Goal: Information Seeking & Learning: Learn about a topic

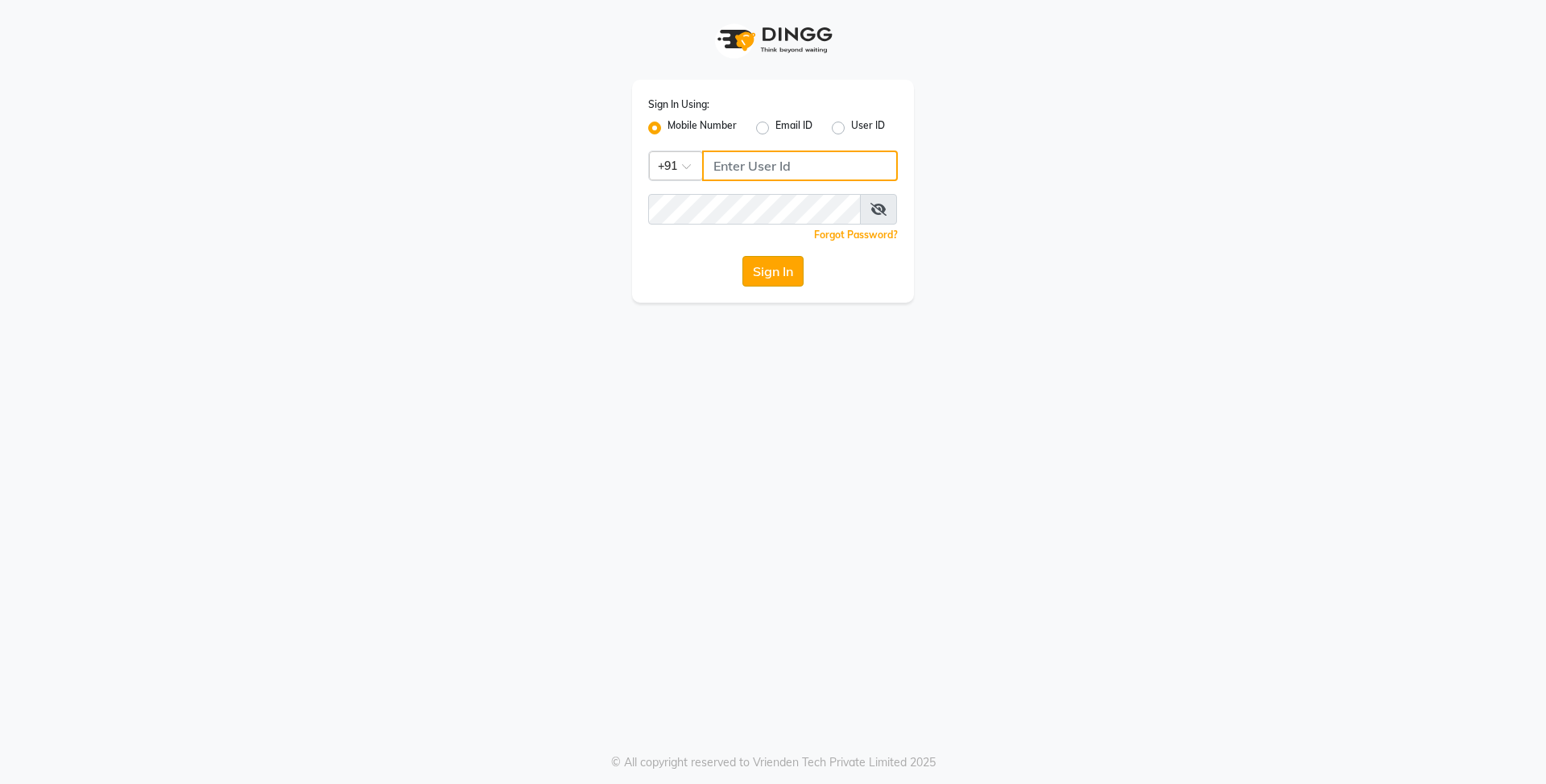
type input "8429421632"
click at [765, 275] on button "Sign In" at bounding box center [773, 271] width 61 height 31
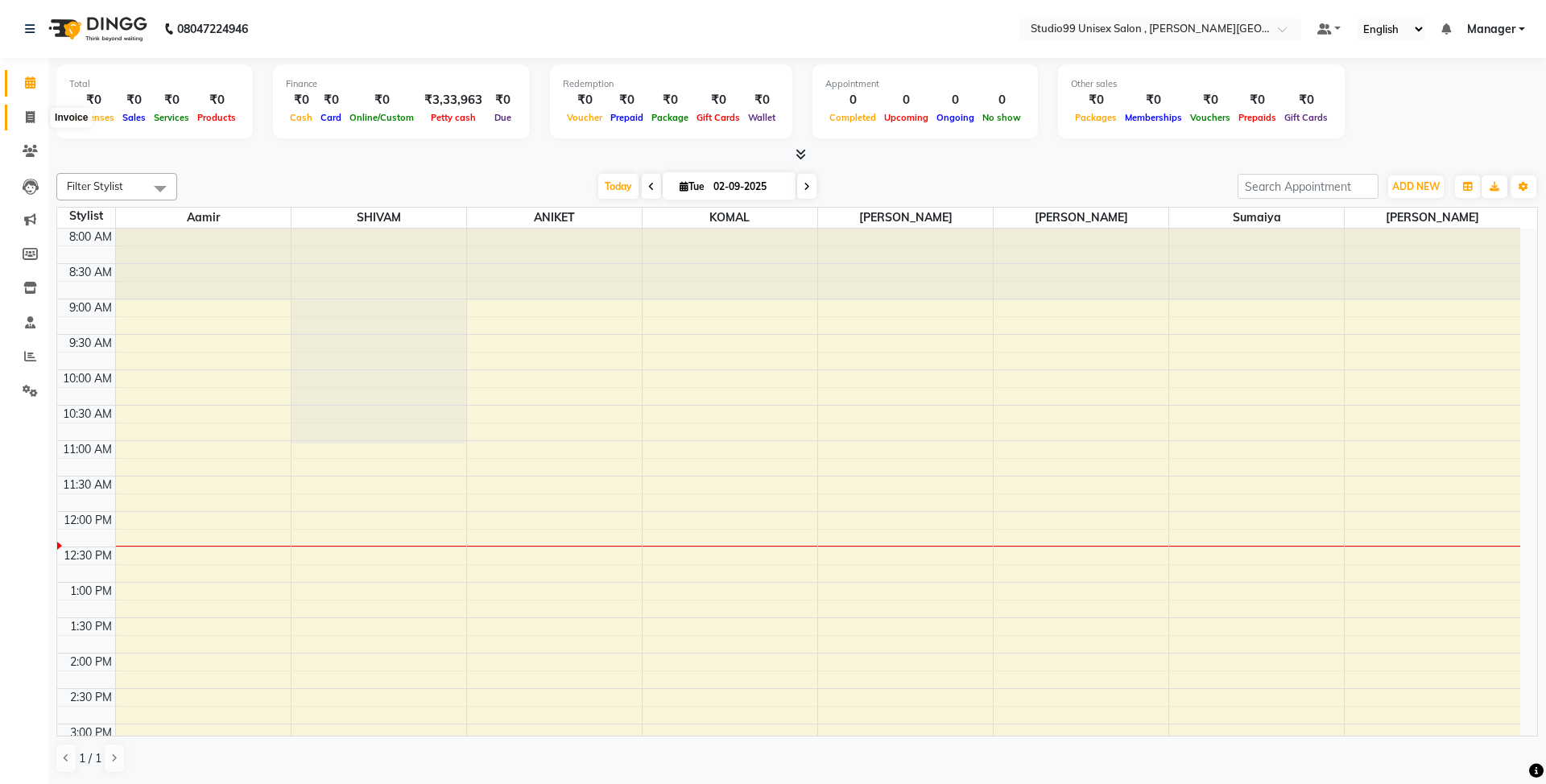
click at [26, 118] on icon at bounding box center [30, 117] width 9 height 12
select select "7699"
select select "service"
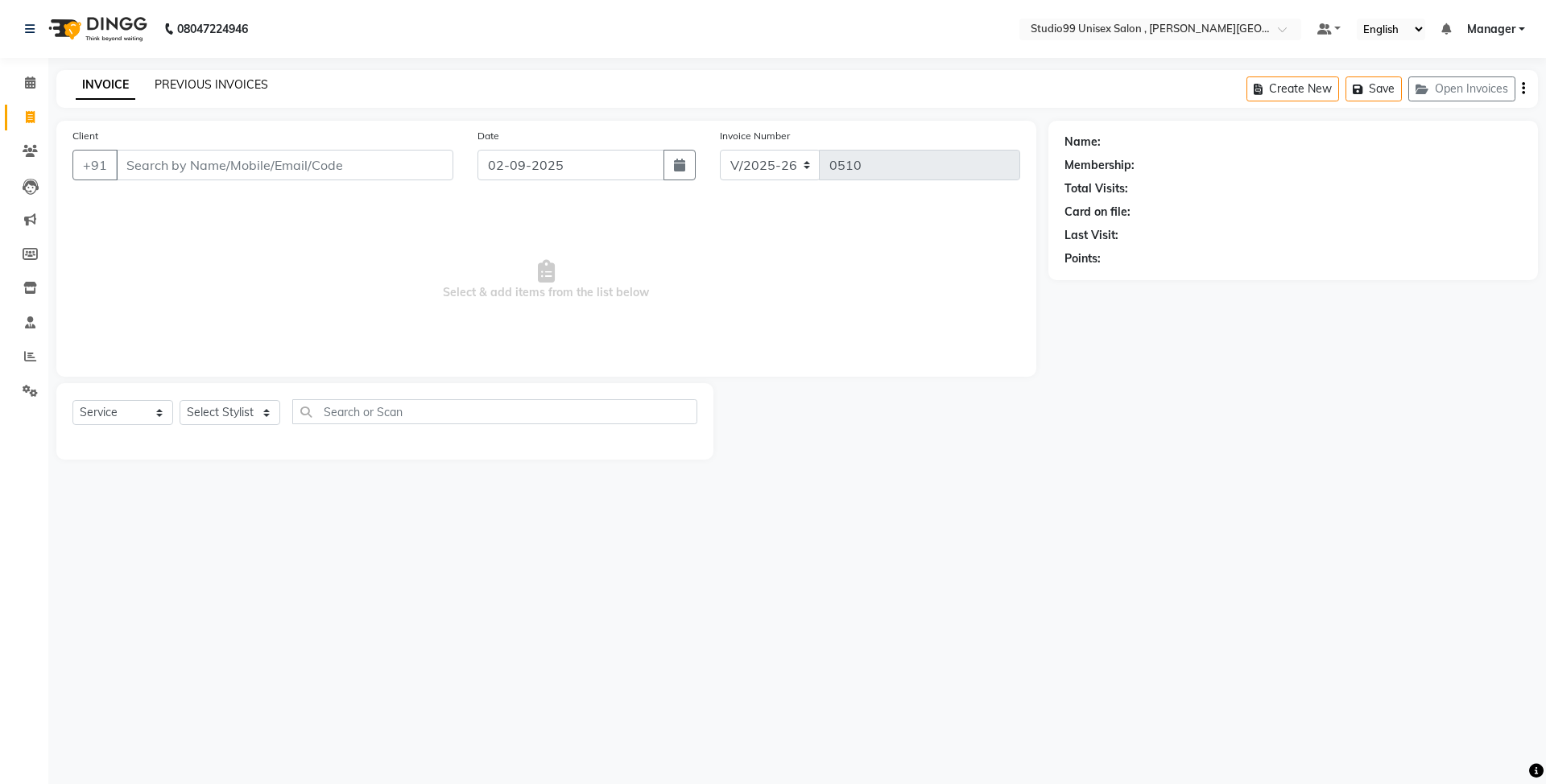
click at [198, 78] on link "PREVIOUS INVOICES" at bounding box center [211, 84] width 113 height 14
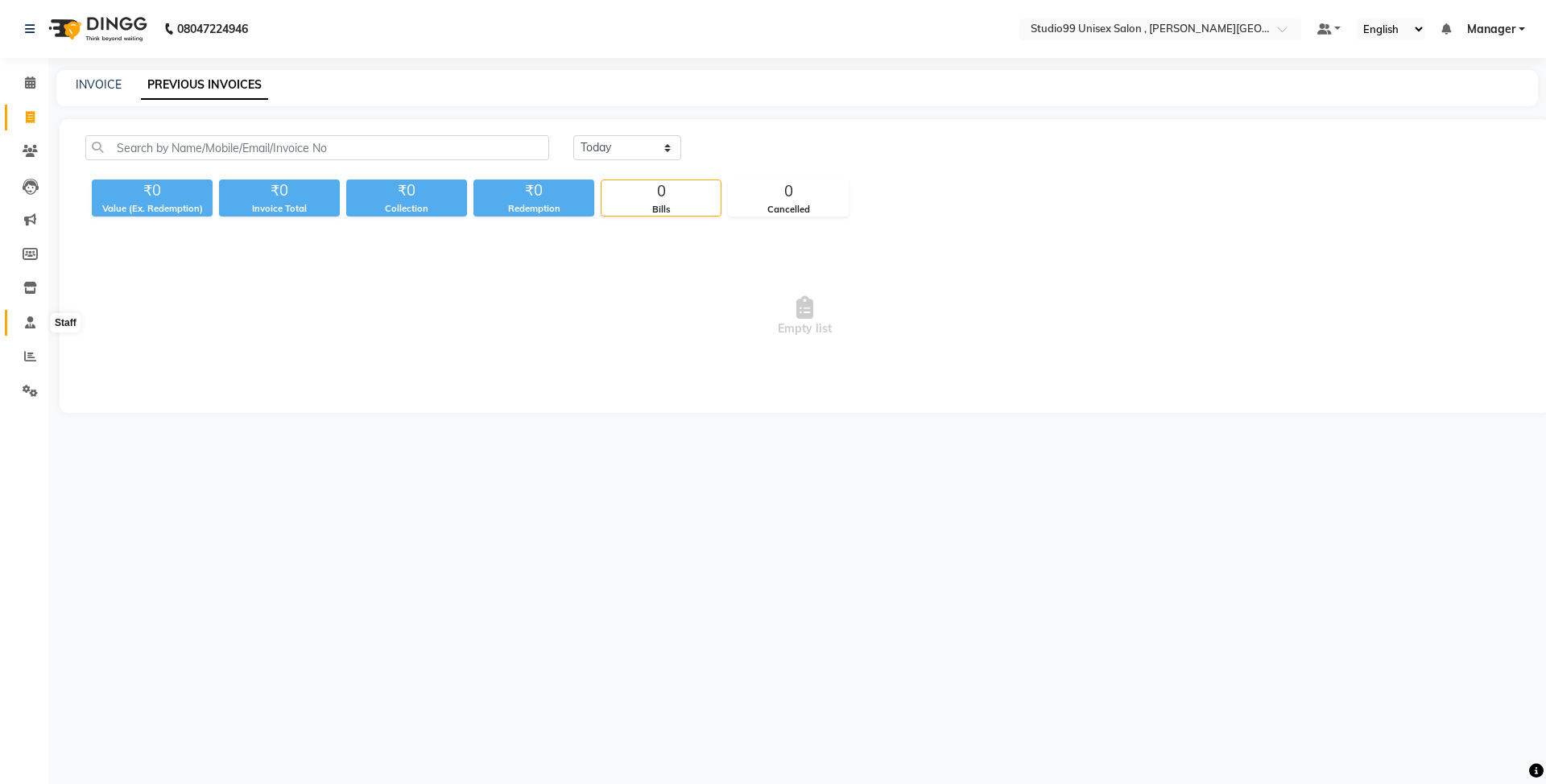
click at [31, 316] on icon at bounding box center [30, 322] width 10 height 12
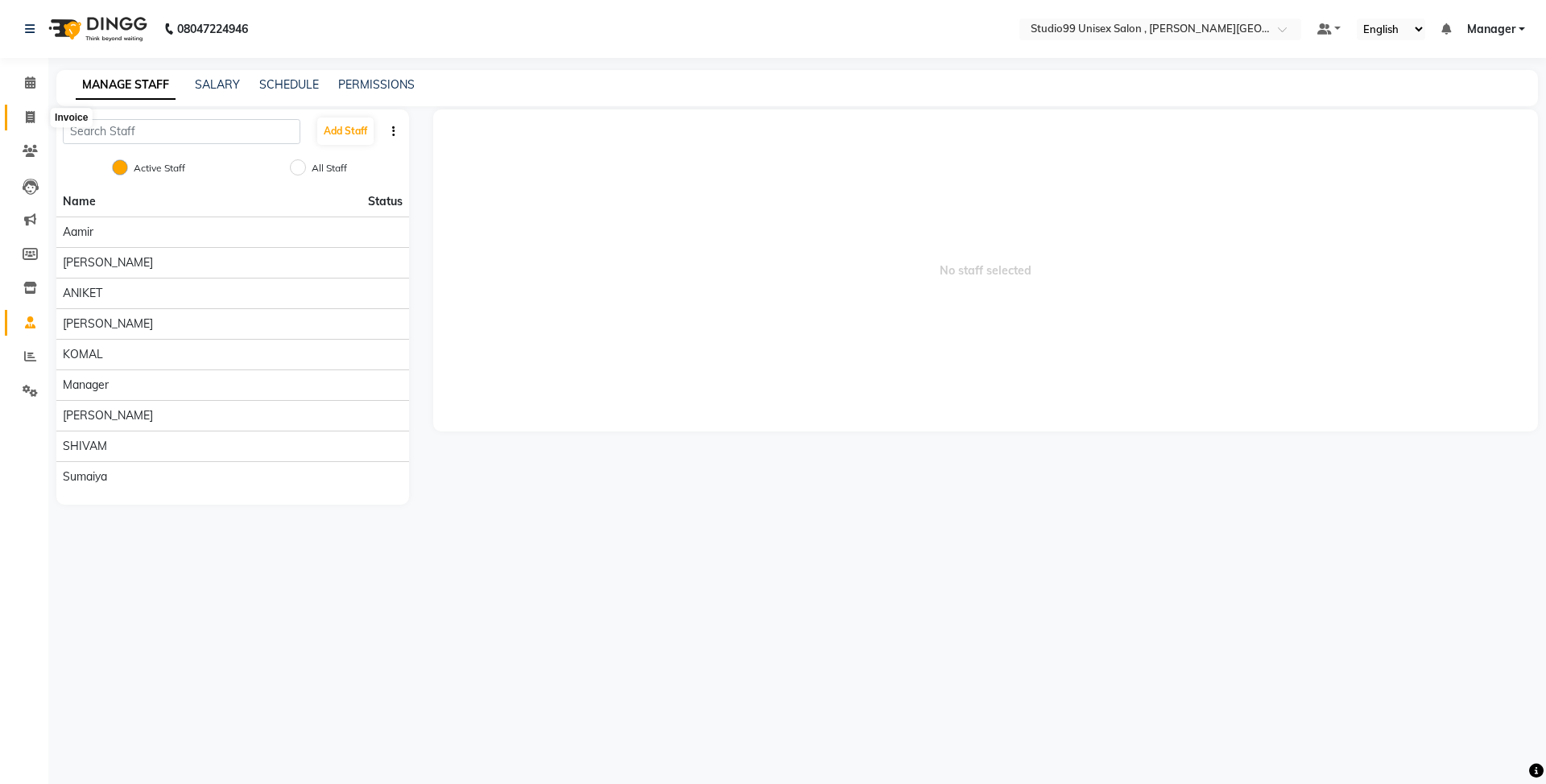
click at [26, 119] on icon at bounding box center [30, 117] width 9 height 12
select select "service"
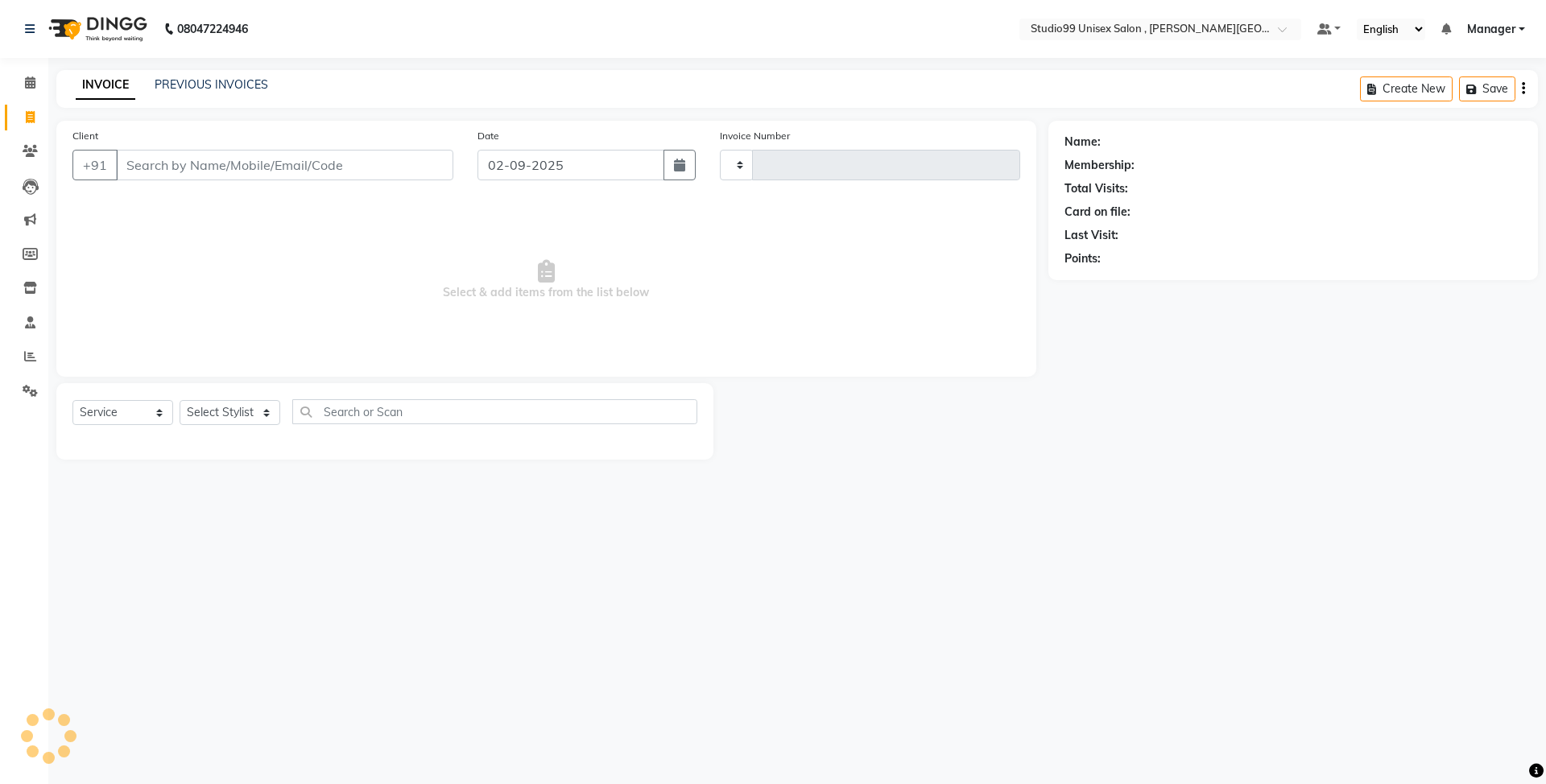
type input "0510"
select select "7699"
click at [30, 158] on span at bounding box center [30, 152] width 28 height 19
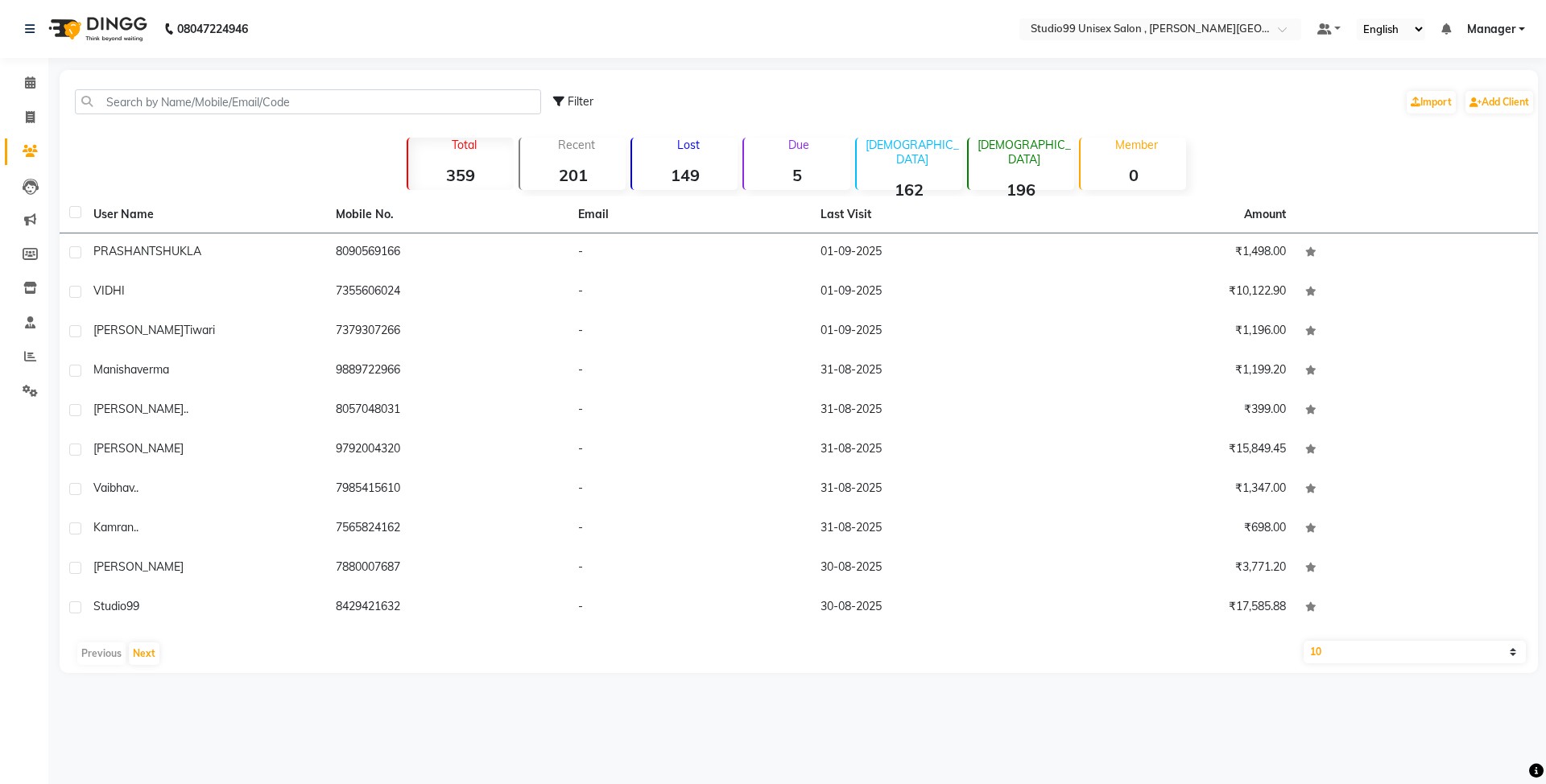
click at [577, 178] on strong "201" at bounding box center [573, 176] width 106 height 20
click at [487, 166] on strong "359" at bounding box center [461, 176] width 106 height 20
click at [603, 177] on strong "201" at bounding box center [573, 176] width 106 height 20
click at [929, 180] on strong "162" at bounding box center [909, 190] width 106 height 20
click at [695, 166] on strong "149" at bounding box center [685, 176] width 106 height 20
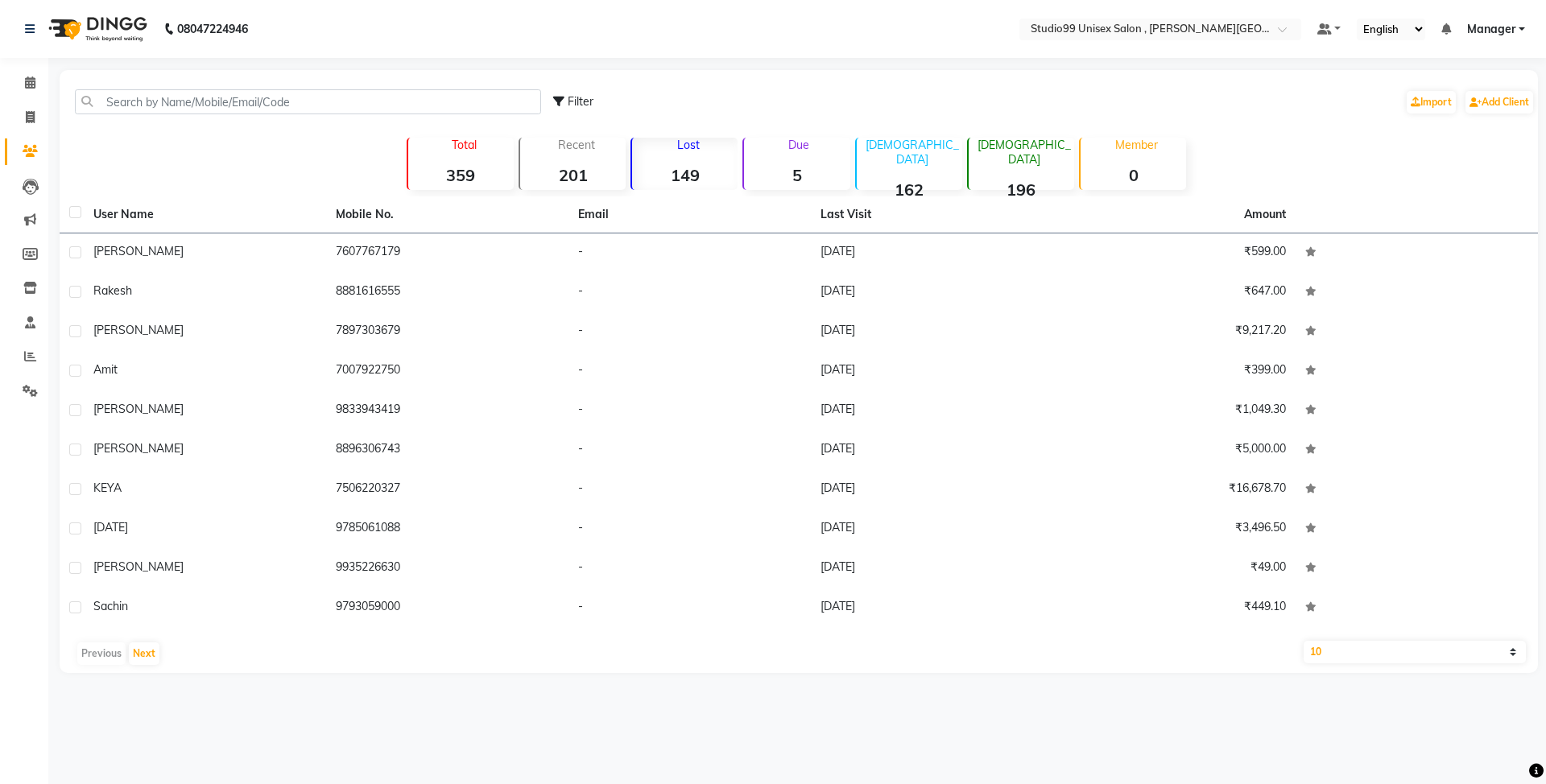
click at [703, 174] on strong "149" at bounding box center [685, 176] width 106 height 20
click at [609, 169] on strong "201" at bounding box center [573, 176] width 106 height 20
click at [587, 164] on div "Recent 201" at bounding box center [572, 164] width 107 height 52
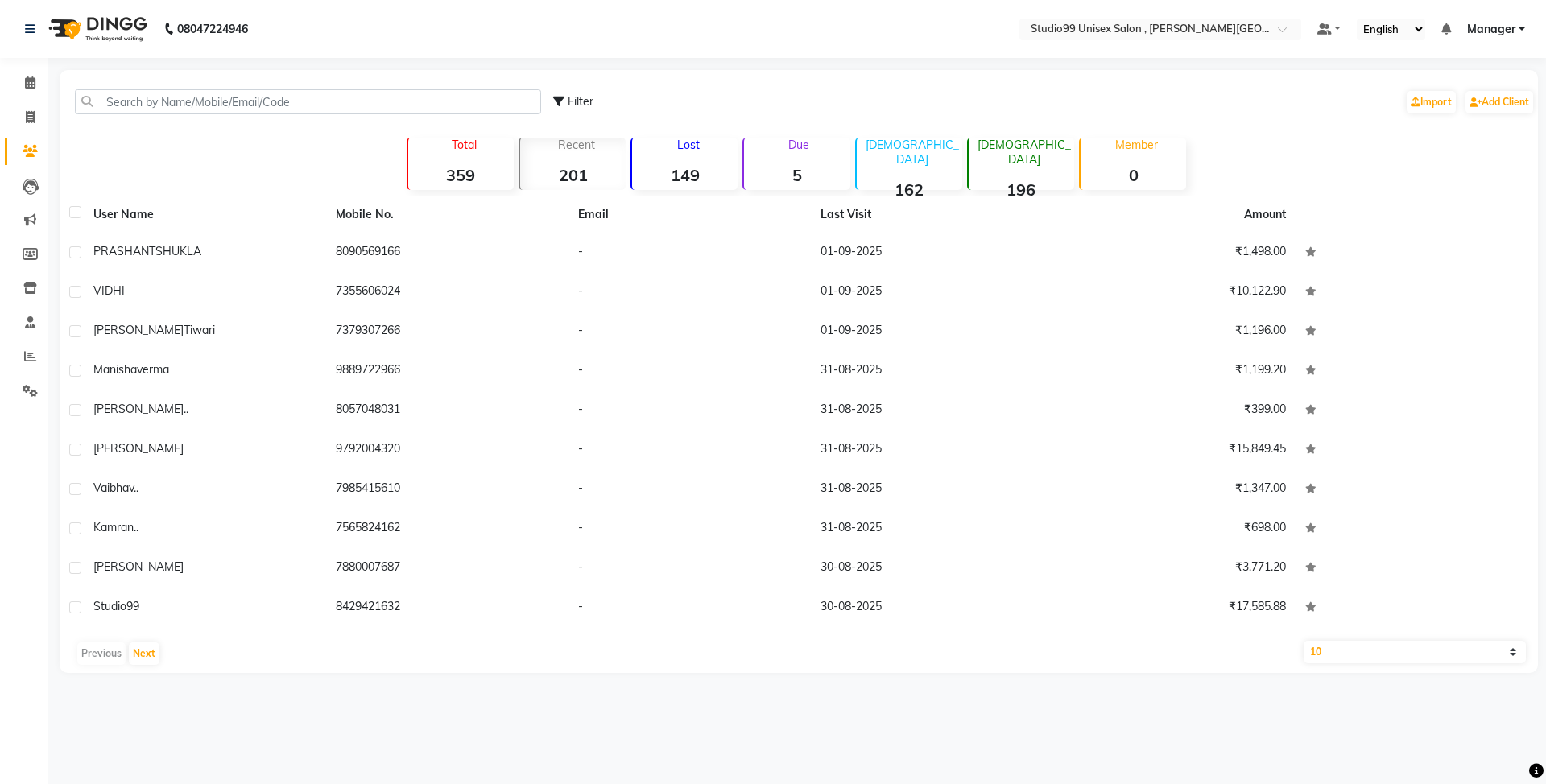
click at [587, 164] on div "Recent 201" at bounding box center [572, 164] width 107 height 52
click at [1509, 648] on select "10 50 100" at bounding box center [1415, 652] width 222 height 22
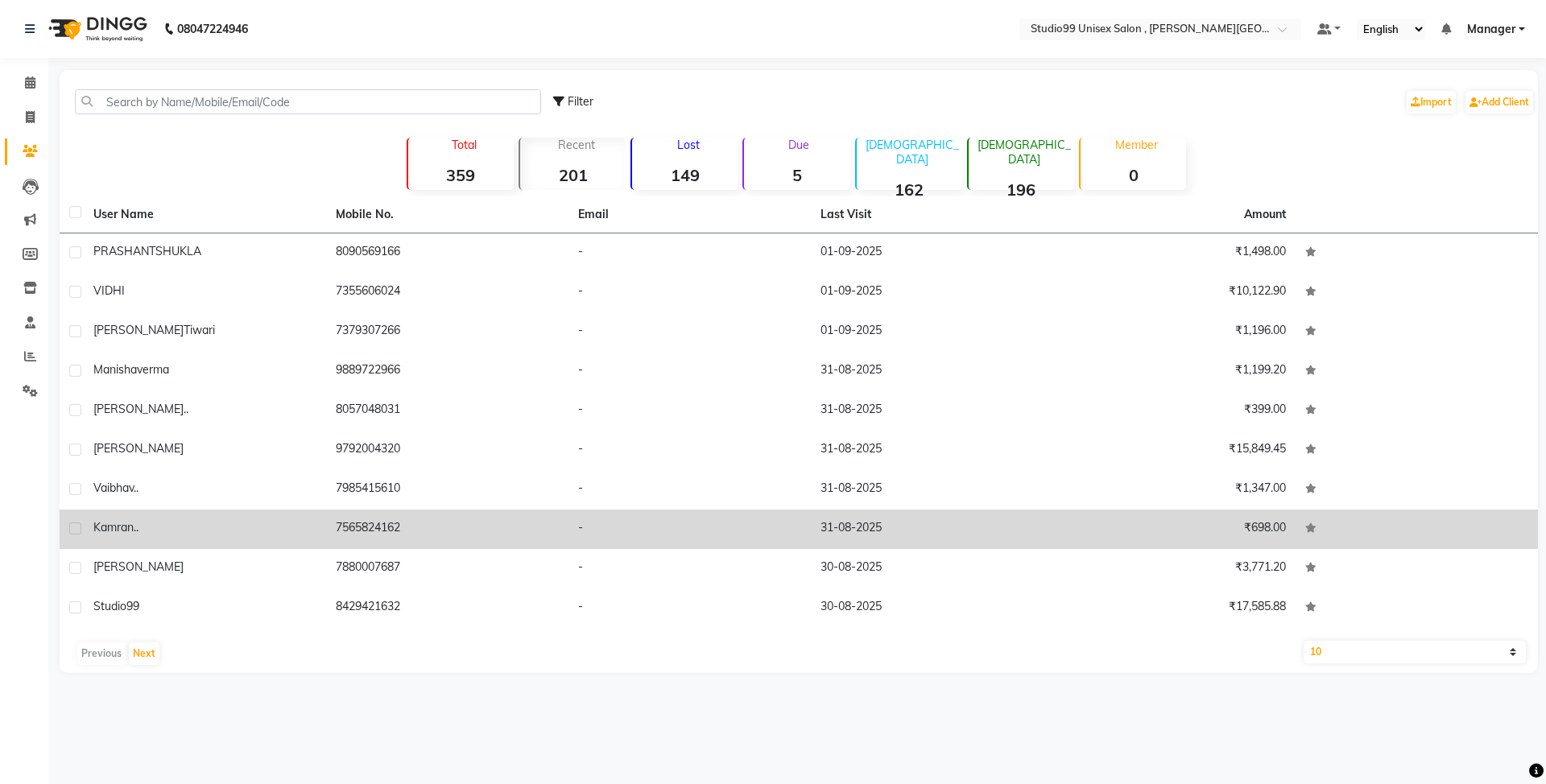
click at [1446, 516] on td at bounding box center [1416, 529] width 242 height 39
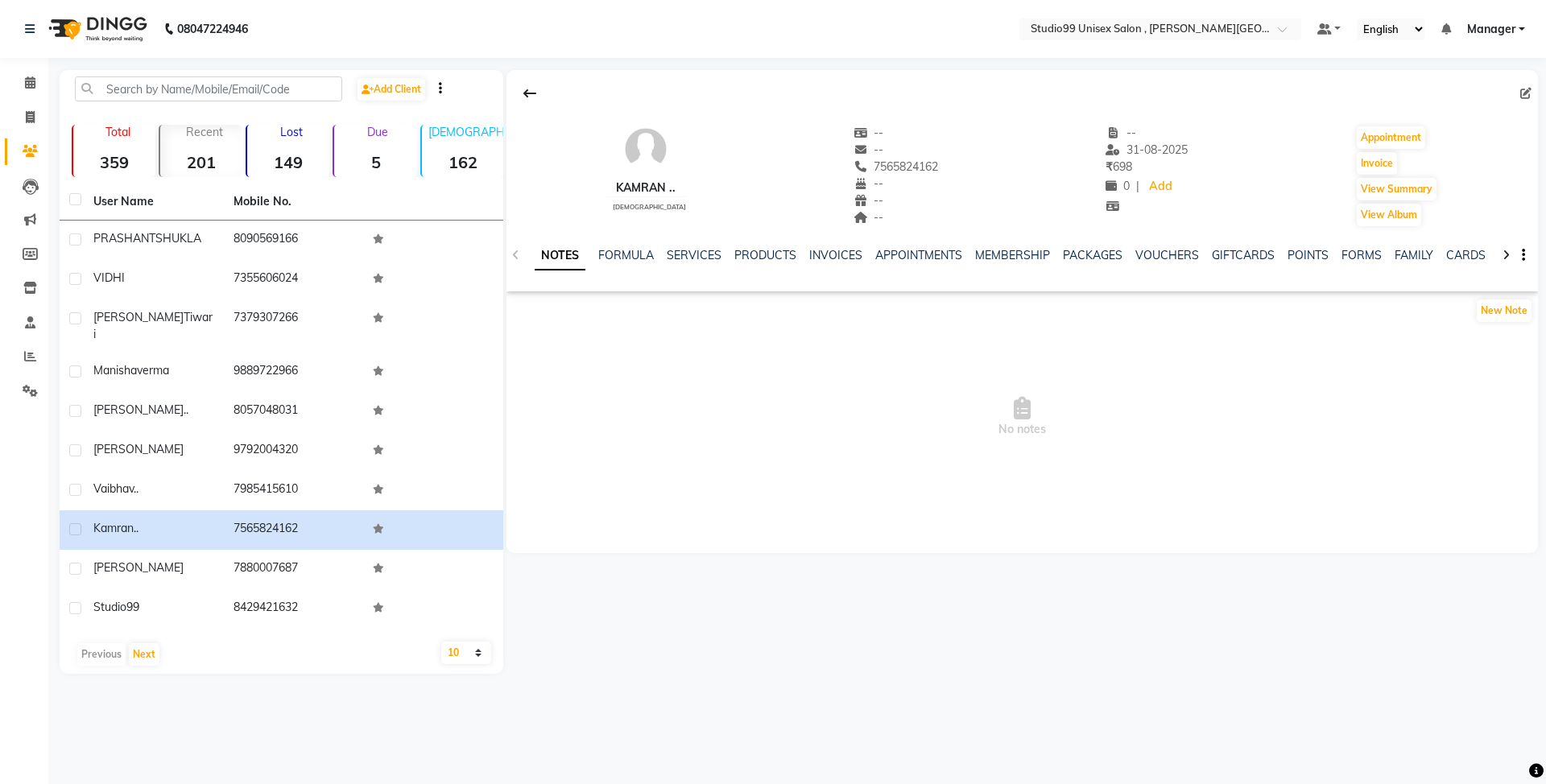
click at [477, 646] on select "10 50 100" at bounding box center [466, 653] width 50 height 22
click at [441, 642] on select "10 50 100" at bounding box center [466, 653] width 50 height 22
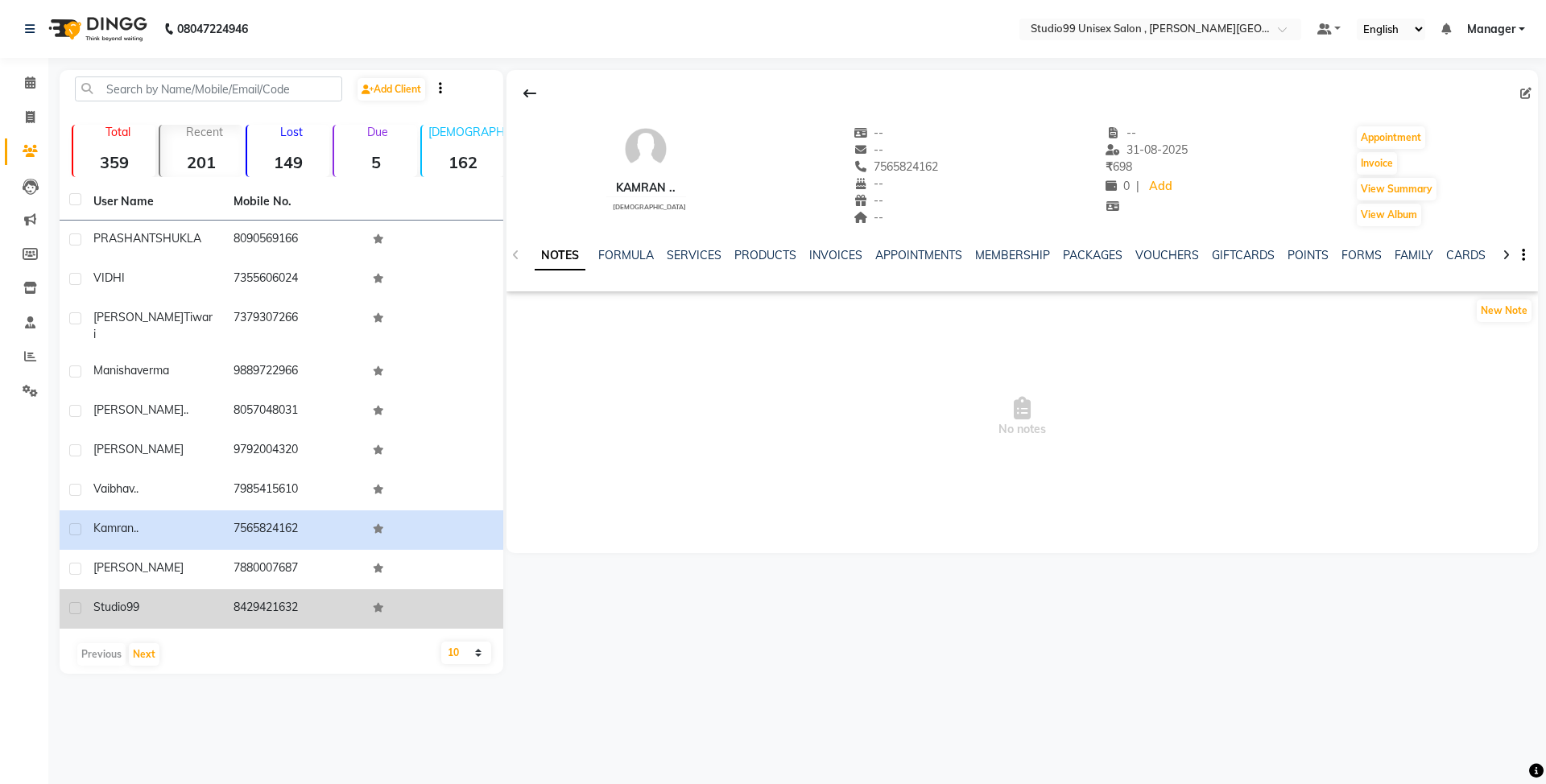
click at [459, 590] on td at bounding box center [433, 609] width 140 height 39
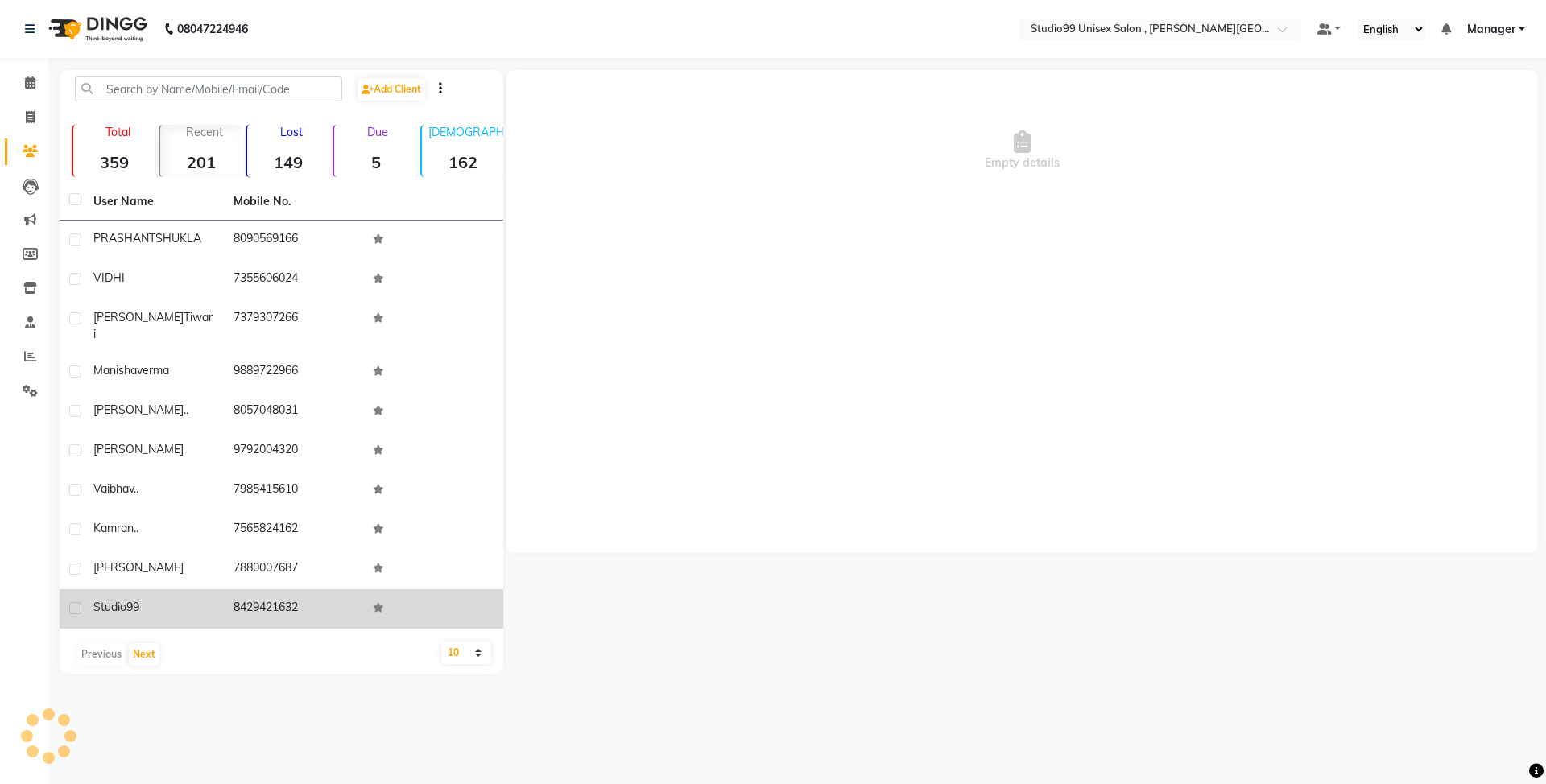
click at [459, 590] on td at bounding box center [433, 609] width 140 height 39
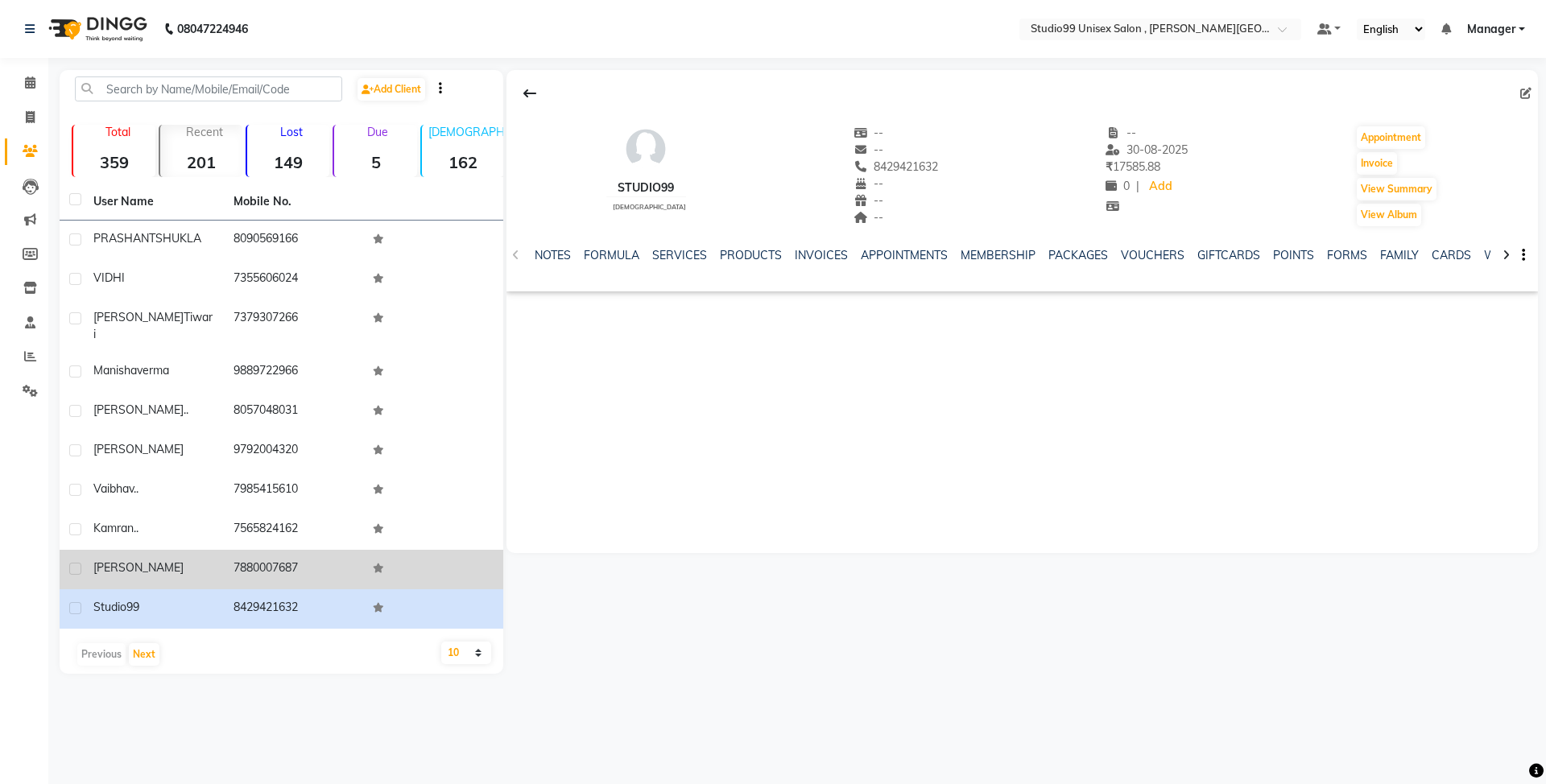
click at [459, 551] on td at bounding box center [433, 569] width 140 height 39
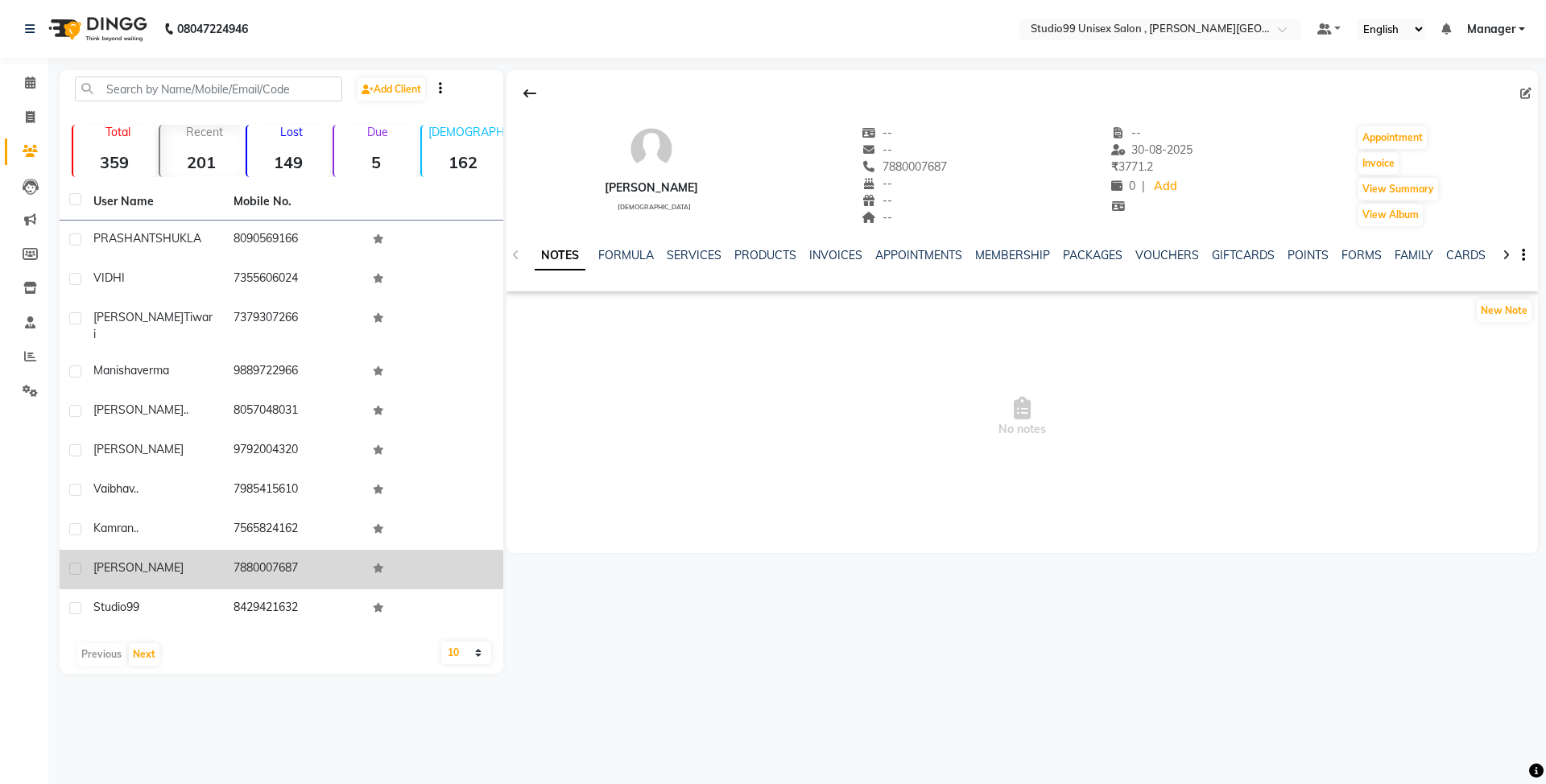
click at [459, 551] on td at bounding box center [433, 569] width 140 height 39
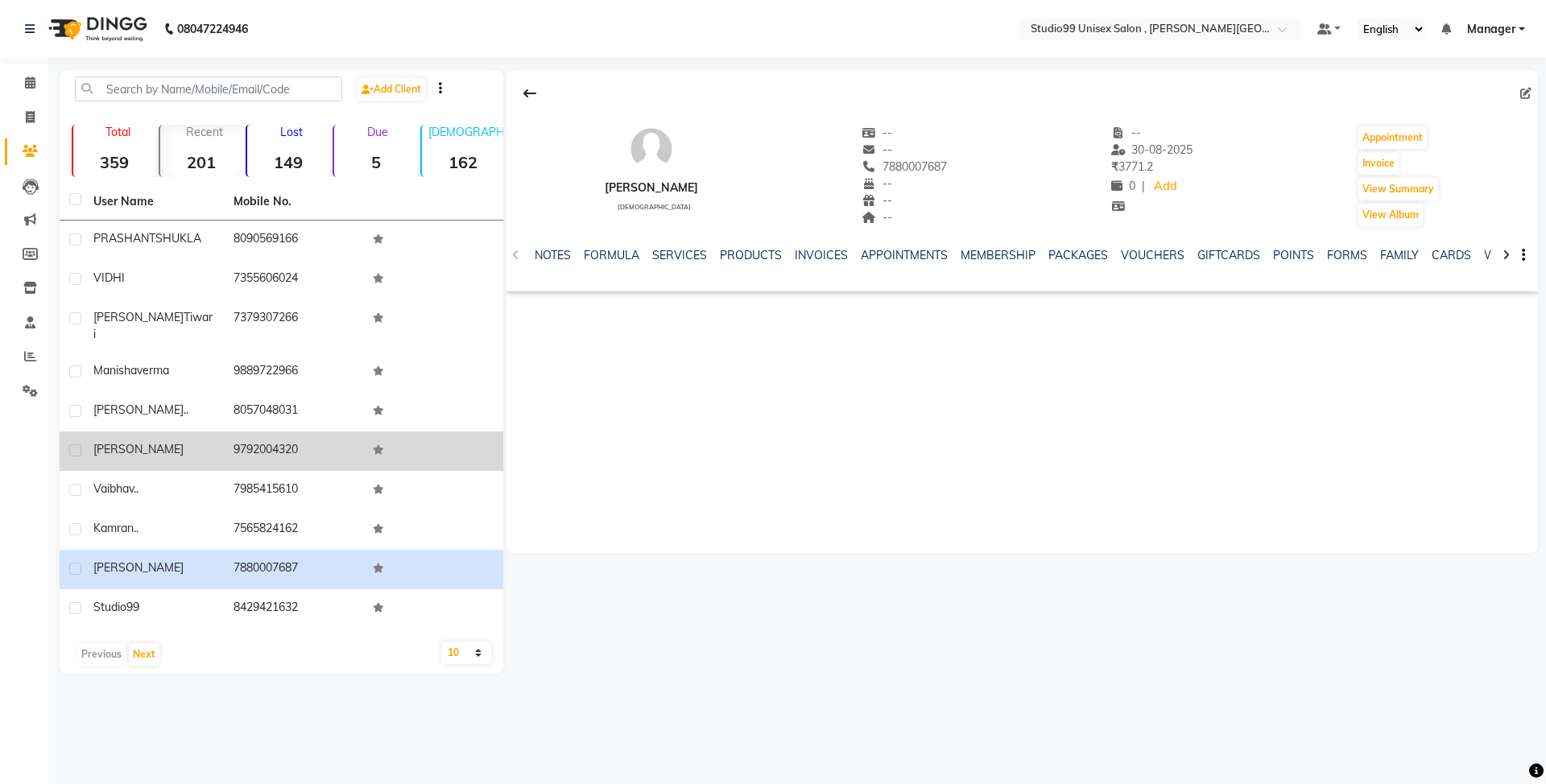
click at [423, 433] on td at bounding box center [433, 451] width 140 height 39
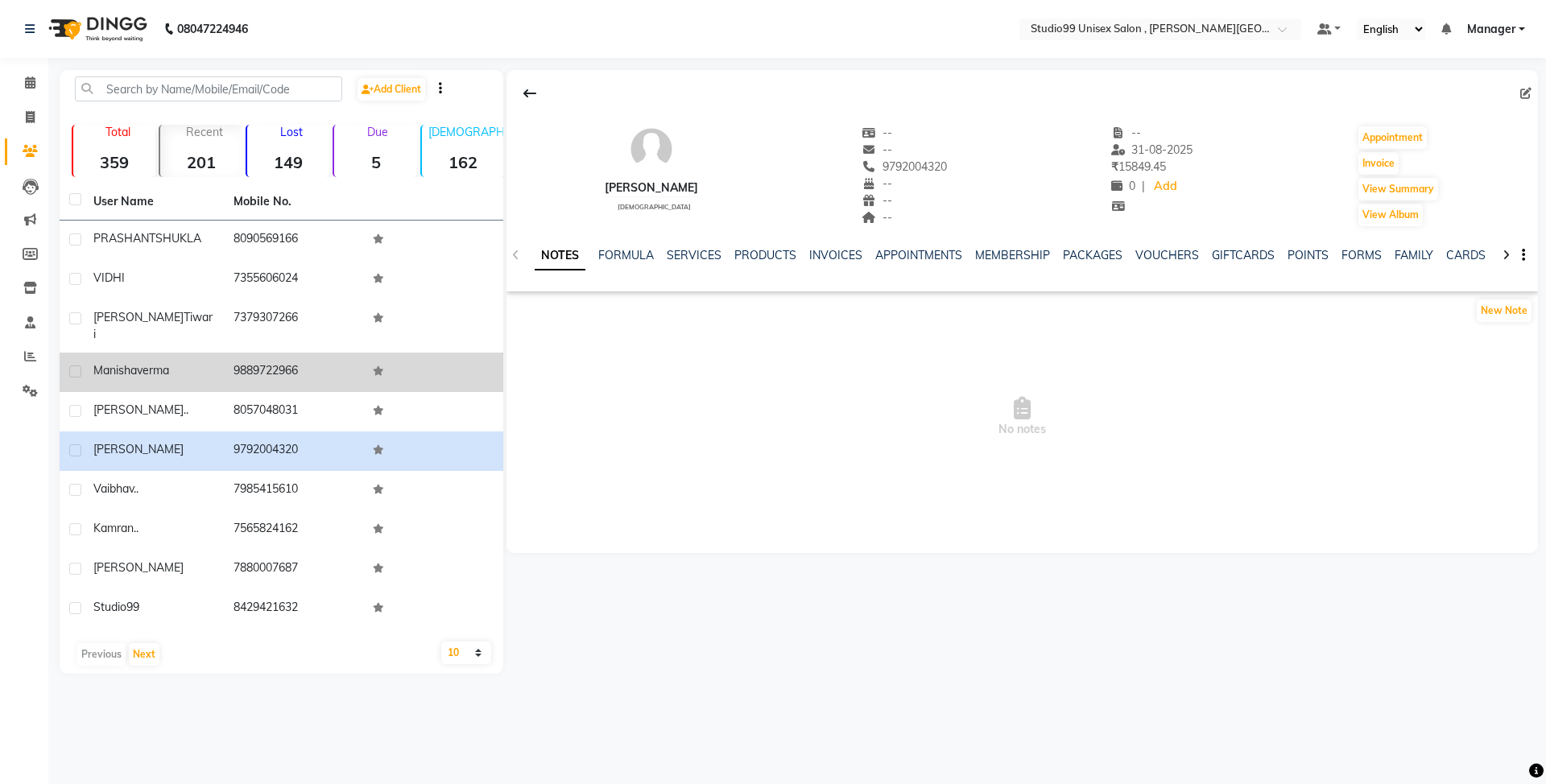
click at [418, 357] on td at bounding box center [433, 372] width 140 height 39
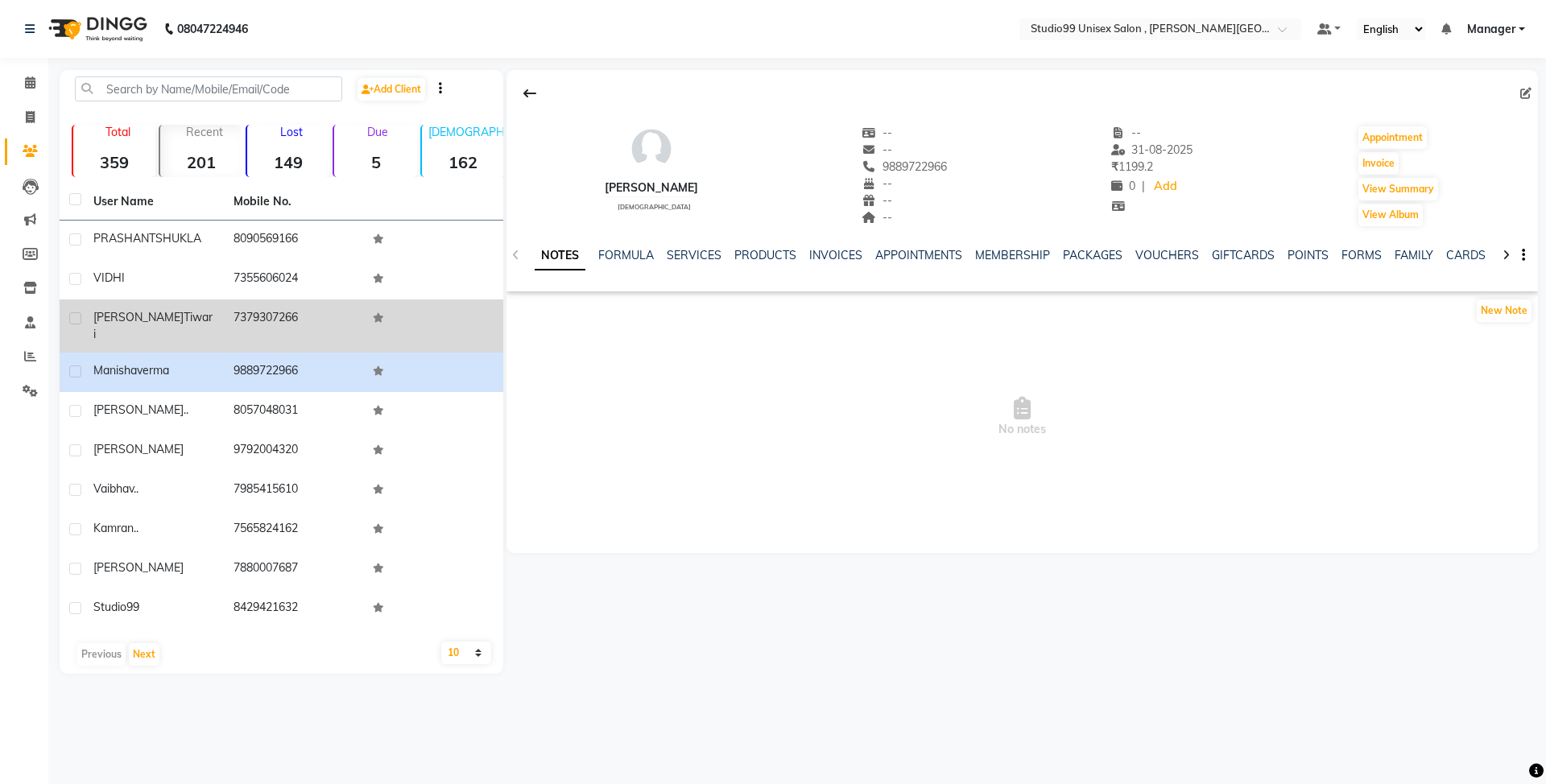
click at [422, 301] on td at bounding box center [433, 326] width 140 height 53
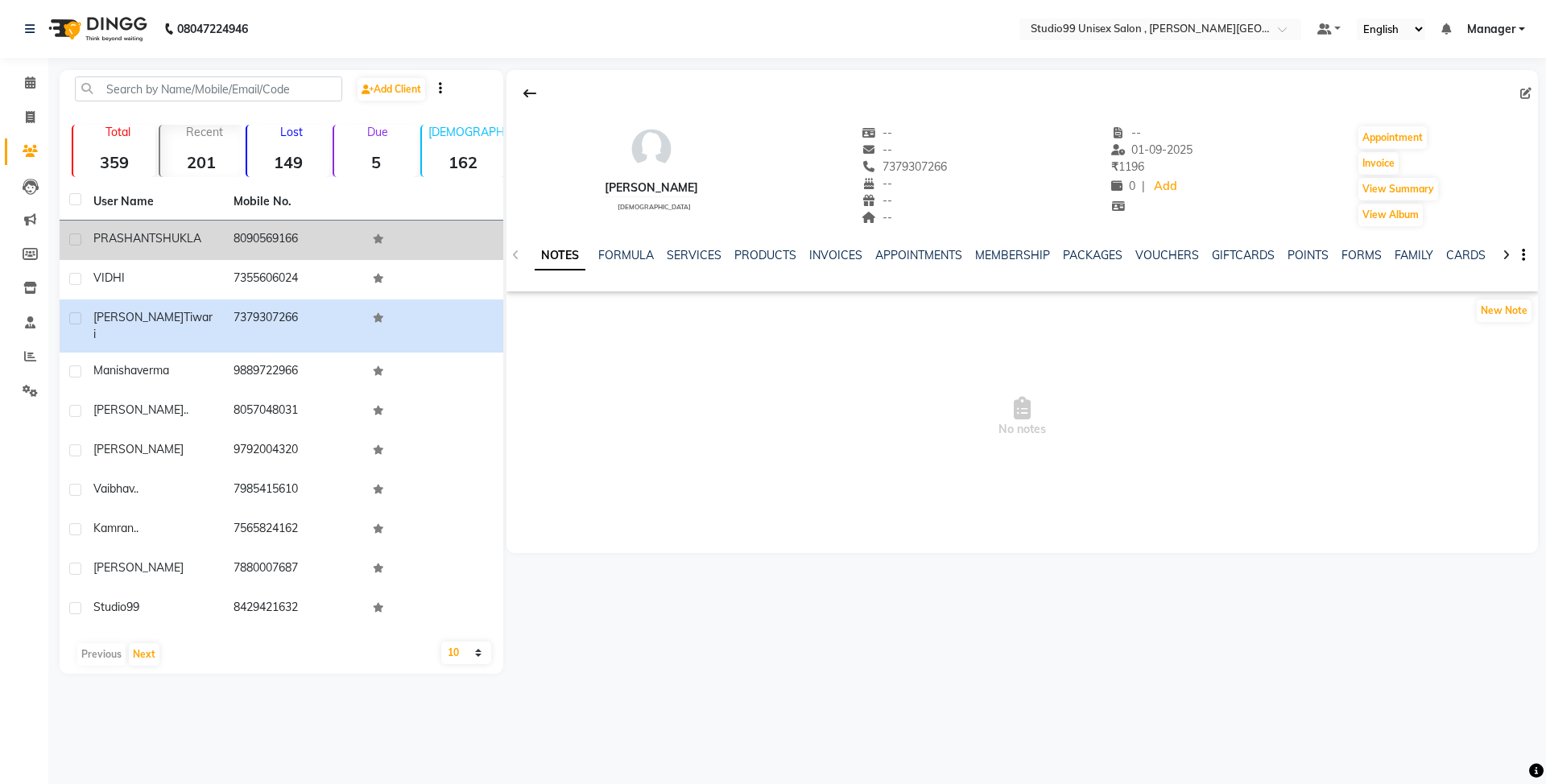
click at [467, 239] on td at bounding box center [433, 240] width 140 height 39
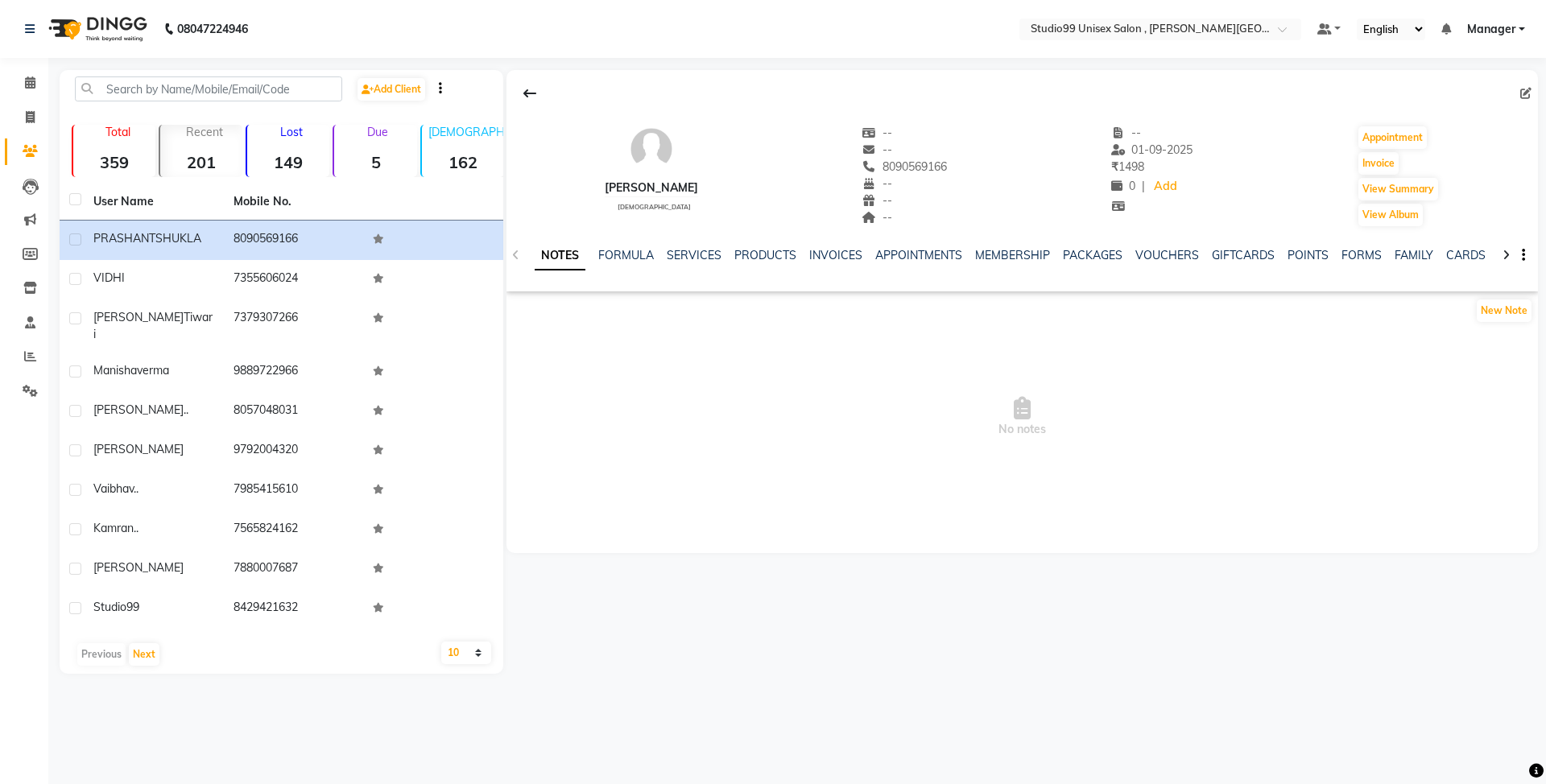
click at [193, 146] on div "Recent 201" at bounding box center [200, 150] width 84 height 52
click at [174, 142] on div "Recent 201" at bounding box center [200, 150] width 84 height 52
click at [124, 162] on strong "359" at bounding box center [114, 163] width 82 height 20
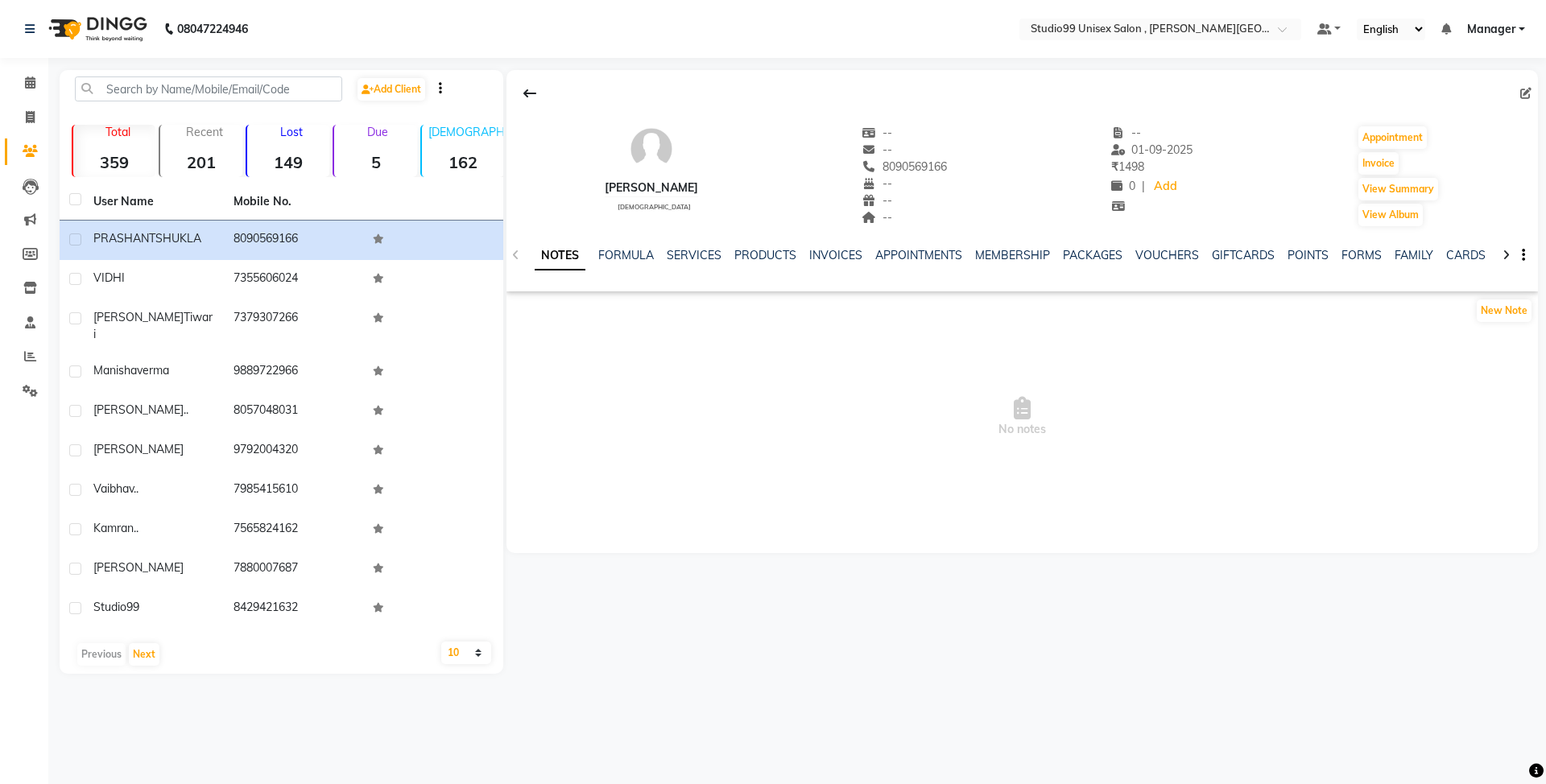
click at [226, 155] on strong "201" at bounding box center [201, 163] width 82 height 20
click at [258, 154] on strong "149" at bounding box center [288, 163] width 82 height 20
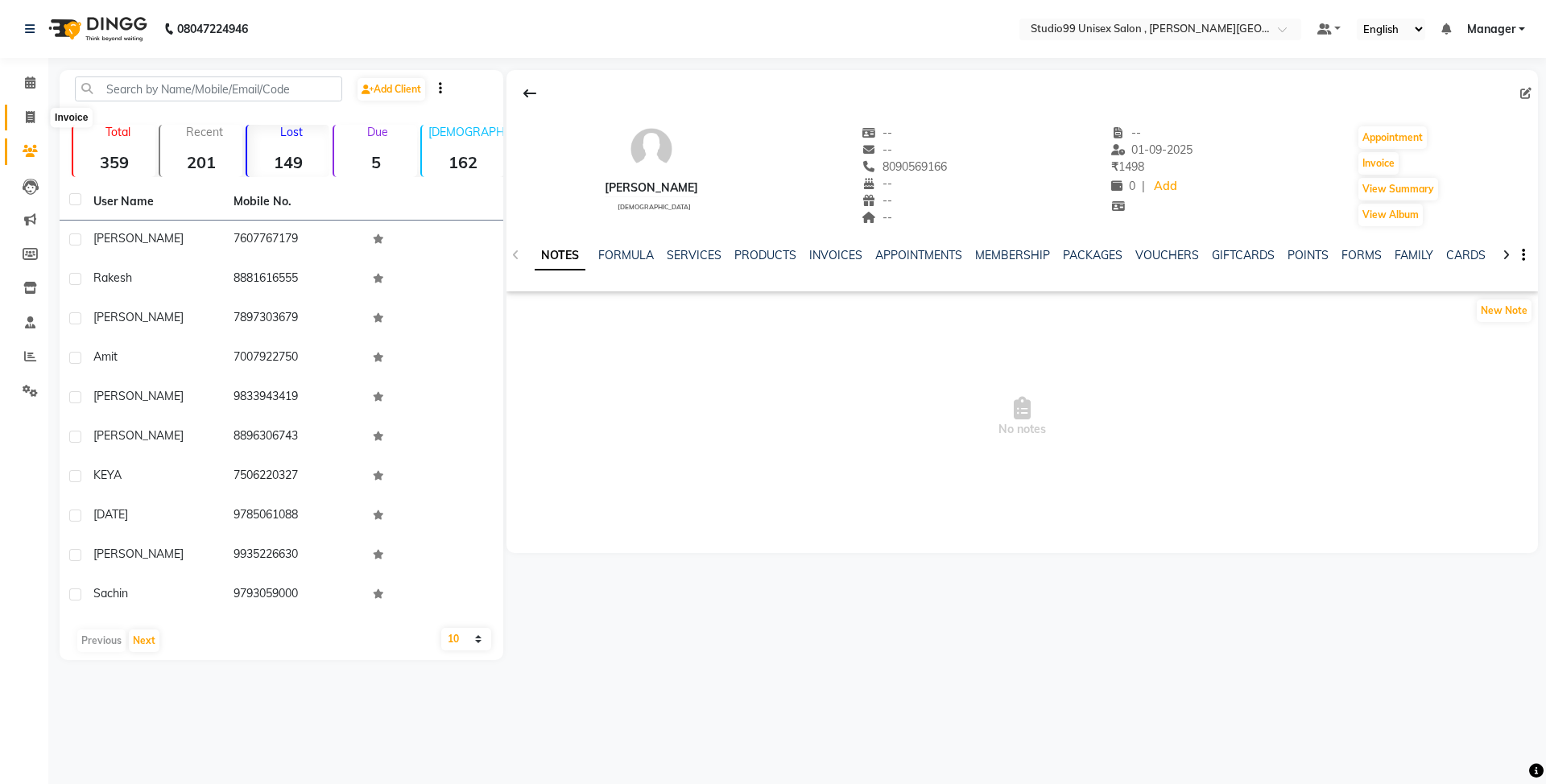
click at [26, 119] on icon at bounding box center [30, 117] width 9 height 12
select select "service"
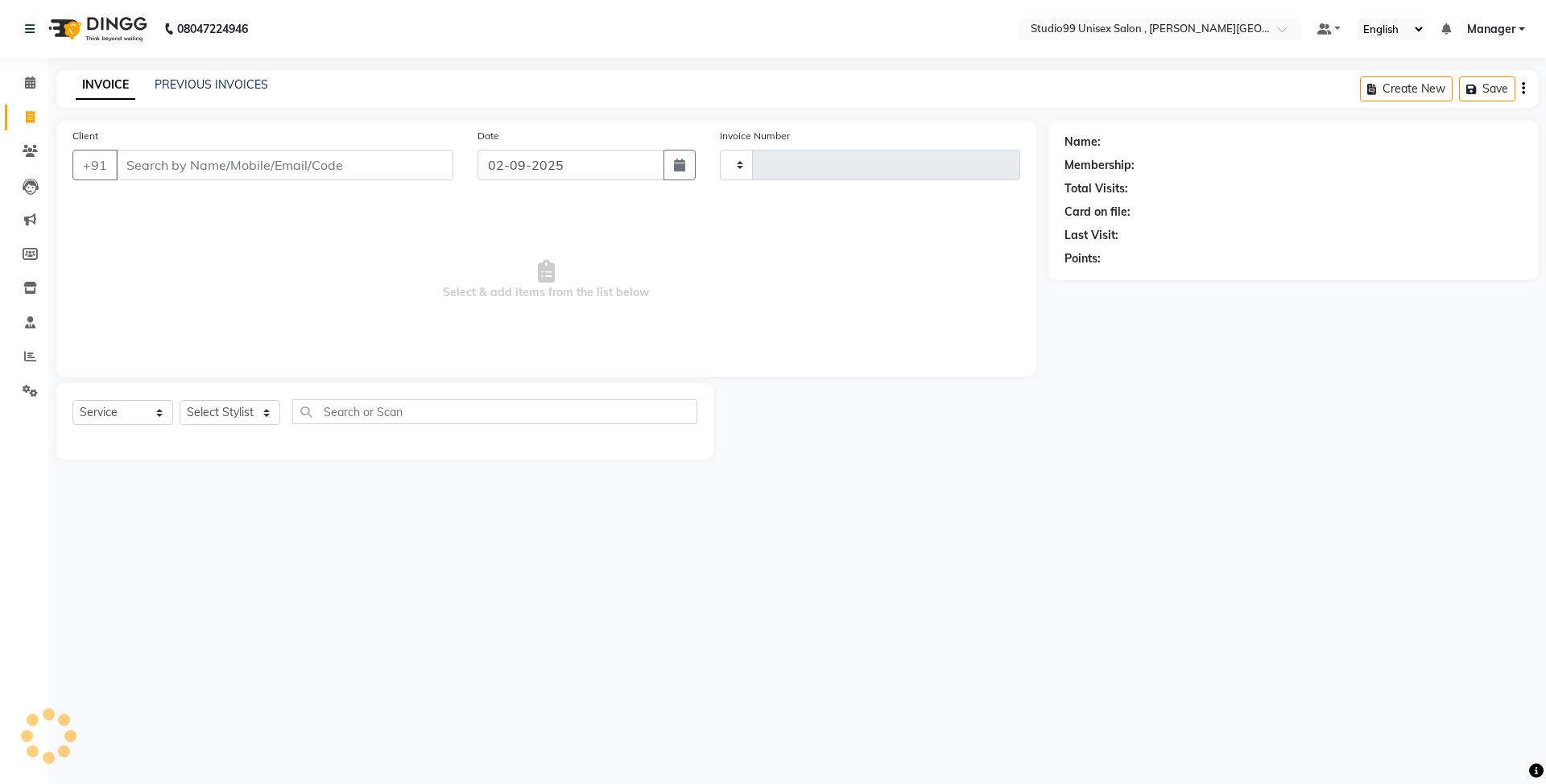
type input "0510"
select select "7699"
click at [264, 75] on div "INVOICE PREVIOUS INVOICES Create New Save" at bounding box center [797, 89] width 1481 height 37
click at [245, 85] on link "PREVIOUS INVOICES" at bounding box center [211, 84] width 113 height 14
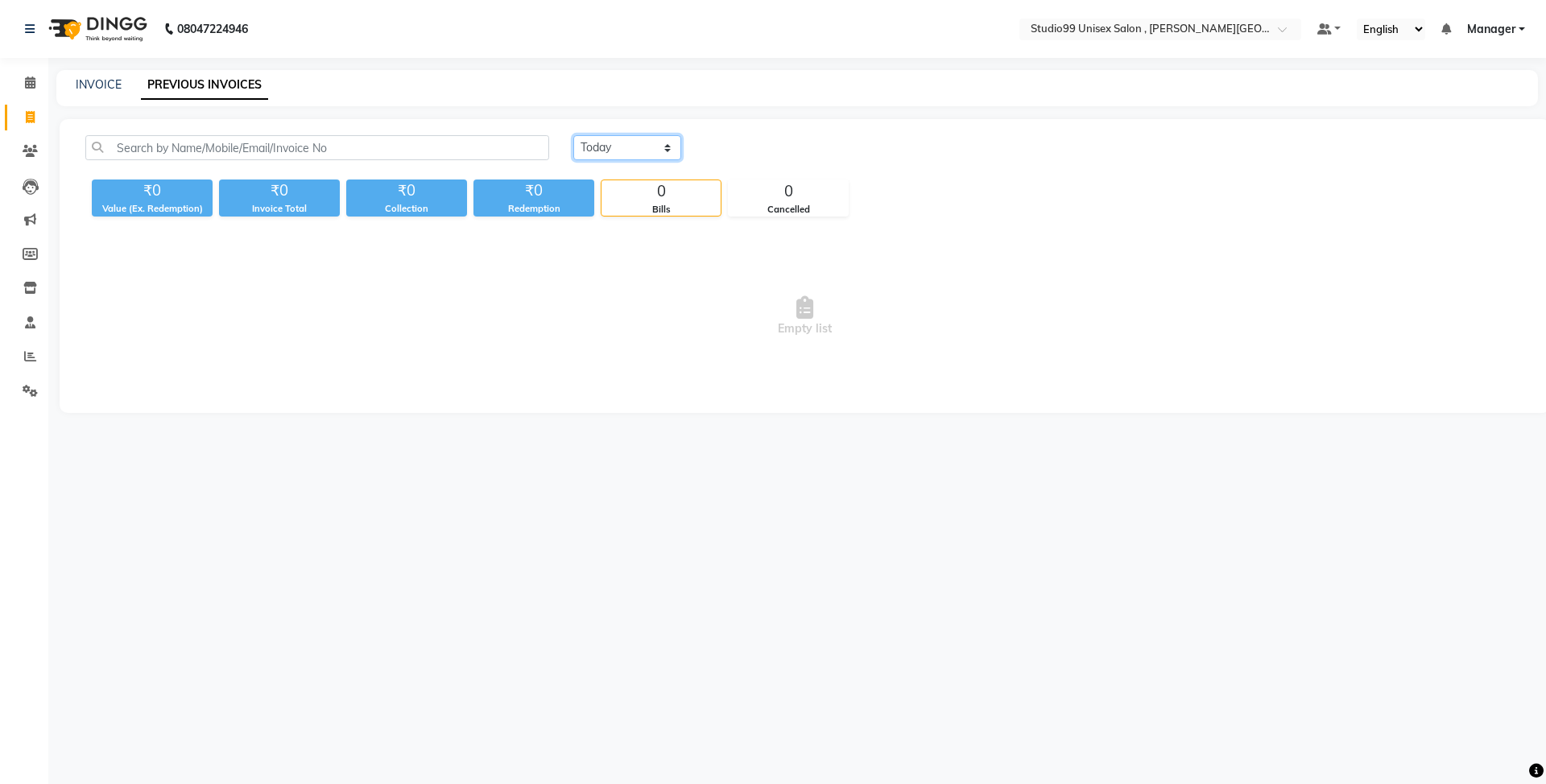
click at [649, 139] on select "[DATE] [DATE] Custom Range" at bounding box center [627, 147] width 108 height 25
select select "[DATE]"
click at [574, 135] on select "[DATE] [DATE] Custom Range" at bounding box center [627, 147] width 108 height 25
select select "en"
click at [590, 153] on select "[DATE] [DATE] Custom Range" at bounding box center [627, 147] width 108 height 25
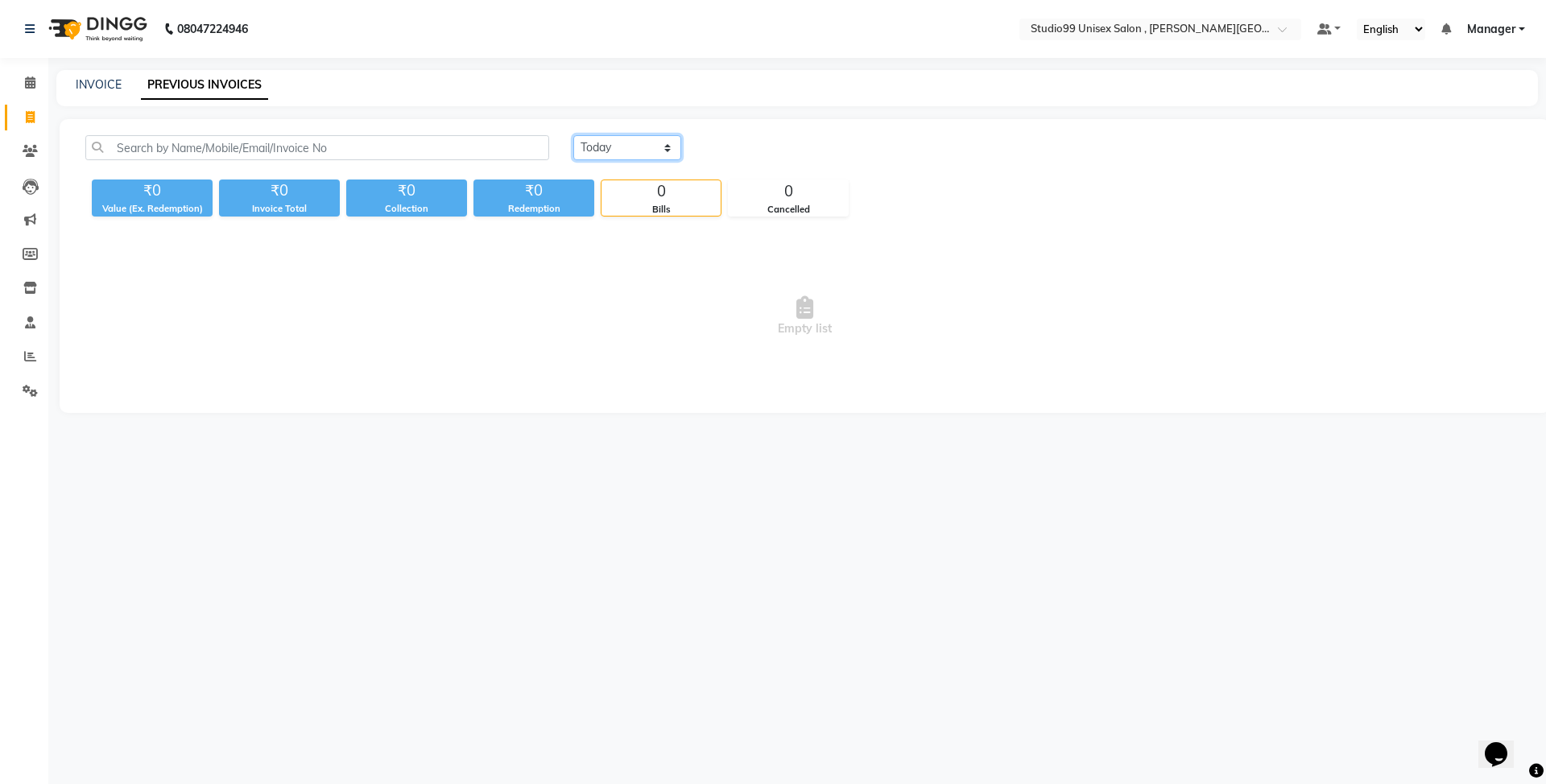
select select "[DATE]"
click at [574, 135] on select "[DATE] [DATE] Custom Range" at bounding box center [627, 147] width 108 height 25
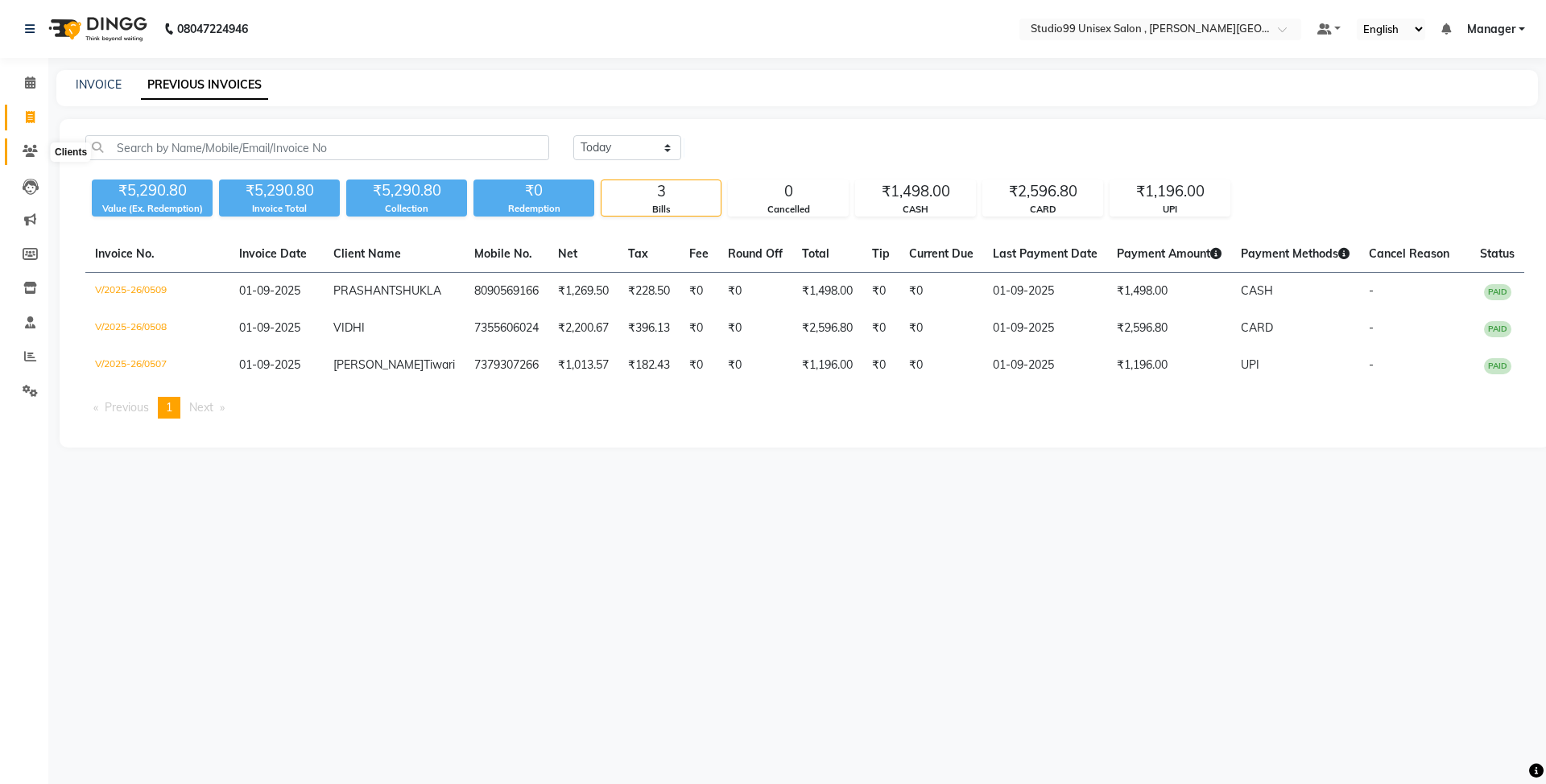
click at [23, 146] on icon at bounding box center [30, 151] width 15 height 12
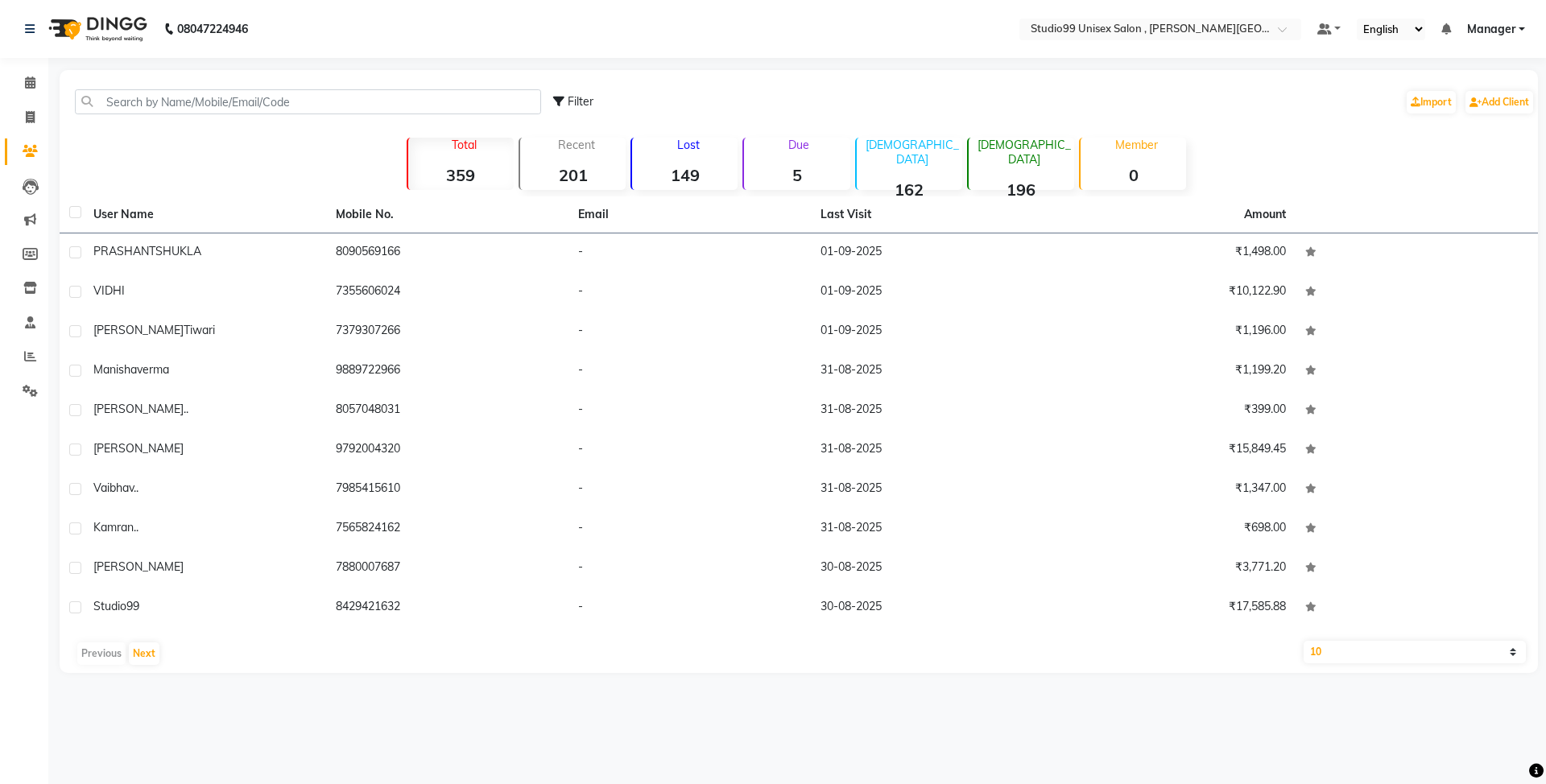
click at [432, 156] on div "Total 359" at bounding box center [460, 164] width 107 height 52
click at [471, 170] on strong "359" at bounding box center [461, 176] width 106 height 20
click at [687, 163] on div "Lost 149" at bounding box center [684, 164] width 107 height 52
click at [686, 184] on strong "149" at bounding box center [685, 176] width 106 height 20
click at [690, 177] on strong "149" at bounding box center [685, 176] width 106 height 20
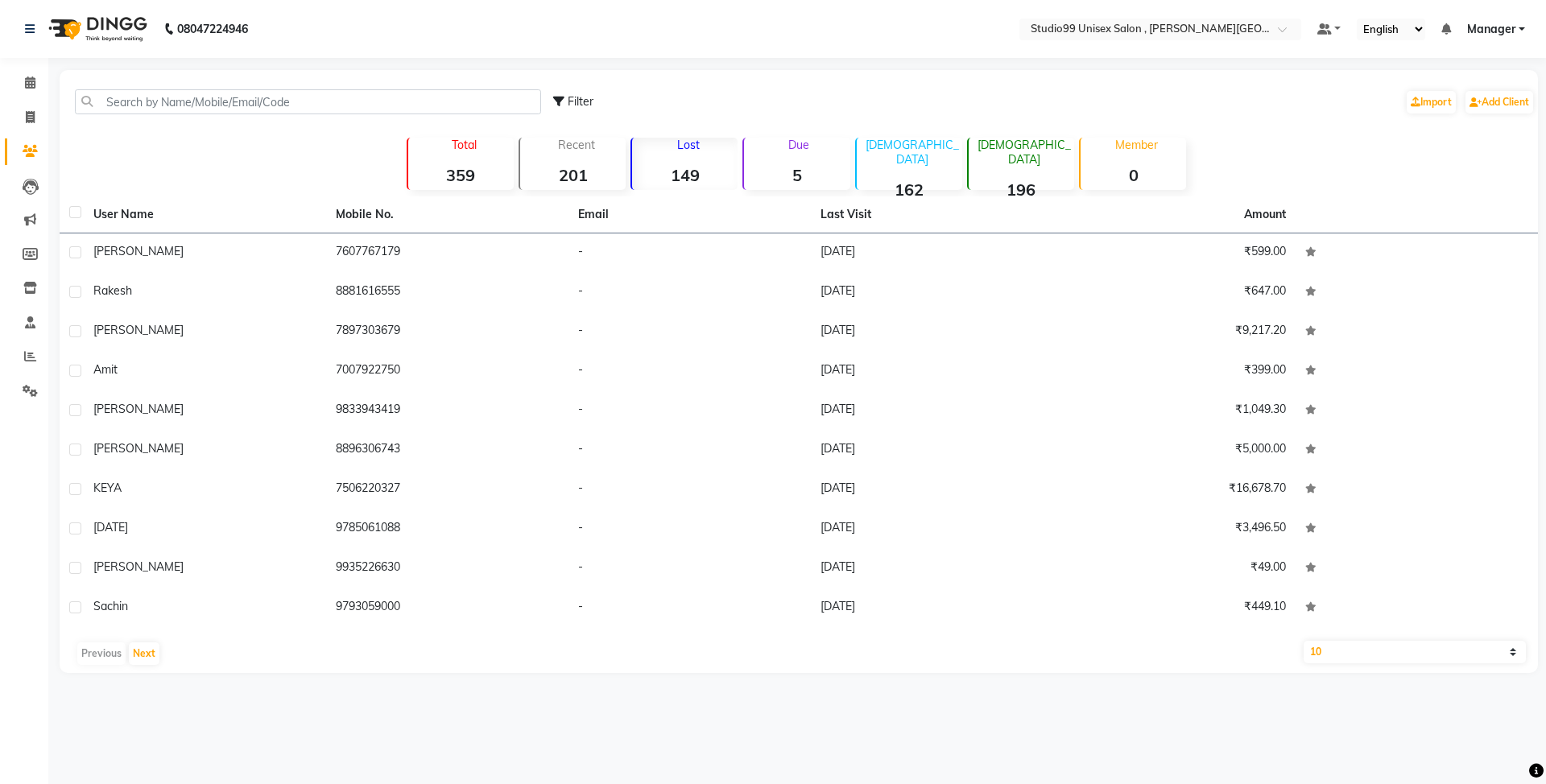
click at [512, 182] on strong "359" at bounding box center [461, 176] width 106 height 20
click at [143, 654] on button "Next" at bounding box center [144, 654] width 31 height 22
click at [146, 654] on button "Next" at bounding box center [144, 654] width 31 height 22
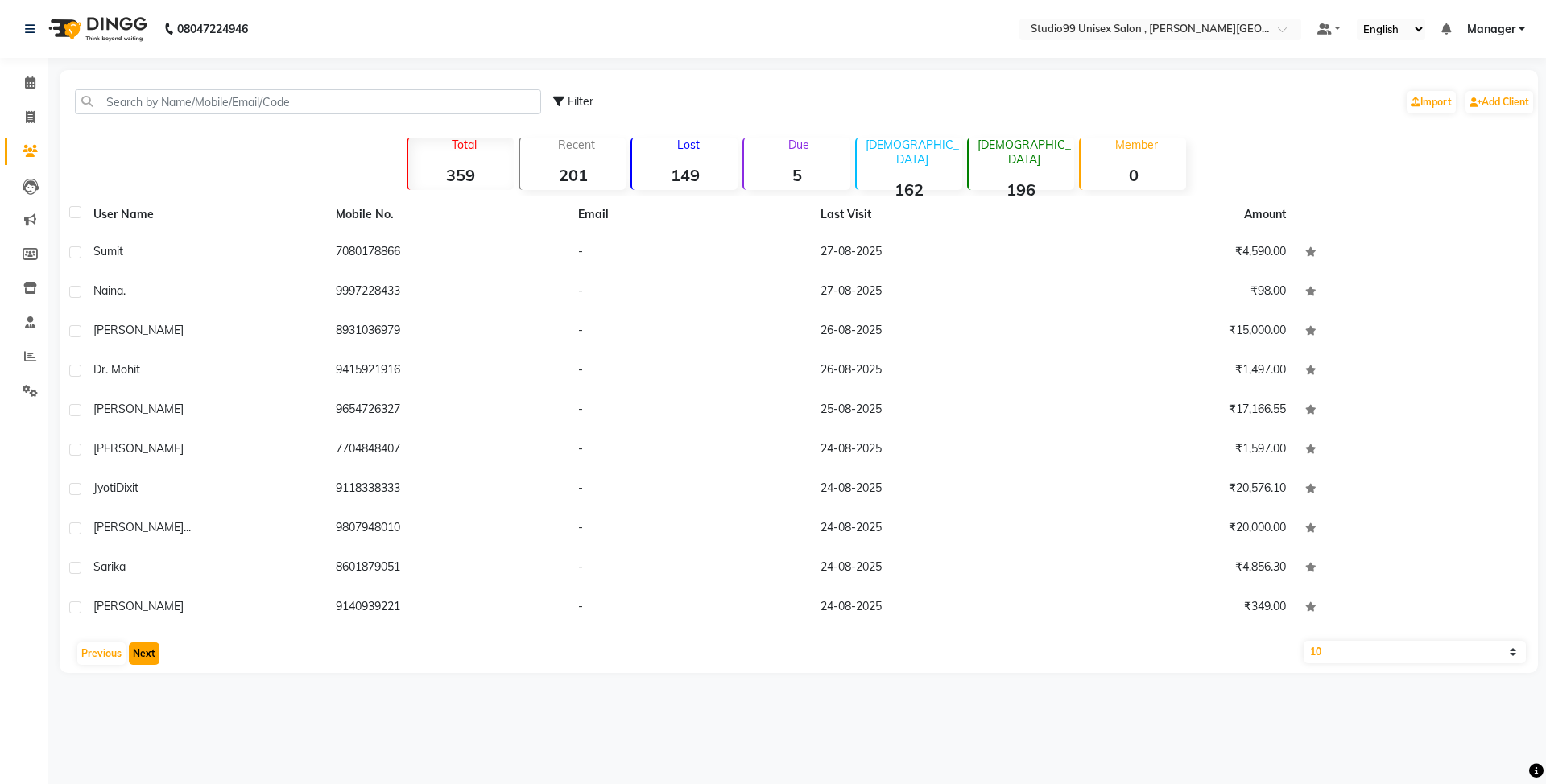
click at [146, 654] on button "Next" at bounding box center [144, 654] width 31 height 22
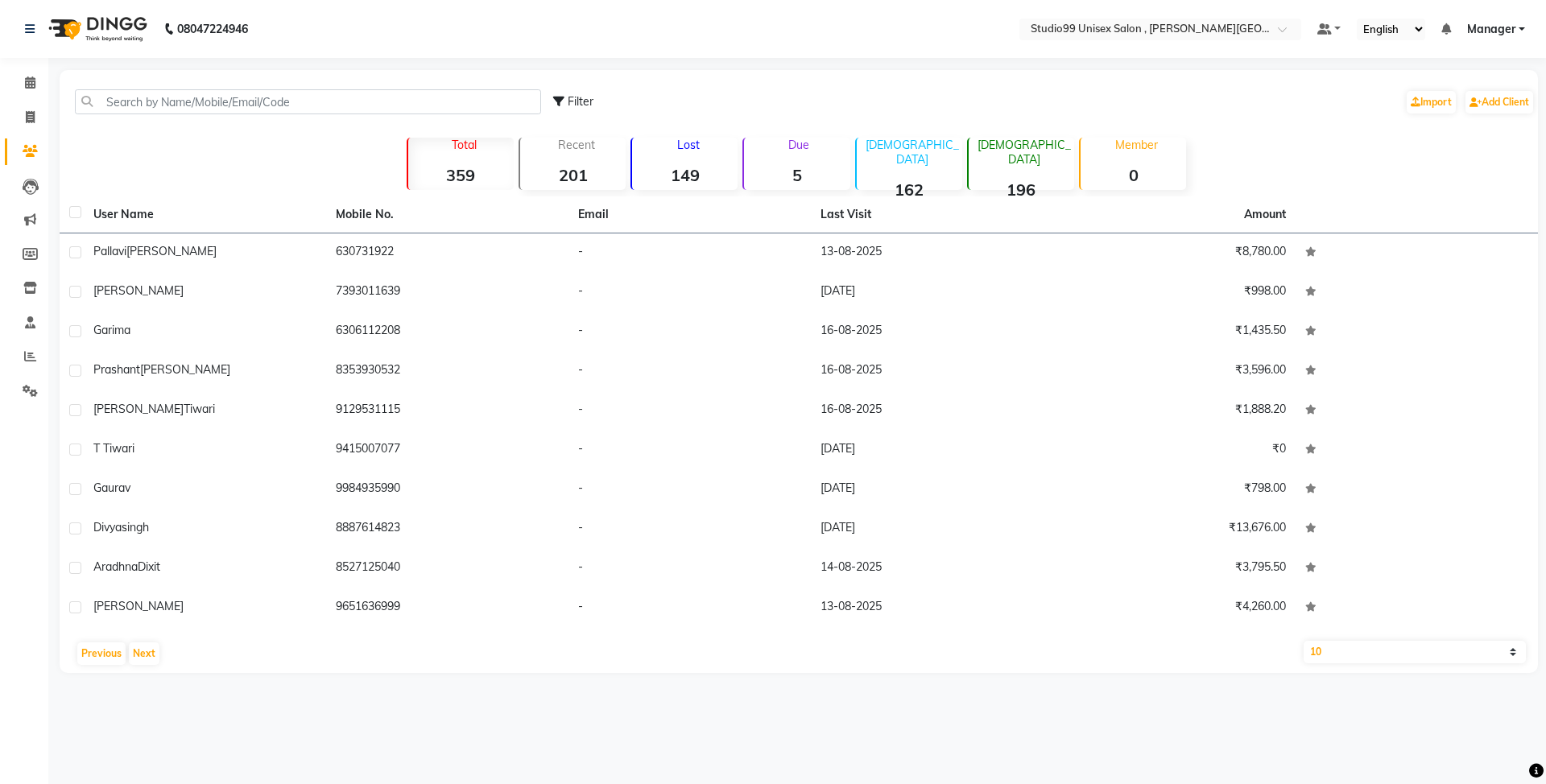
click at [932, 180] on strong "162" at bounding box center [909, 190] width 106 height 20
click at [937, 180] on strong "162" at bounding box center [909, 190] width 106 height 20
click at [1037, 148] on p "[DEMOGRAPHIC_DATA]" at bounding box center [1024, 153] width 99 height 29
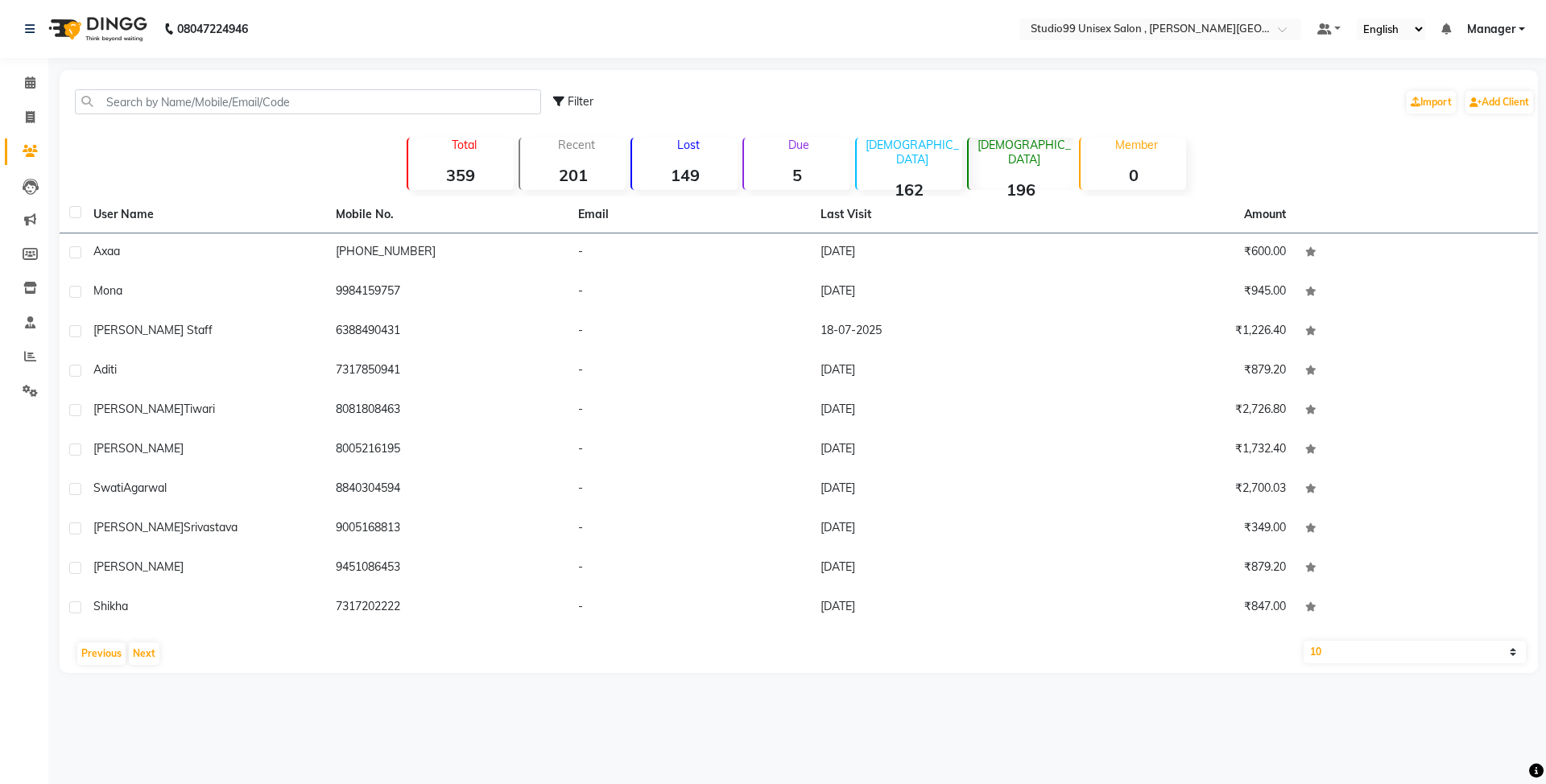
click at [1037, 148] on p "[DEMOGRAPHIC_DATA]" at bounding box center [1024, 153] width 99 height 29
click at [699, 169] on strong "149" at bounding box center [685, 176] width 106 height 20
click at [697, 148] on p "Lost" at bounding box center [688, 145] width 99 height 14
click at [793, 153] on div "Due 5" at bounding box center [796, 164] width 107 height 52
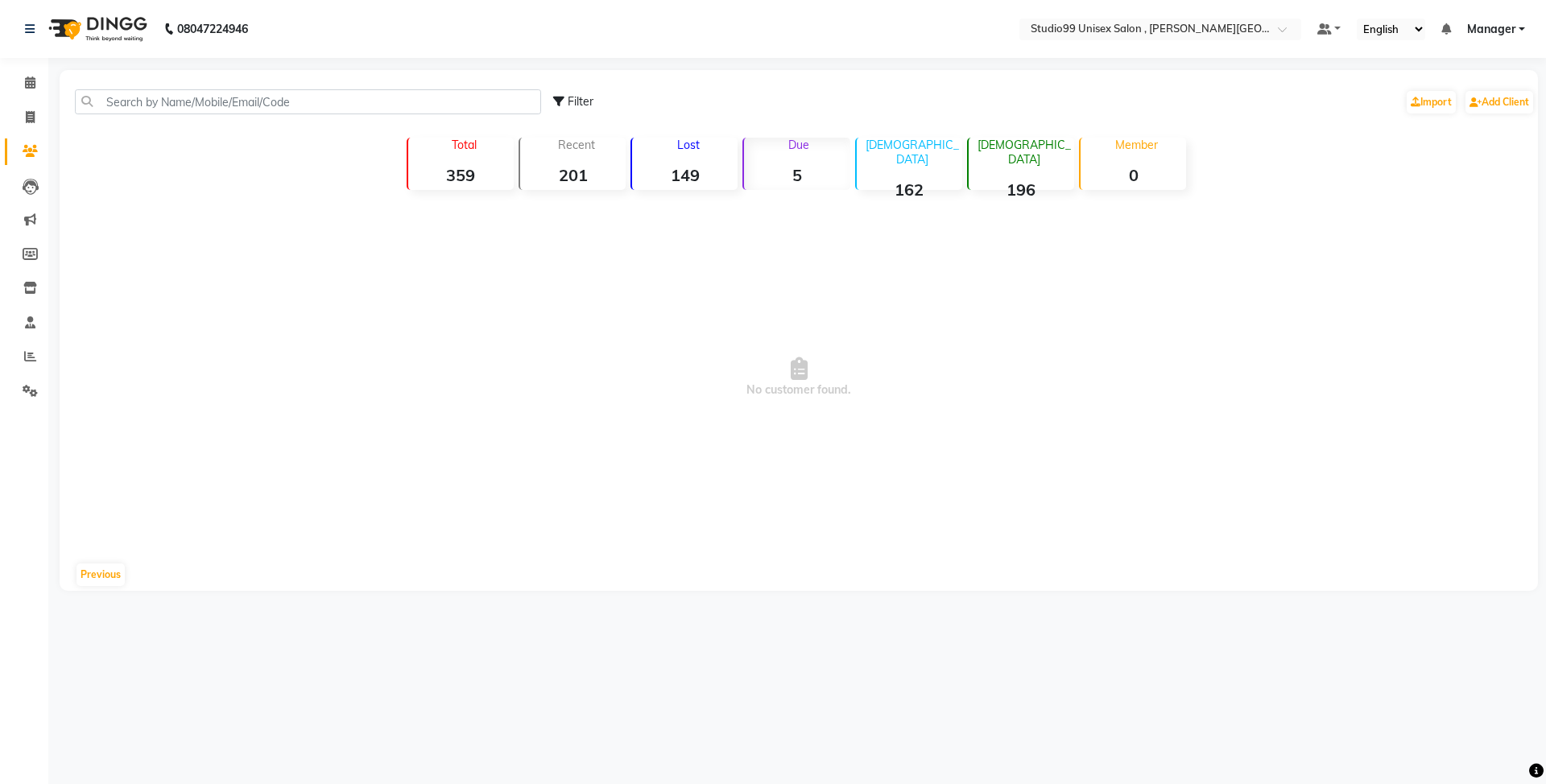
click at [661, 155] on div "Lost 149" at bounding box center [684, 164] width 107 height 52
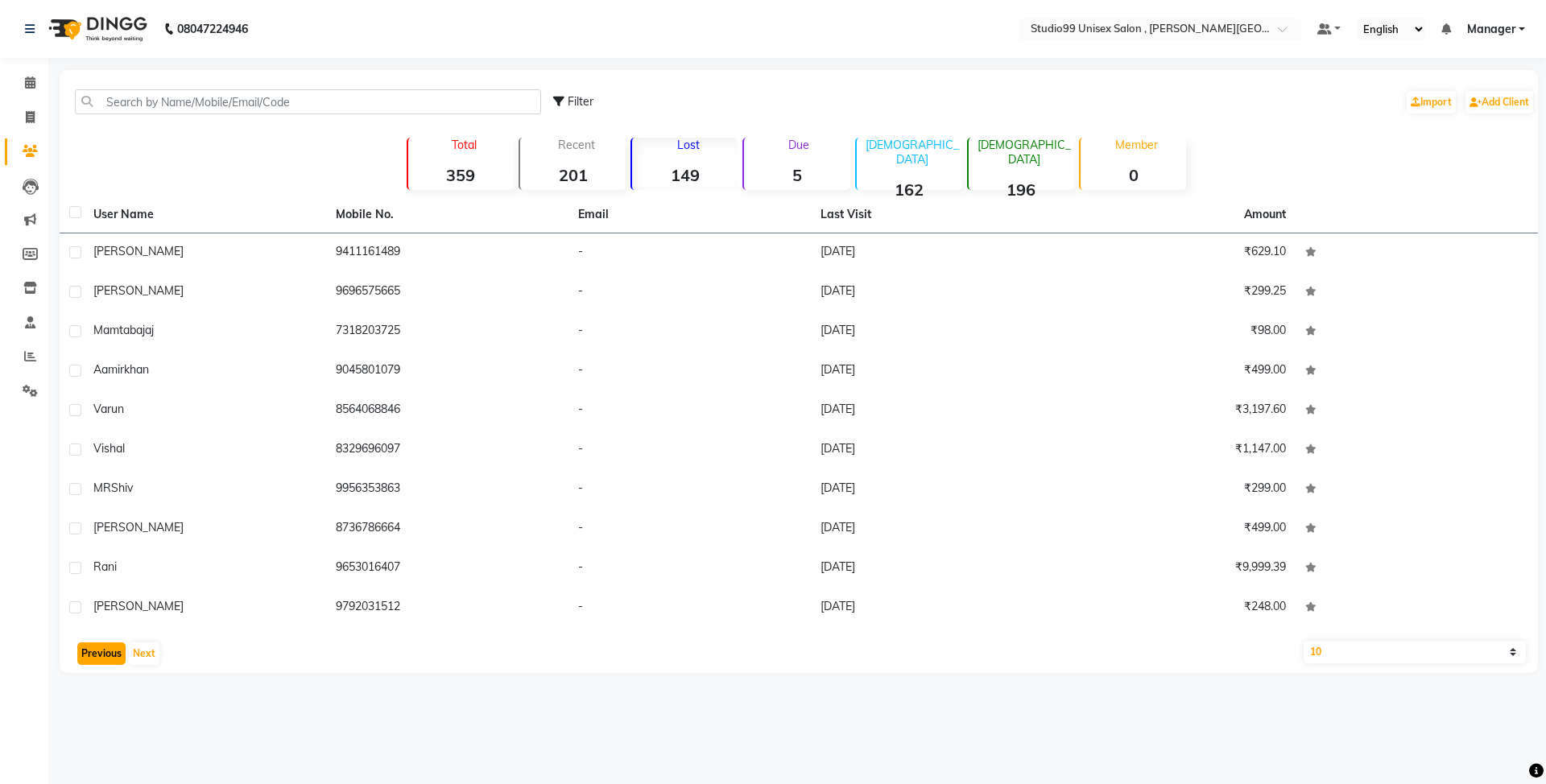
click at [98, 660] on button "Previous" at bounding box center [101, 654] width 49 height 22
click at [98, 659] on button "Previous" at bounding box center [101, 654] width 49 height 22
click at [98, 657] on button "Previous" at bounding box center [101, 654] width 49 height 22
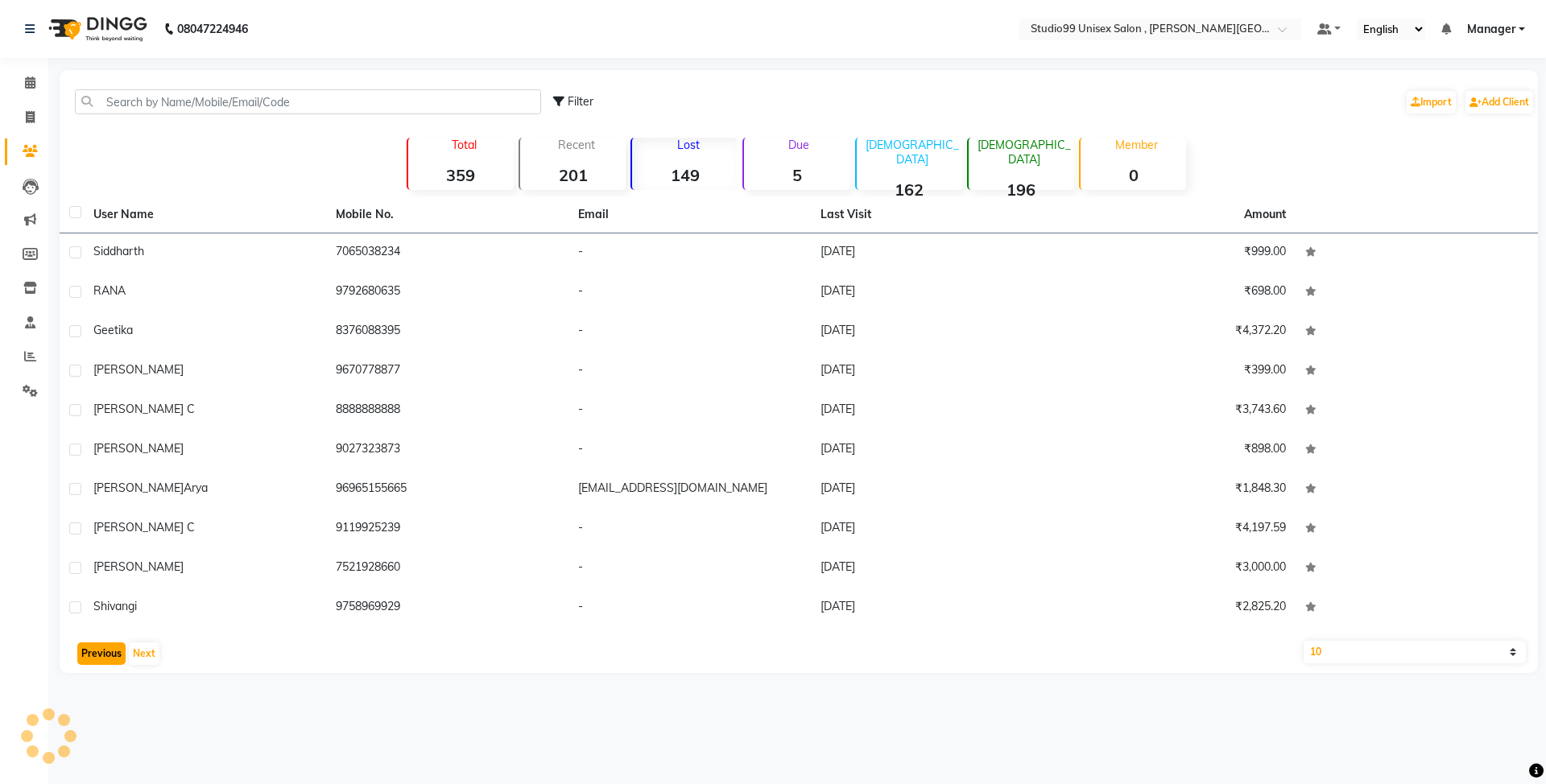
click at [98, 657] on button "Previous" at bounding box center [101, 654] width 49 height 22
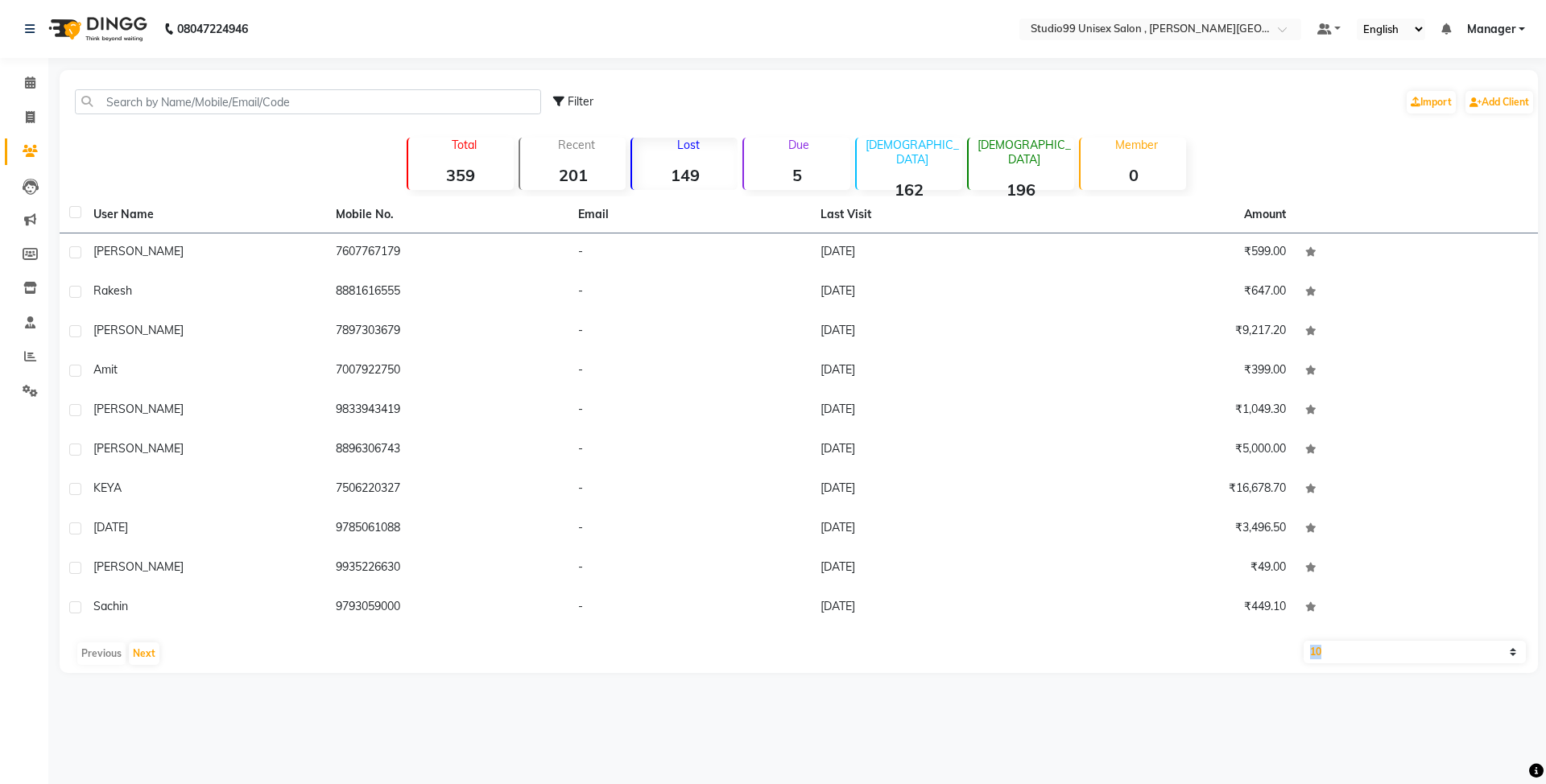
click at [98, 657] on div "Previous Next" at bounding box center [798, 654] width 1465 height 26
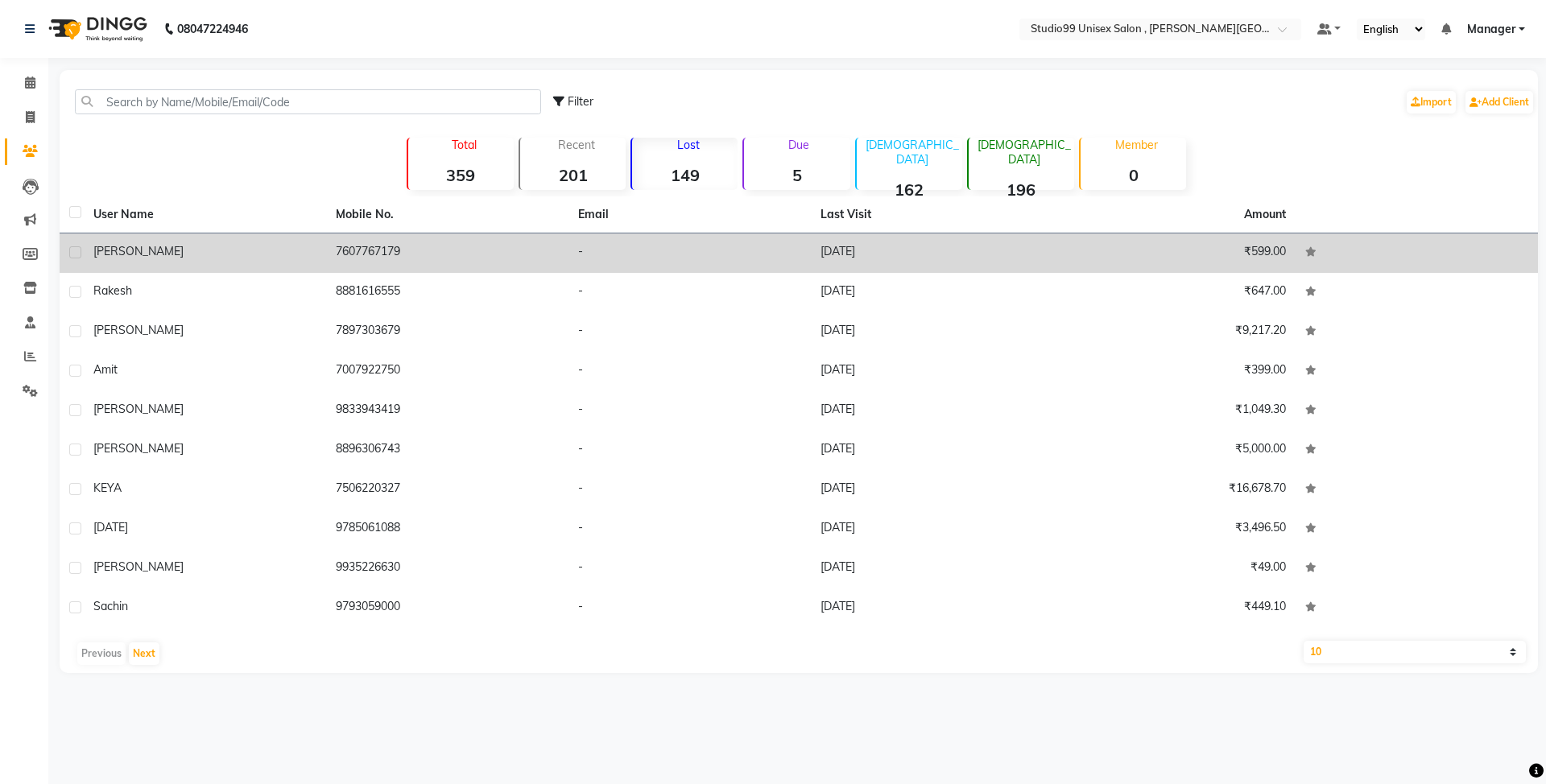
click at [343, 252] on td "7607767179" at bounding box center [447, 253] width 242 height 39
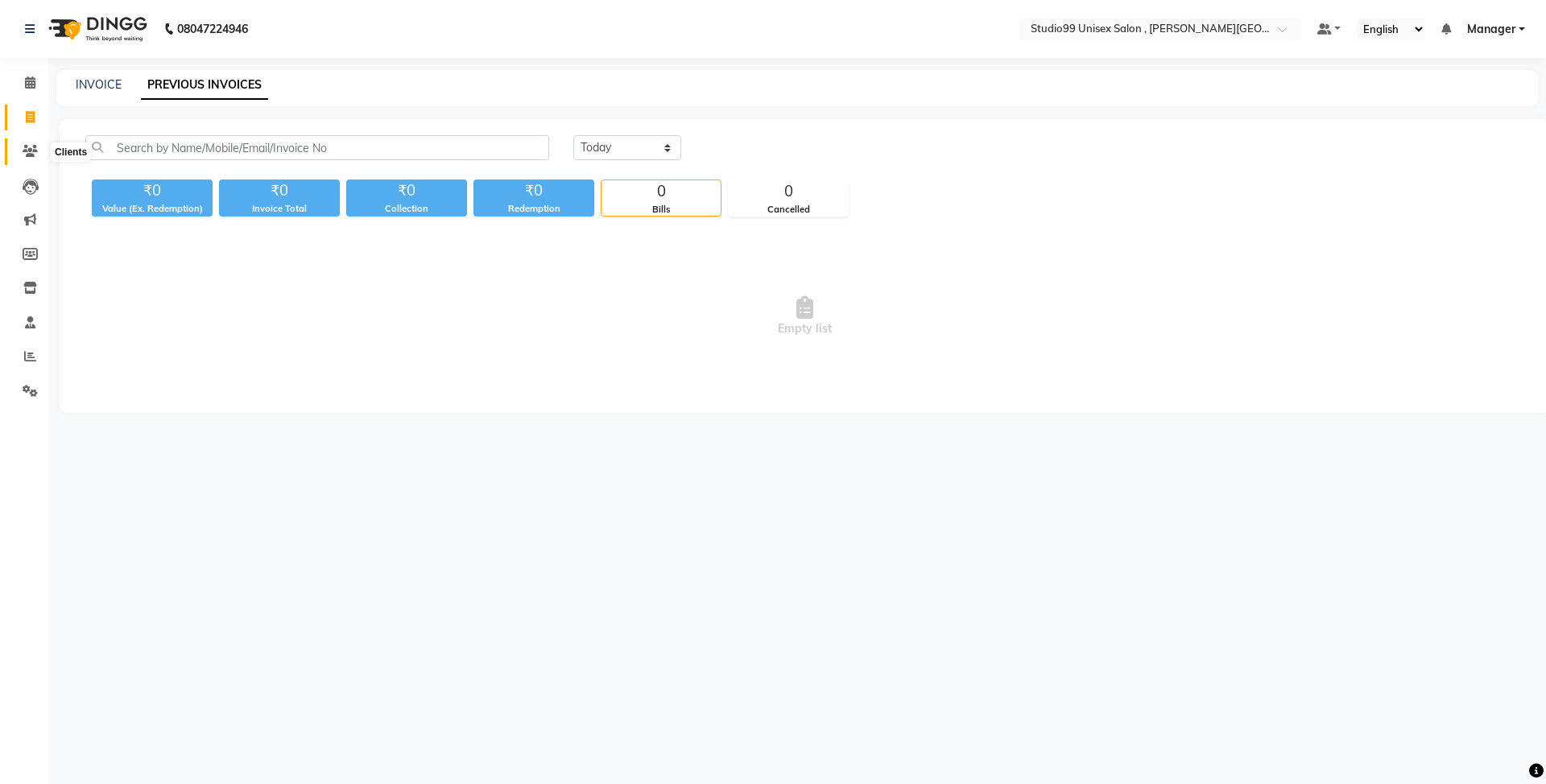
click at [22, 143] on span at bounding box center [30, 152] width 28 height 19
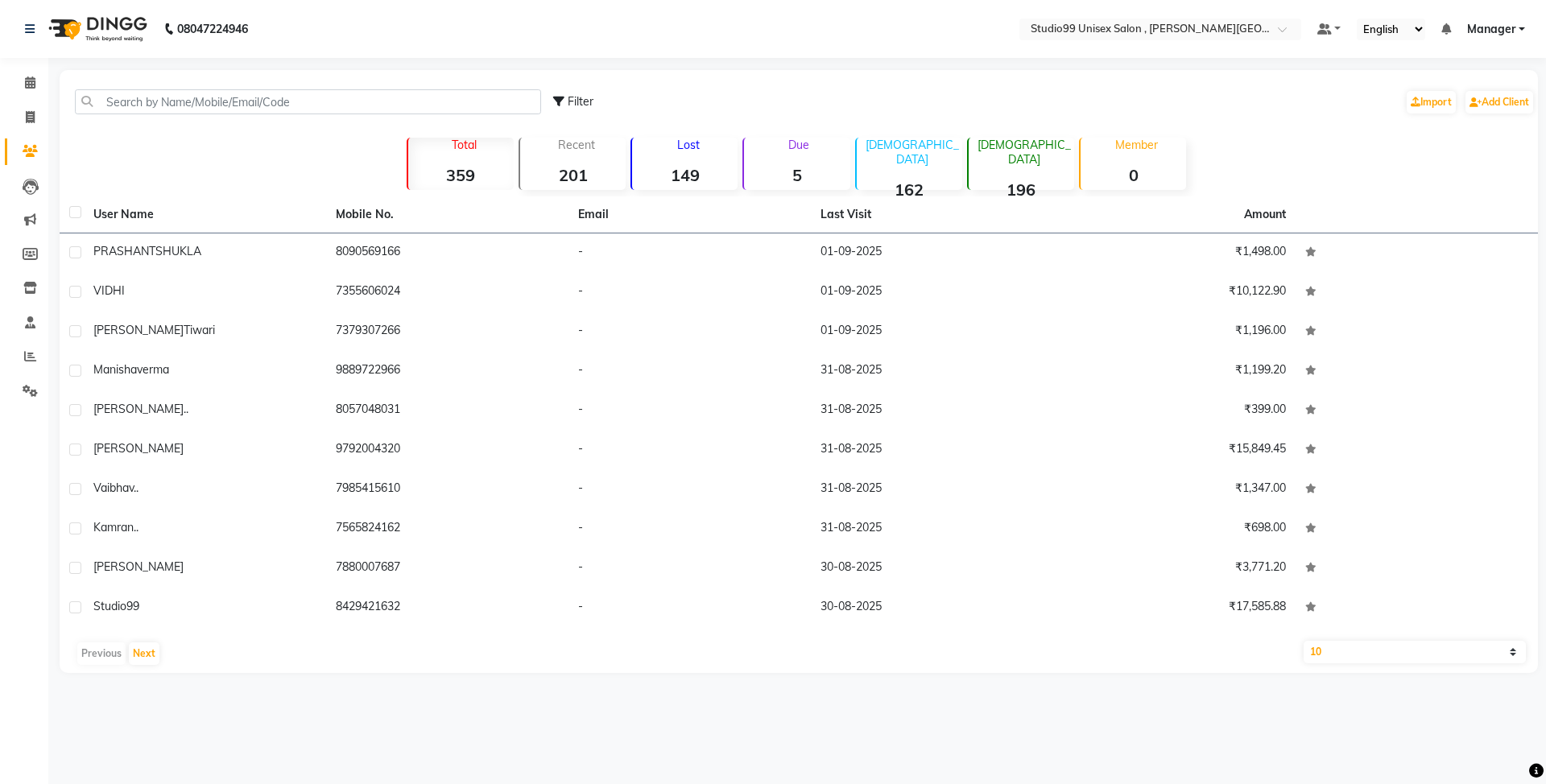
click at [704, 163] on div "Lost 149" at bounding box center [684, 164] width 107 height 52
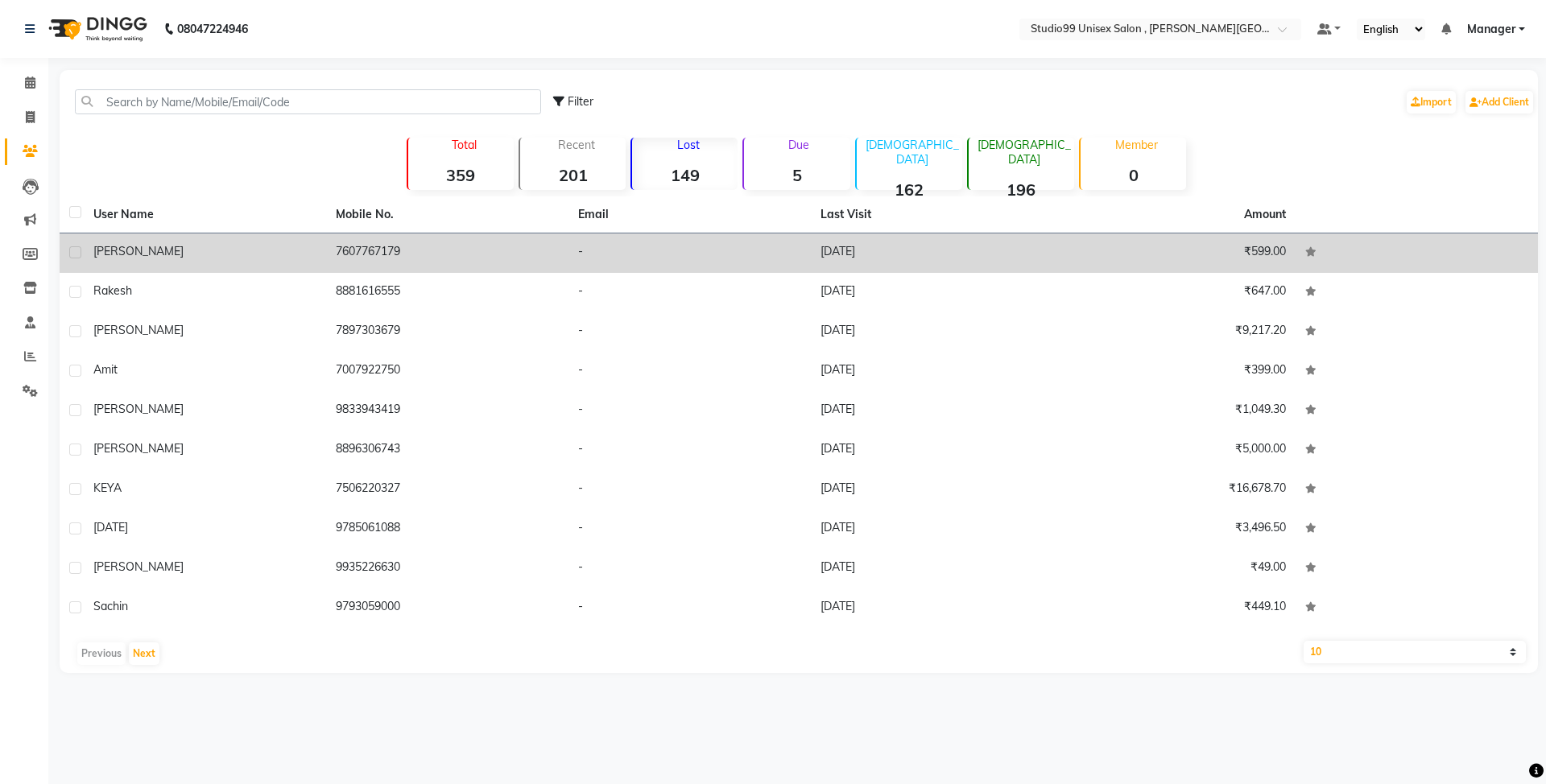
click at [491, 259] on td "7607767179" at bounding box center [447, 253] width 242 height 39
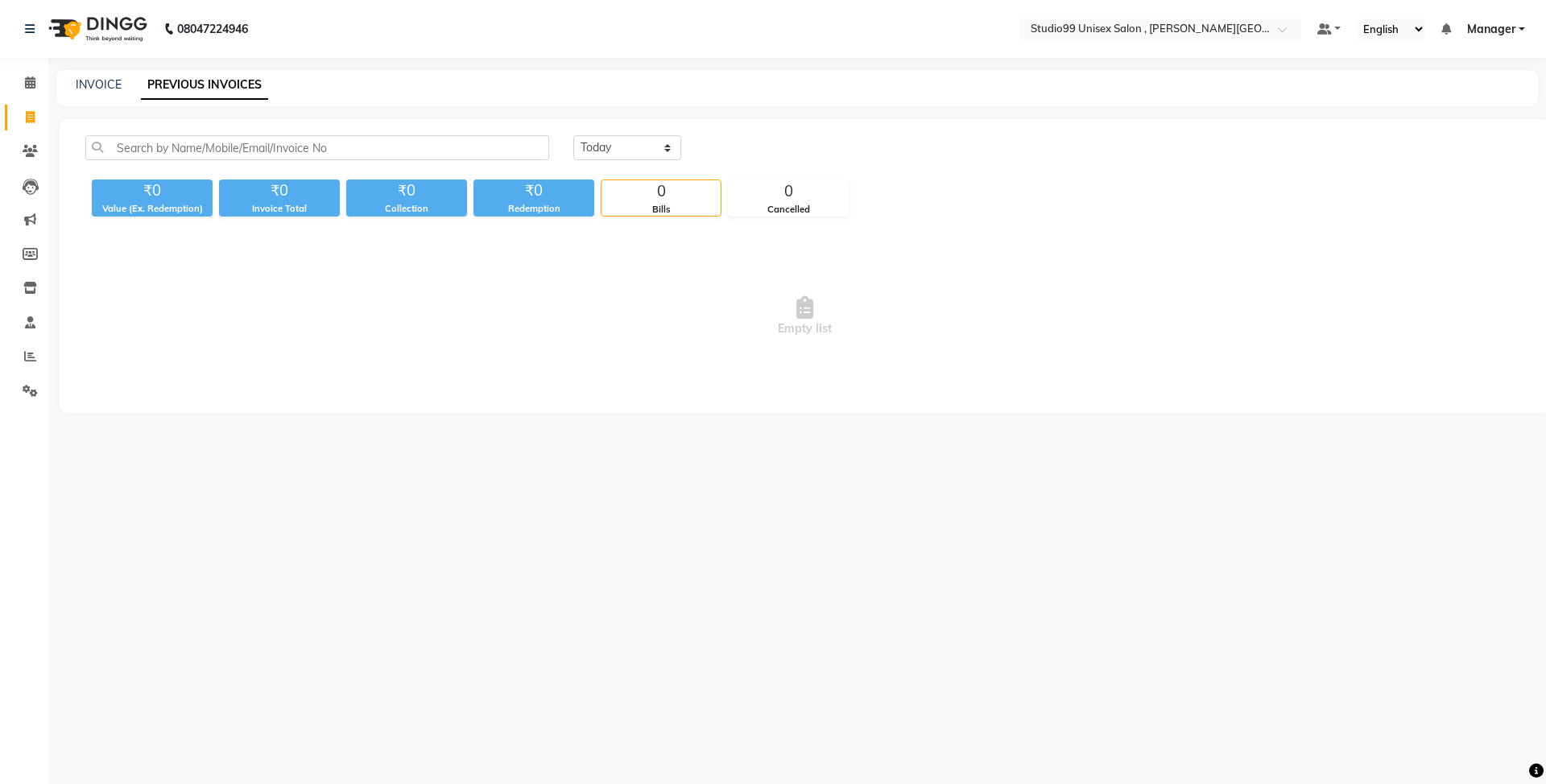
click at [36, 135] on li "Clients" at bounding box center [24, 152] width 49 height 35
click at [31, 148] on icon at bounding box center [30, 151] width 15 height 12
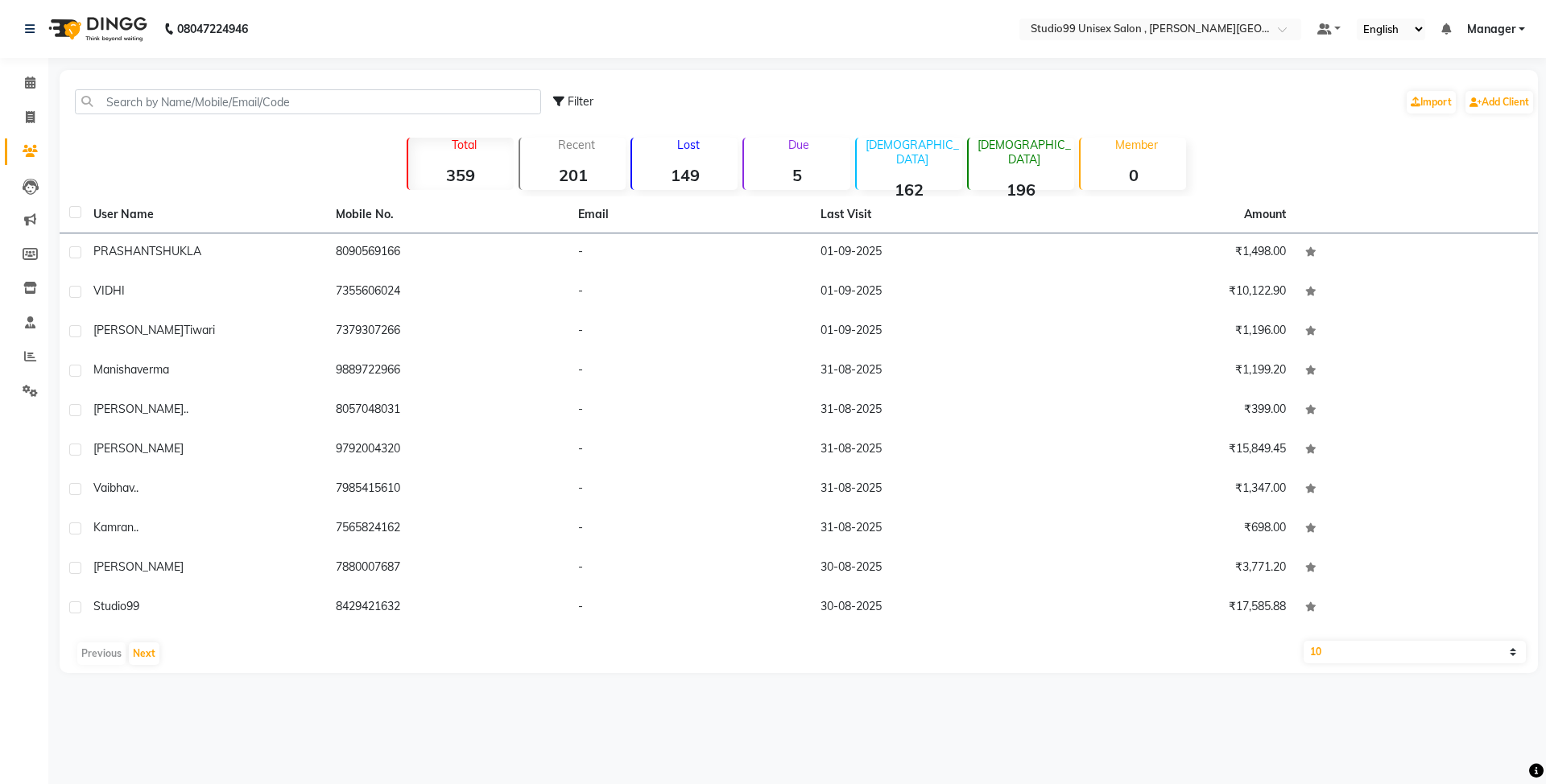
click at [688, 148] on p "Lost" at bounding box center [688, 145] width 99 height 14
click at [687, 174] on strong "149" at bounding box center [685, 176] width 106 height 20
click at [1031, 182] on strong "196" at bounding box center [1022, 190] width 106 height 20
click at [136, 657] on button "Next" at bounding box center [144, 654] width 31 height 22
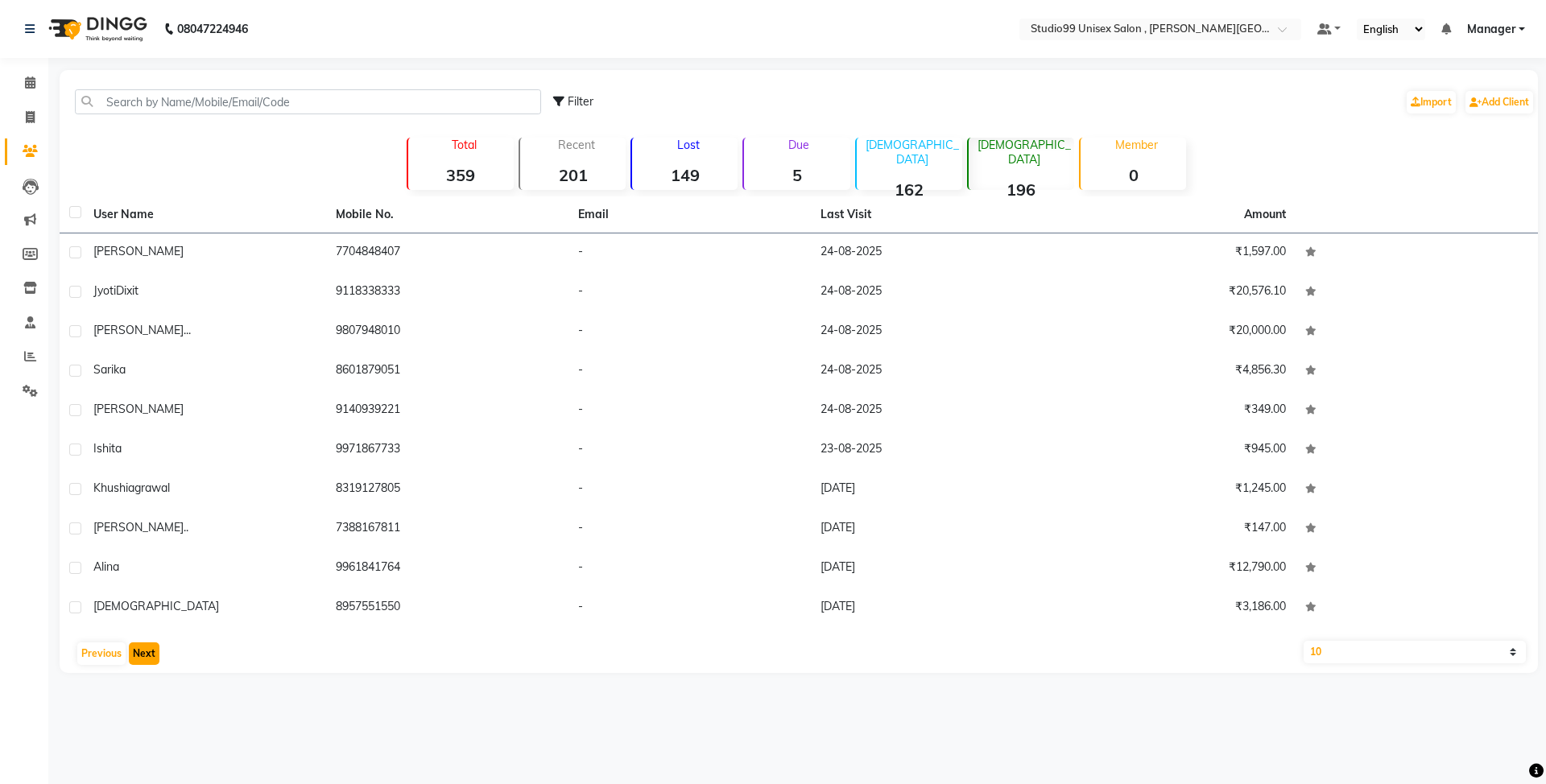
click at [136, 657] on button "Next" at bounding box center [144, 654] width 31 height 22
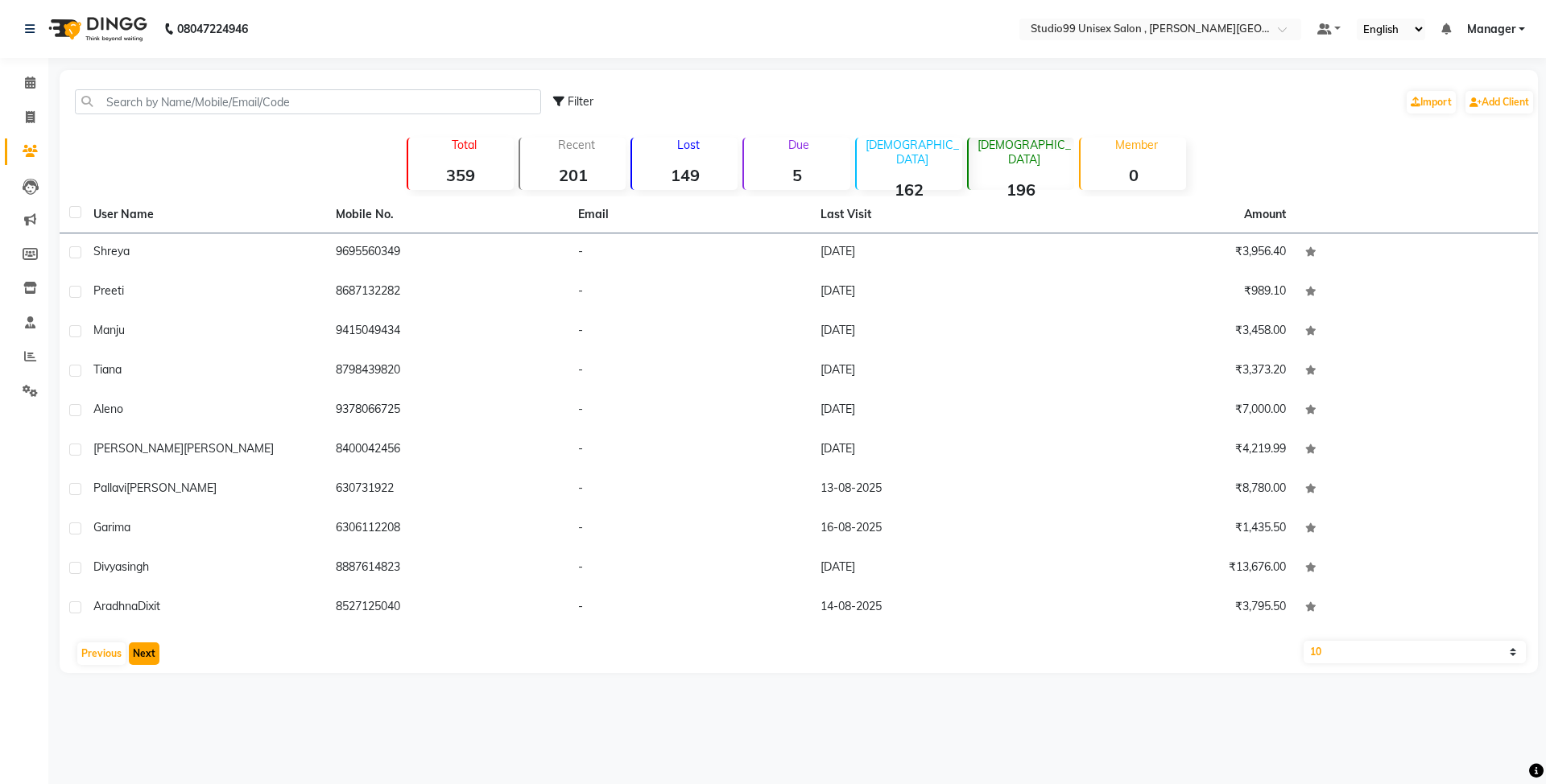
click at [143, 660] on button "Next" at bounding box center [144, 654] width 31 height 22
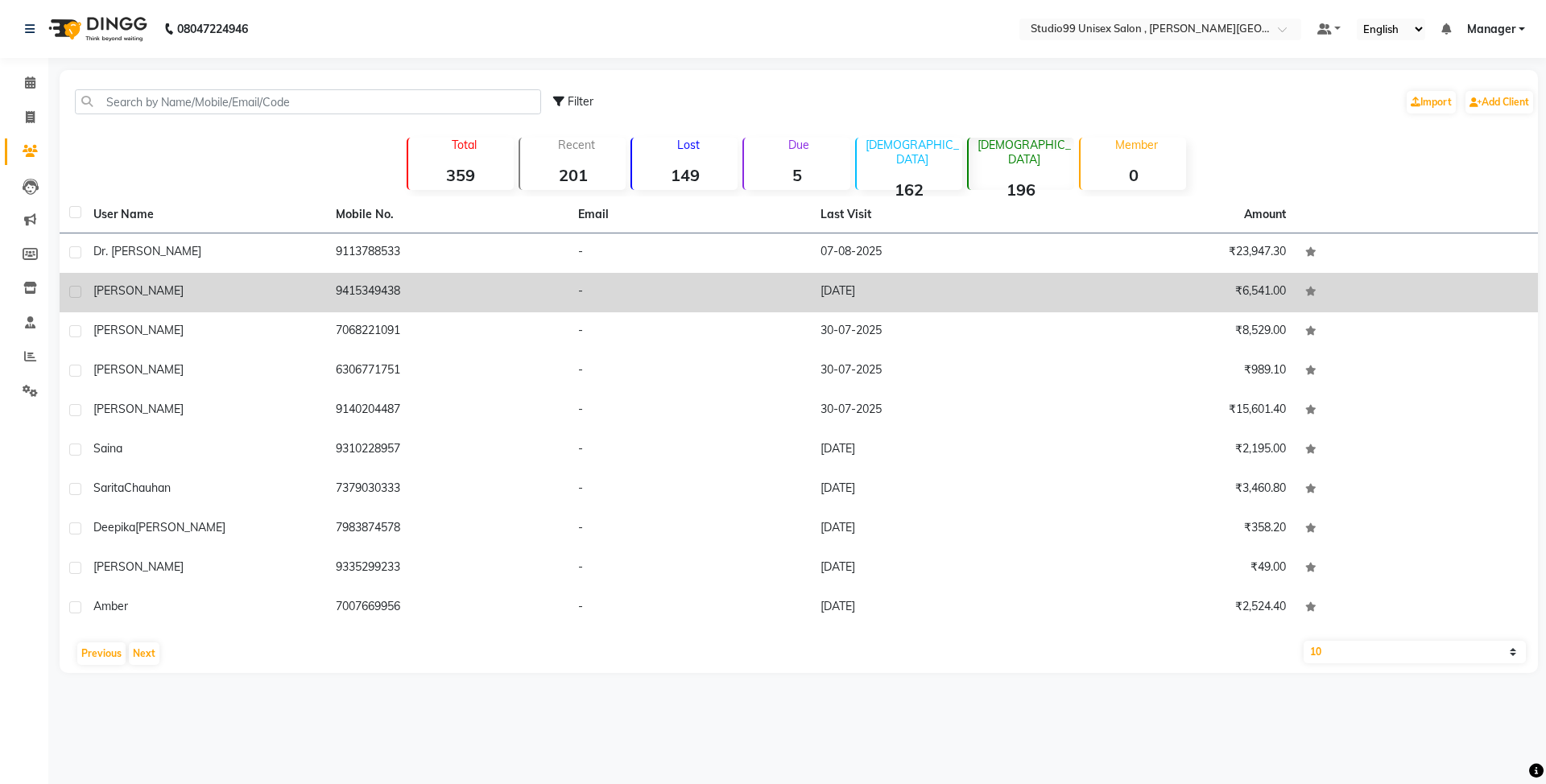
click at [506, 310] on td "9415349438" at bounding box center [447, 292] width 242 height 39
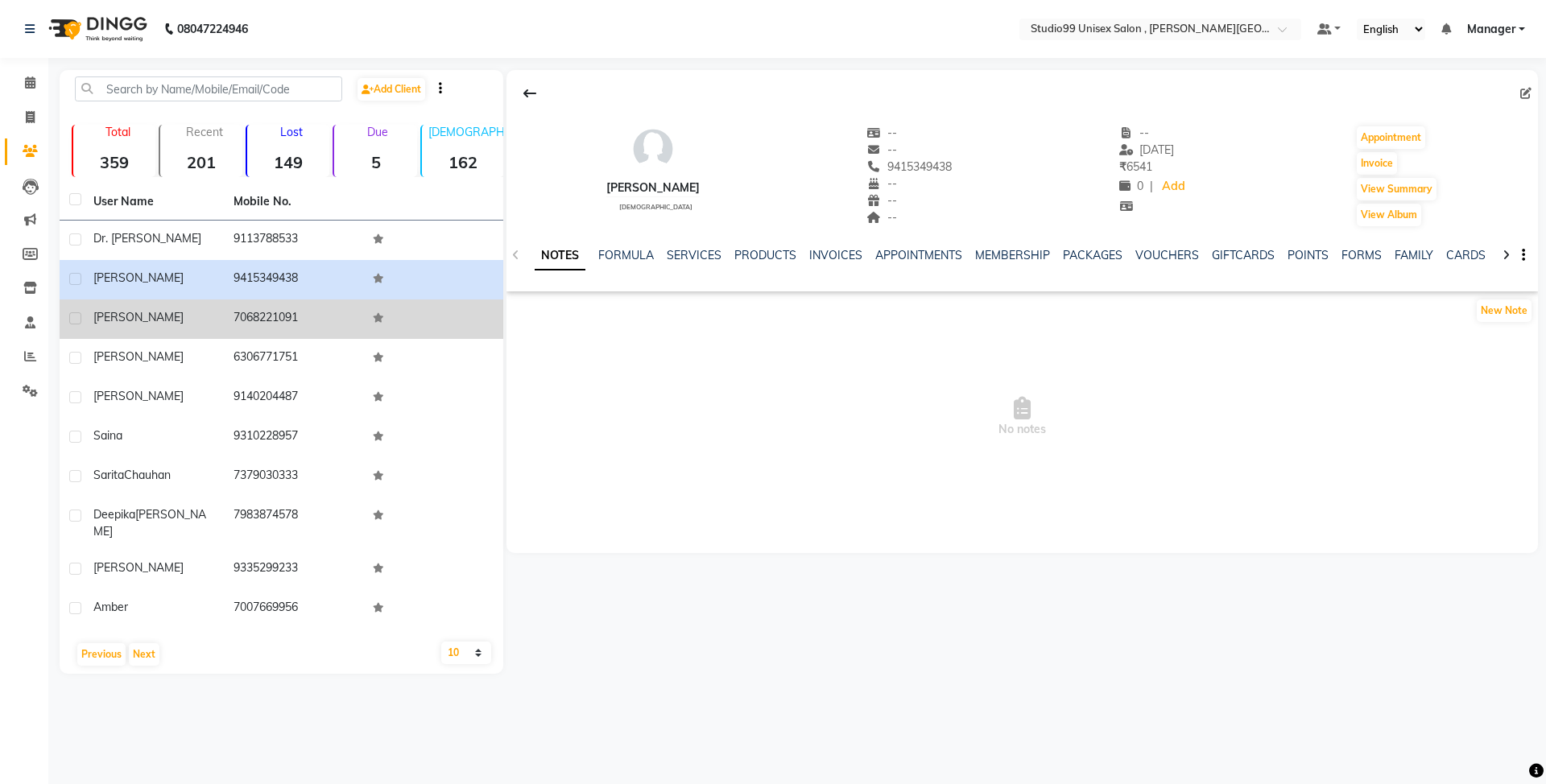
click at [481, 320] on td at bounding box center [433, 319] width 140 height 39
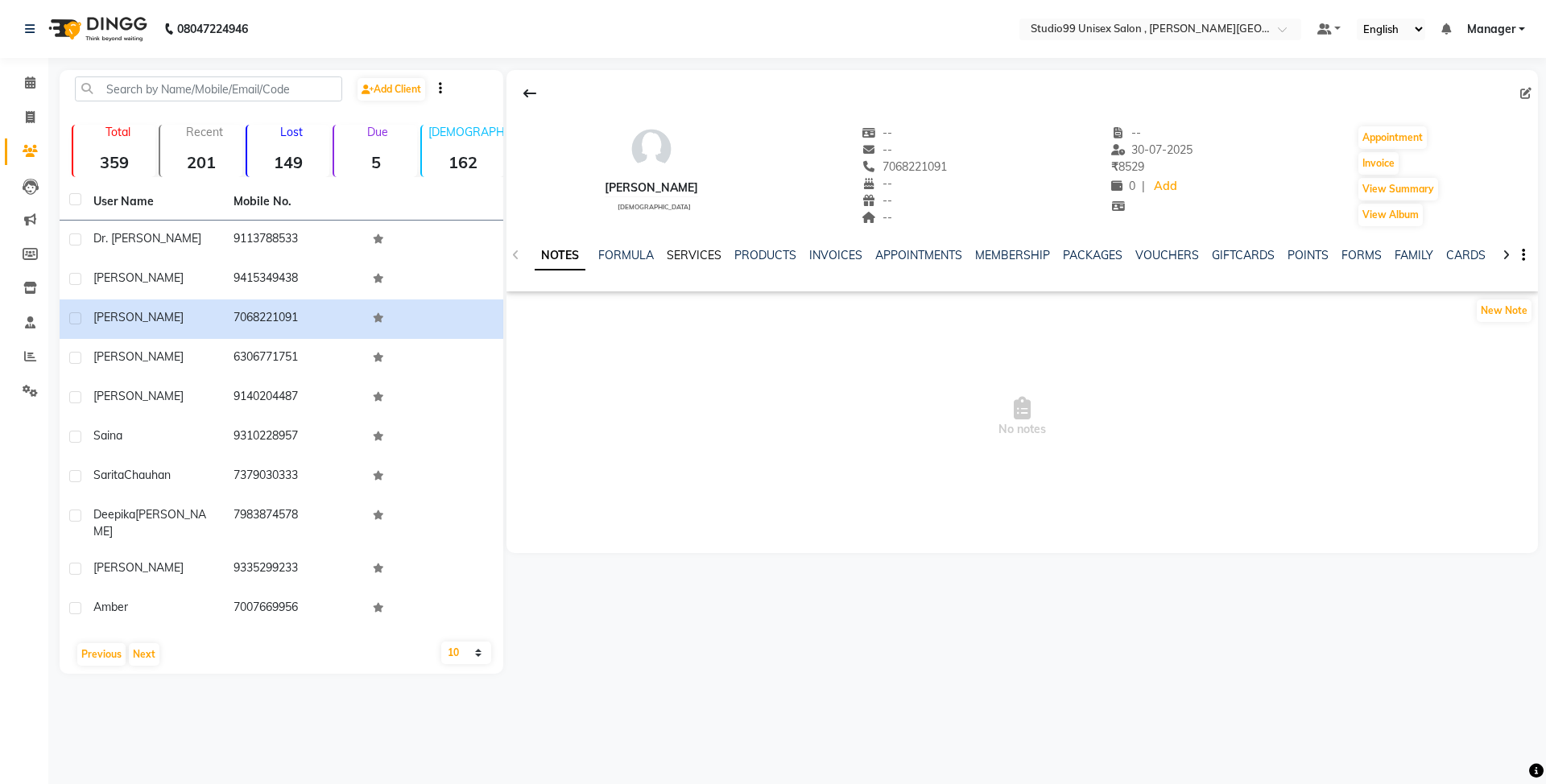
click at [687, 259] on link "SERVICES" at bounding box center [694, 255] width 55 height 14
click at [687, 259] on link "SERVICES" at bounding box center [672, 256] width 67 height 29
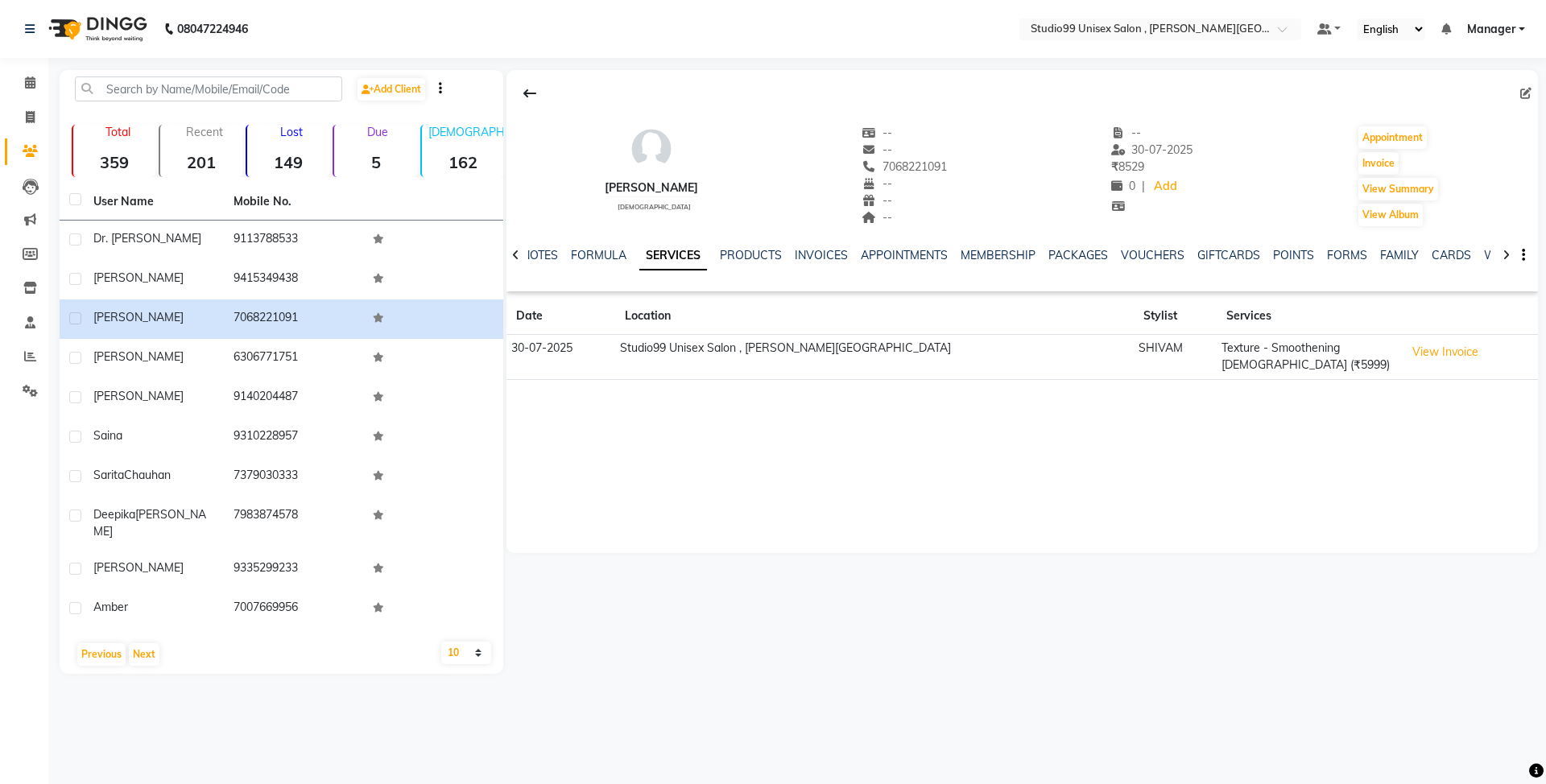
click at [313, 148] on div "Lost 149" at bounding box center [287, 150] width 84 height 52
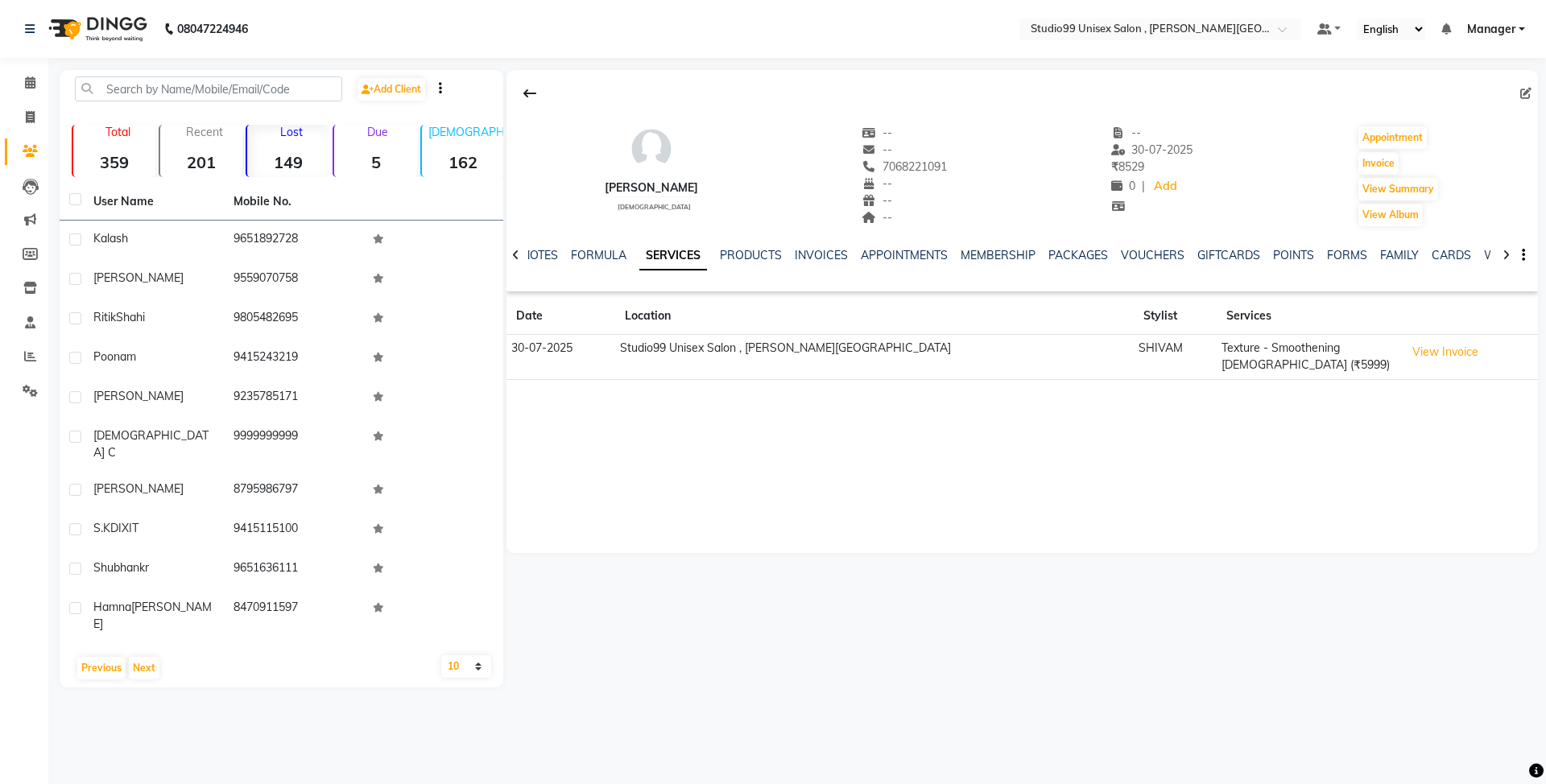
click at [443, 147] on div "Male 162" at bounding box center [462, 150] width 84 height 52
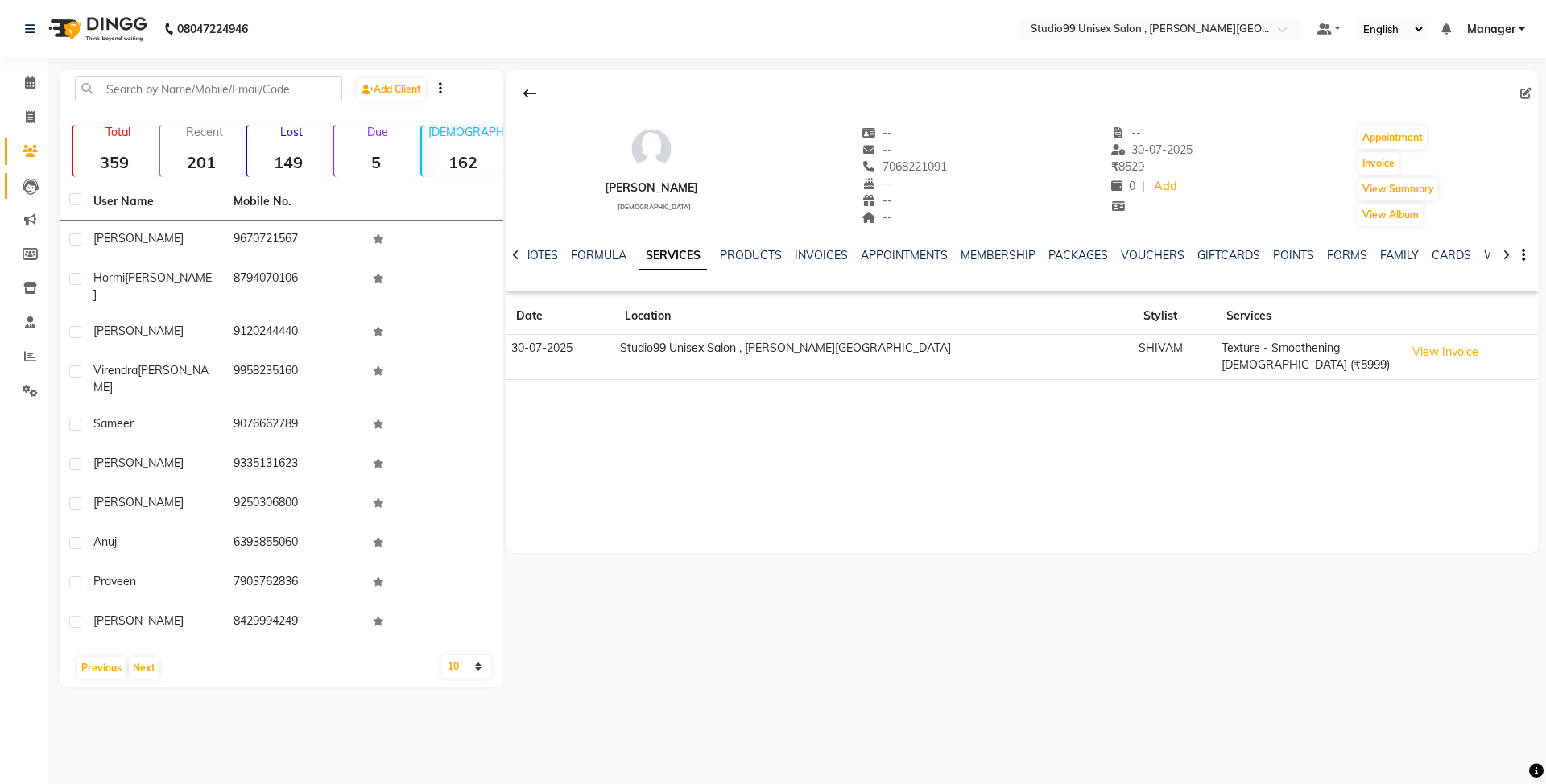
click at [32, 197] on link "Leads" at bounding box center [24, 186] width 38 height 26
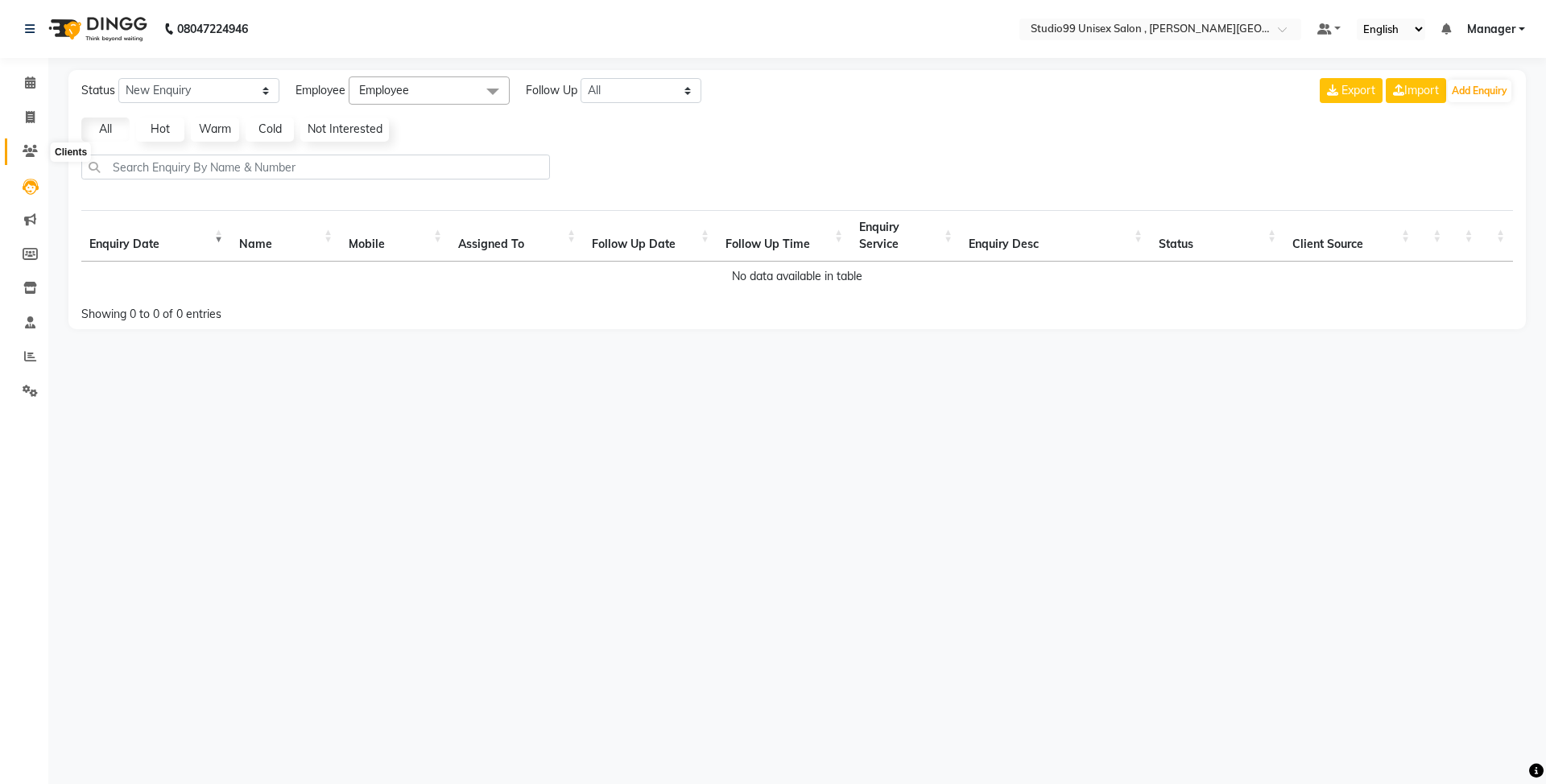
click at [32, 143] on span at bounding box center [30, 152] width 28 height 19
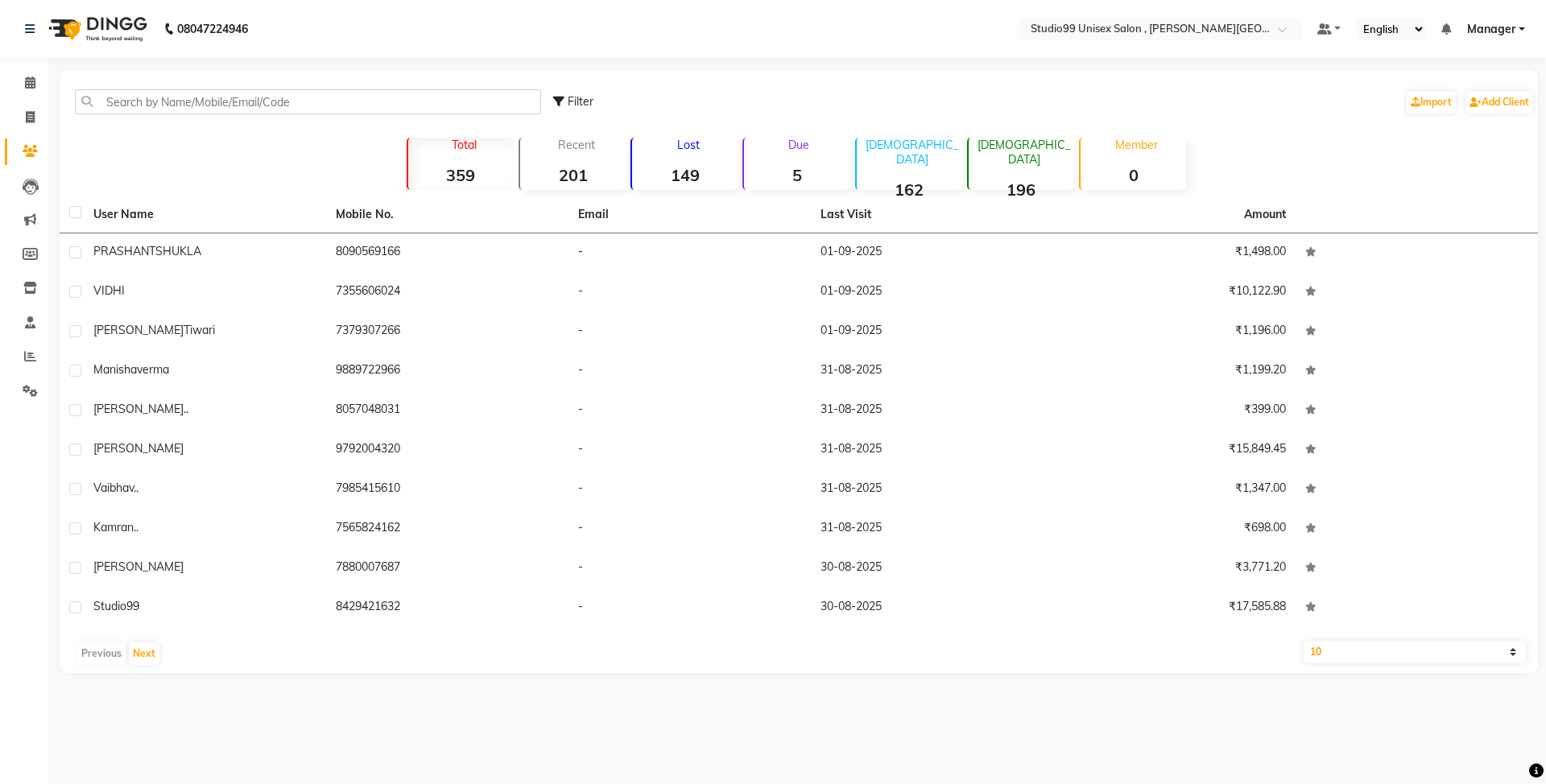
click at [938, 180] on strong "162" at bounding box center [909, 190] width 106 height 20
click at [146, 652] on button "Next" at bounding box center [144, 654] width 31 height 22
click at [146, 657] on button "Next" at bounding box center [144, 654] width 31 height 22
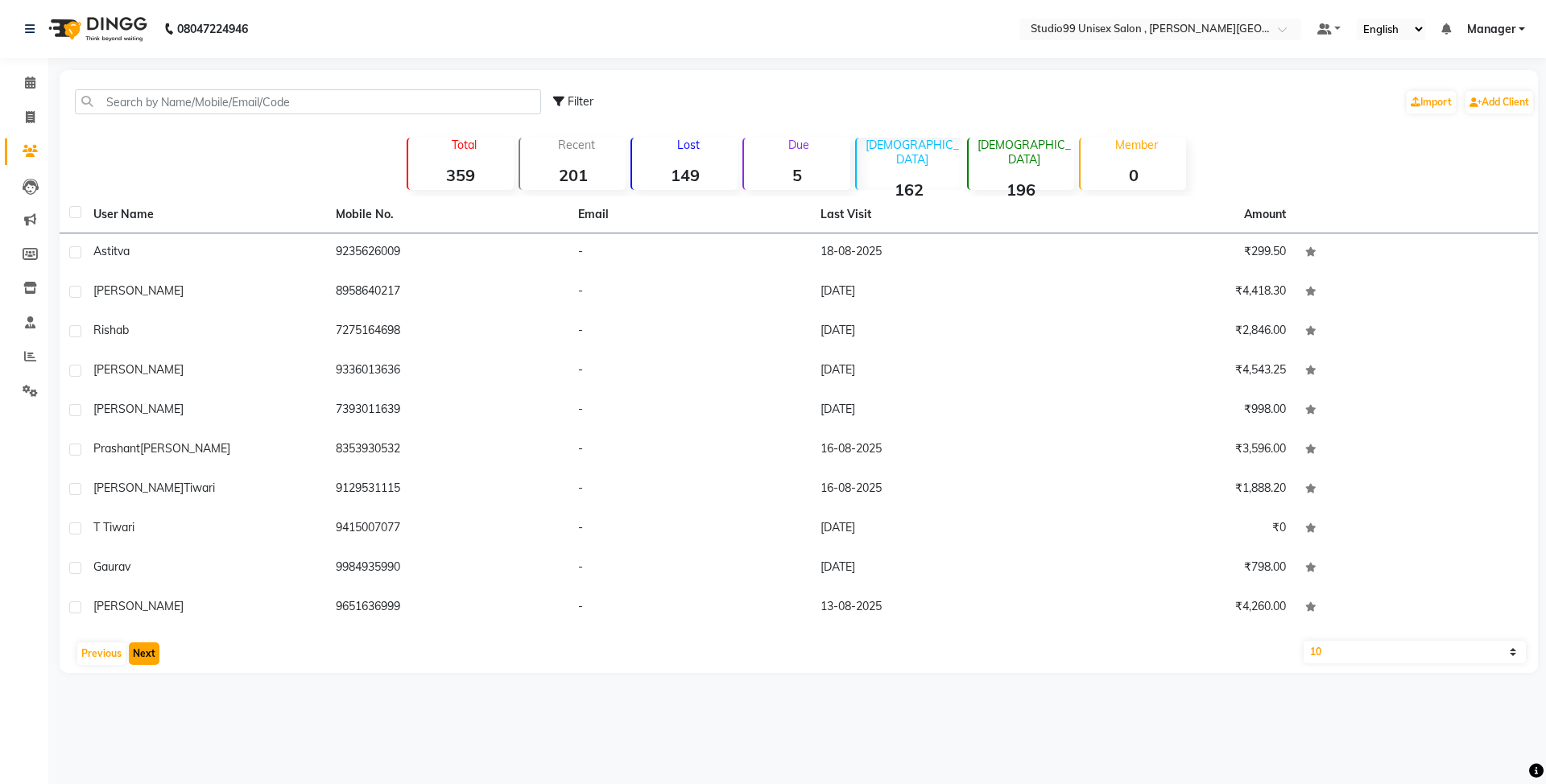
click at [146, 657] on button "Next" at bounding box center [144, 654] width 31 height 22
click at [148, 650] on button "Next" at bounding box center [144, 654] width 31 height 22
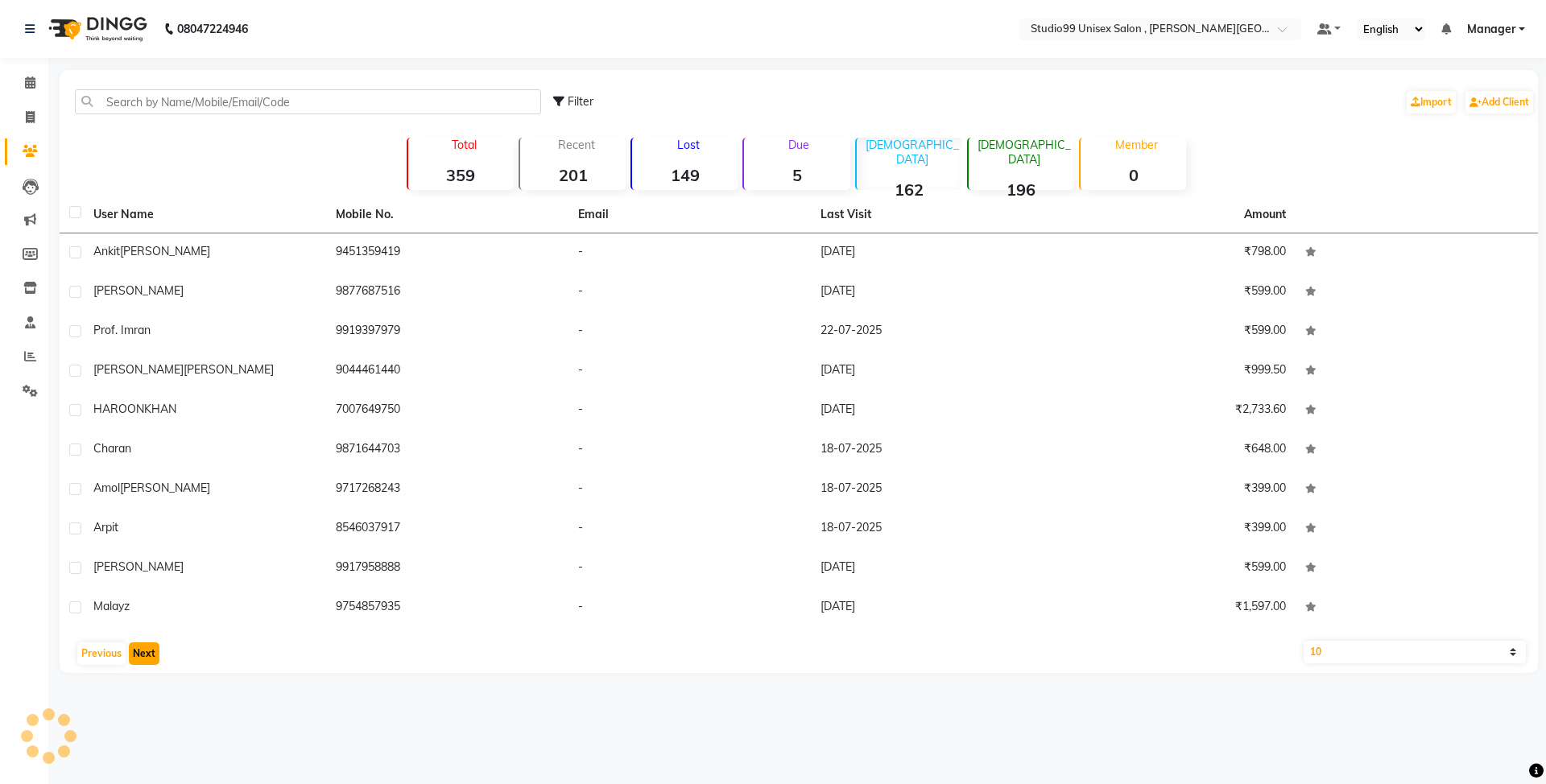
click at [148, 650] on button "Next" at bounding box center [144, 654] width 31 height 22
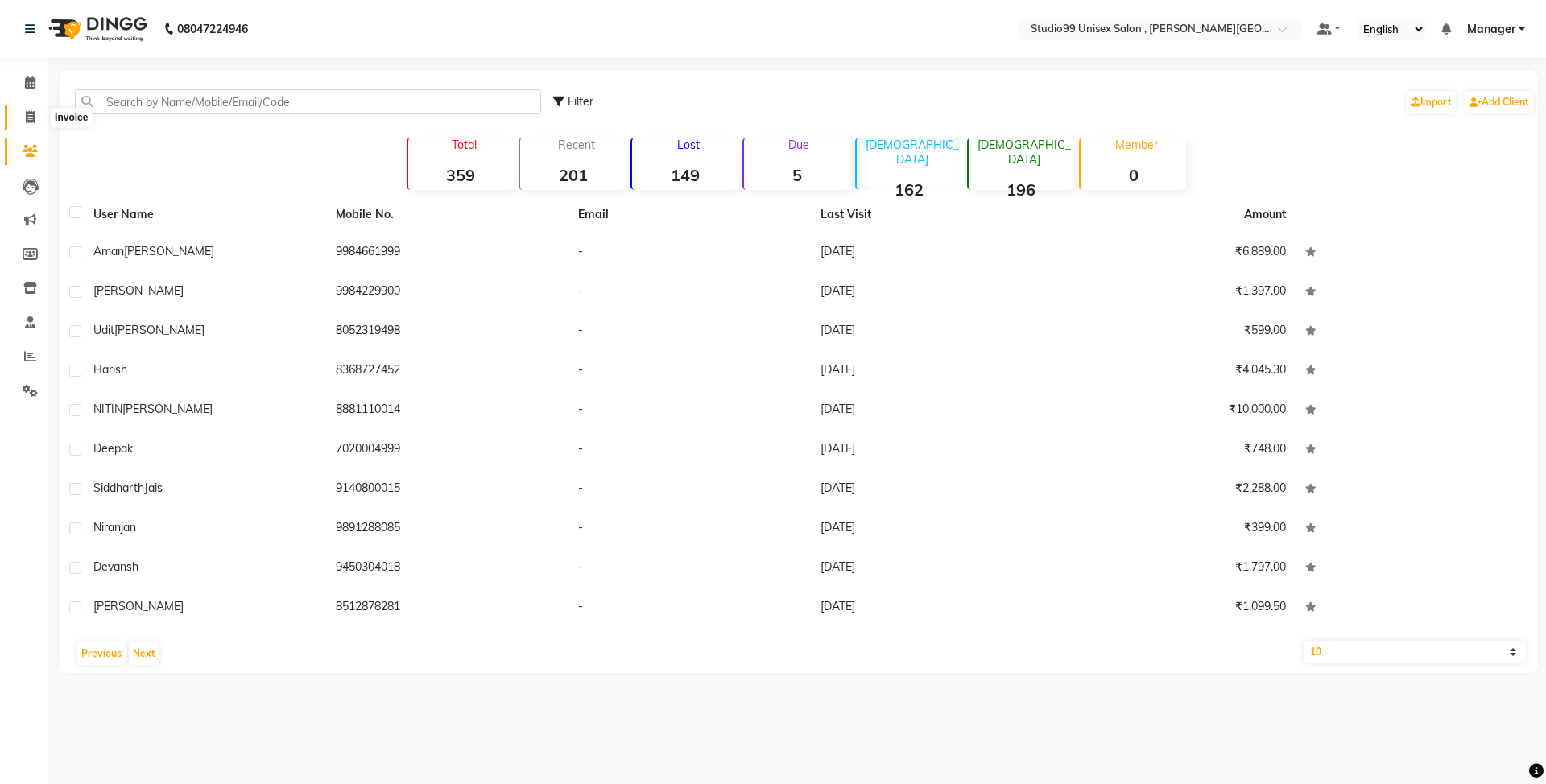
click at [32, 121] on icon at bounding box center [30, 117] width 9 height 12
select select "7699"
select select "service"
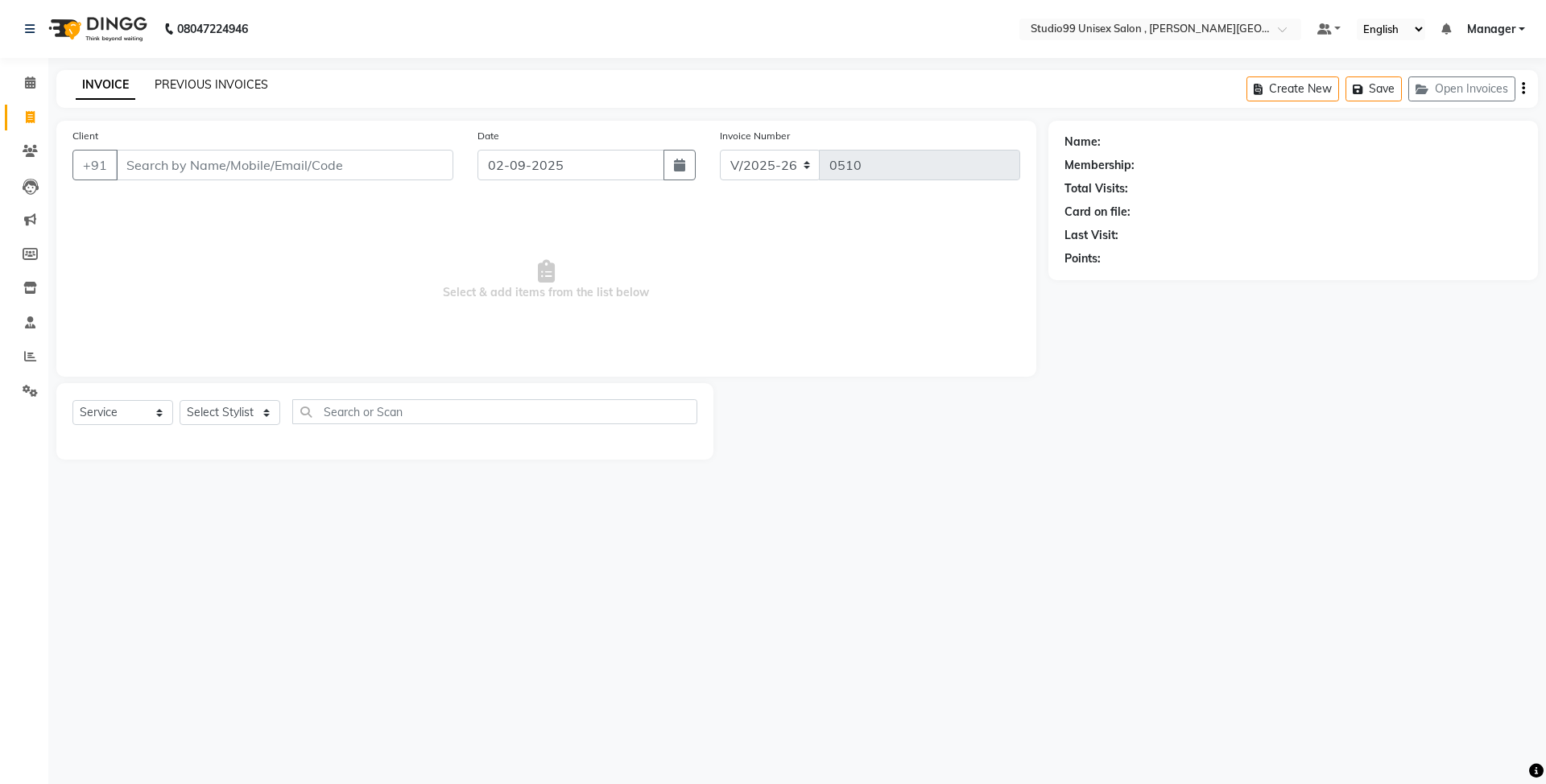
click at [221, 82] on link "PREVIOUS INVOICES" at bounding box center [211, 84] width 113 height 14
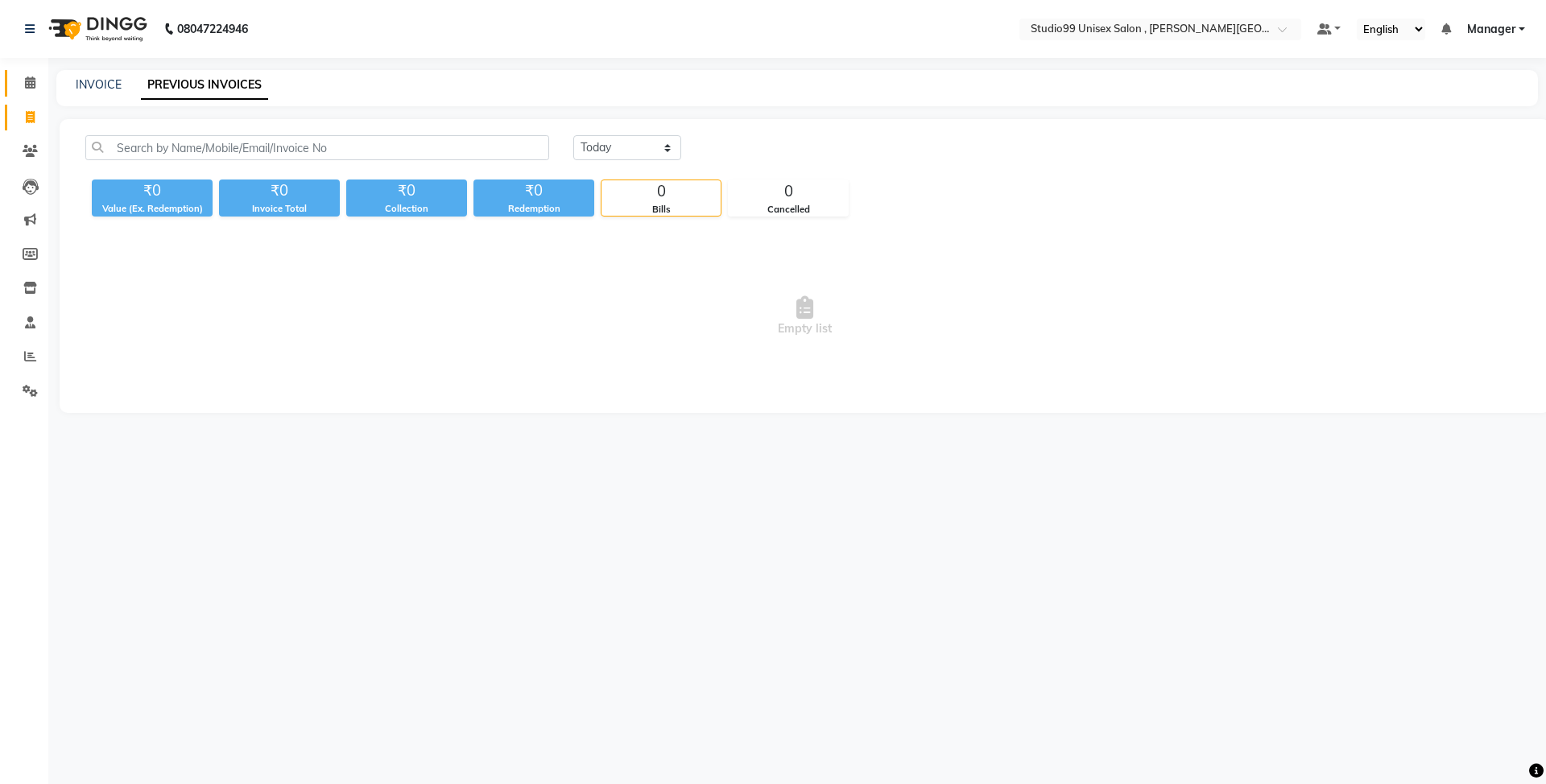
click at [26, 95] on link "Calendar" at bounding box center [24, 83] width 38 height 26
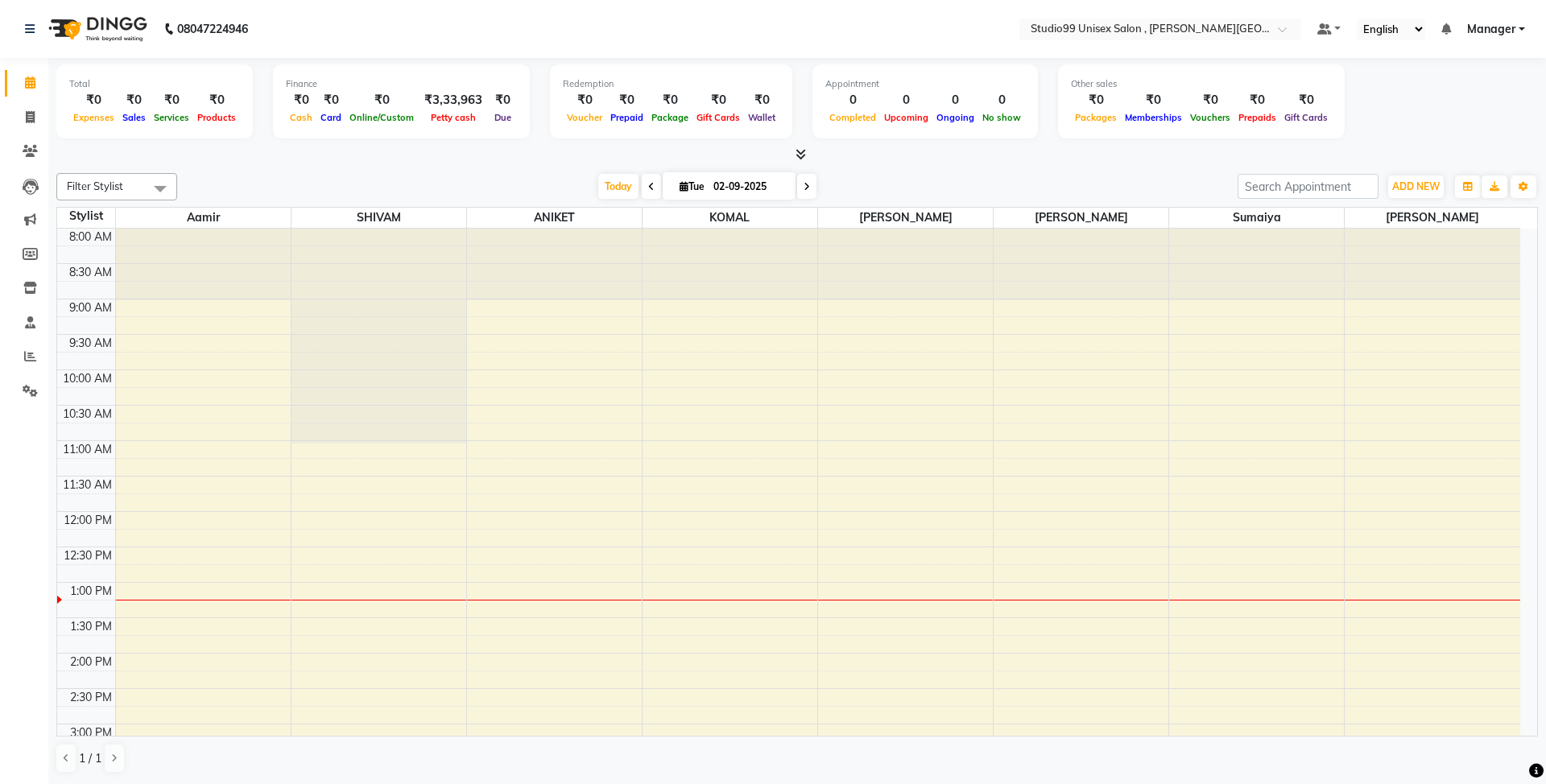
click at [1502, 30] on span "Manager" at bounding box center [1491, 30] width 49 height 17
click at [1519, 30] on link "Manager" at bounding box center [1496, 30] width 58 height 17
click at [30, 179] on icon at bounding box center [30, 187] width 16 height 16
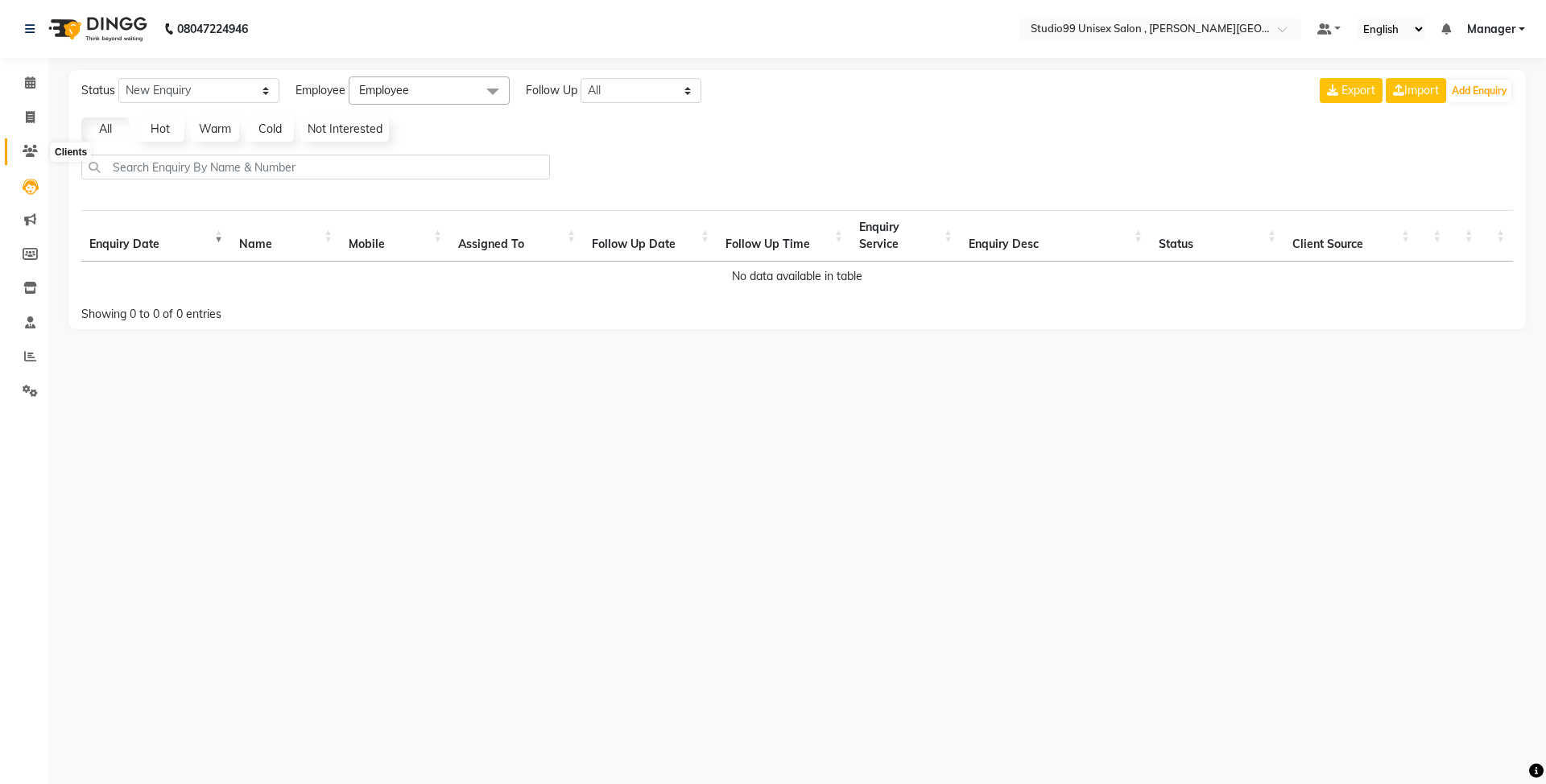
click at [23, 142] on span at bounding box center [30, 152] width 28 height 19
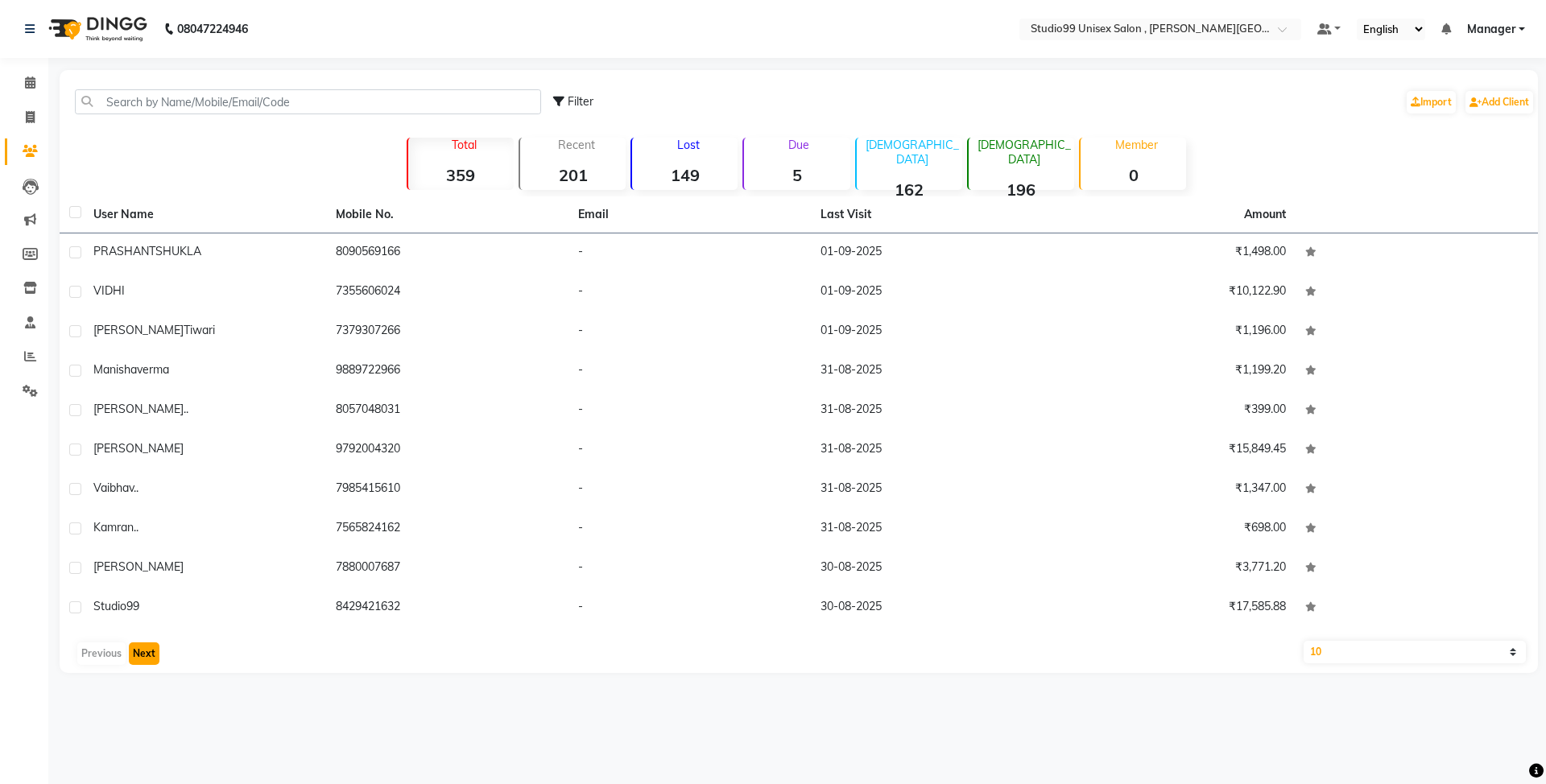
click at [139, 651] on button "Next" at bounding box center [144, 654] width 31 height 22
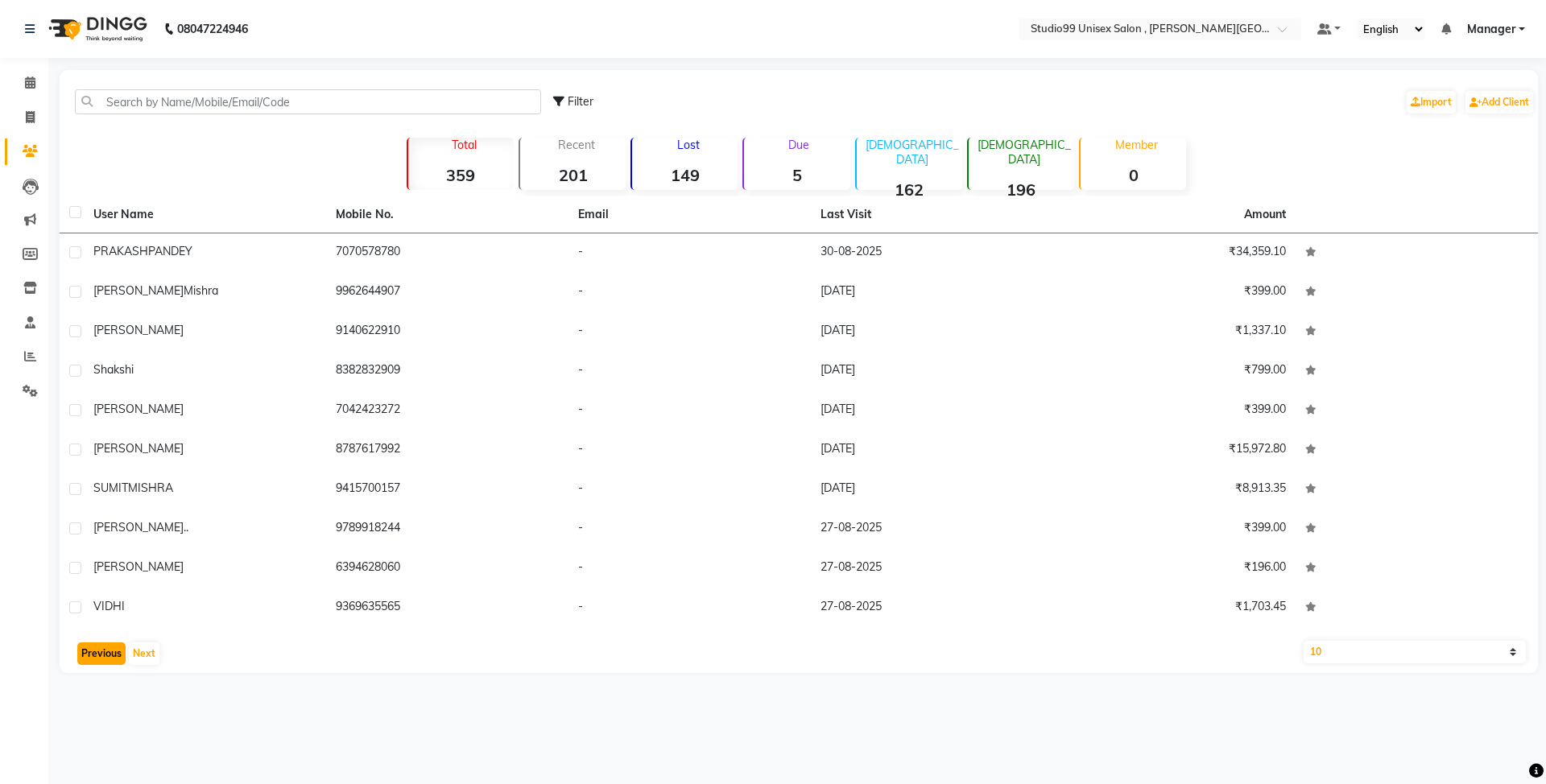
click at [107, 651] on button "Previous" at bounding box center [101, 654] width 49 height 22
click at [107, 651] on div "Previous Next" at bounding box center [798, 654] width 1465 height 26
click at [929, 180] on strong "162" at bounding box center [909, 190] width 106 height 20
click at [1029, 148] on p "[DEMOGRAPHIC_DATA]" at bounding box center [1024, 153] width 99 height 29
click at [1512, 655] on select "10 50 100" at bounding box center [1415, 652] width 222 height 22
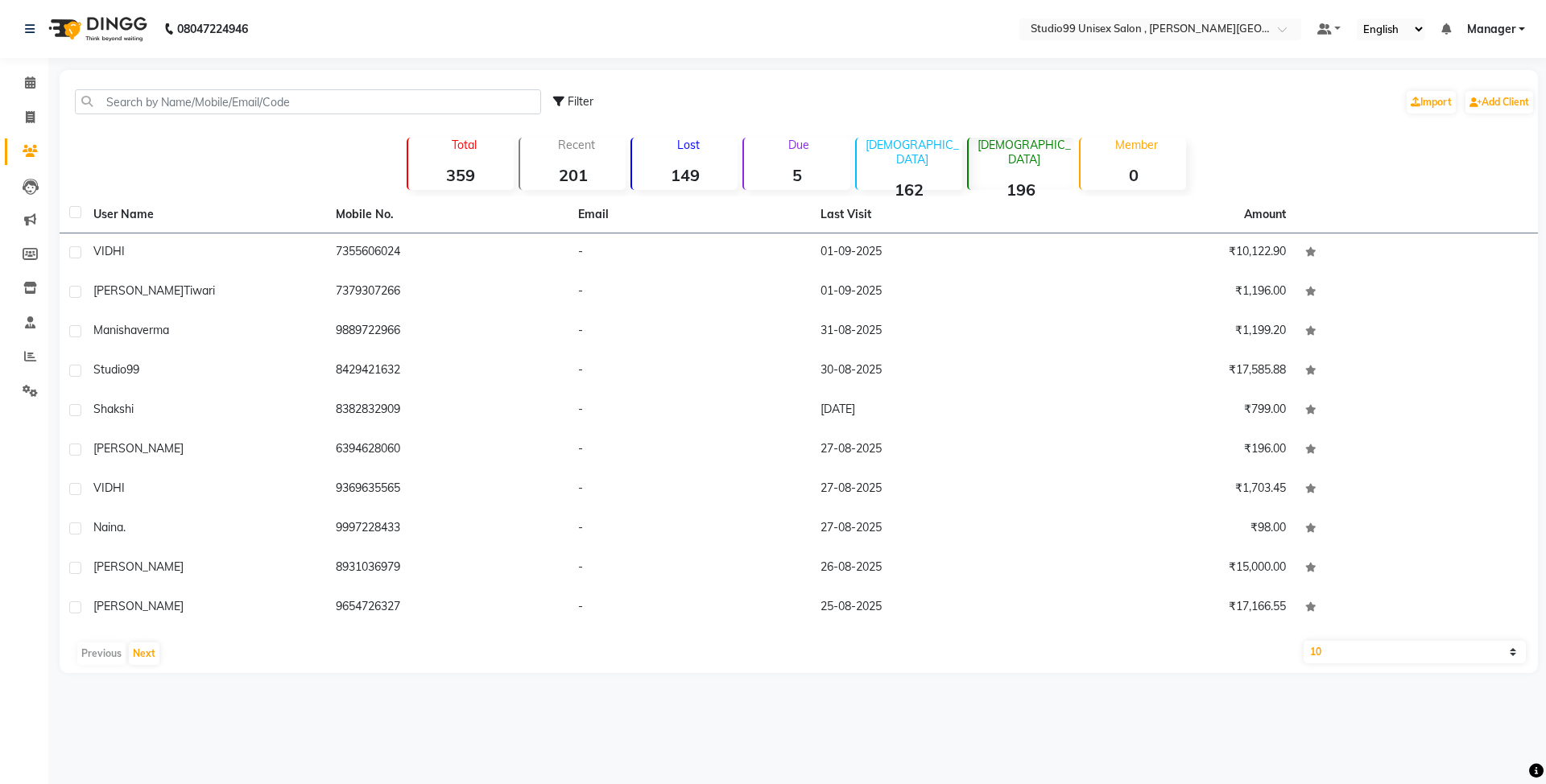
select select "100"
click at [1304, 641] on select "10 50 100" at bounding box center [1415, 652] width 222 height 22
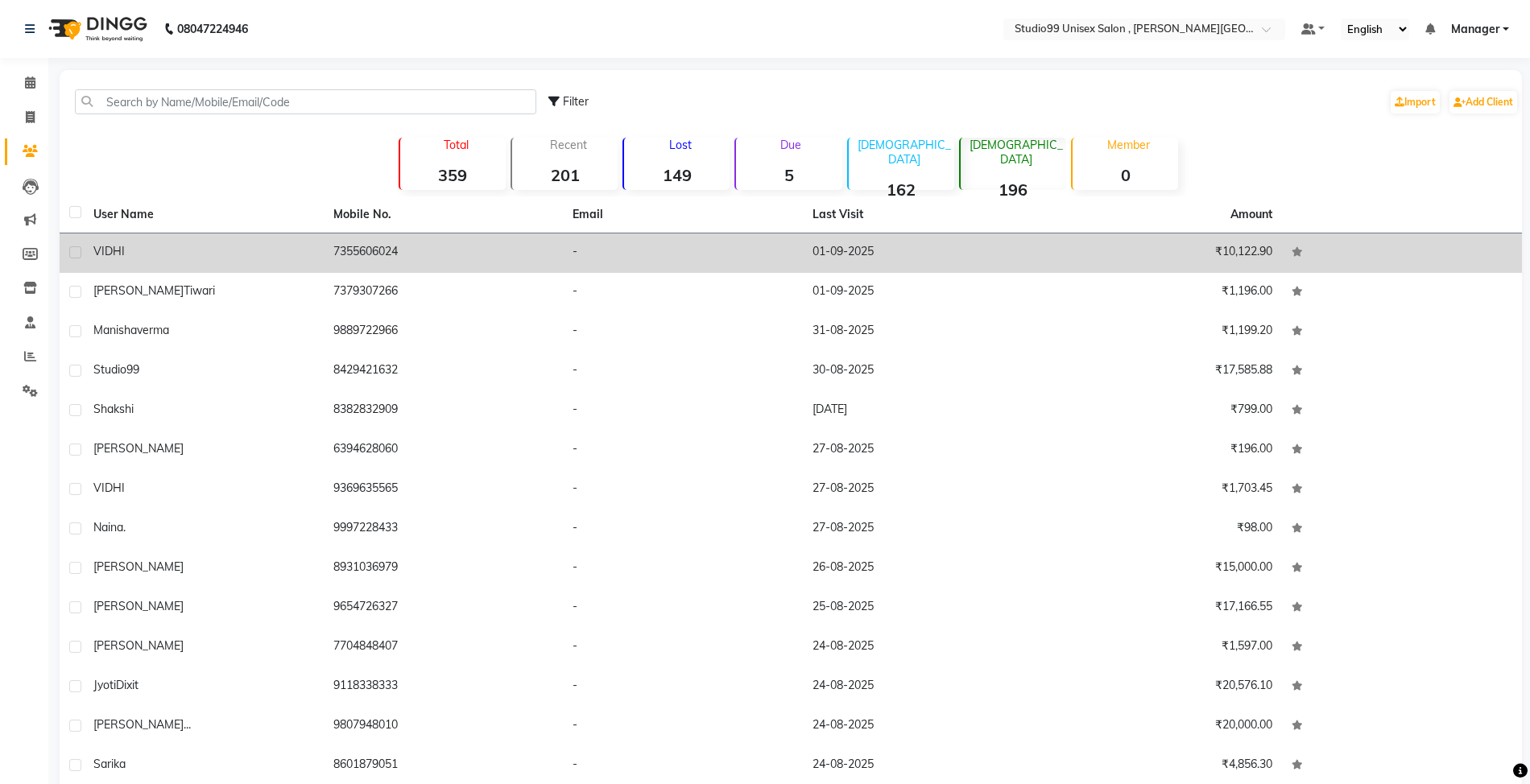
click at [394, 249] on td "7355606024" at bounding box center [444, 253] width 240 height 39
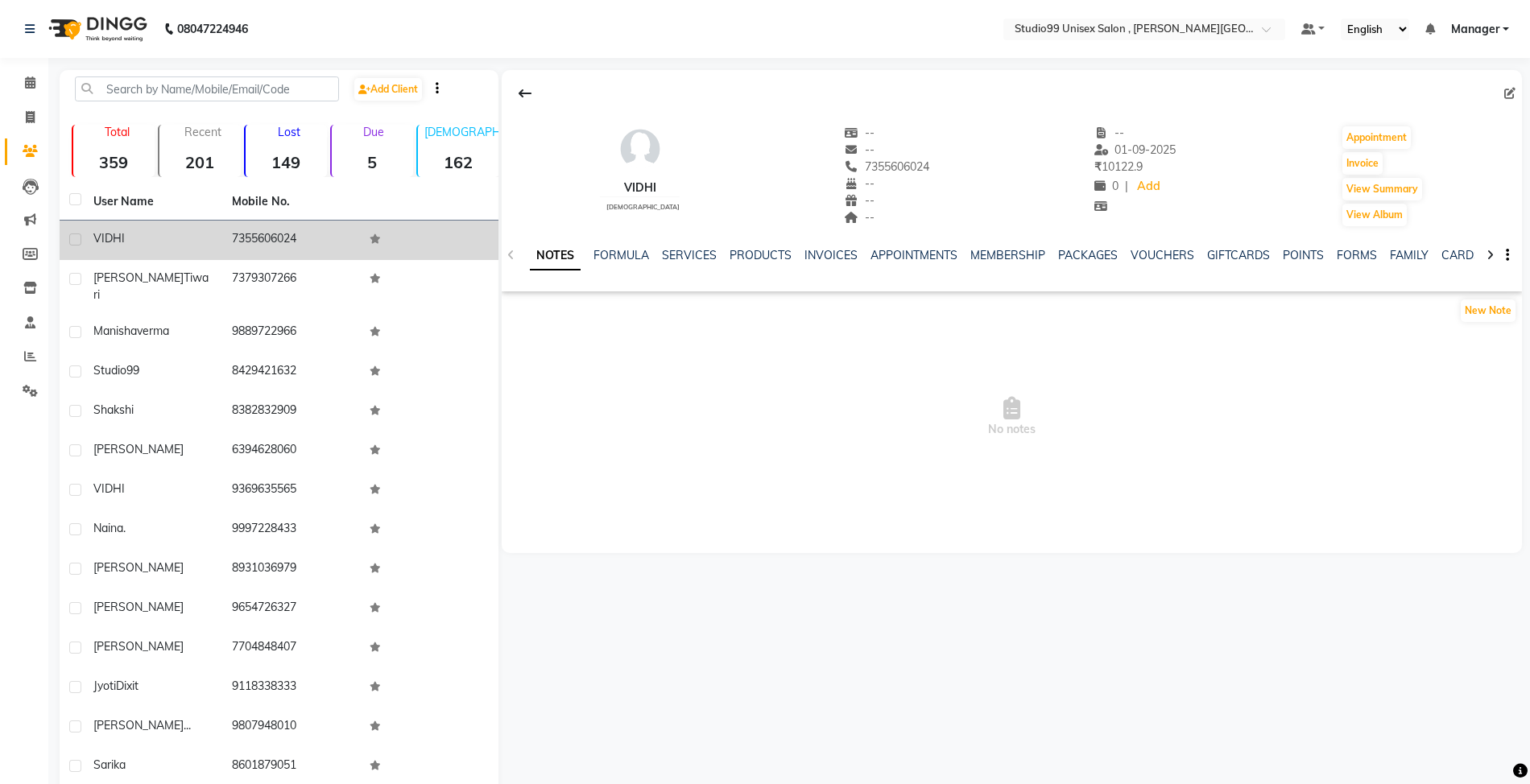
click at [71, 237] on label at bounding box center [75, 239] width 12 height 12
click at [71, 237] on input "checkbox" at bounding box center [74, 240] width 10 height 10
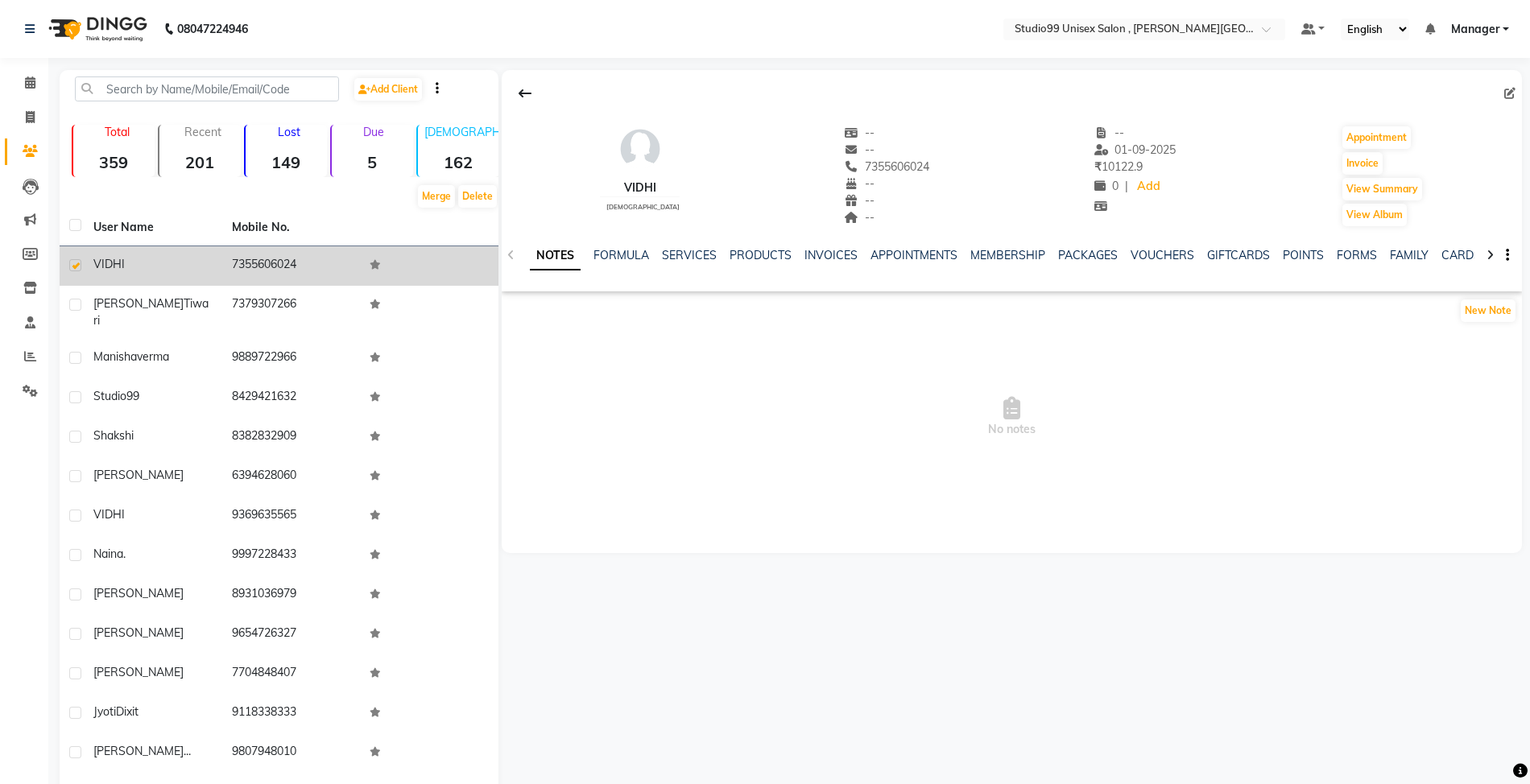
click at [80, 262] on label at bounding box center [75, 265] width 12 height 12
click at [80, 262] on input "checkbox" at bounding box center [74, 266] width 10 height 10
checkbox input "false"
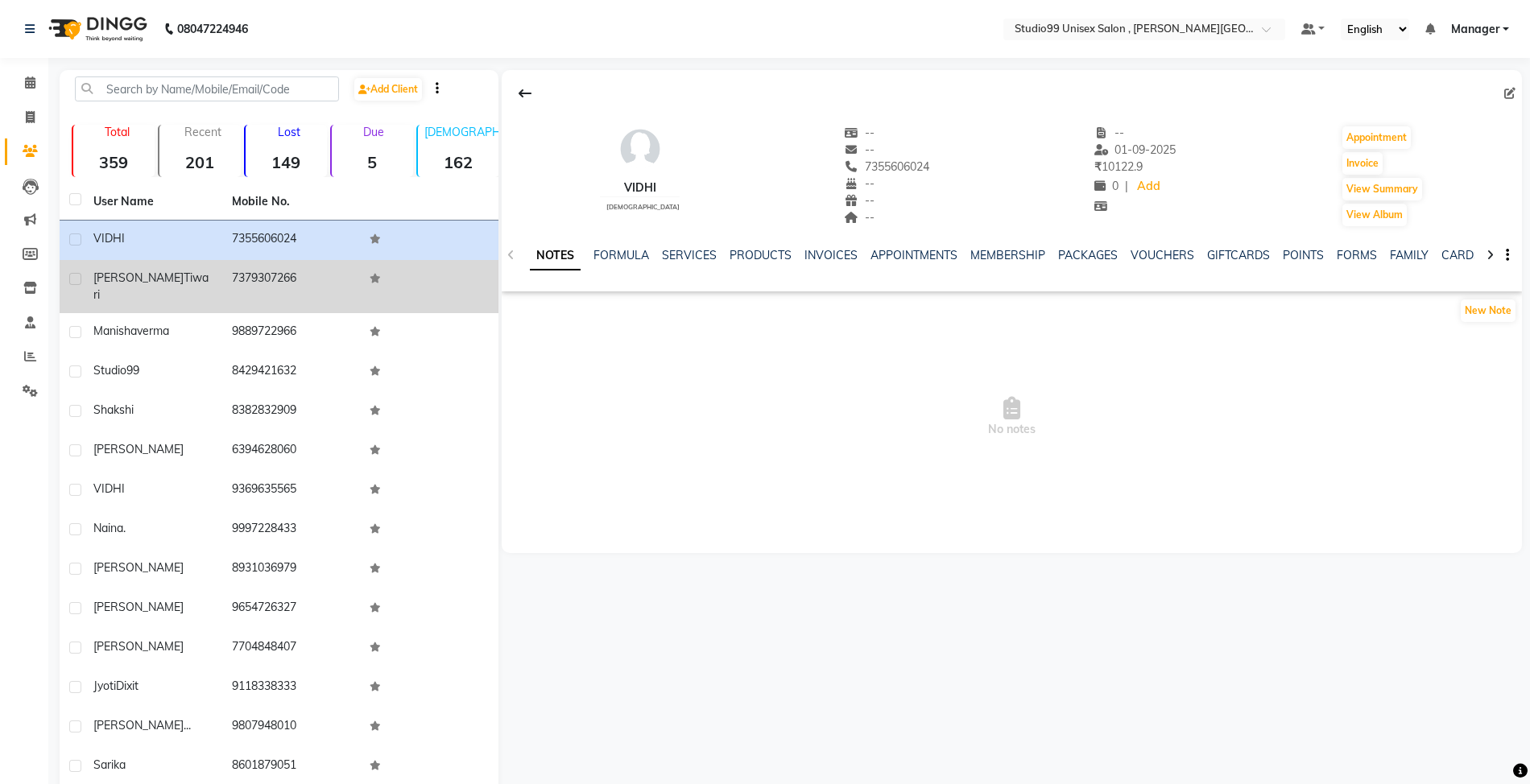
drag, startPoint x: 227, startPoint y: 239, endPoint x: 120, endPoint y: 284, distance: 116.1
click at [120, 284] on span "[PERSON_NAME]" at bounding box center [139, 277] width 90 height 14
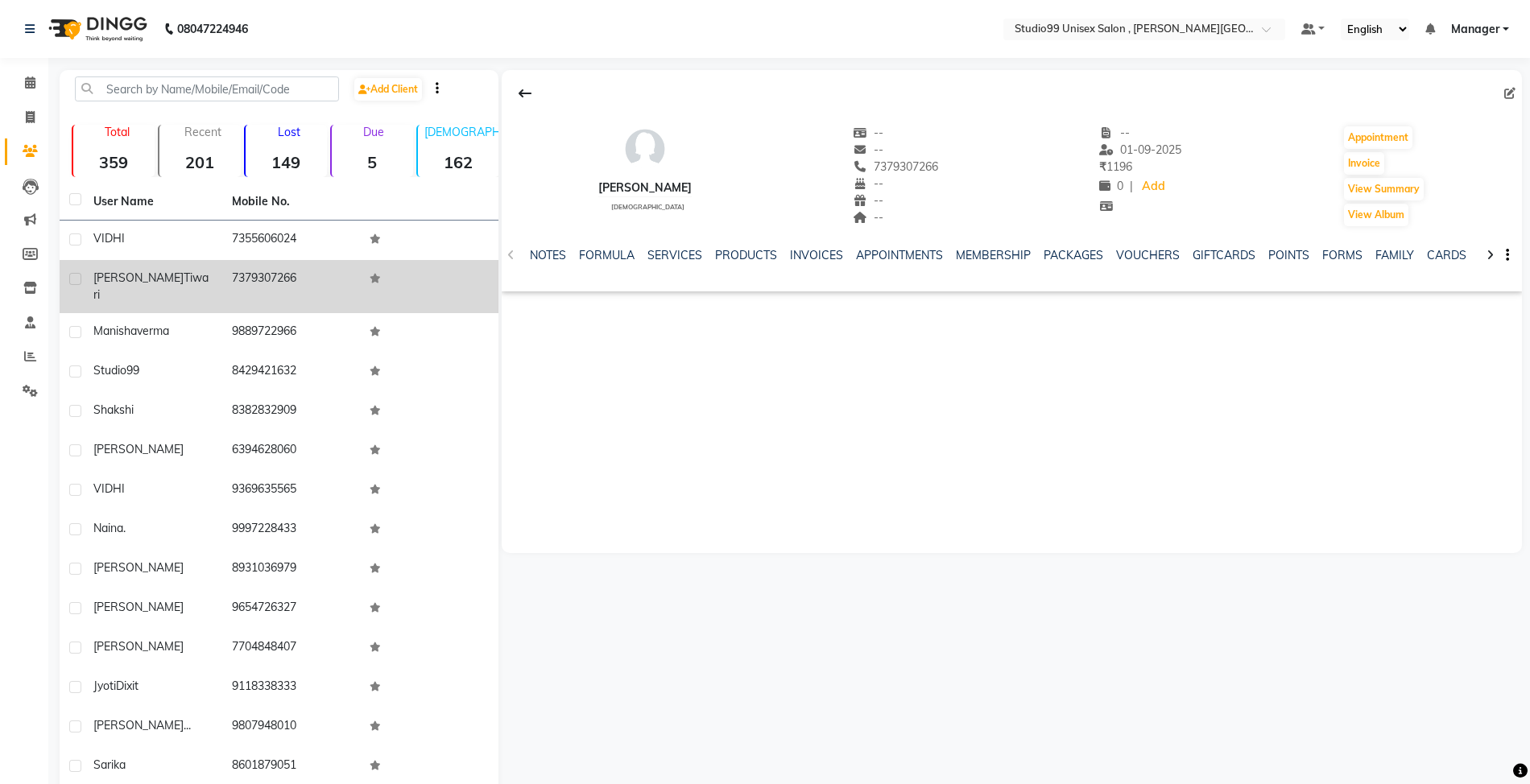
drag, startPoint x: 278, startPoint y: 277, endPoint x: 245, endPoint y: 274, distance: 33.1
click at [245, 274] on td "7379307266" at bounding box center [292, 286] width 138 height 53
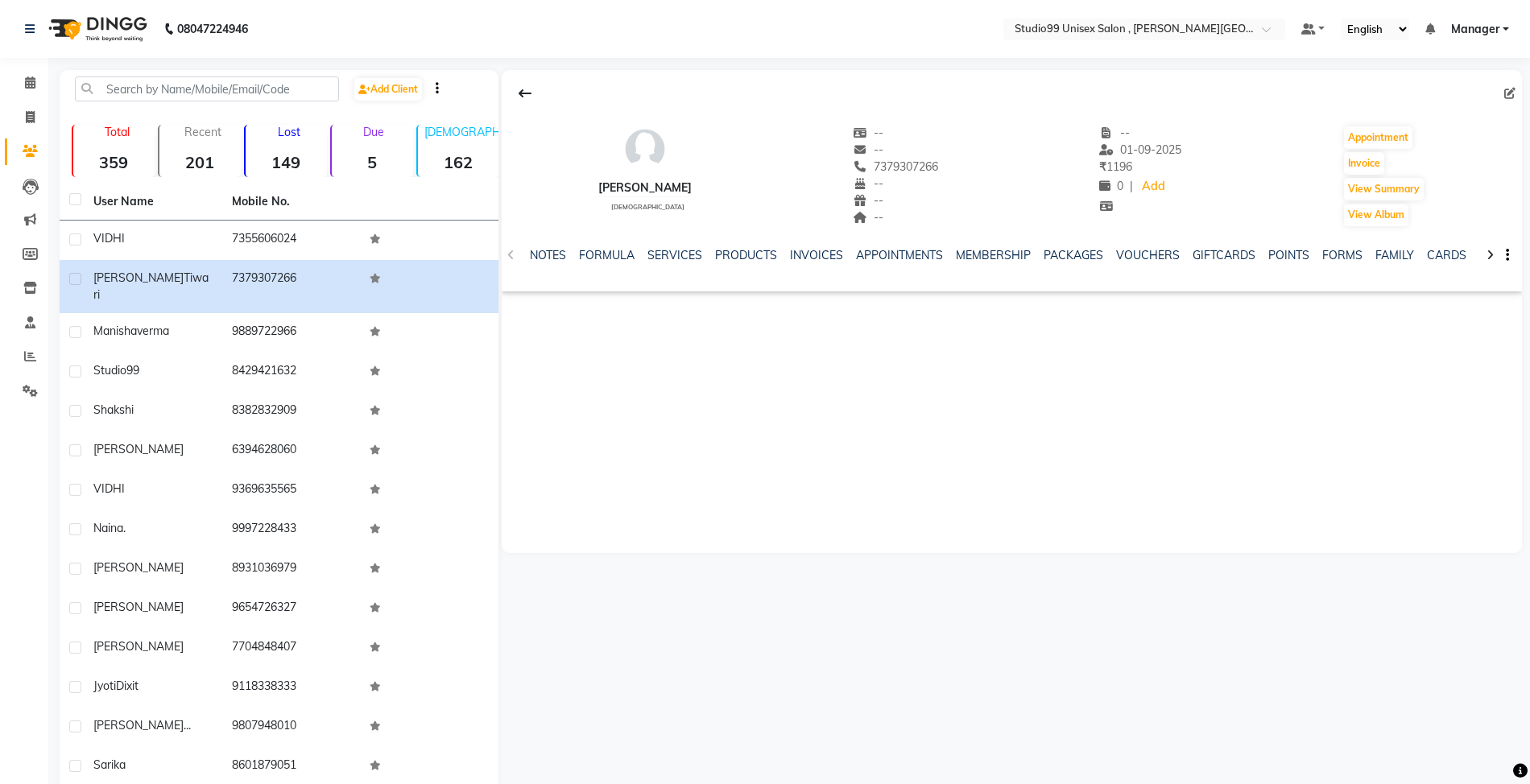
click at [471, 148] on div "Male 162" at bounding box center [457, 150] width 83 height 52
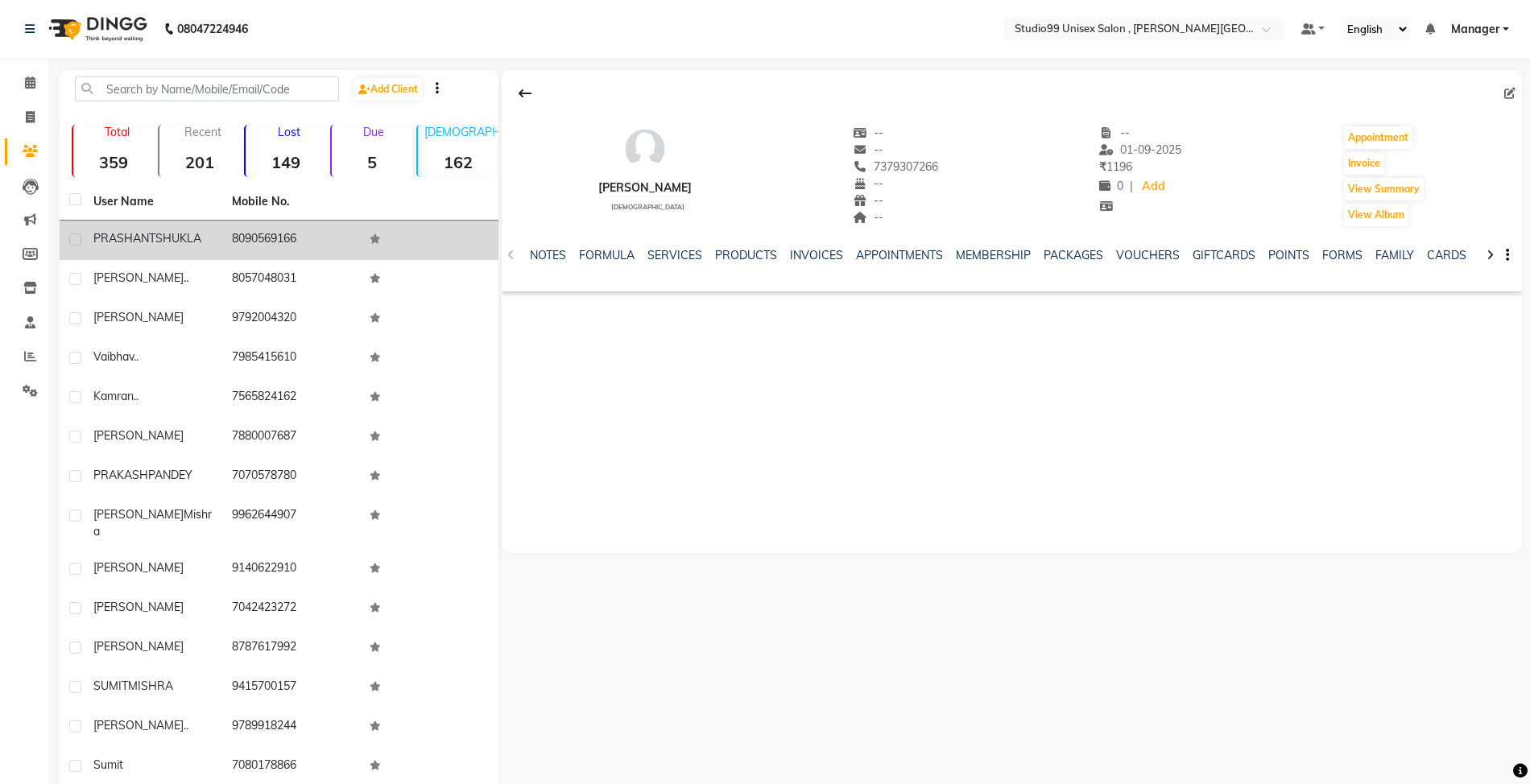
click at [268, 245] on td "8090569166" at bounding box center [292, 240] width 138 height 39
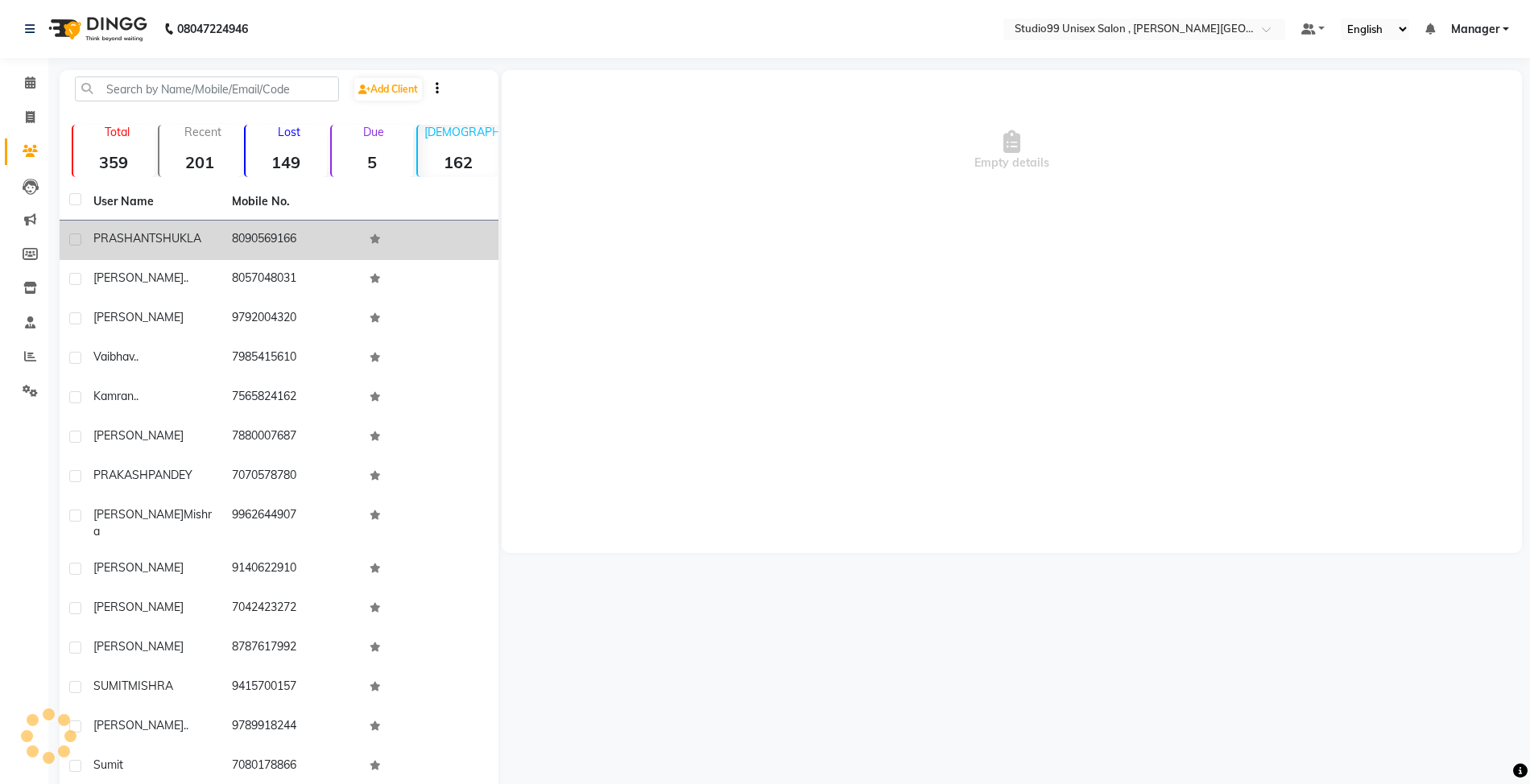
click at [268, 245] on td "8090569166" at bounding box center [292, 240] width 138 height 39
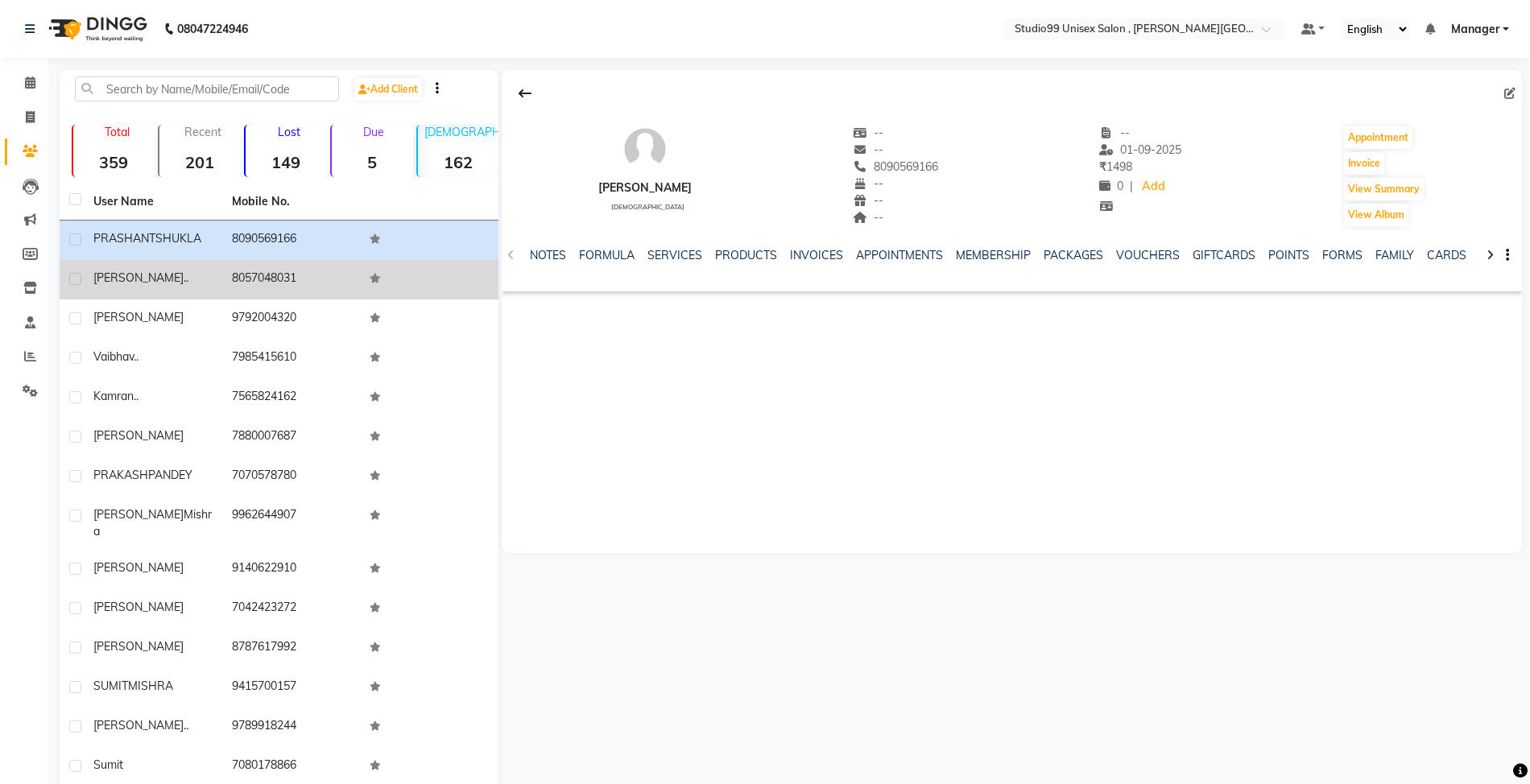
click at [259, 277] on td "8057048031" at bounding box center [292, 280] width 138 height 39
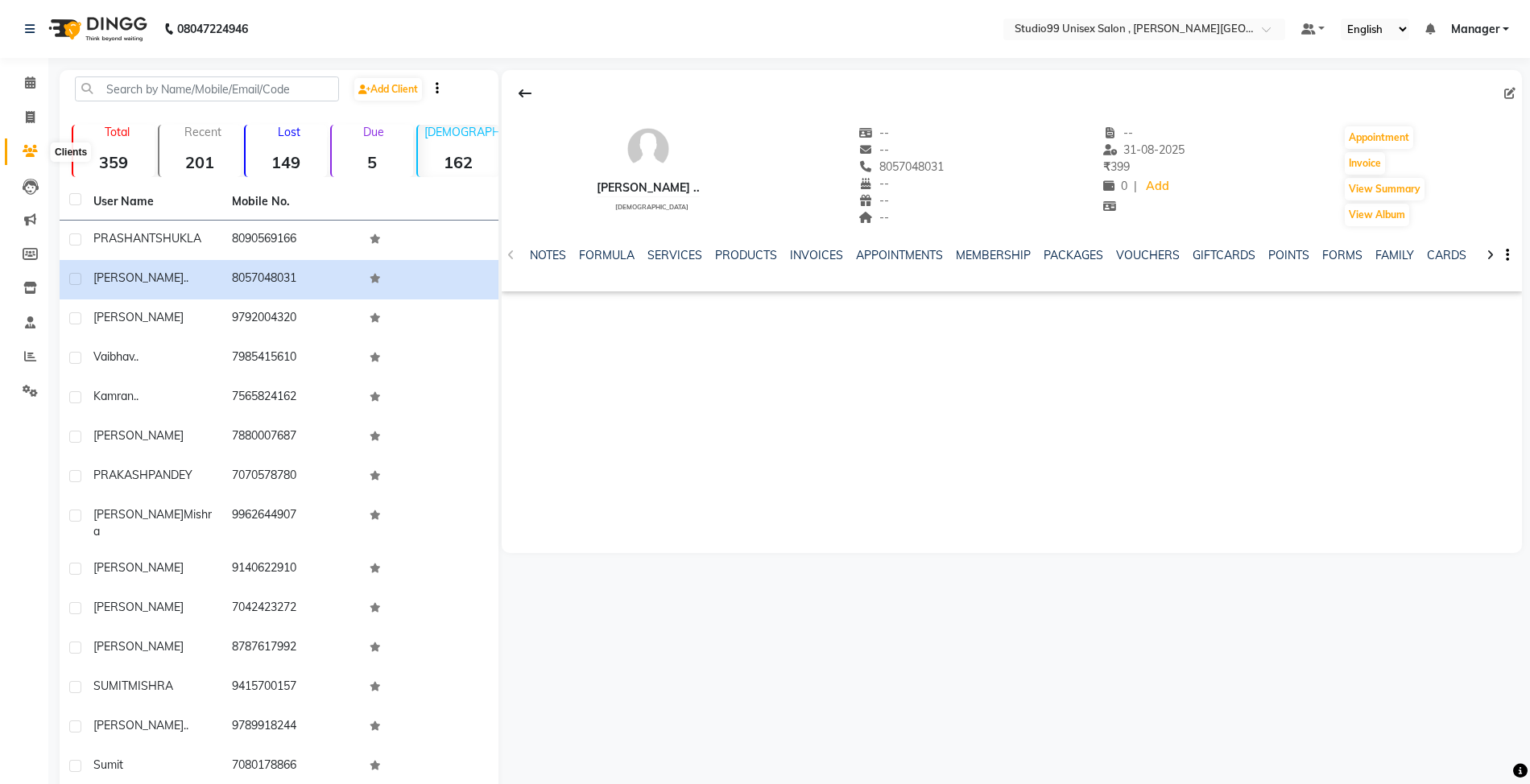
click at [32, 148] on icon at bounding box center [30, 151] width 15 height 12
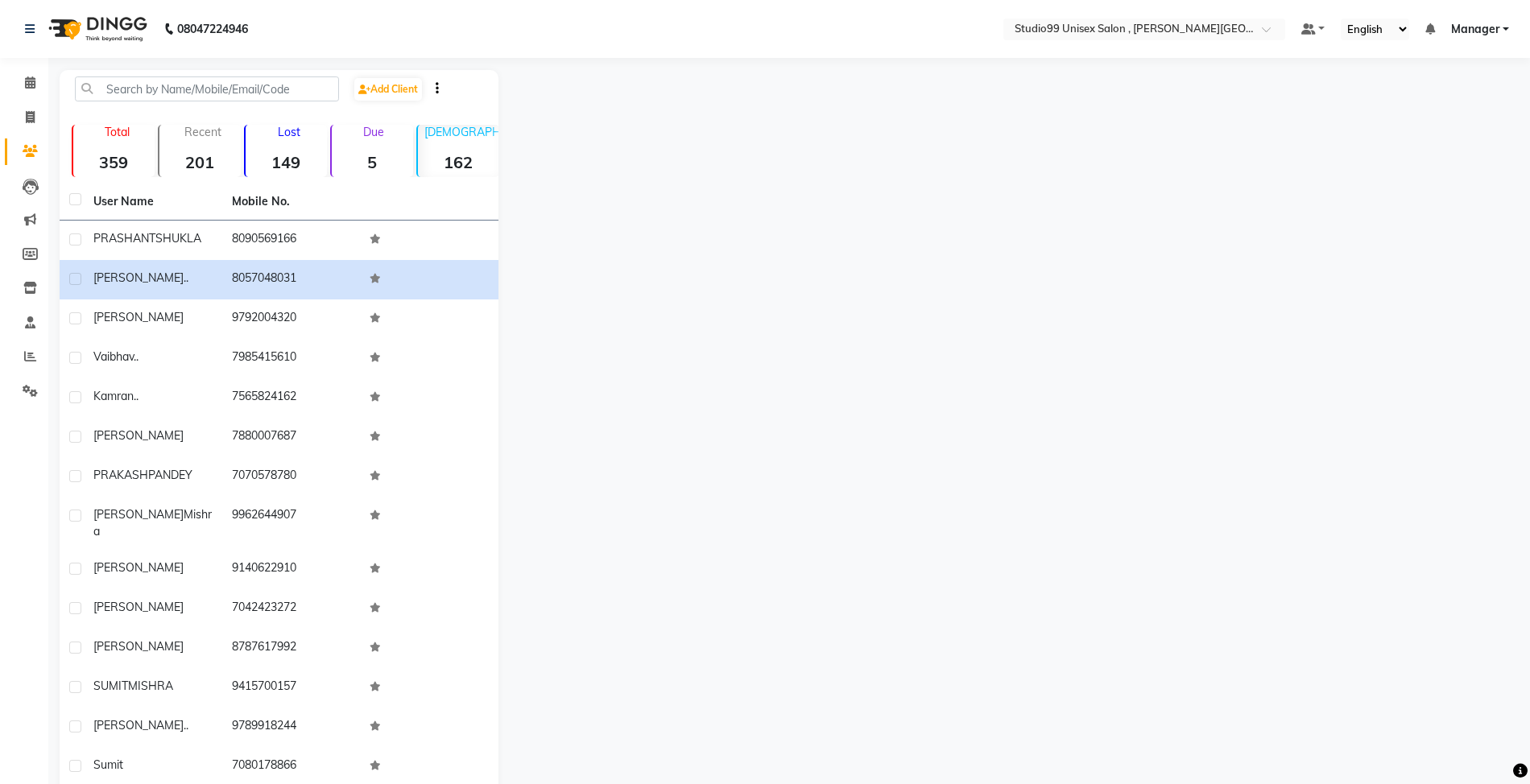
click at [32, 148] on icon at bounding box center [30, 151] width 15 height 12
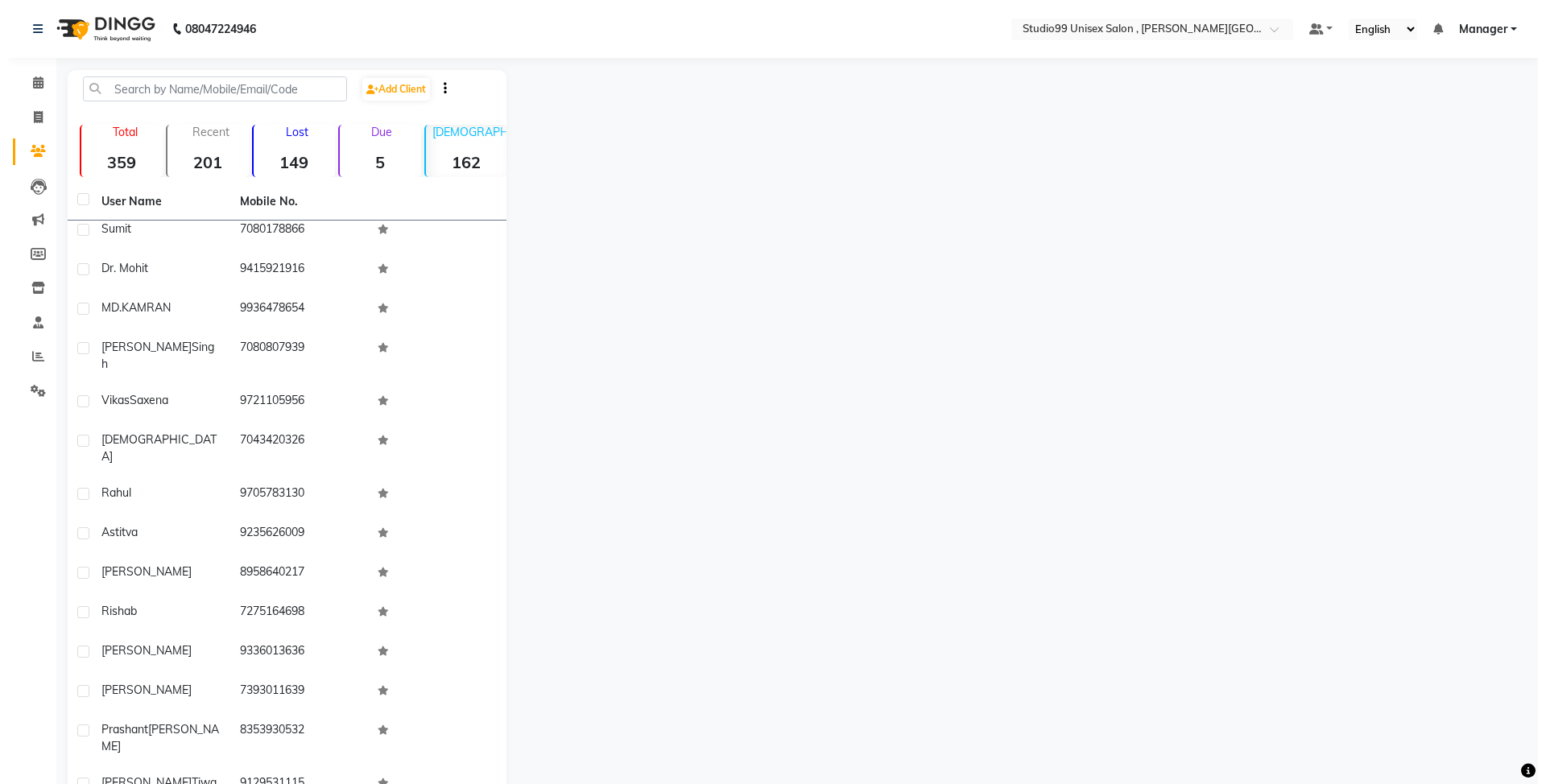
scroll to position [2478, 0]
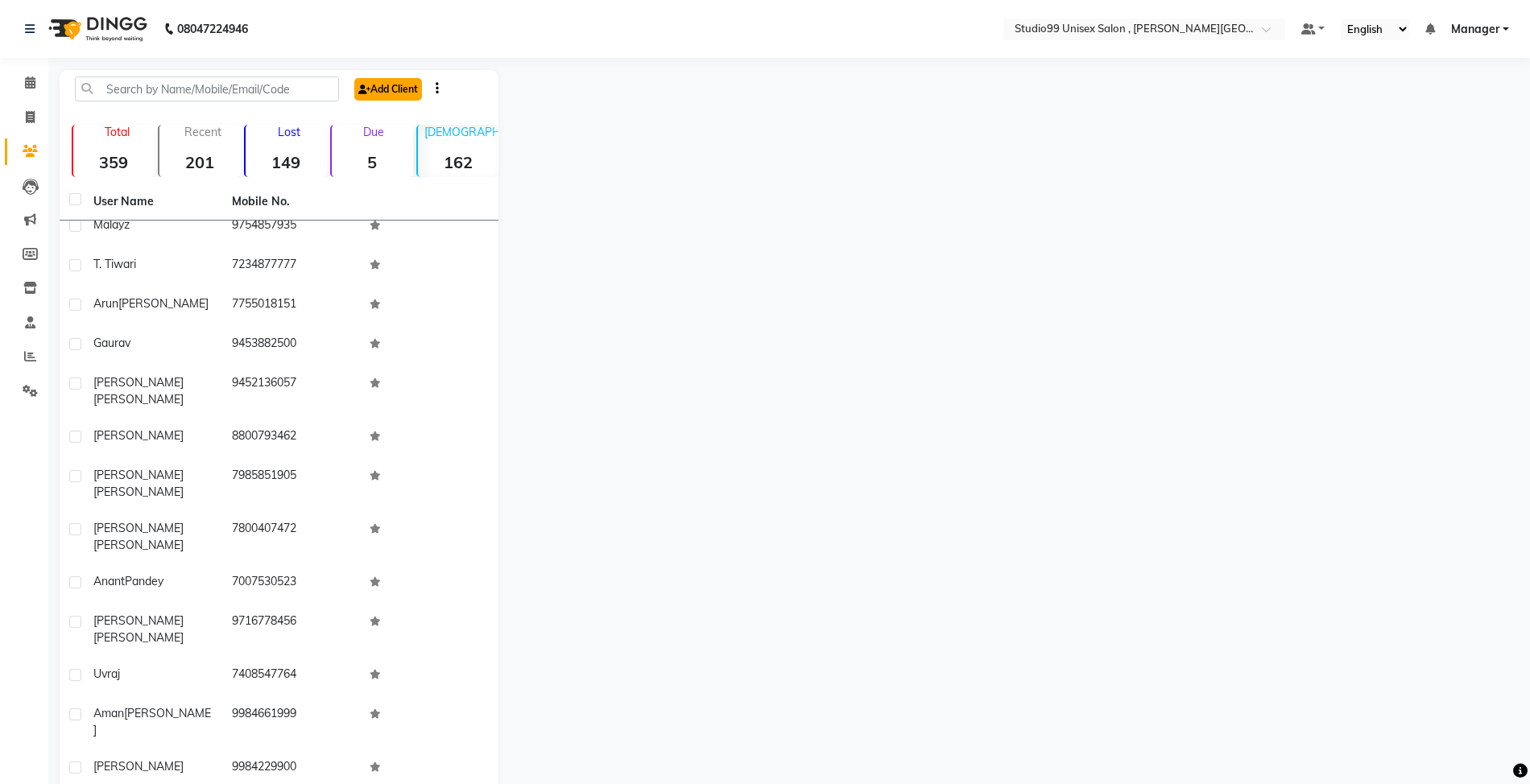
click at [395, 95] on link "Add Client" at bounding box center [388, 89] width 67 height 22
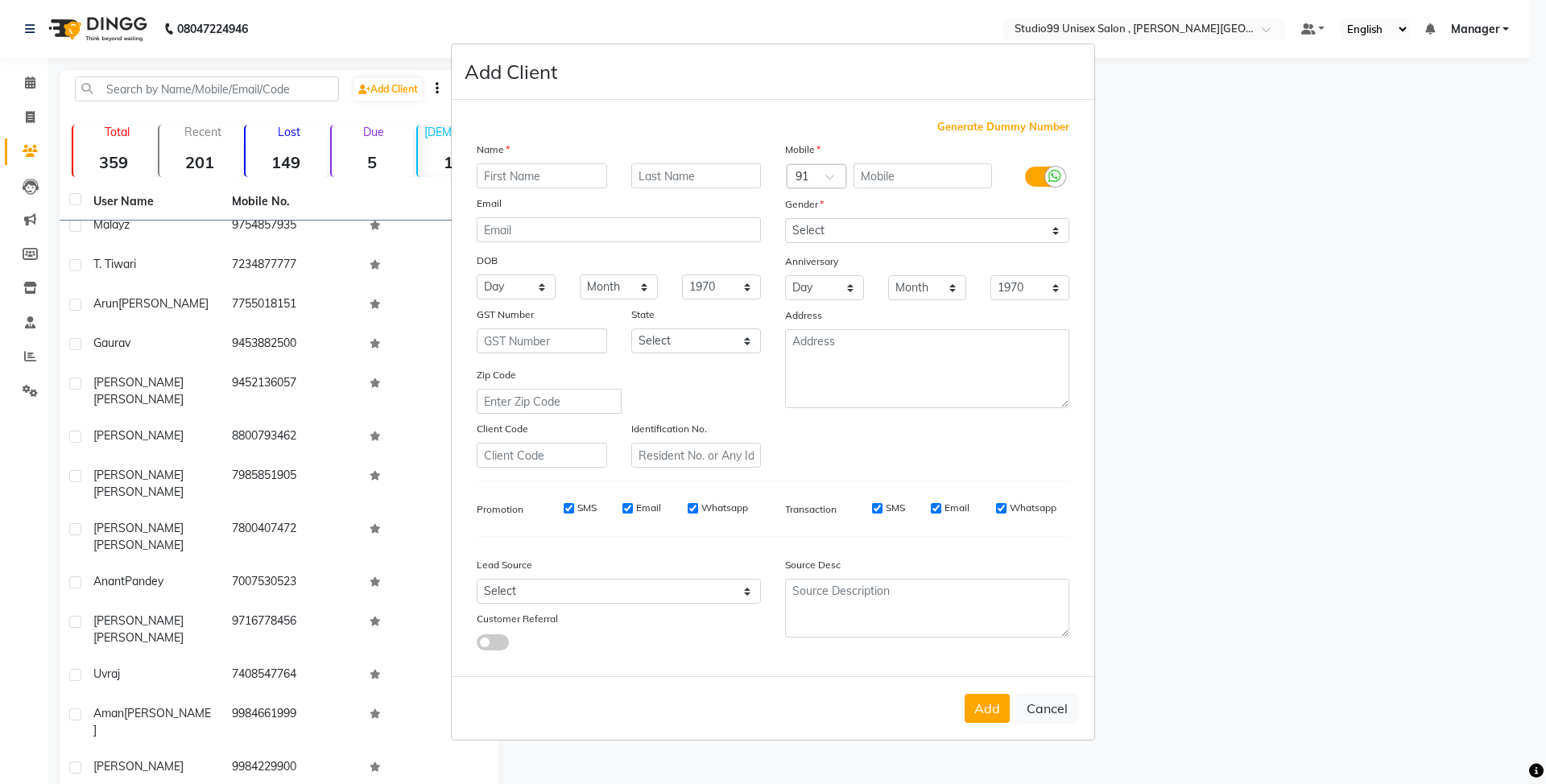
click at [1182, 164] on ngb-modal-window "Add Client Generate Dummy Number Name Email DOB Day 01 02 03 04 05 06 07 08 09 …" at bounding box center [773, 392] width 1546 height 784
click at [1050, 703] on button "Cancel" at bounding box center [1047, 708] width 62 height 31
select select
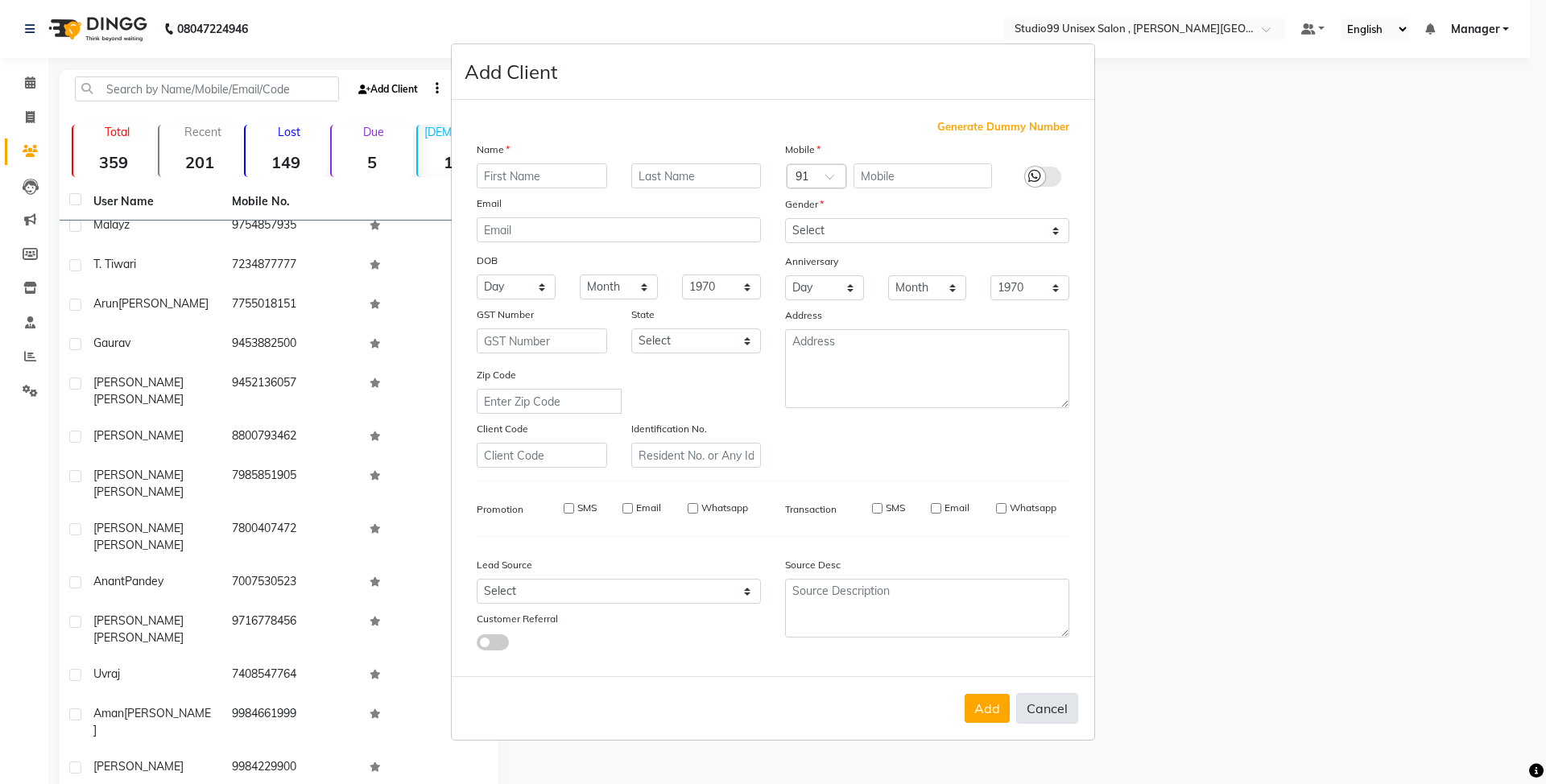
select select
checkbox input "false"
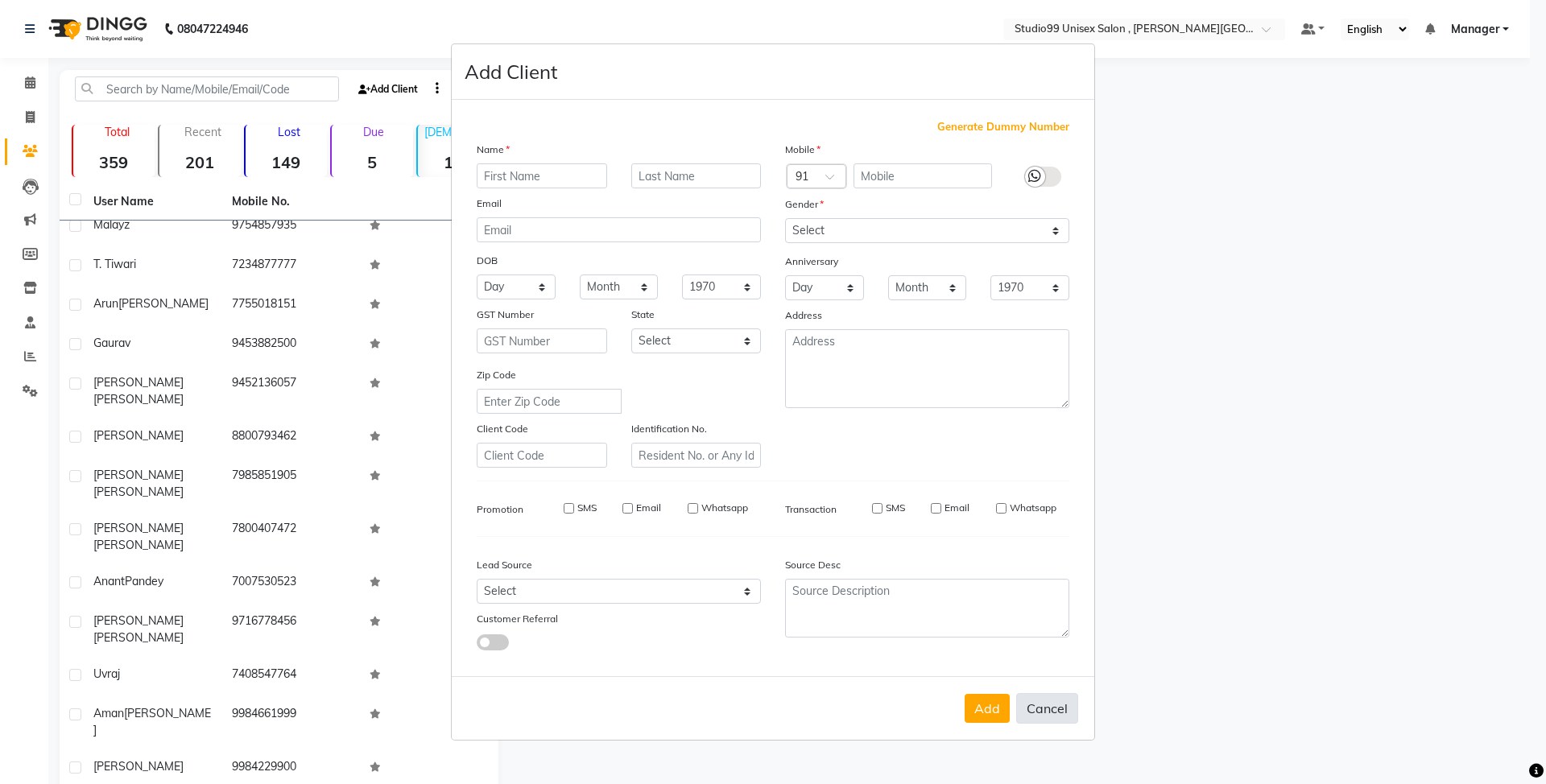
checkbox input "false"
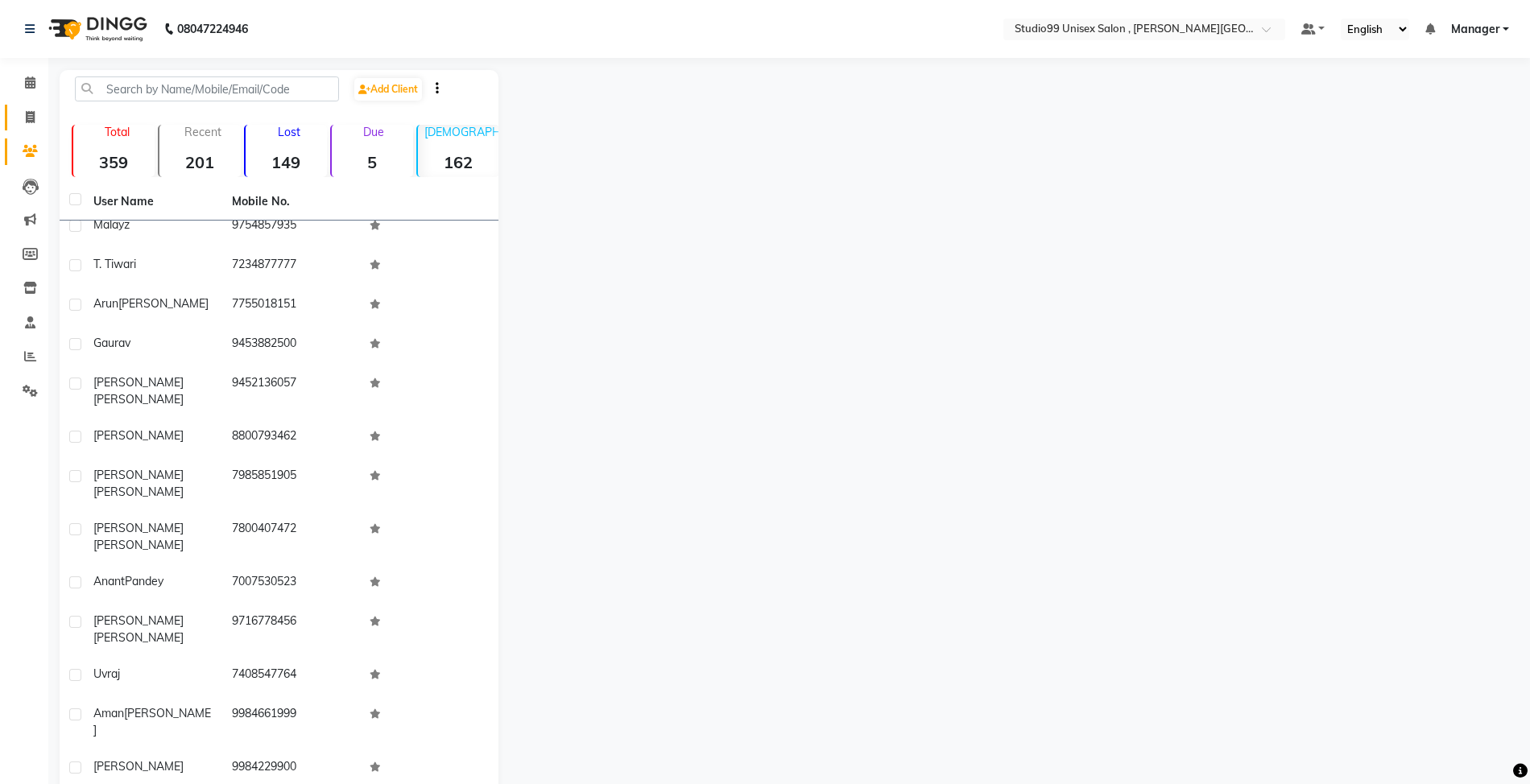
click at [31, 105] on link "Invoice" at bounding box center [24, 118] width 38 height 26
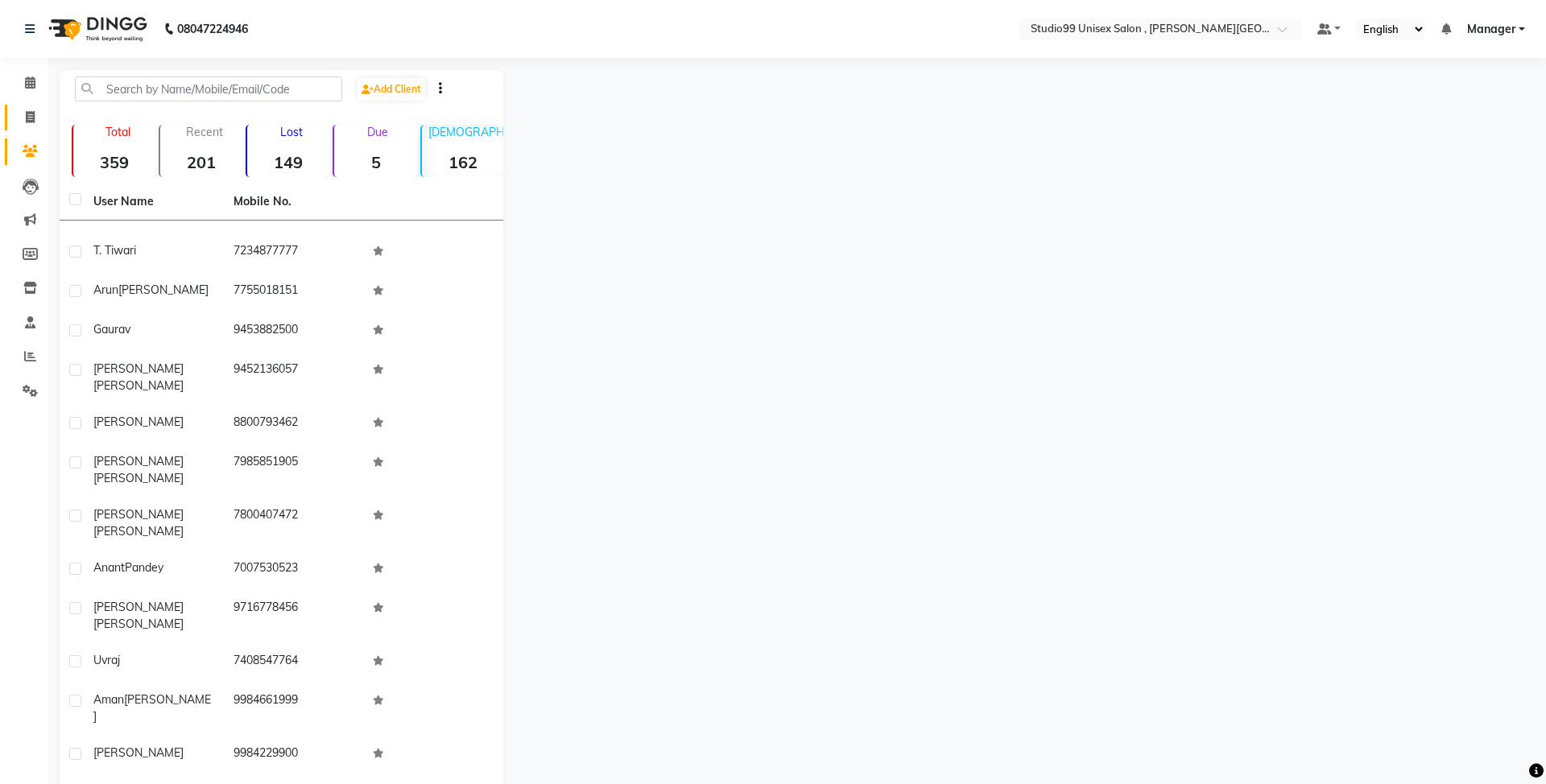
select select "service"
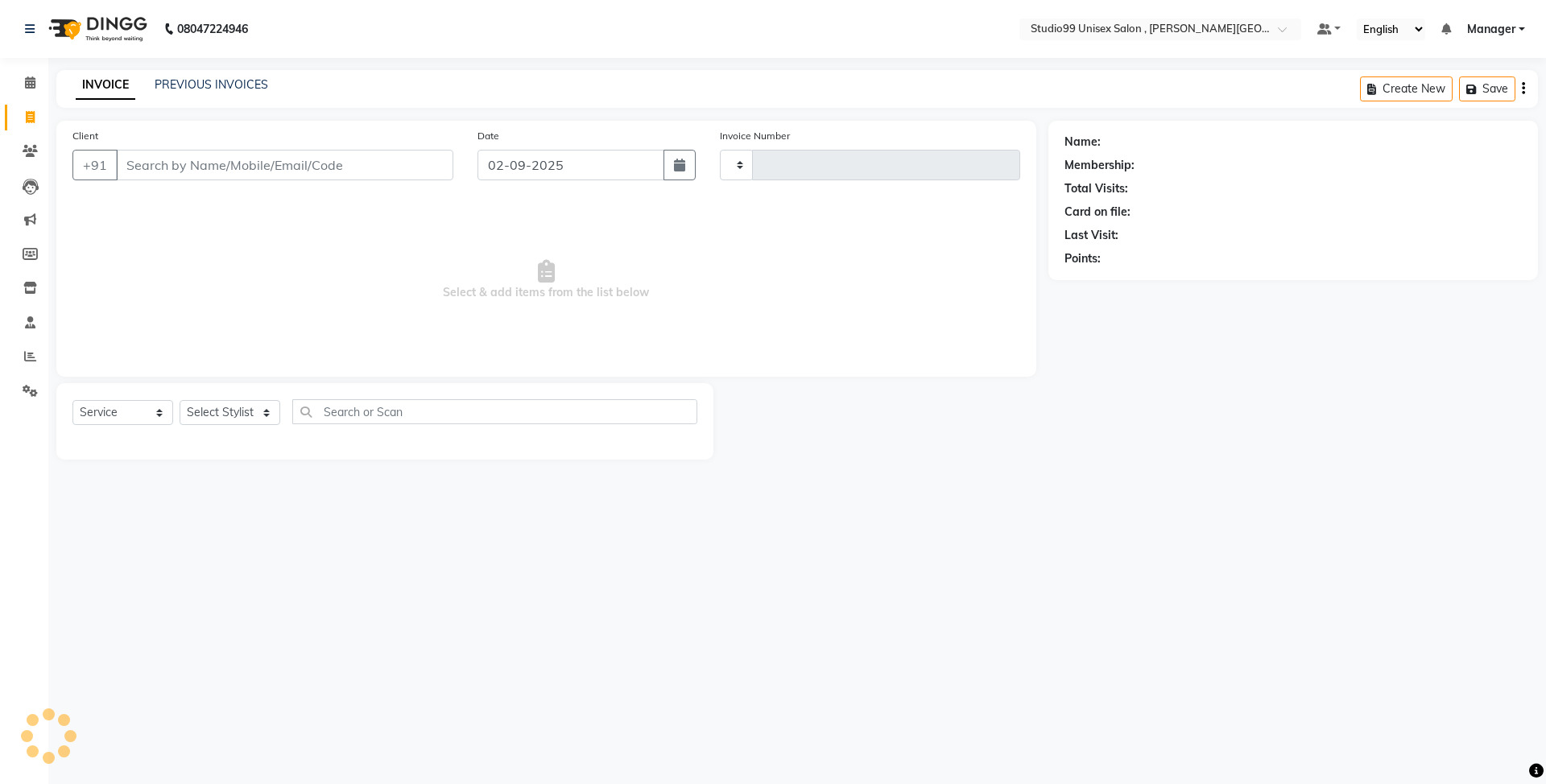
type input "0510"
select select "7699"
click at [29, 158] on span at bounding box center [30, 152] width 28 height 19
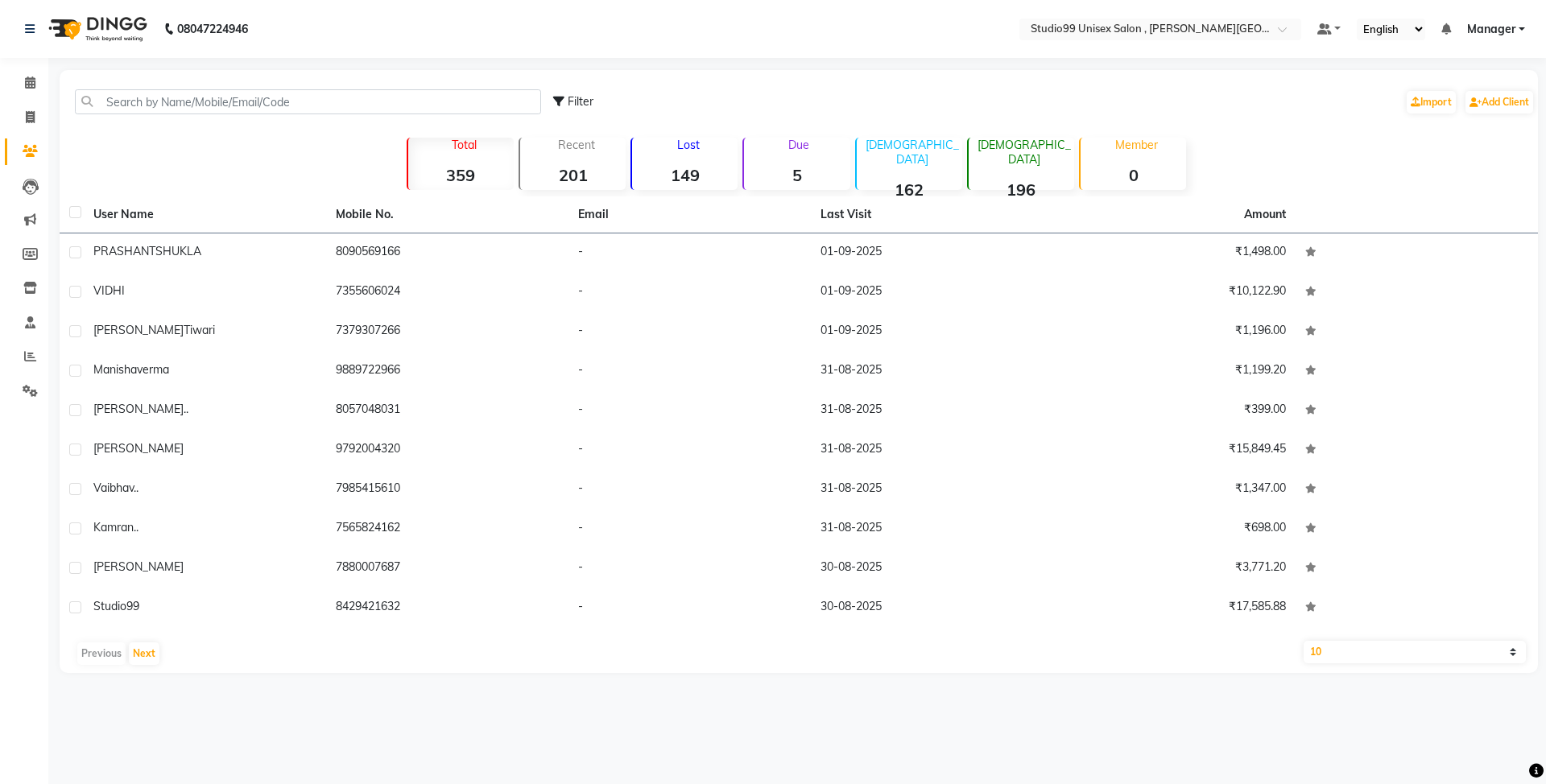
click at [1047, 180] on strong "196" at bounding box center [1022, 190] width 106 height 20
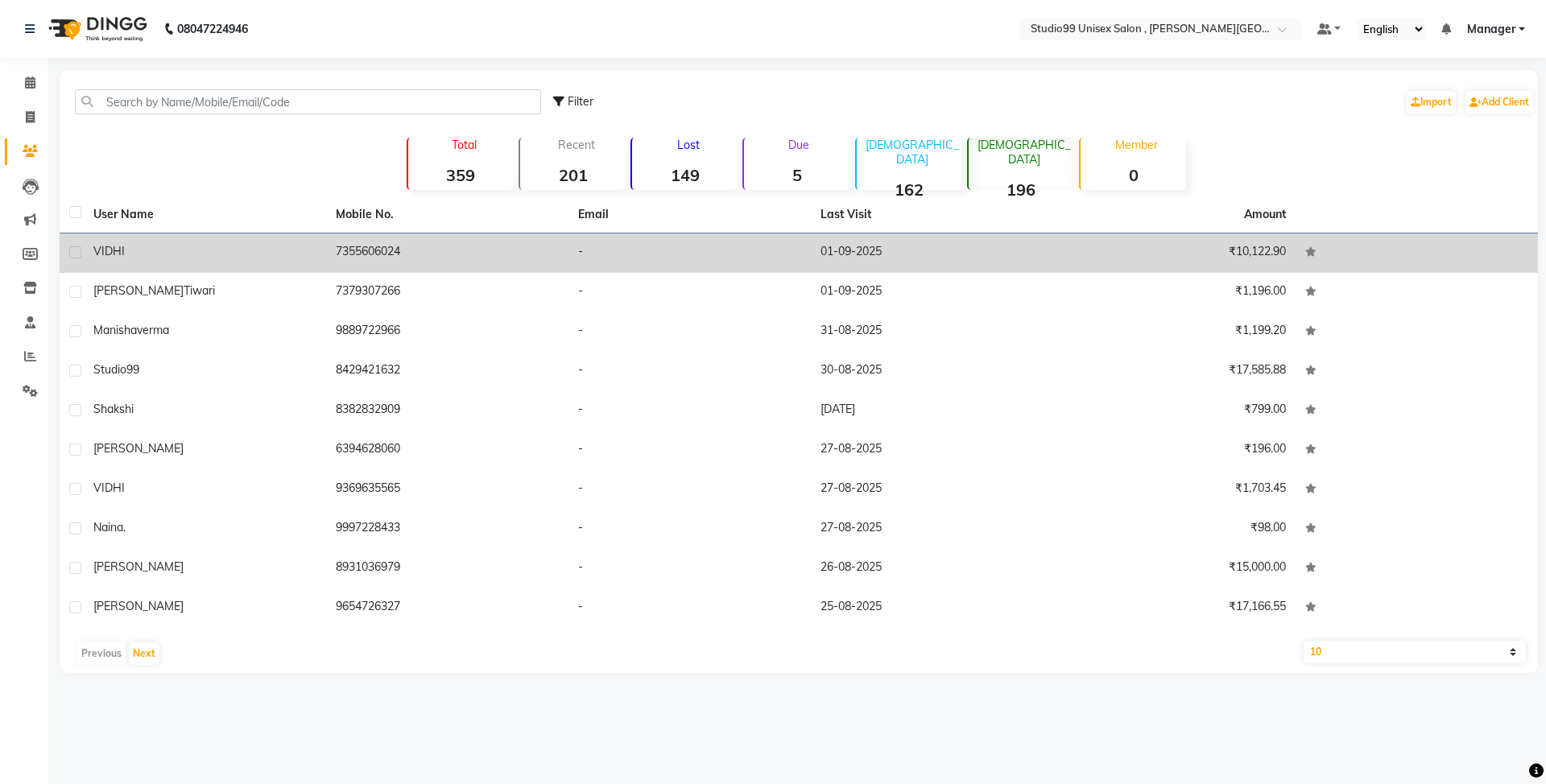
click at [356, 252] on td "7355606024" at bounding box center [447, 253] width 242 height 39
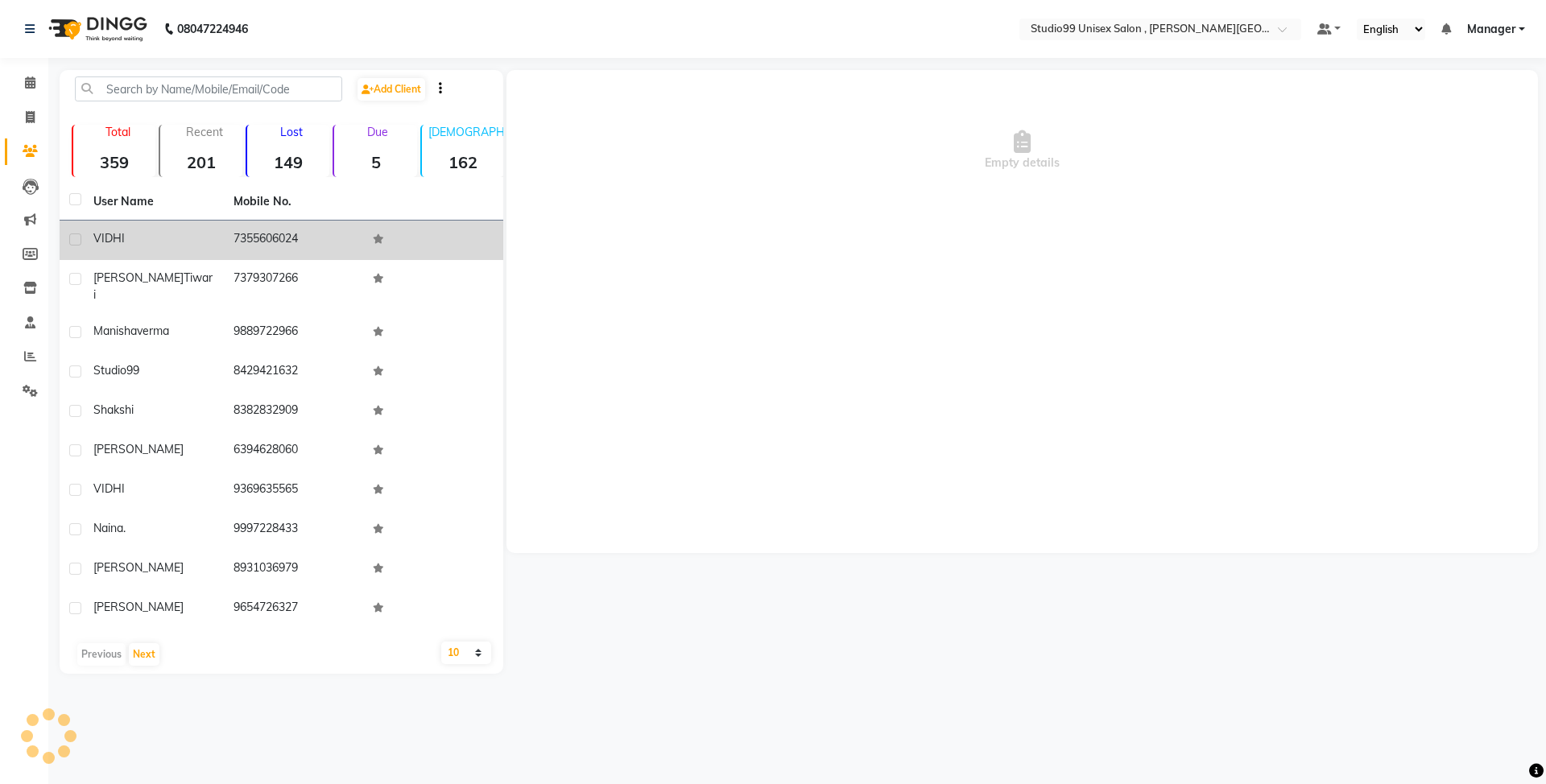
click at [356, 252] on td "7355606024" at bounding box center [294, 240] width 140 height 39
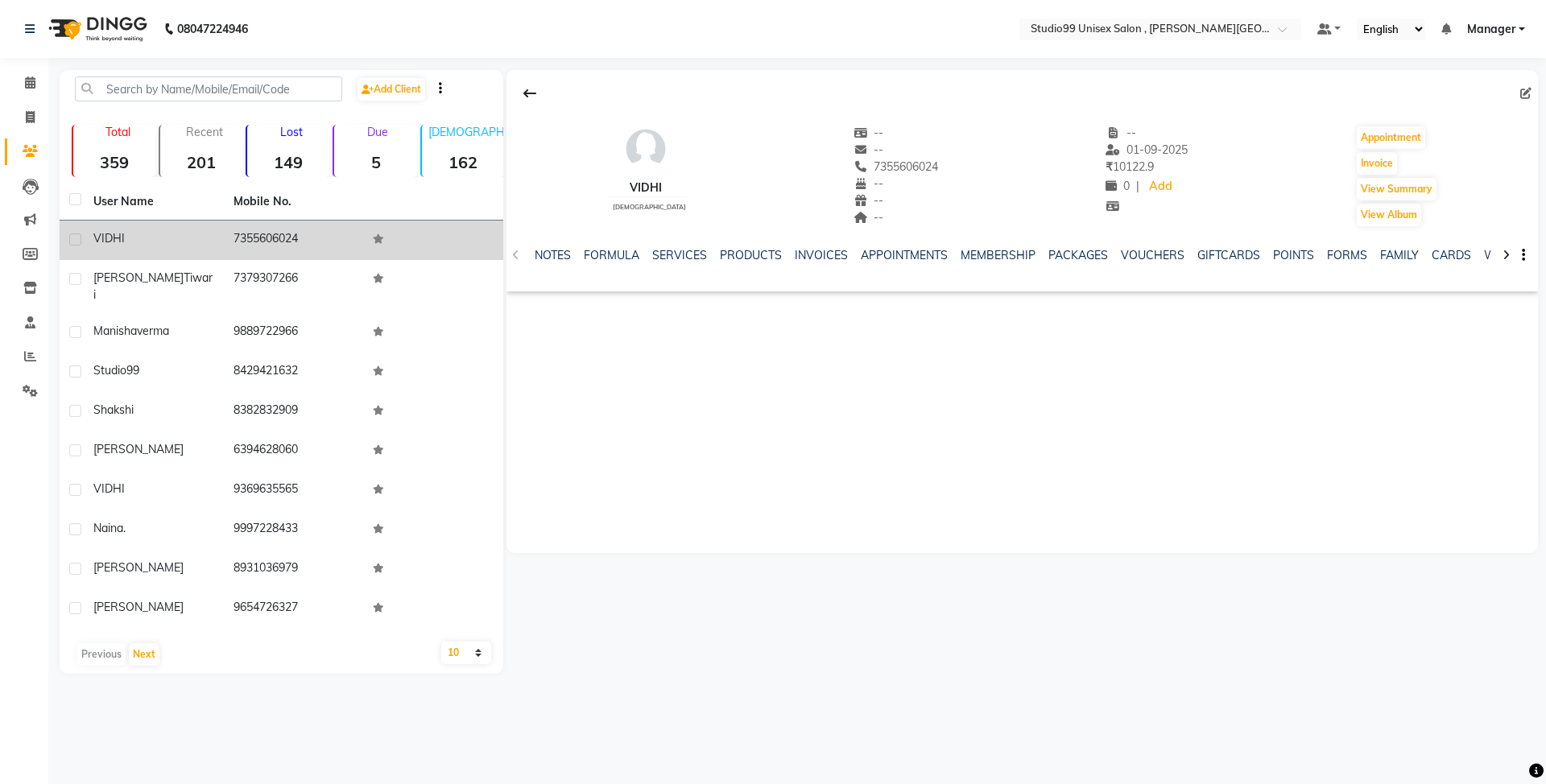
click at [284, 233] on td "7355606024" at bounding box center [294, 240] width 140 height 39
copy td "7355606024"
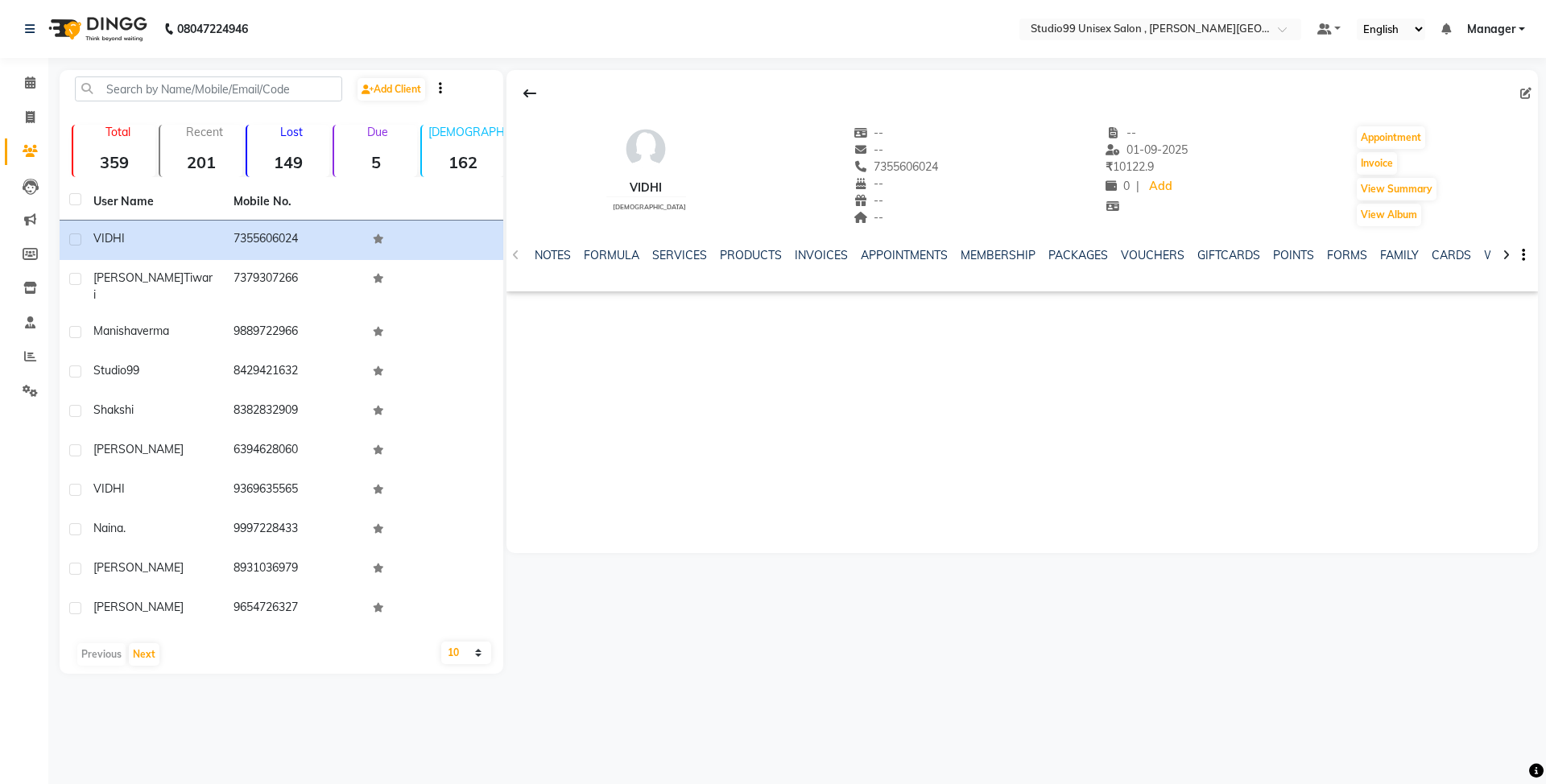
drag, startPoint x: 645, startPoint y: 467, endPoint x: 650, endPoint y: 435, distance: 32.4
click at [649, 439] on div "VIDHI female -- -- 7355606024 -- -- -- -- 01-09-2025 ₹ 10122.9 0 | Add Appointm…" at bounding box center [1022, 311] width 1031 height 483
click at [650, 435] on div "VIDHI female -- -- 7355606024 -- -- -- -- 01-09-2025 ₹ 10122.9 0 | Add Appointm…" at bounding box center [1022, 311] width 1031 height 483
click at [27, 109] on span at bounding box center [30, 118] width 28 height 19
select select "7699"
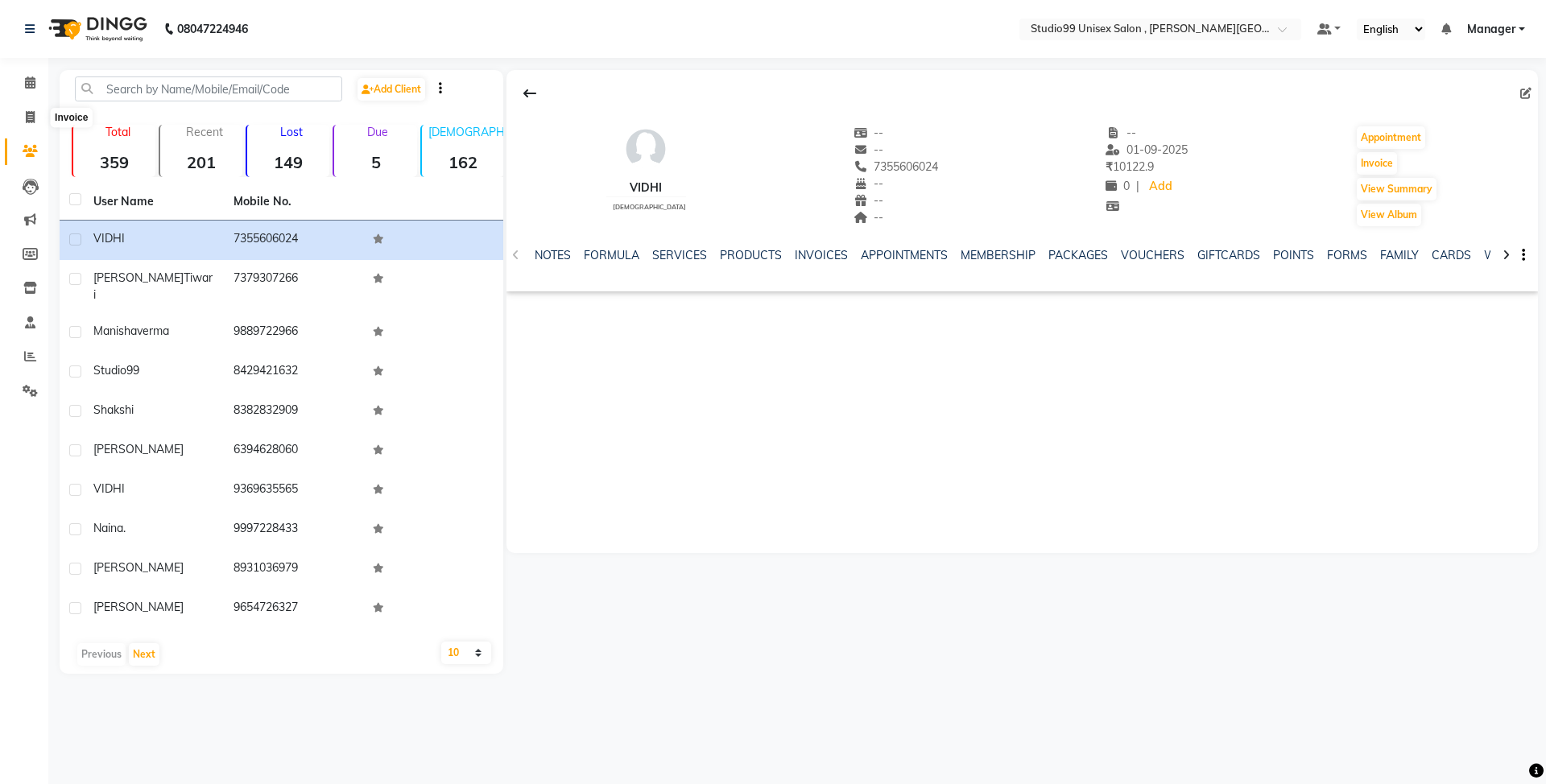
select select "service"
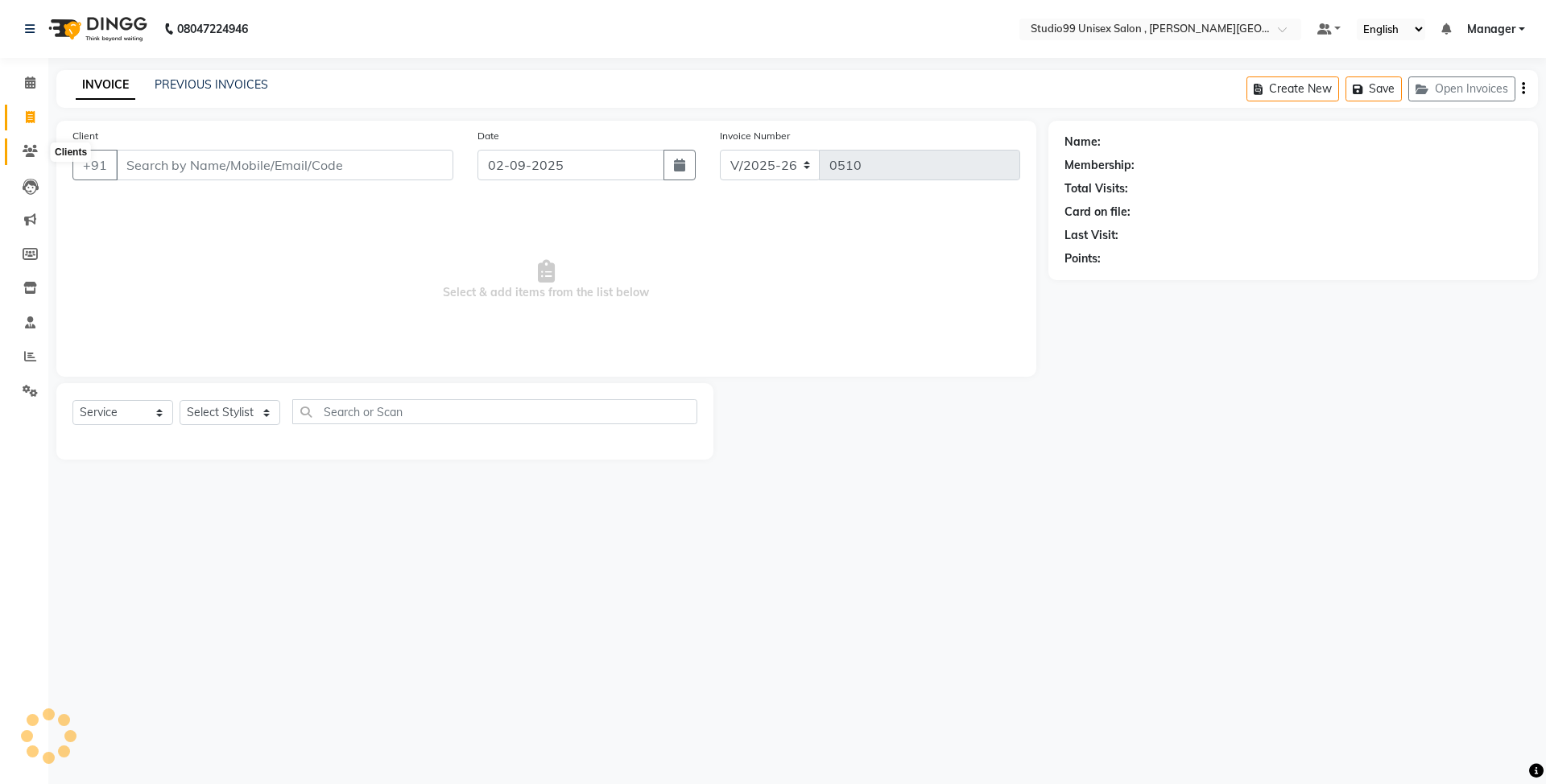
click at [20, 149] on span at bounding box center [30, 152] width 28 height 19
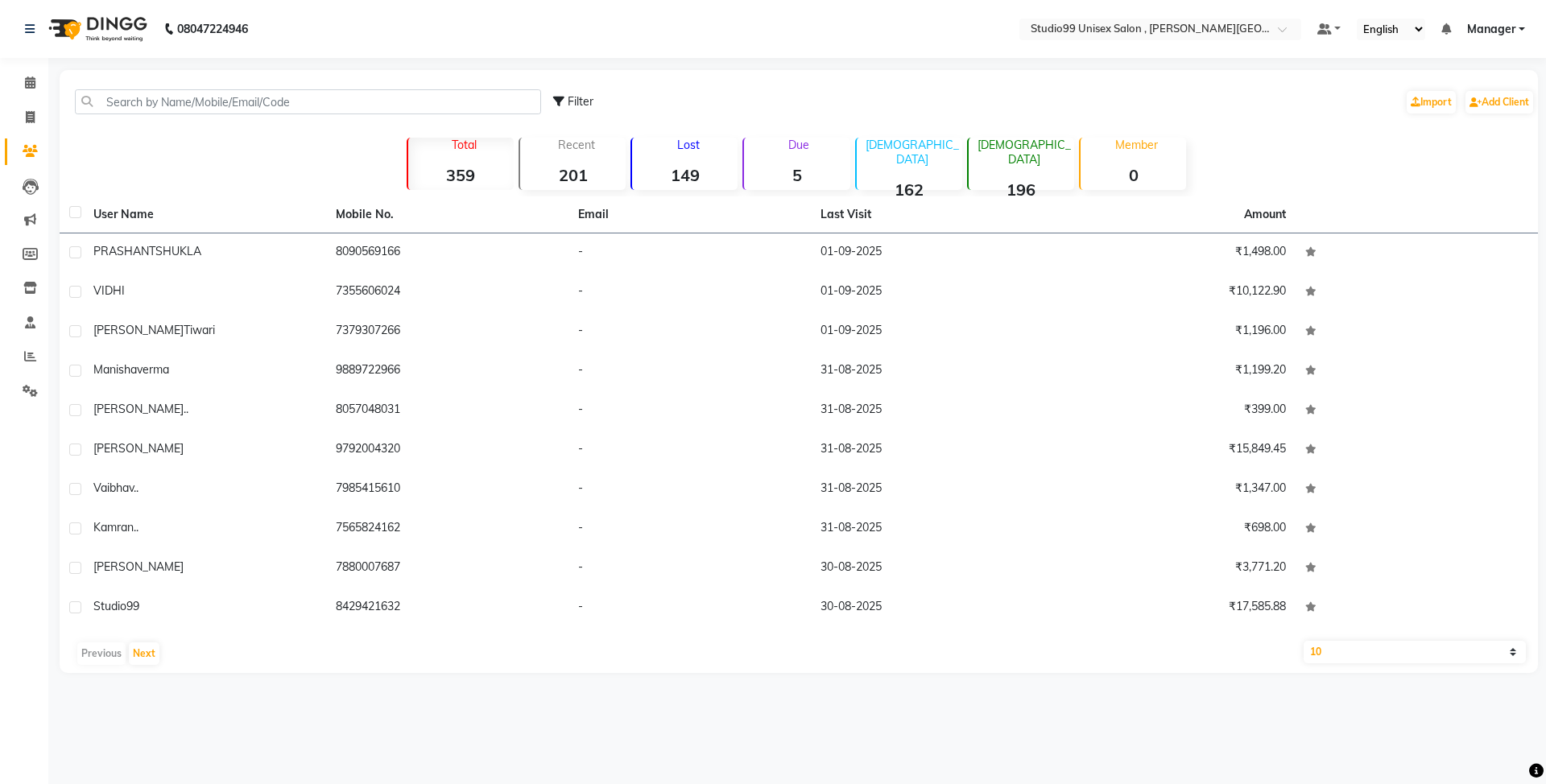
click at [1037, 164] on div "Female 196" at bounding box center [1021, 164] width 107 height 52
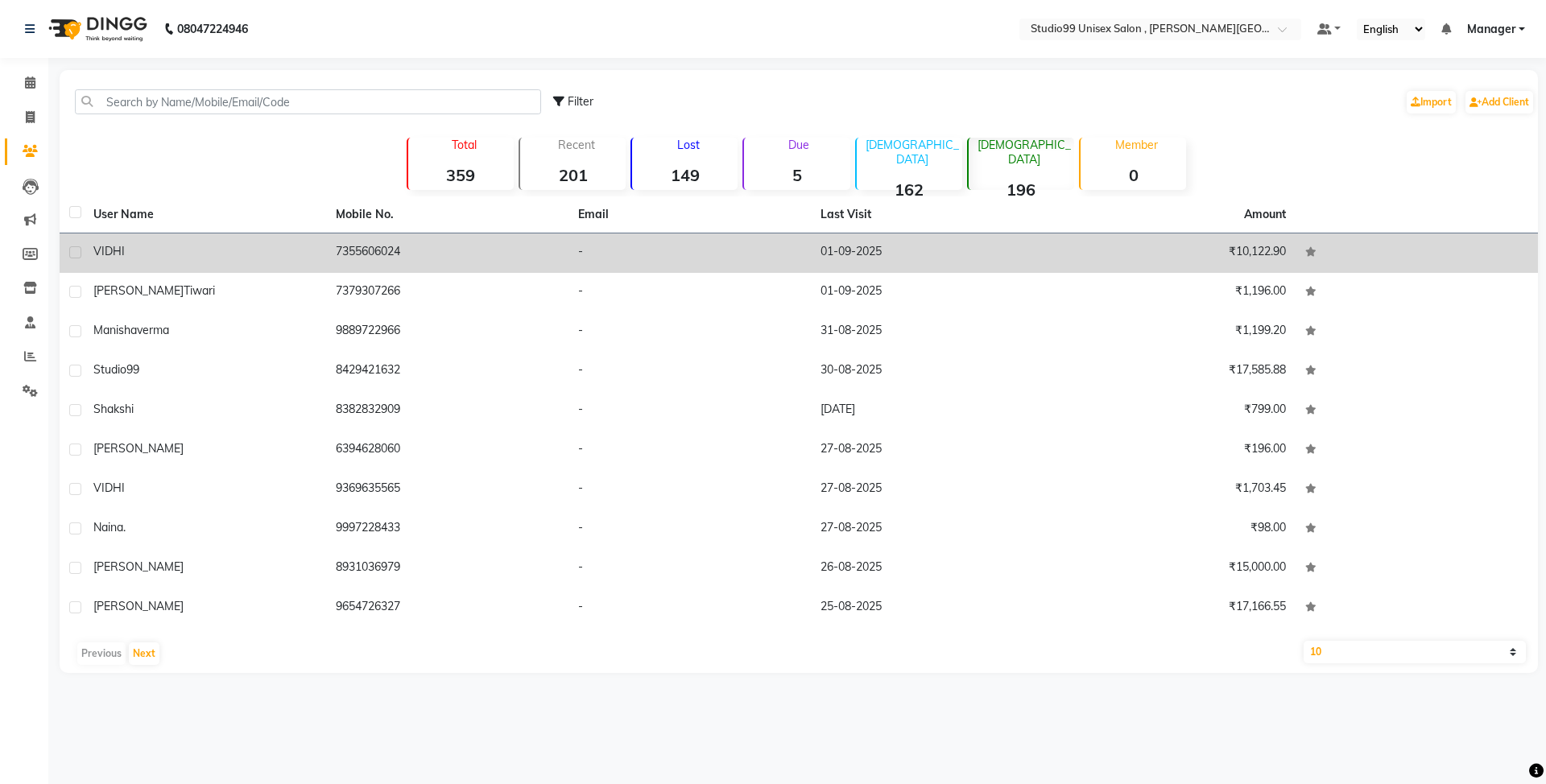
click at [375, 251] on td "7355606024" at bounding box center [447, 253] width 242 height 39
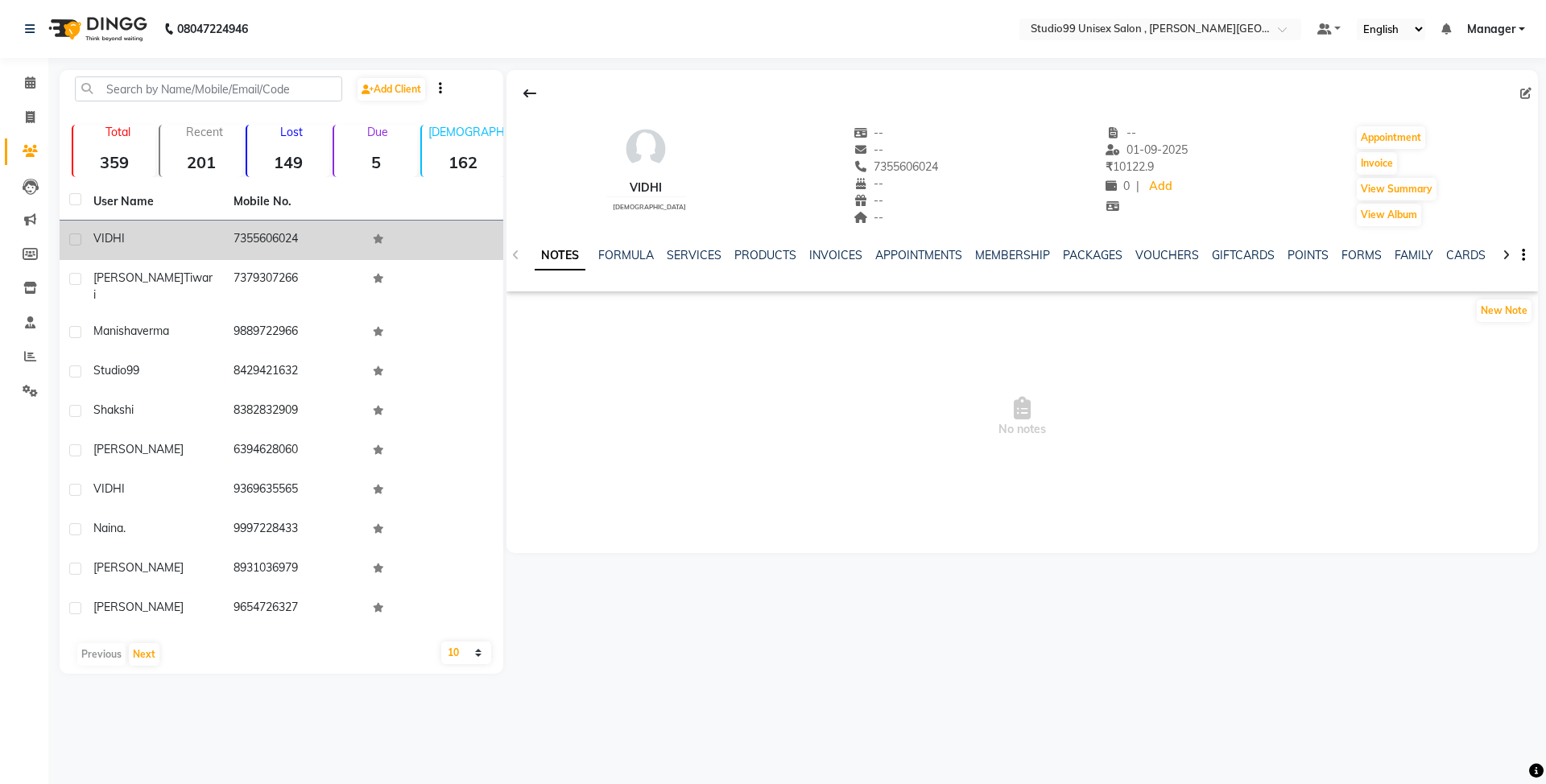
click at [375, 251] on td at bounding box center [433, 240] width 140 height 39
click at [291, 236] on td "7355606024" at bounding box center [294, 240] width 140 height 39
copy td "7355606024"
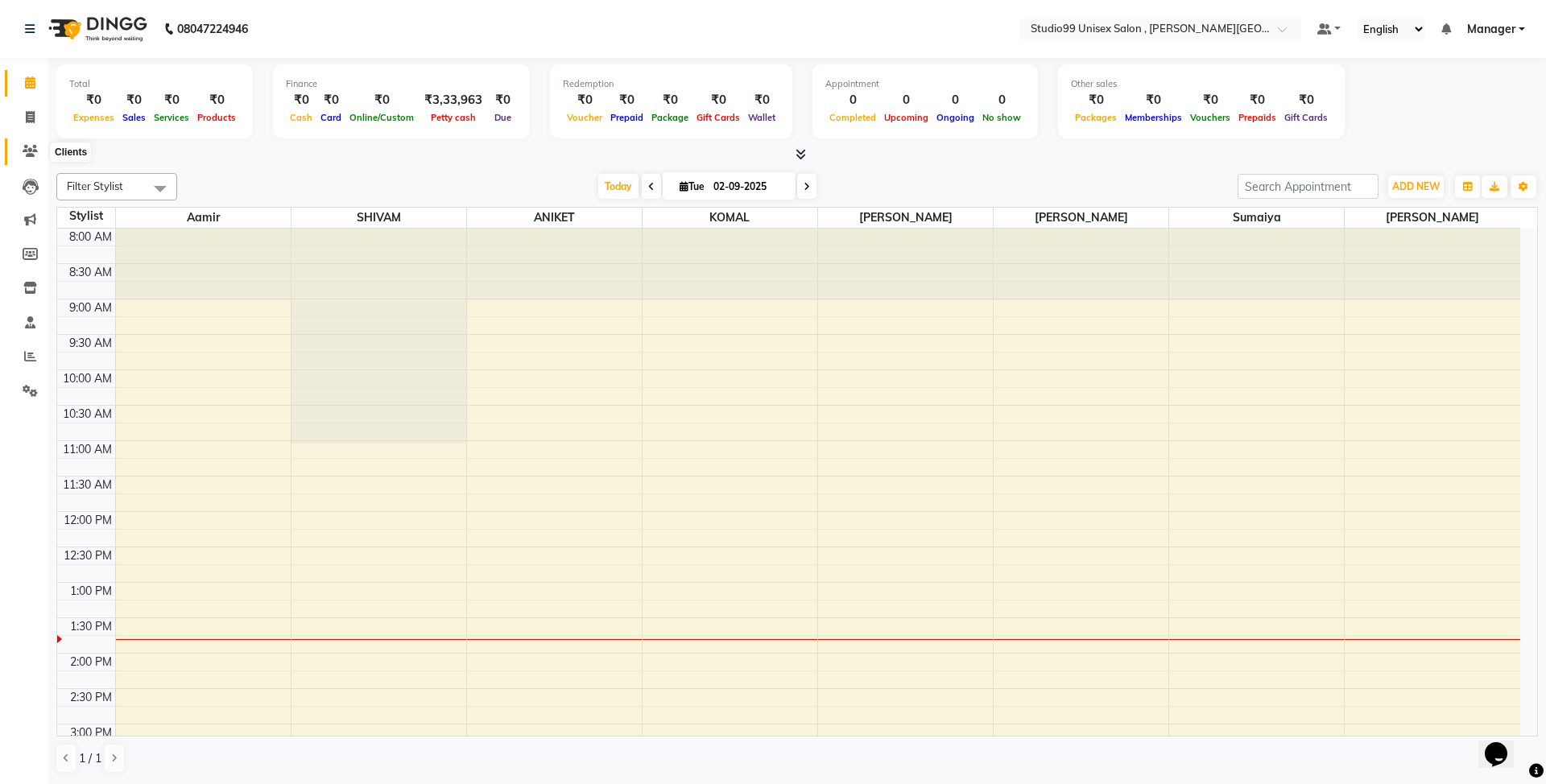
click at [36, 145] on icon at bounding box center [30, 151] width 15 height 12
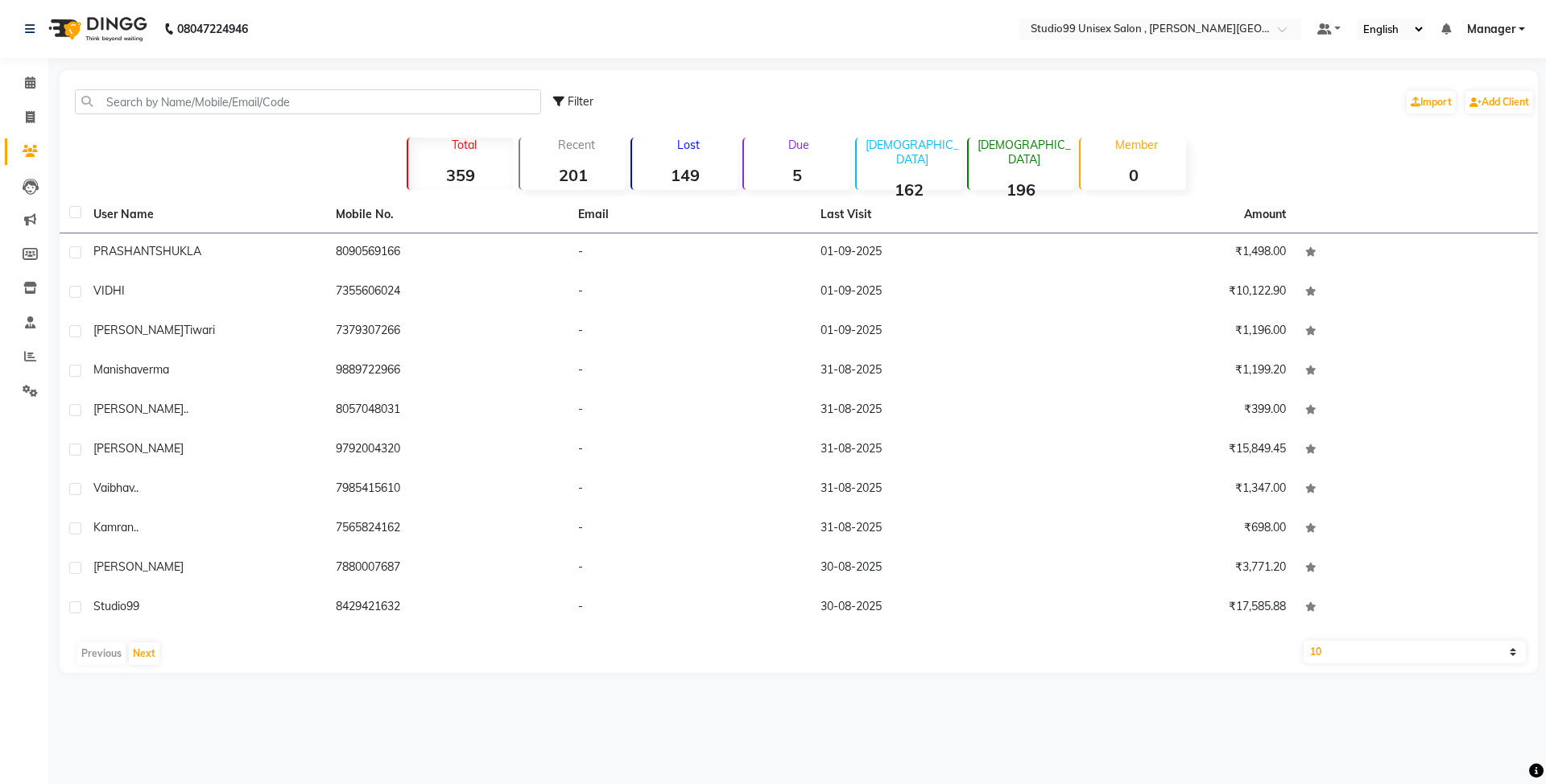
click at [1030, 154] on div "Female 196" at bounding box center [1021, 164] width 107 height 52
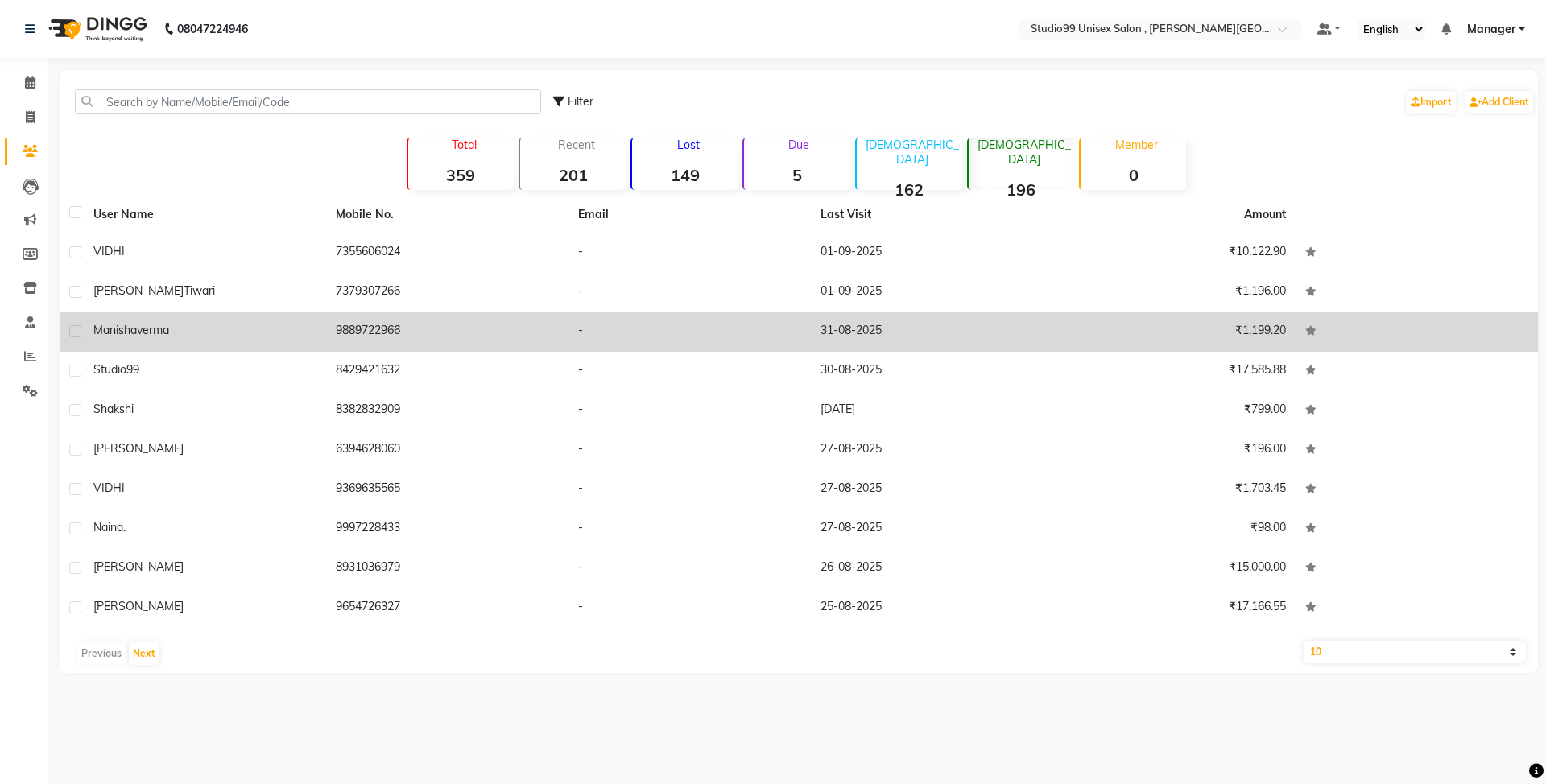
drag, startPoint x: 1030, startPoint y: 159, endPoint x: 539, endPoint y: 349, distance: 526.5
click at [539, 349] on td "9889722966" at bounding box center [447, 332] width 242 height 39
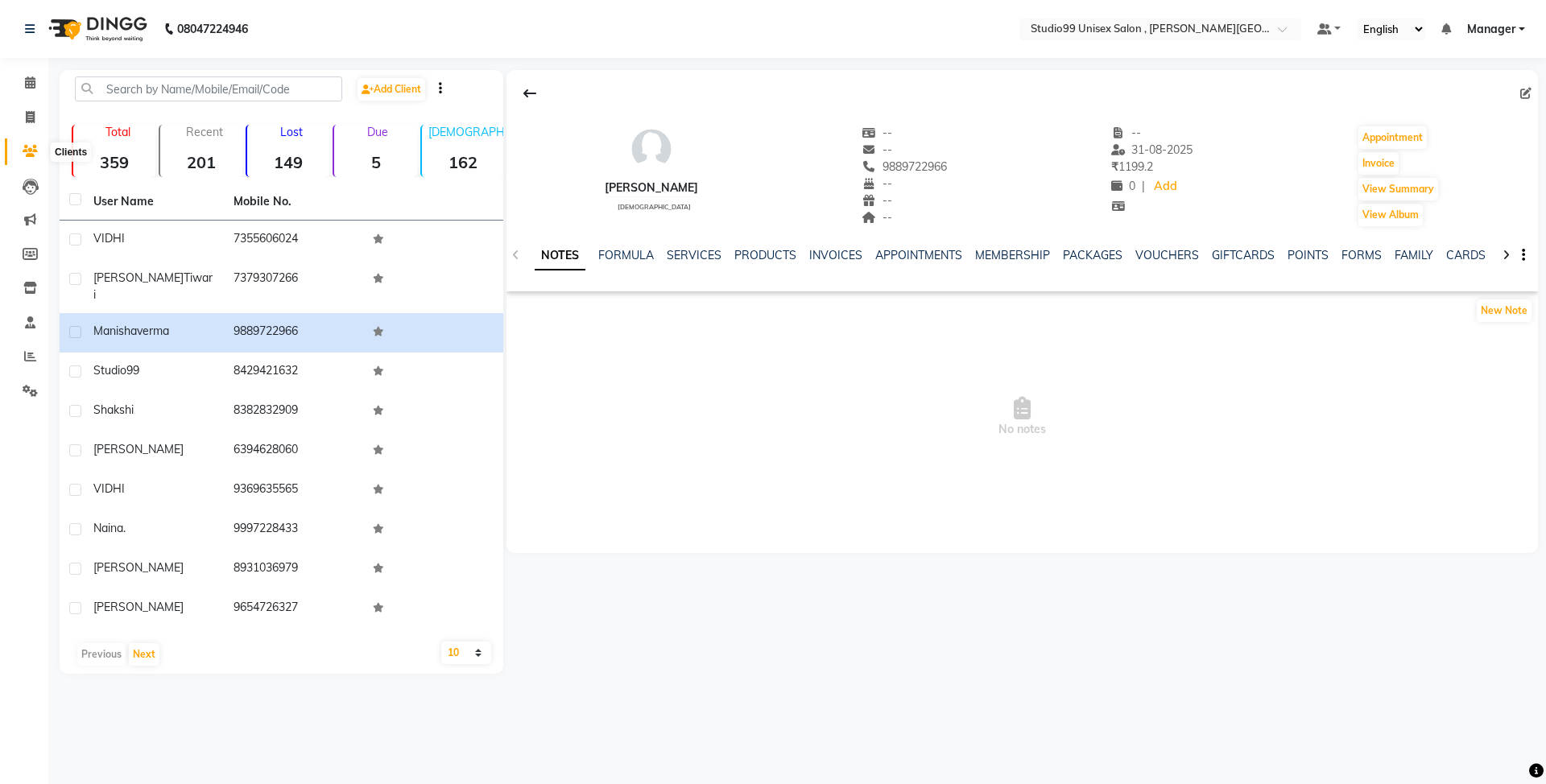
click at [36, 150] on icon at bounding box center [30, 151] width 15 height 12
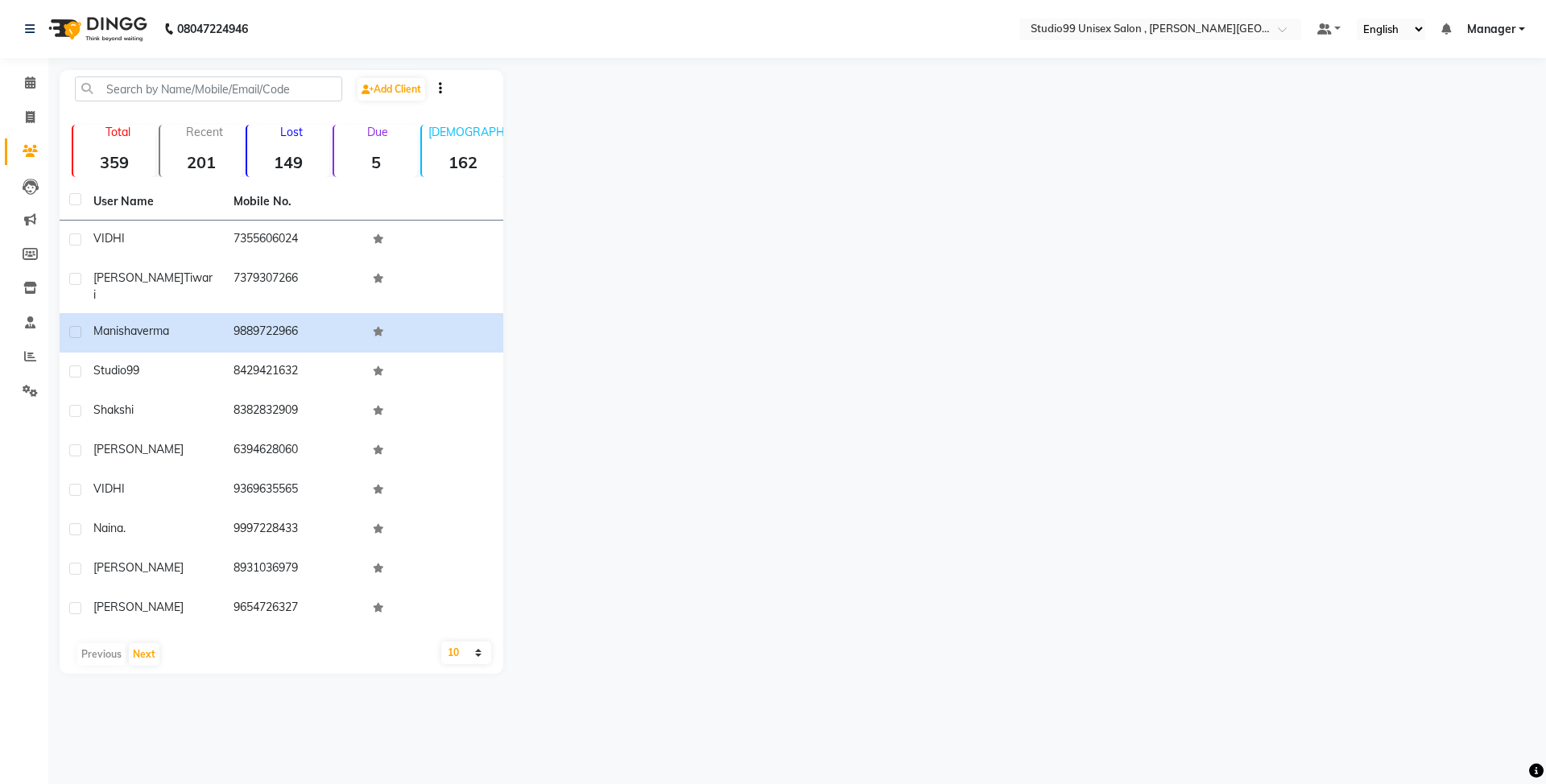
click at [36, 150] on icon at bounding box center [30, 151] width 15 height 12
click at [34, 150] on icon at bounding box center [30, 151] width 15 height 12
click at [26, 121] on icon at bounding box center [30, 117] width 9 height 12
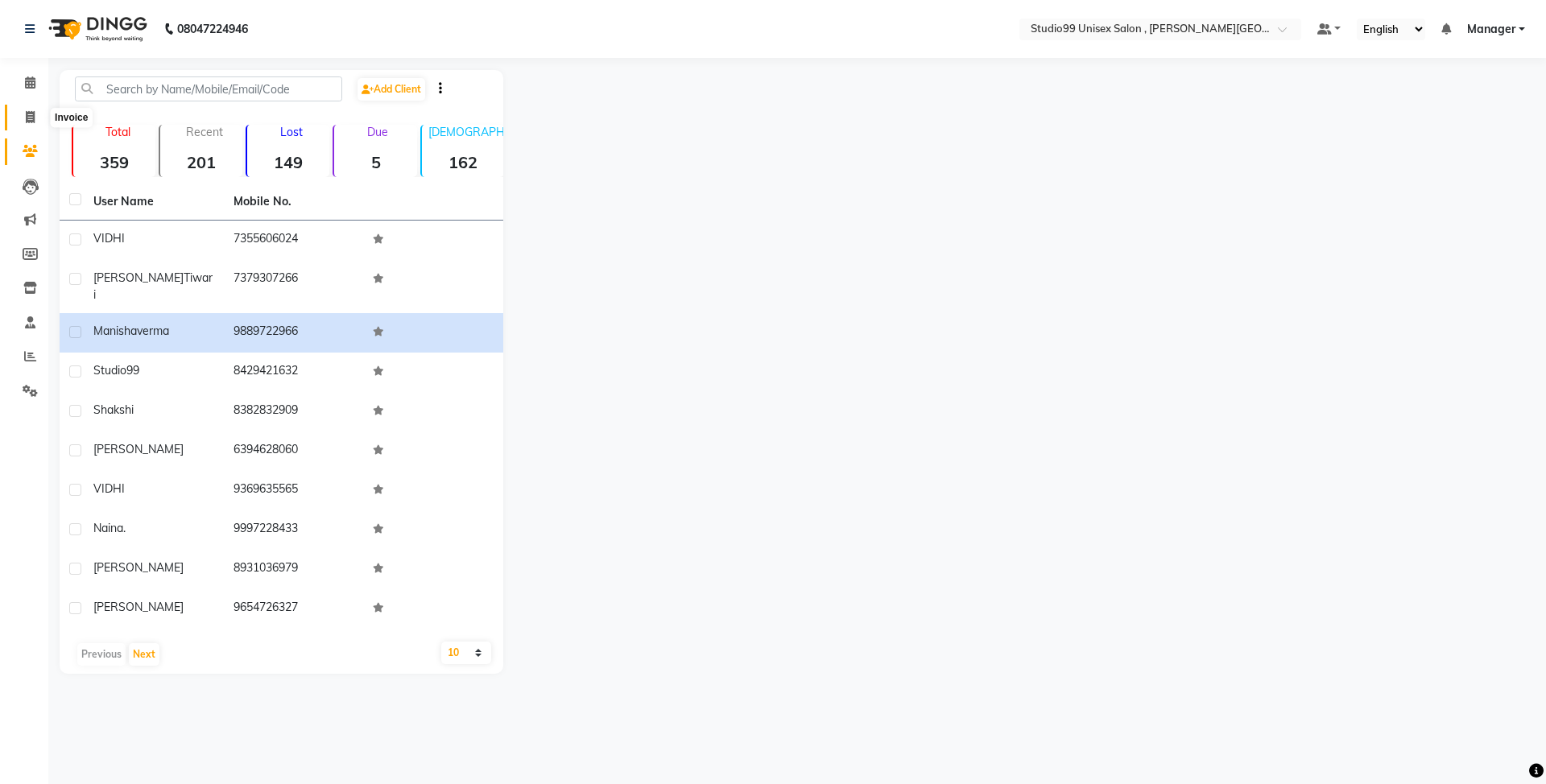
select select "service"
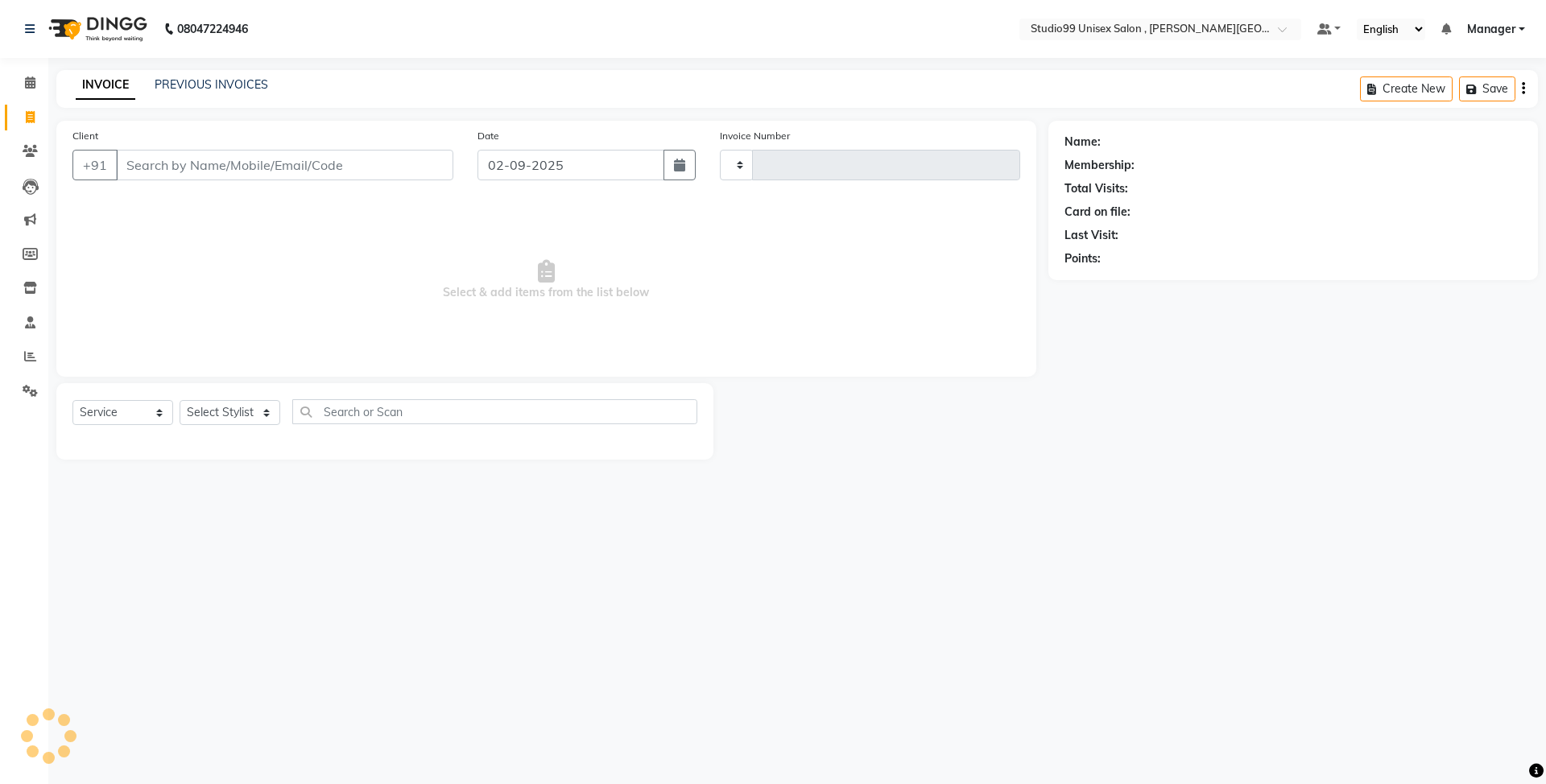
type input "0510"
select select "7699"
click at [22, 154] on icon at bounding box center [30, 151] width 15 height 12
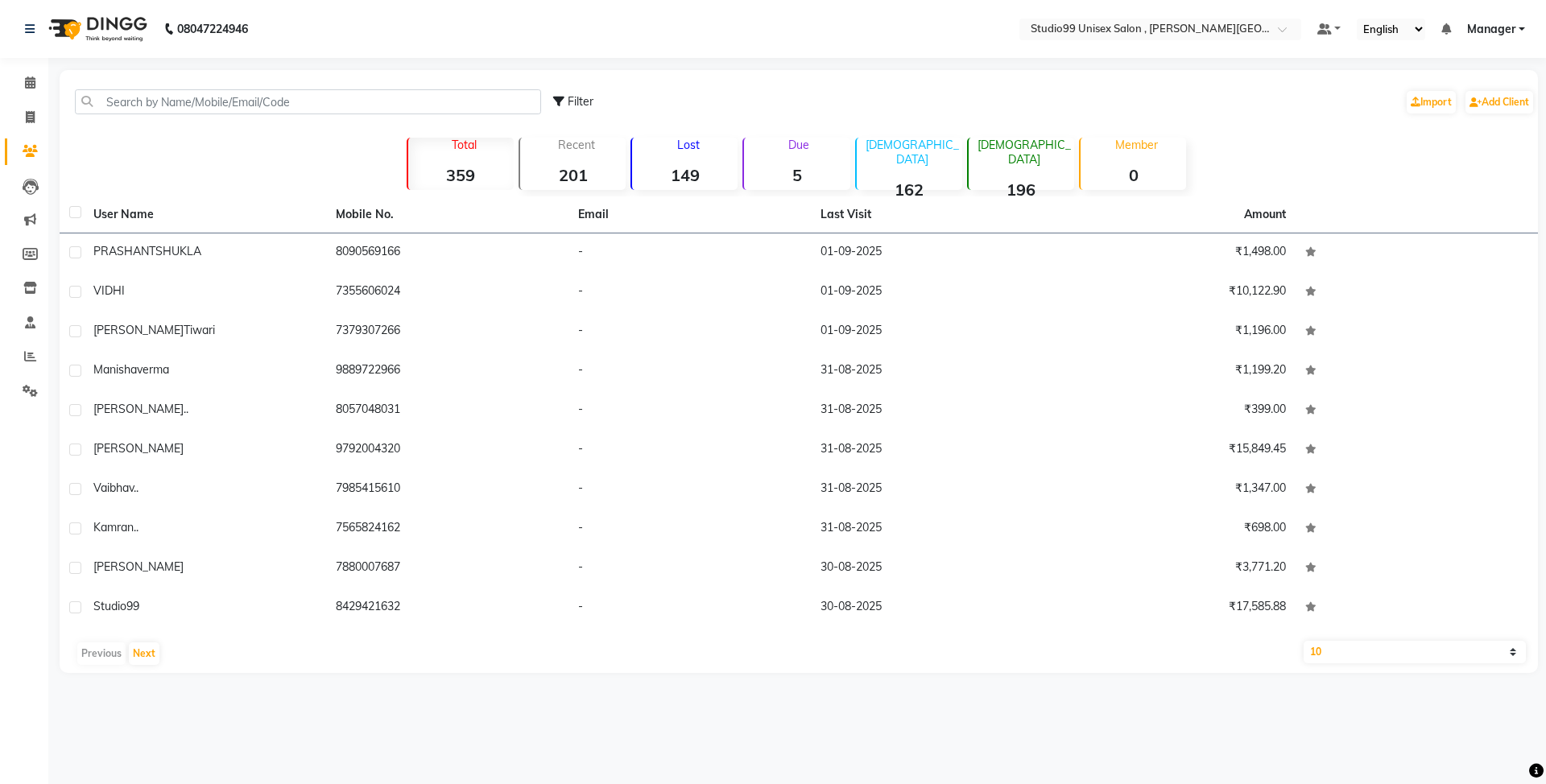
click at [1029, 153] on div "Female 196" at bounding box center [1021, 164] width 107 height 52
click at [1510, 654] on select "10 50 100" at bounding box center [1415, 652] width 222 height 22
select select "100"
click at [1304, 641] on select "10 50 100" at bounding box center [1415, 652] width 222 height 22
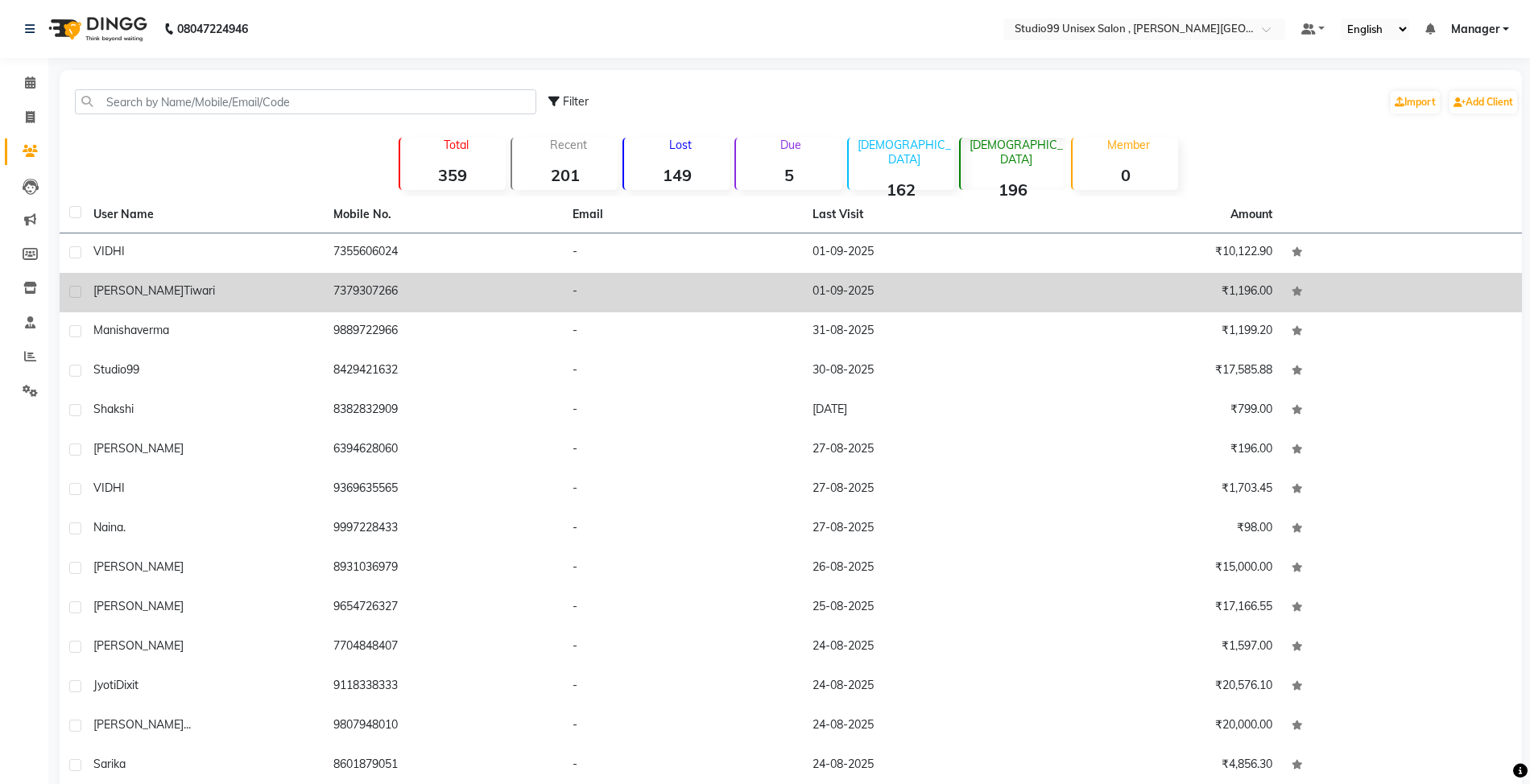
click at [355, 290] on td "7379307266" at bounding box center [444, 292] width 240 height 39
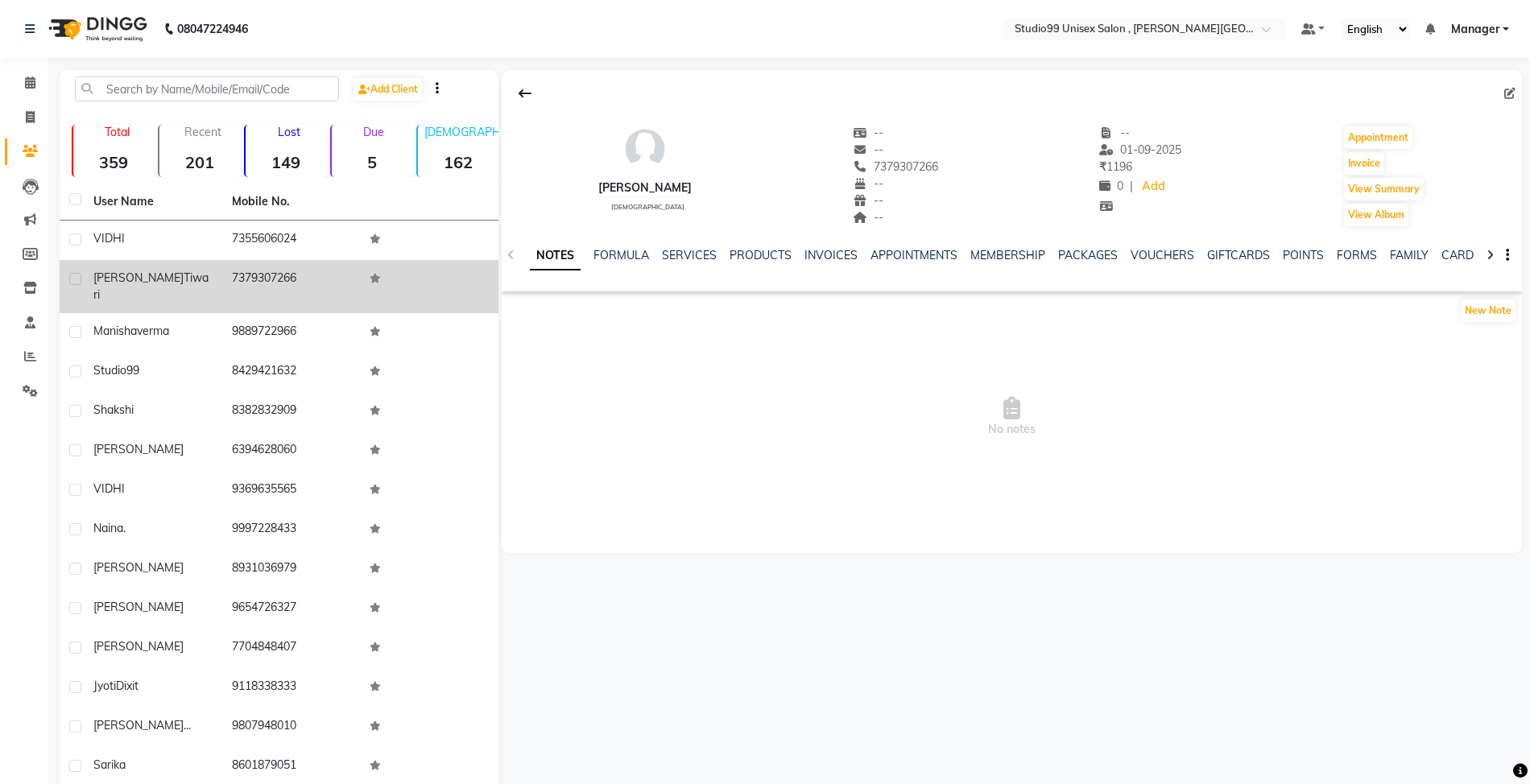
click at [280, 277] on td "7379307266" at bounding box center [292, 286] width 138 height 53
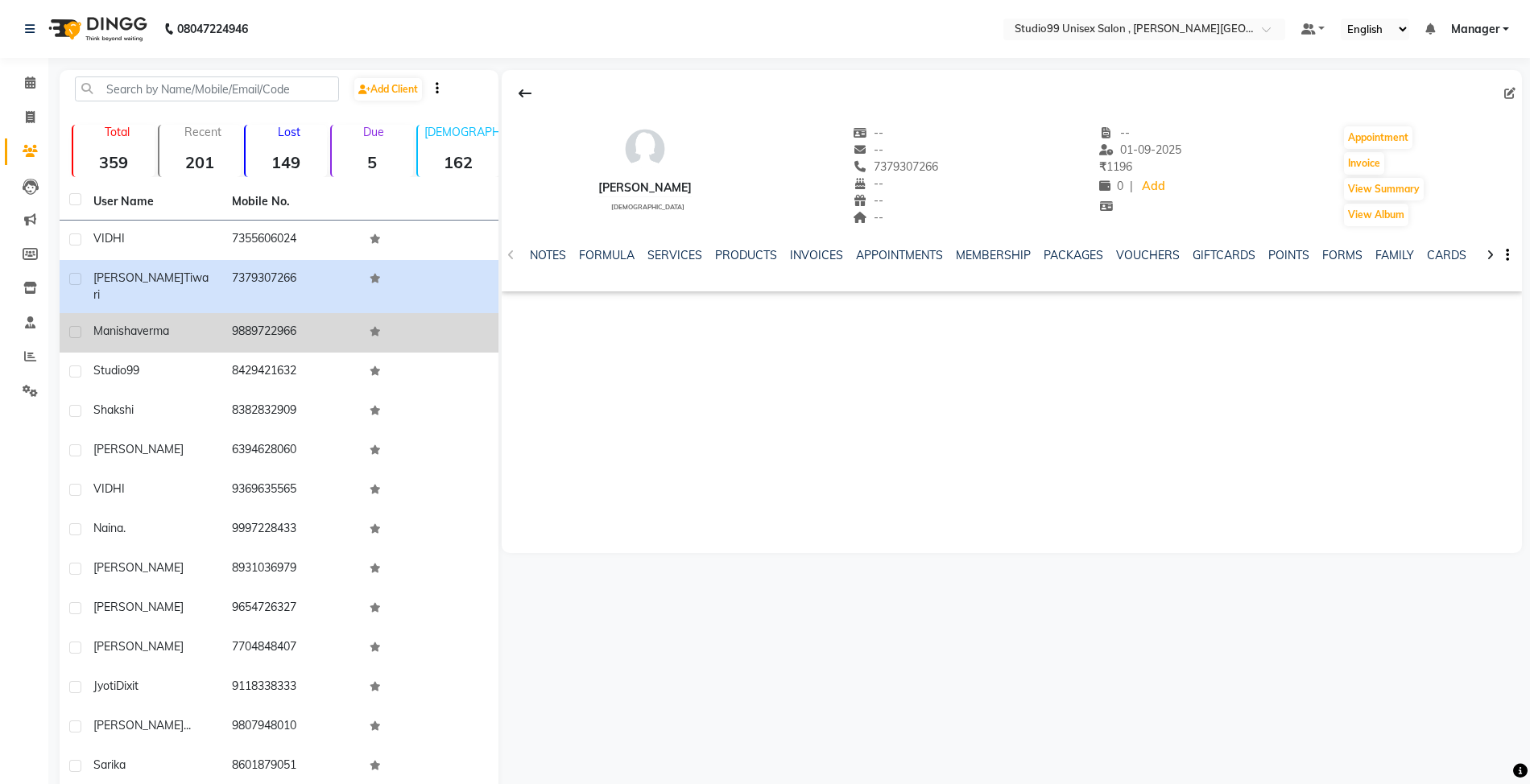
click at [274, 314] on td "9889722966" at bounding box center [292, 333] width 138 height 39
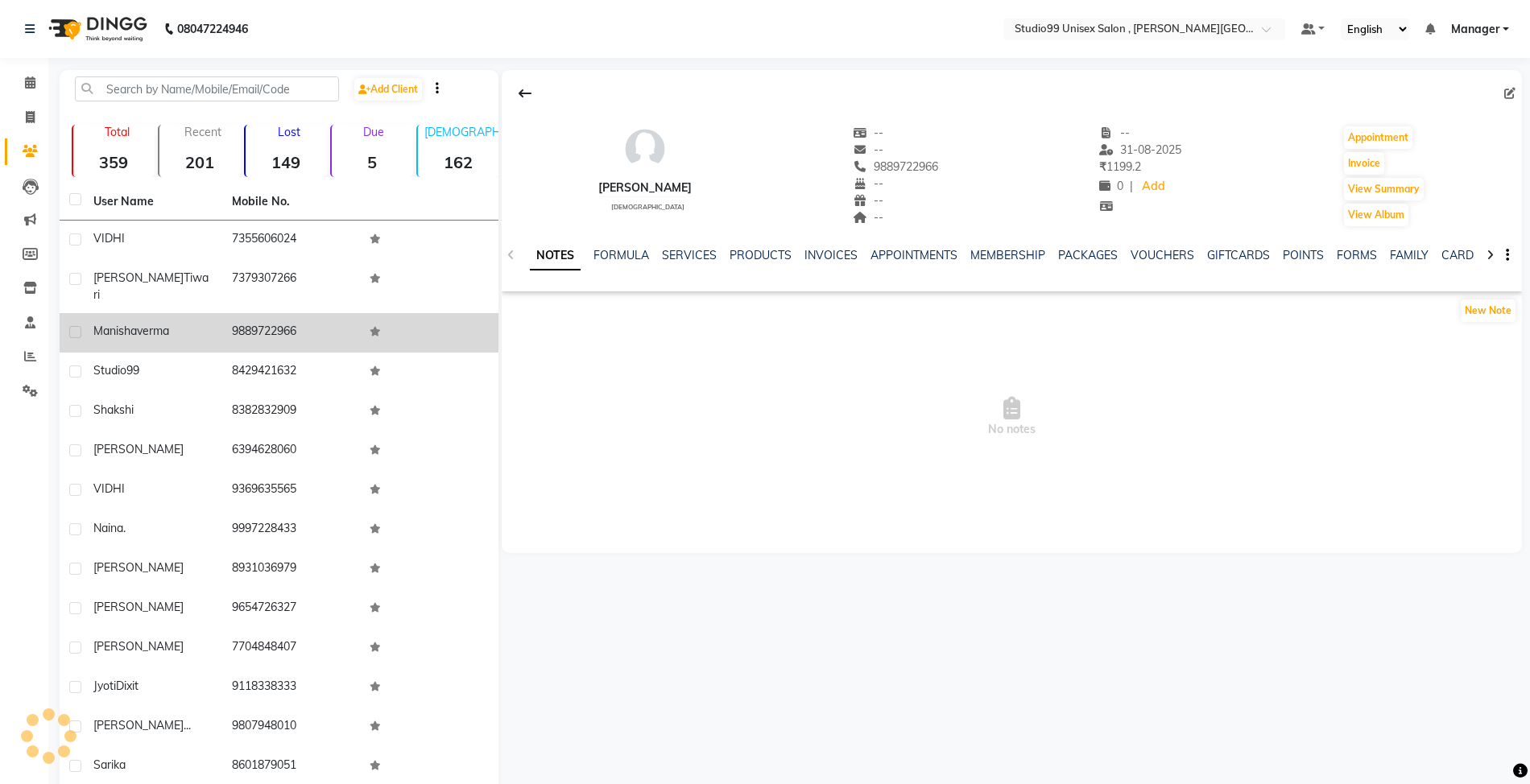
click at [274, 314] on td "9889722966" at bounding box center [292, 333] width 138 height 39
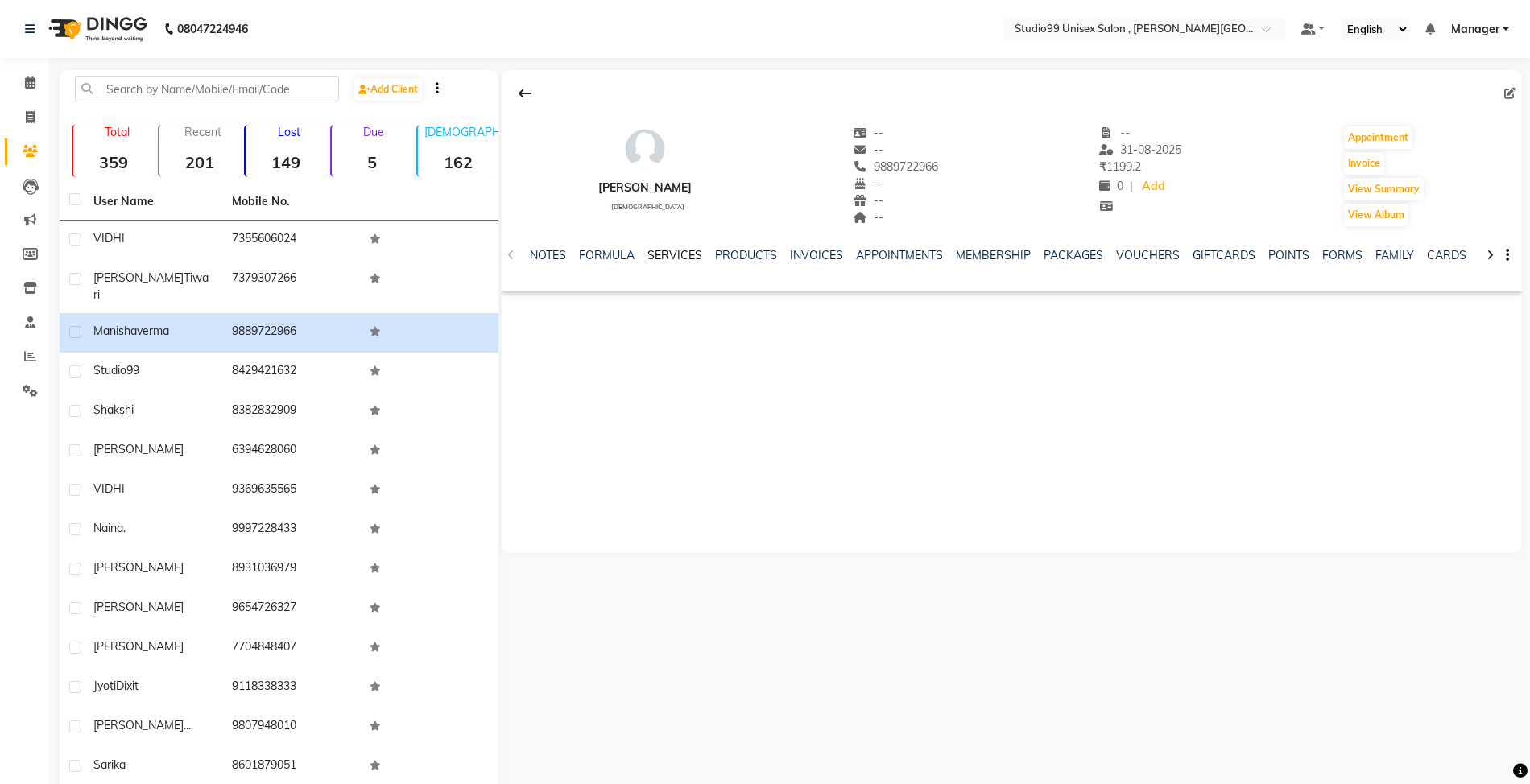
click at [672, 248] on link "SERVICES" at bounding box center [675, 255] width 55 height 14
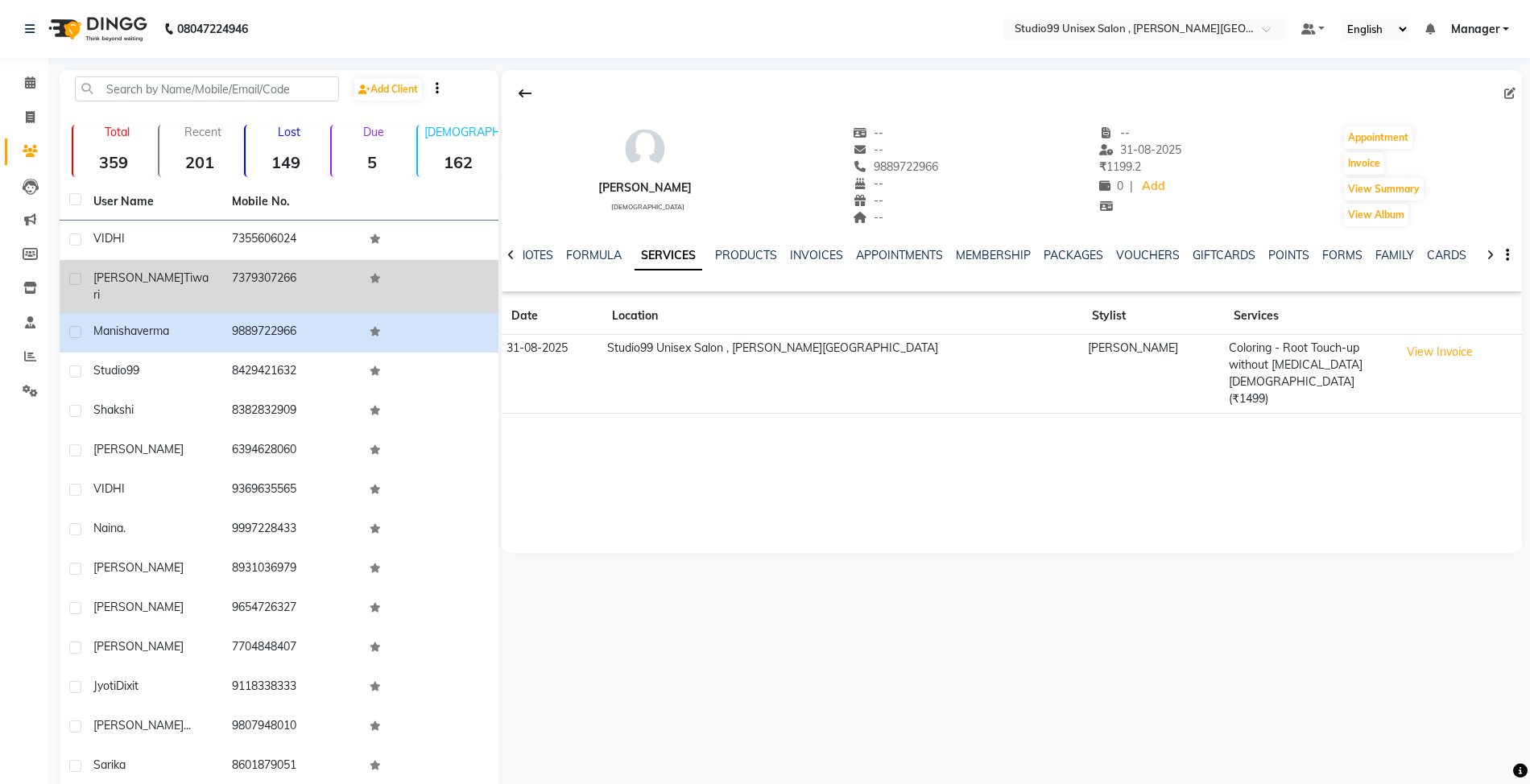
click at [266, 270] on td "7379307266" at bounding box center [292, 286] width 138 height 53
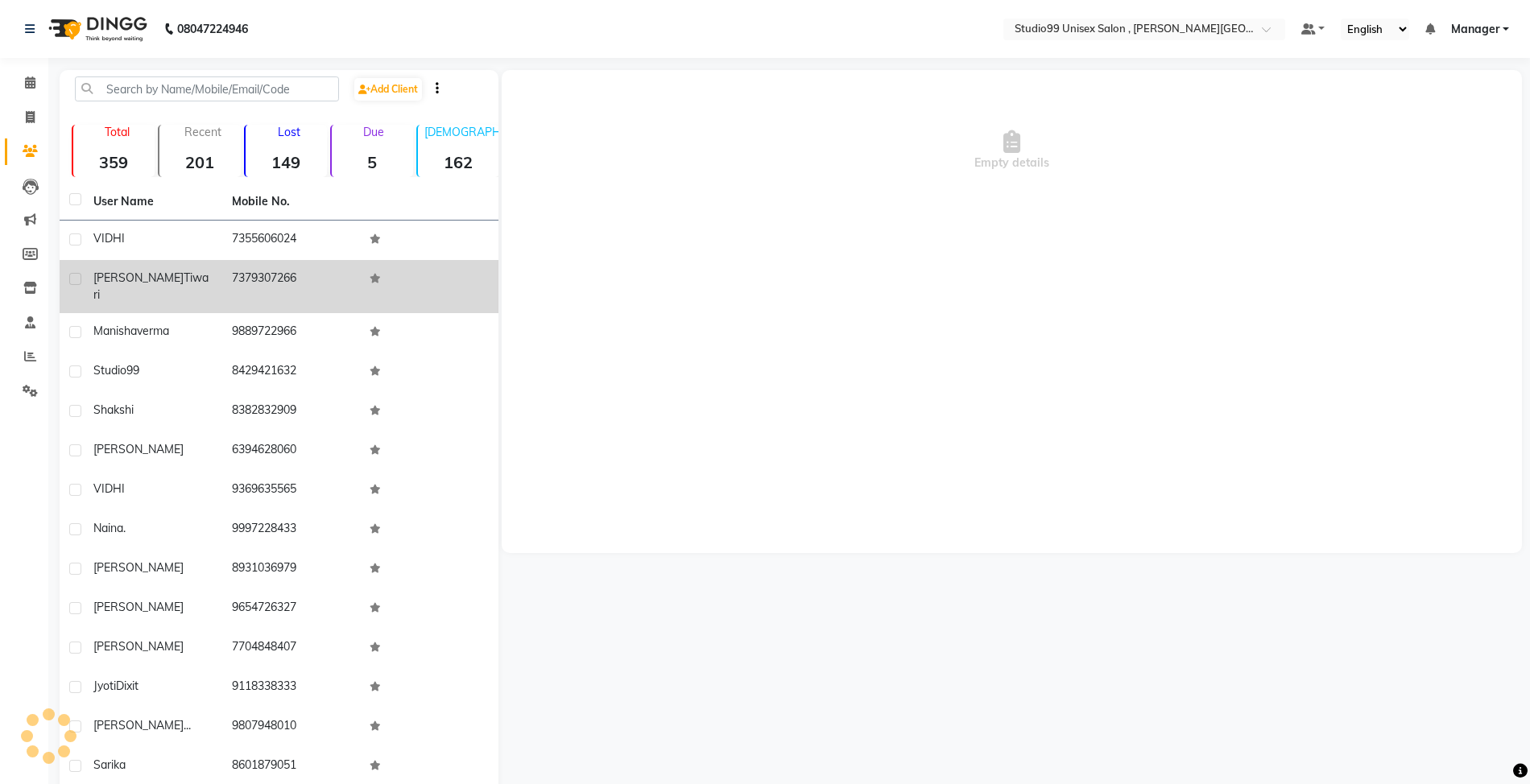
click at [266, 270] on td "7379307266" at bounding box center [292, 286] width 138 height 53
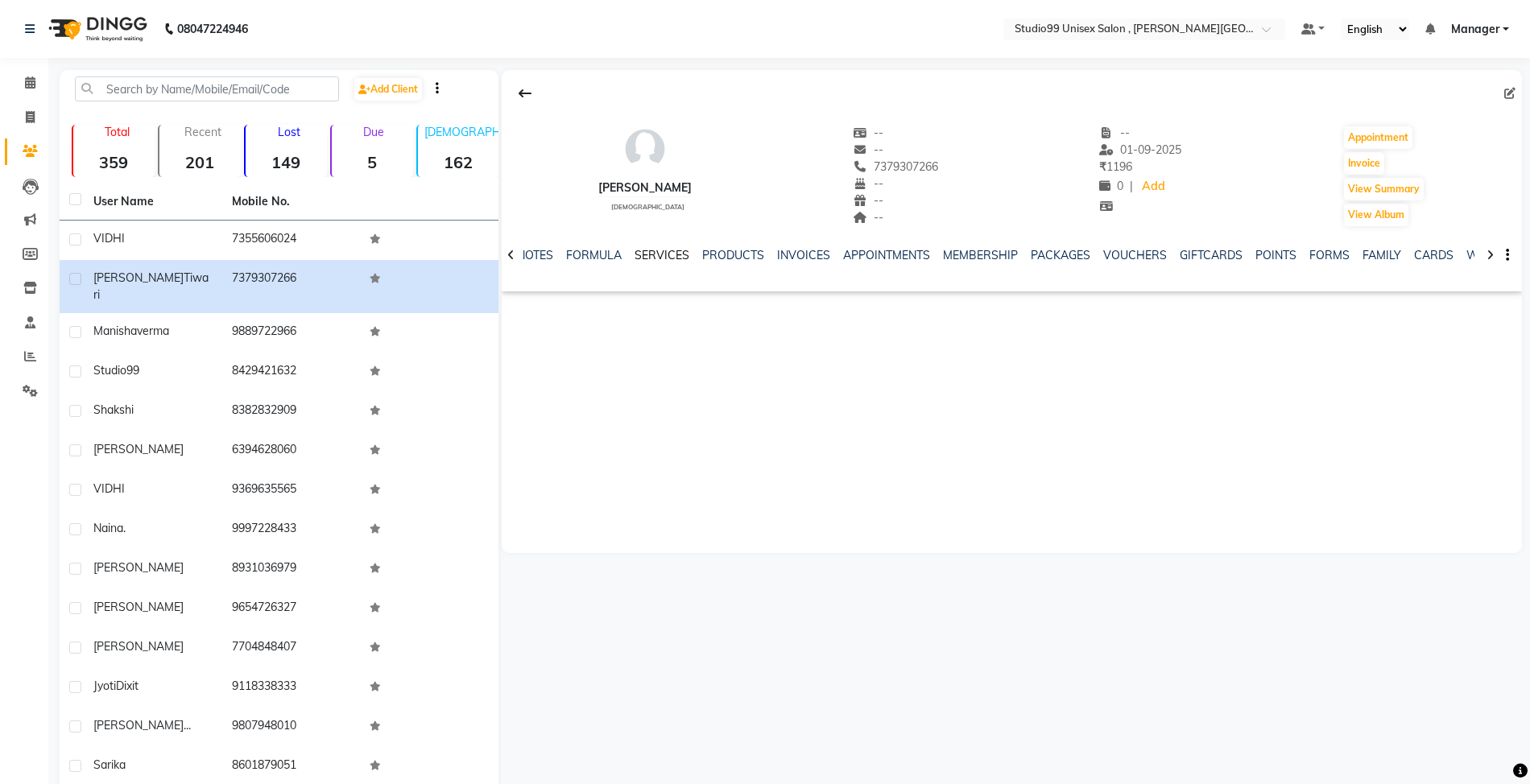
click at [655, 250] on link "SERVICES" at bounding box center [661, 255] width 55 height 14
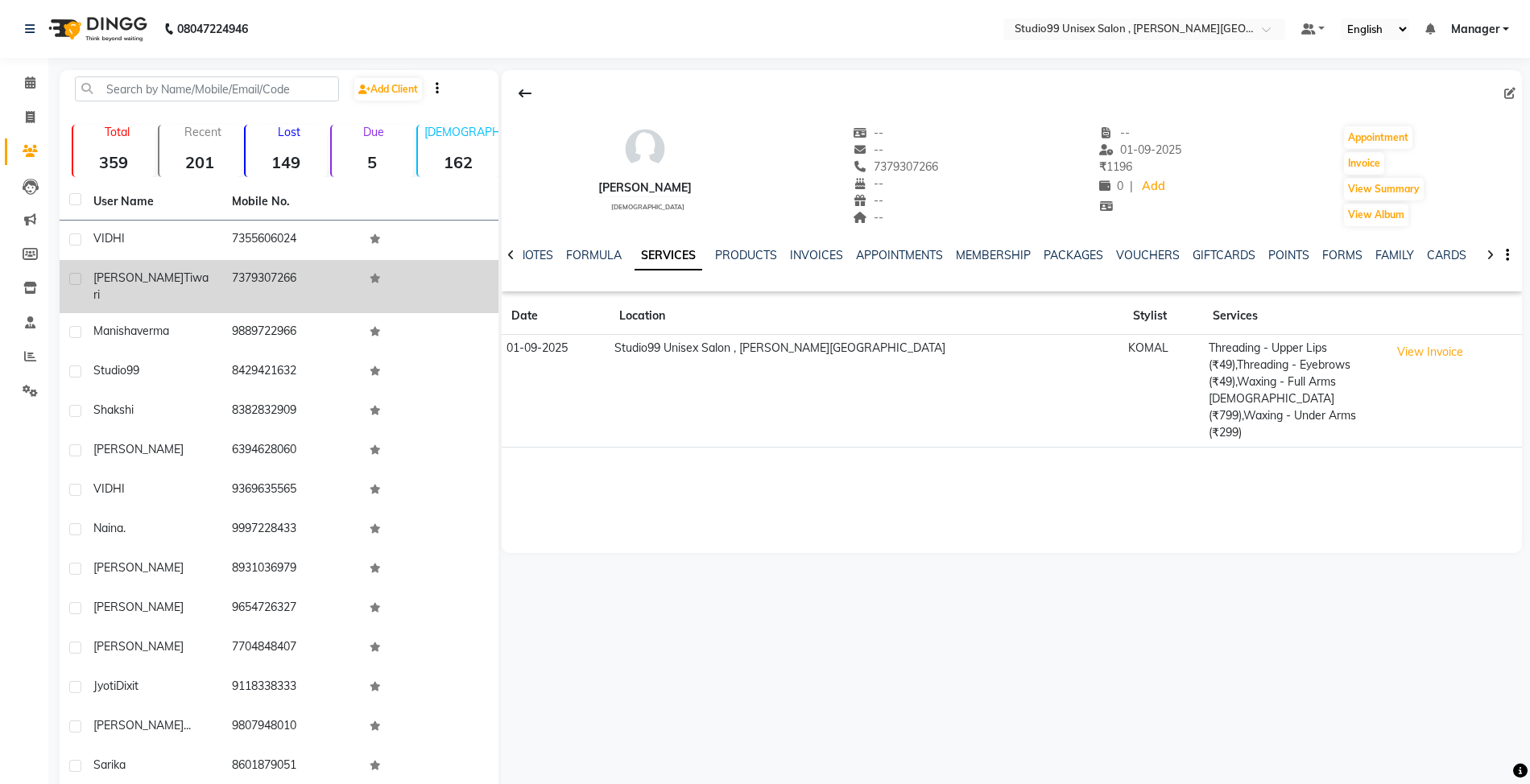
click at [326, 268] on td "7379307266" at bounding box center [292, 286] width 138 height 53
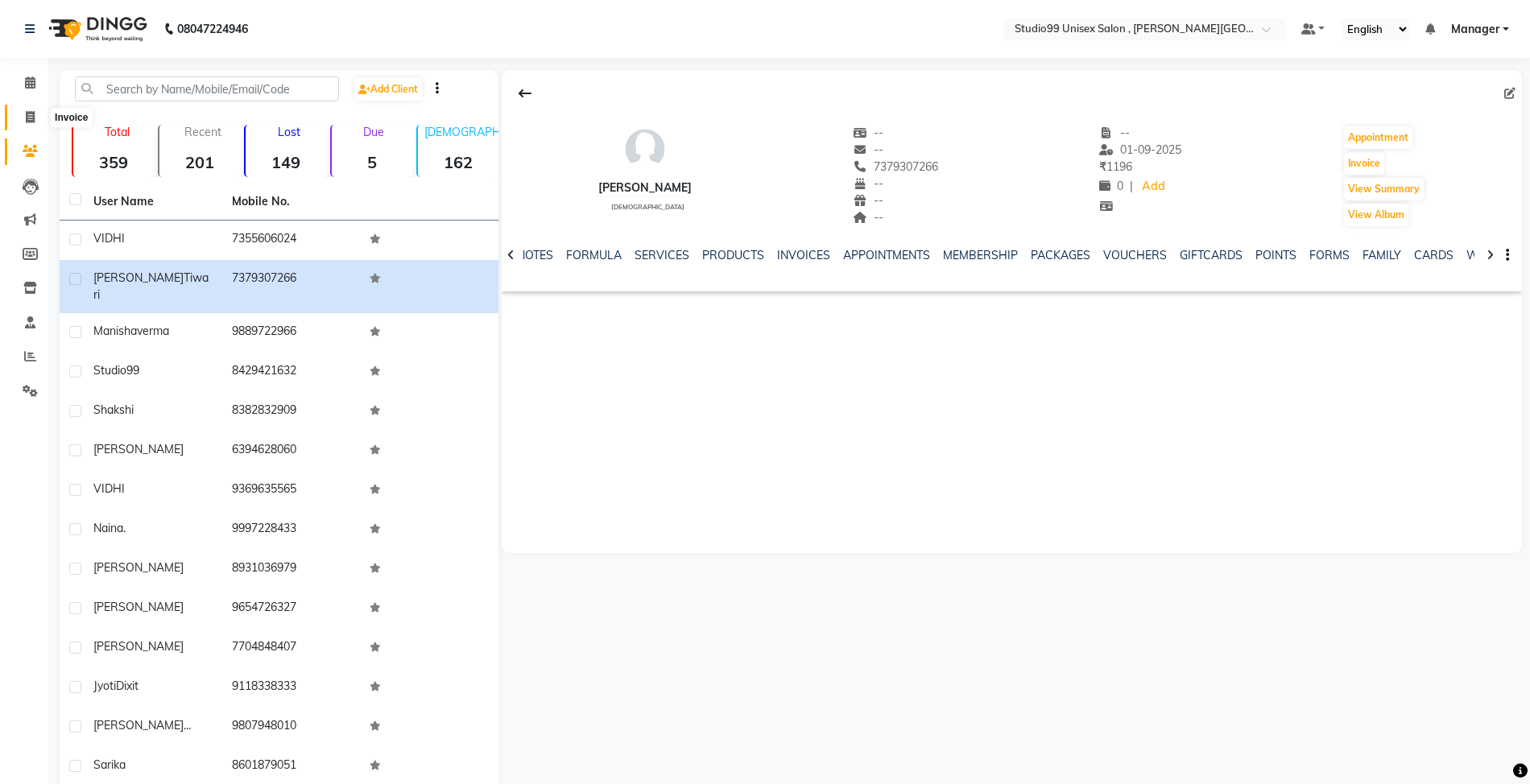
click at [34, 116] on icon at bounding box center [30, 117] width 9 height 12
select select "7699"
select select "service"
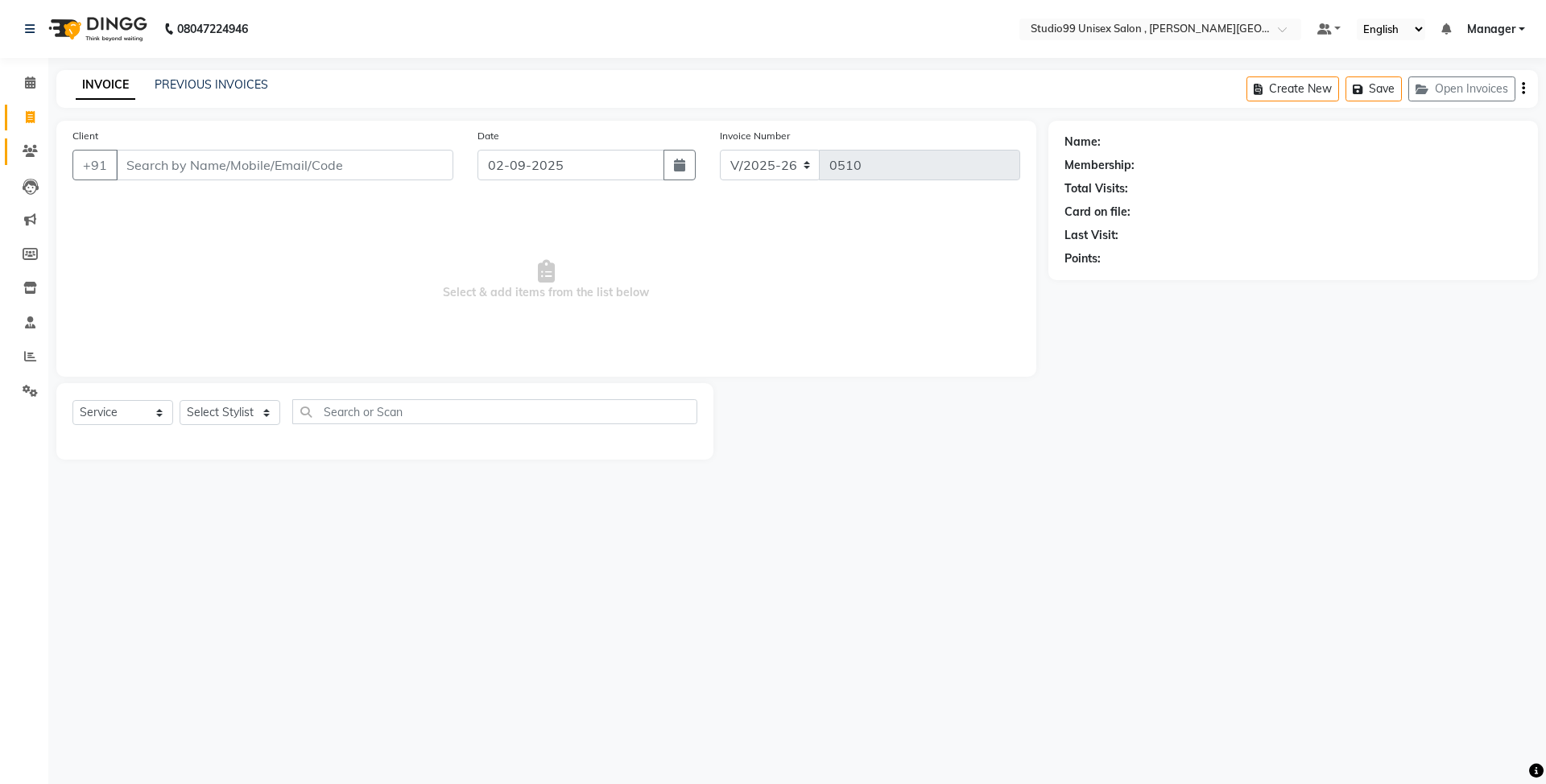
click at [37, 138] on link "Clients" at bounding box center [24, 151] width 38 height 26
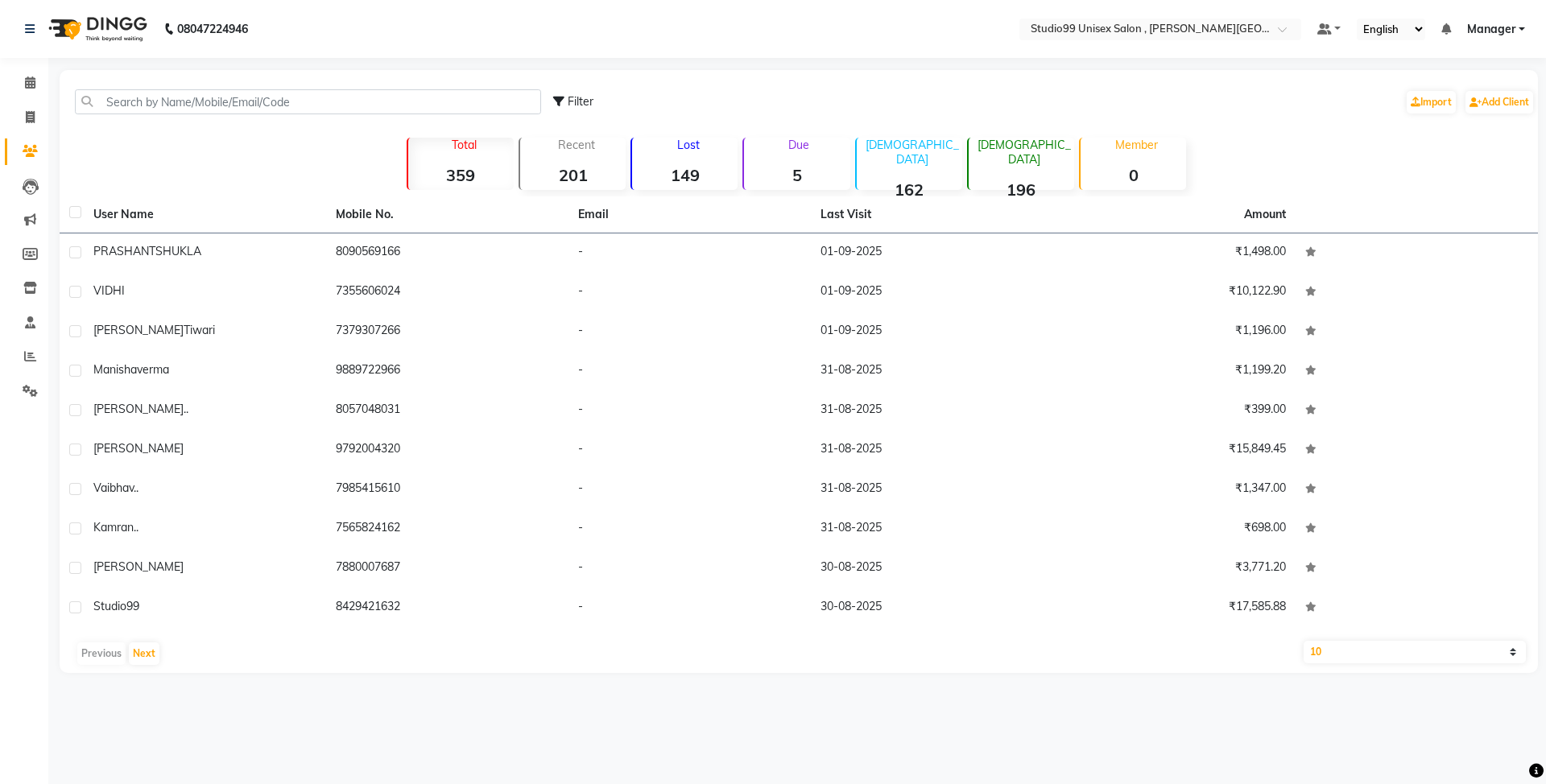
click at [1037, 180] on strong "196" at bounding box center [1022, 190] width 106 height 20
click at [142, 652] on button "Next" at bounding box center [144, 654] width 31 height 22
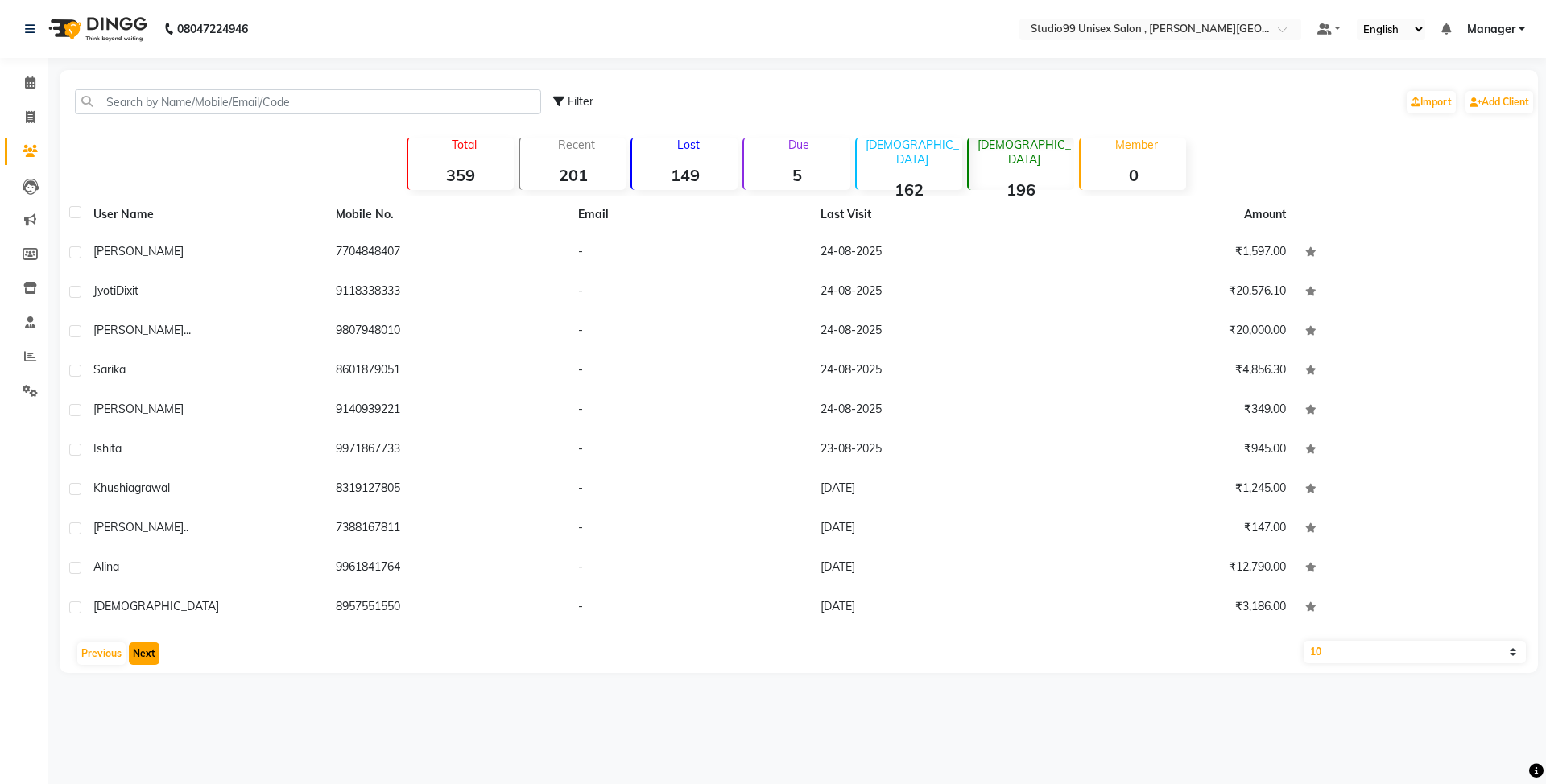
click at [142, 652] on button "Next" at bounding box center [144, 654] width 31 height 22
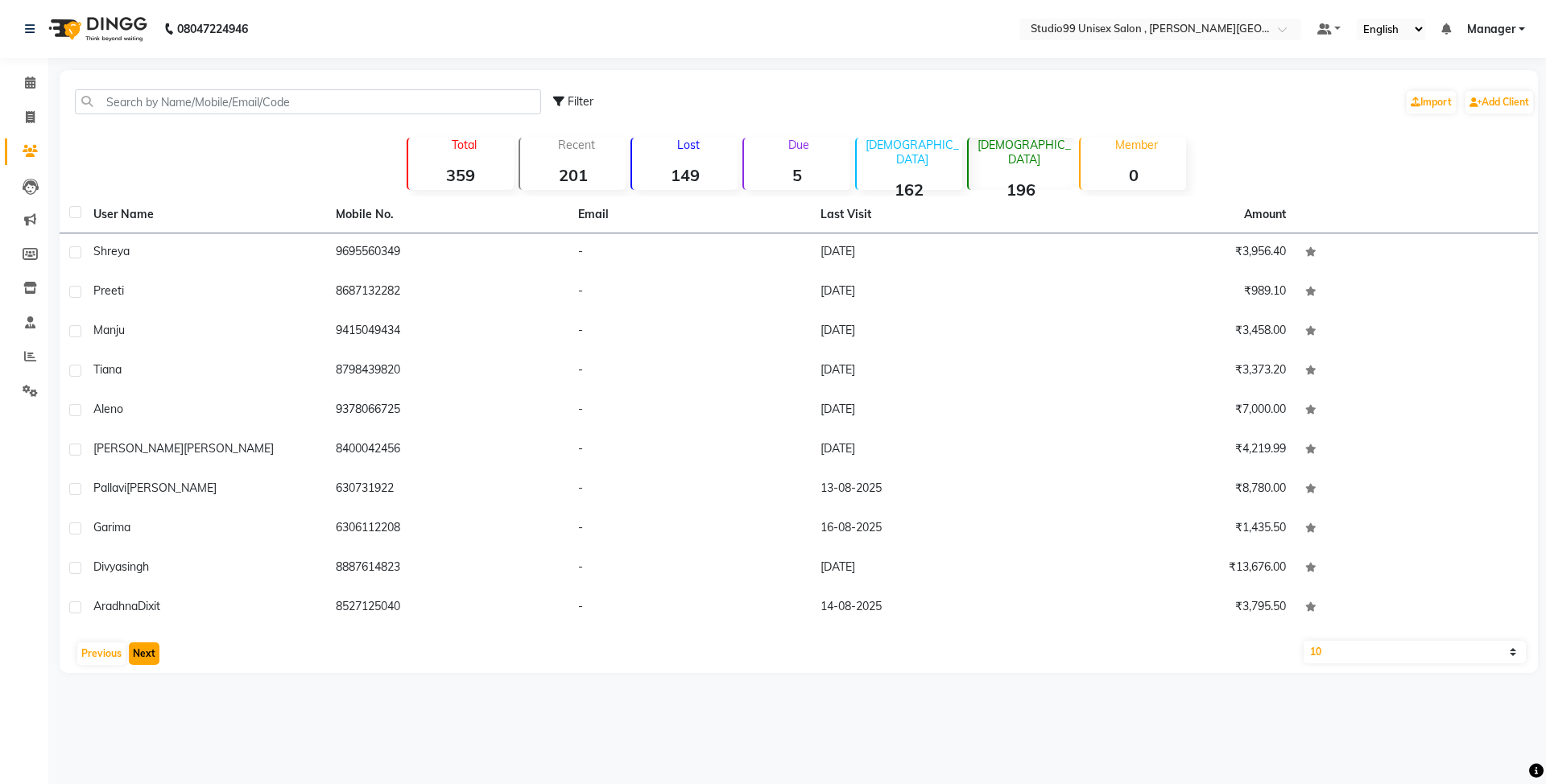
click at [142, 652] on button "Next" at bounding box center [144, 654] width 31 height 22
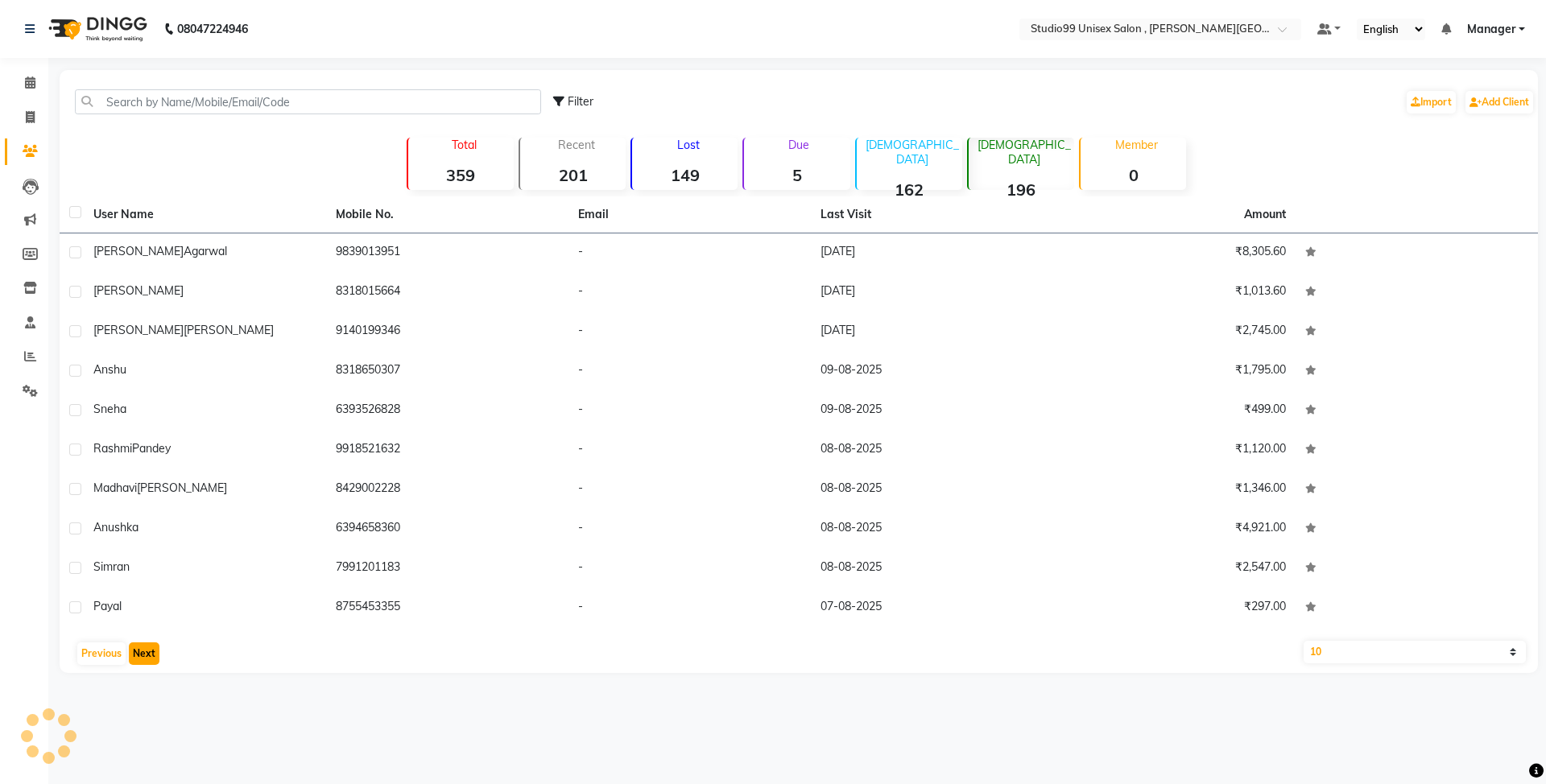
click at [142, 652] on button "Next" at bounding box center [144, 654] width 31 height 22
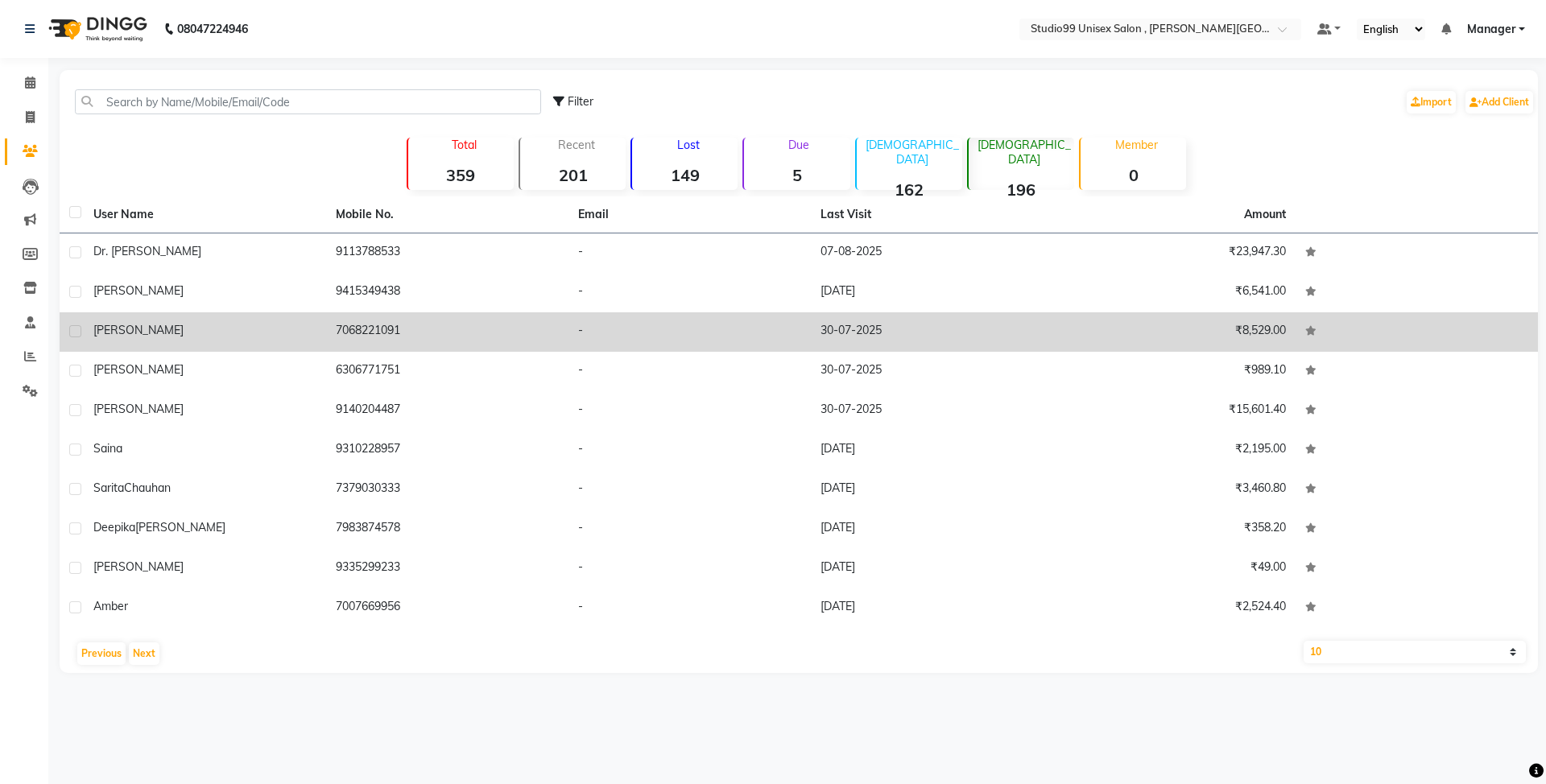
click at [384, 328] on td "7068221091" at bounding box center [447, 332] width 242 height 39
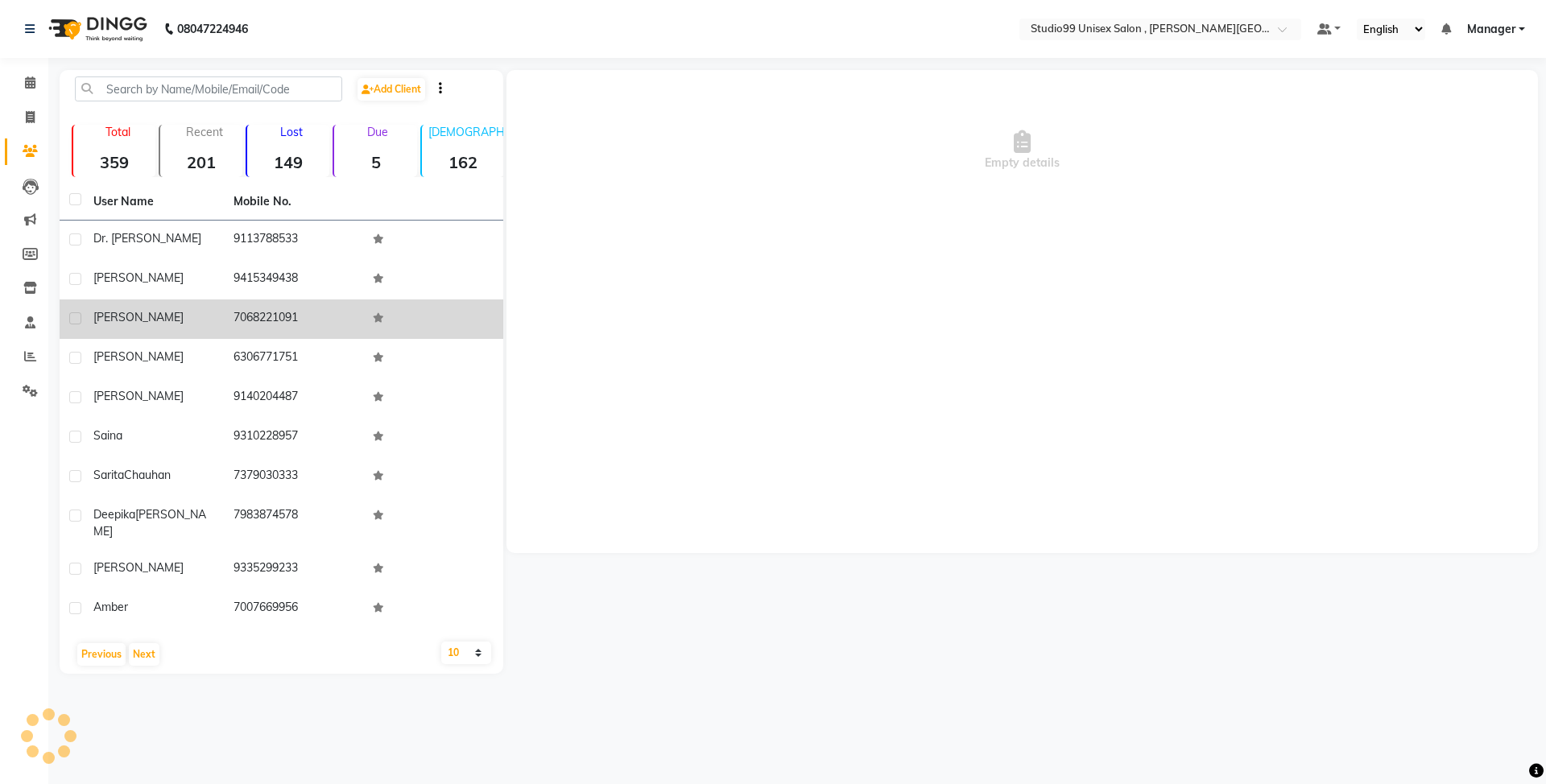
click at [384, 328] on td at bounding box center [433, 319] width 140 height 39
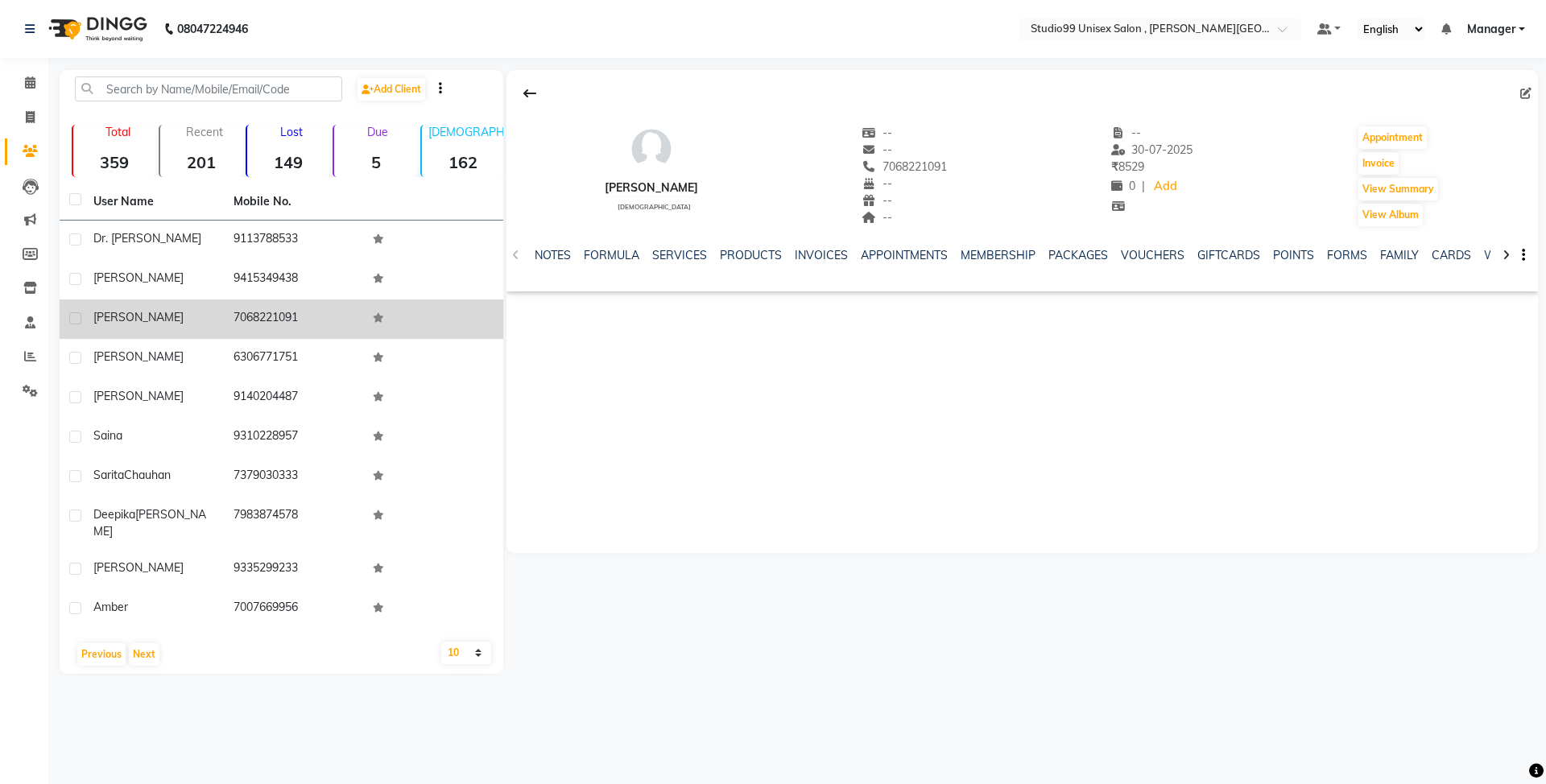
click at [251, 314] on td "7068221091" at bounding box center [294, 319] width 140 height 39
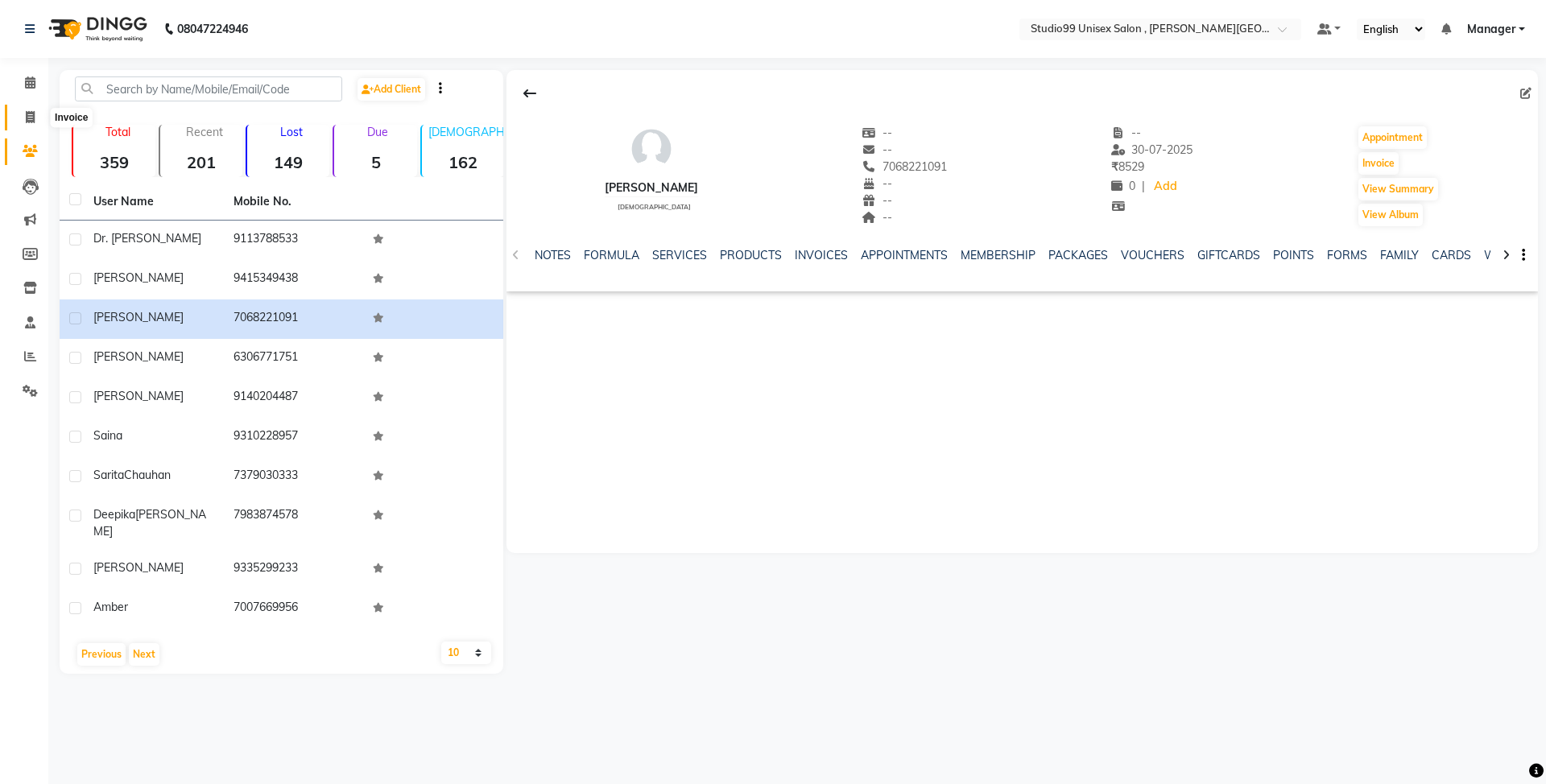
click at [34, 116] on icon at bounding box center [30, 117] width 9 height 12
select select "service"
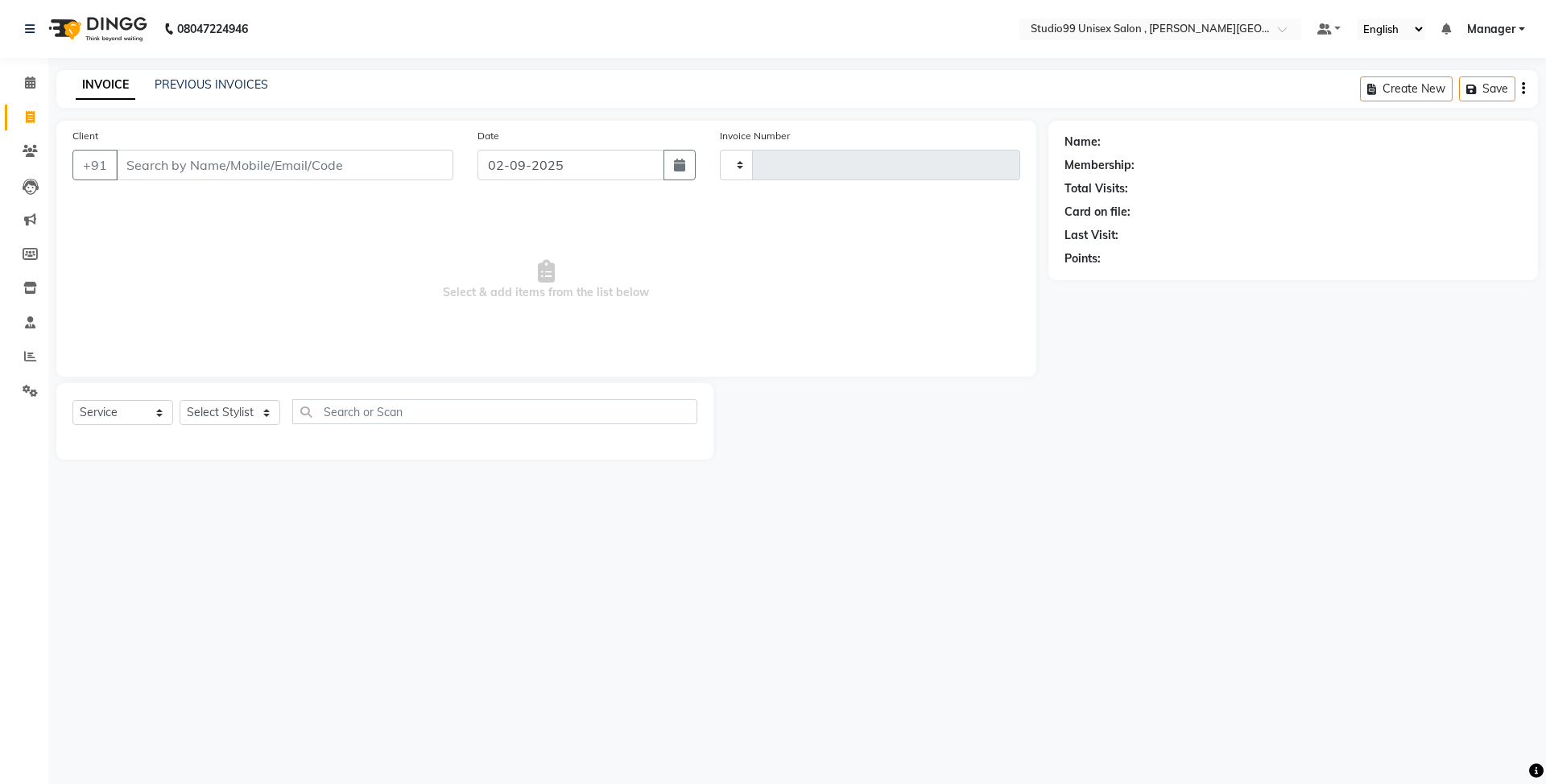
type input "0510"
select select "7699"
click at [30, 156] on icon at bounding box center [30, 151] width 15 height 12
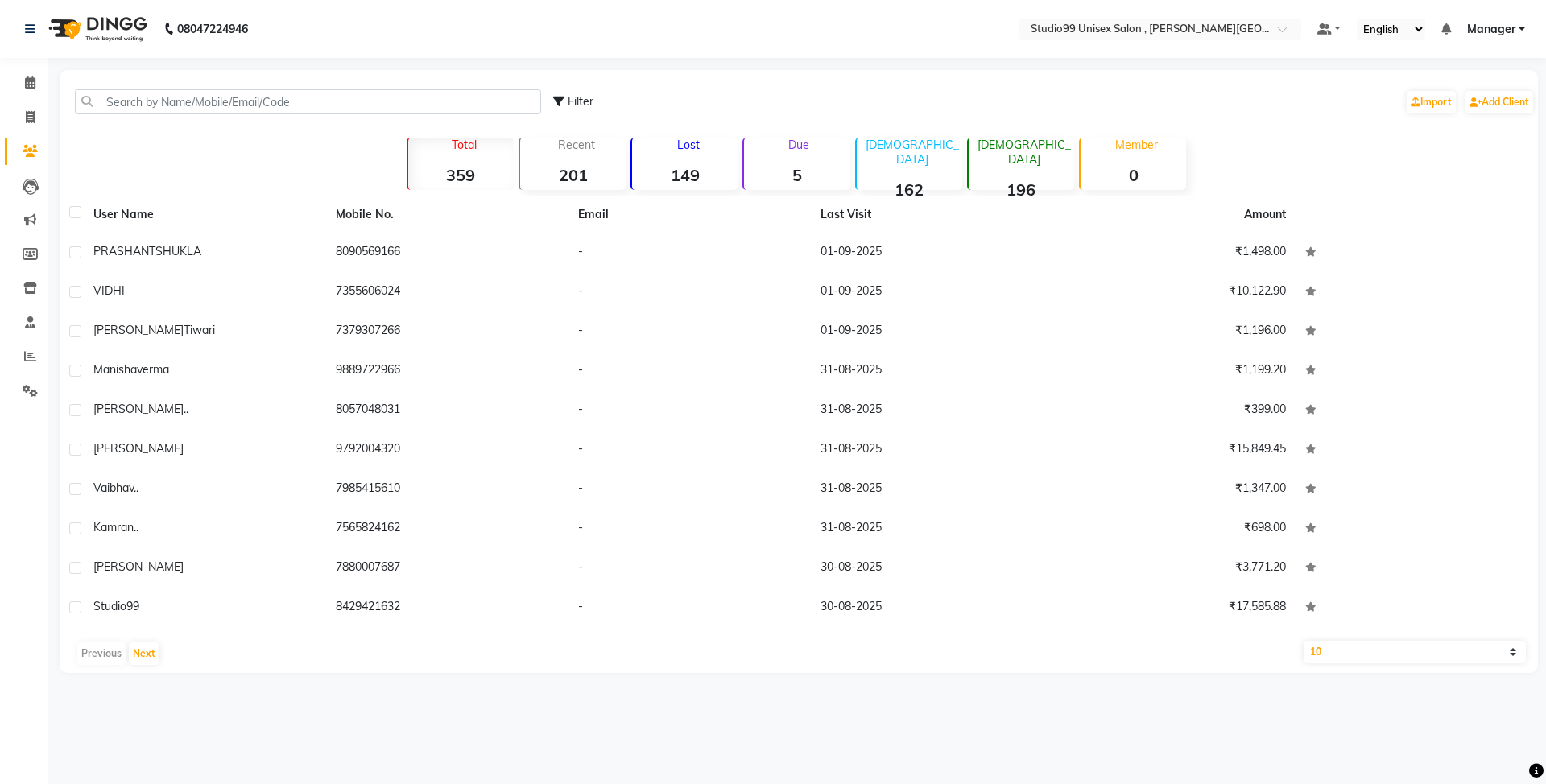
click at [1032, 161] on div "Female 196" at bounding box center [1021, 164] width 107 height 52
click at [147, 655] on button "Next" at bounding box center [144, 654] width 31 height 22
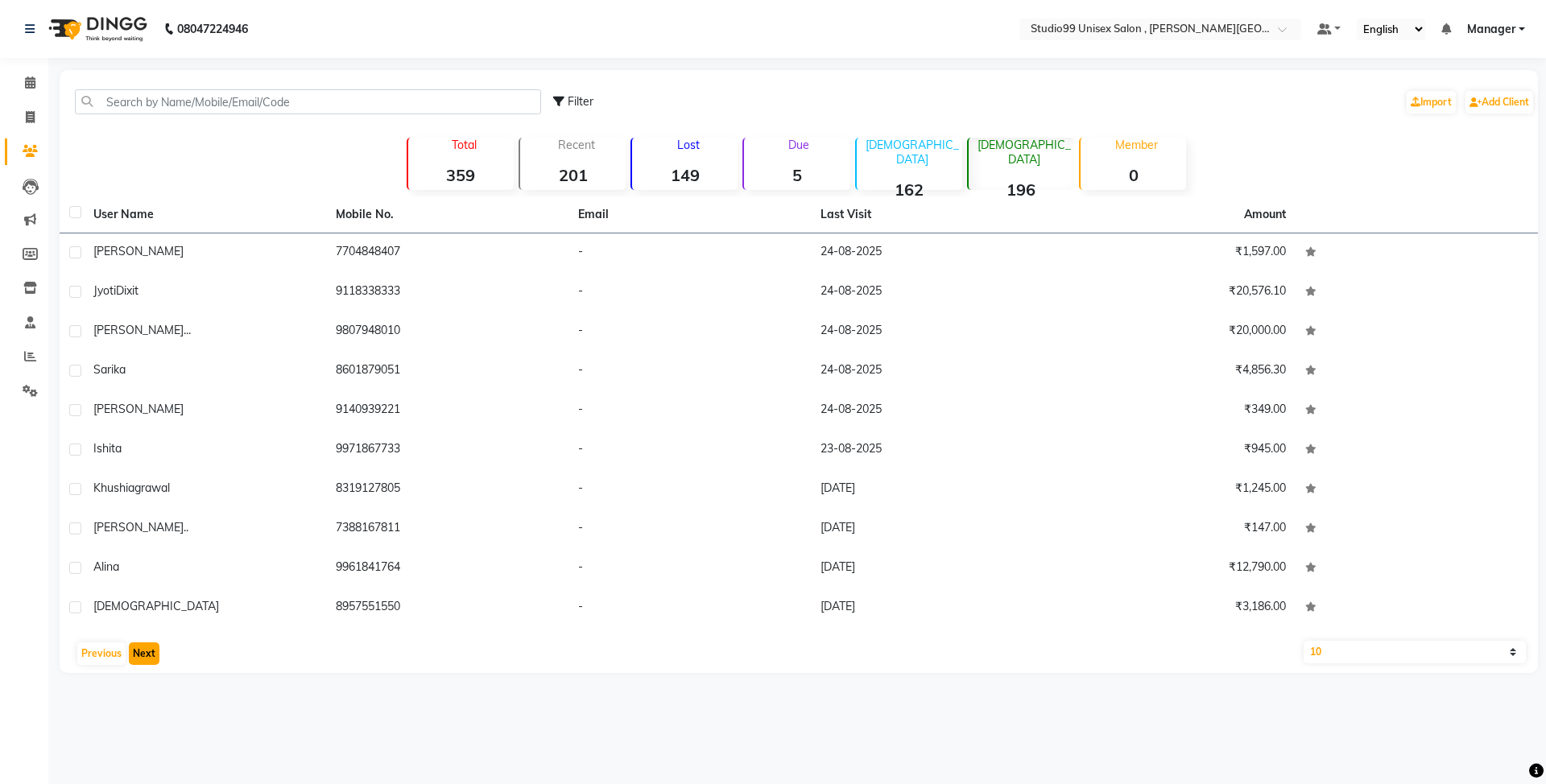
click at [147, 655] on button "Next" at bounding box center [144, 654] width 31 height 22
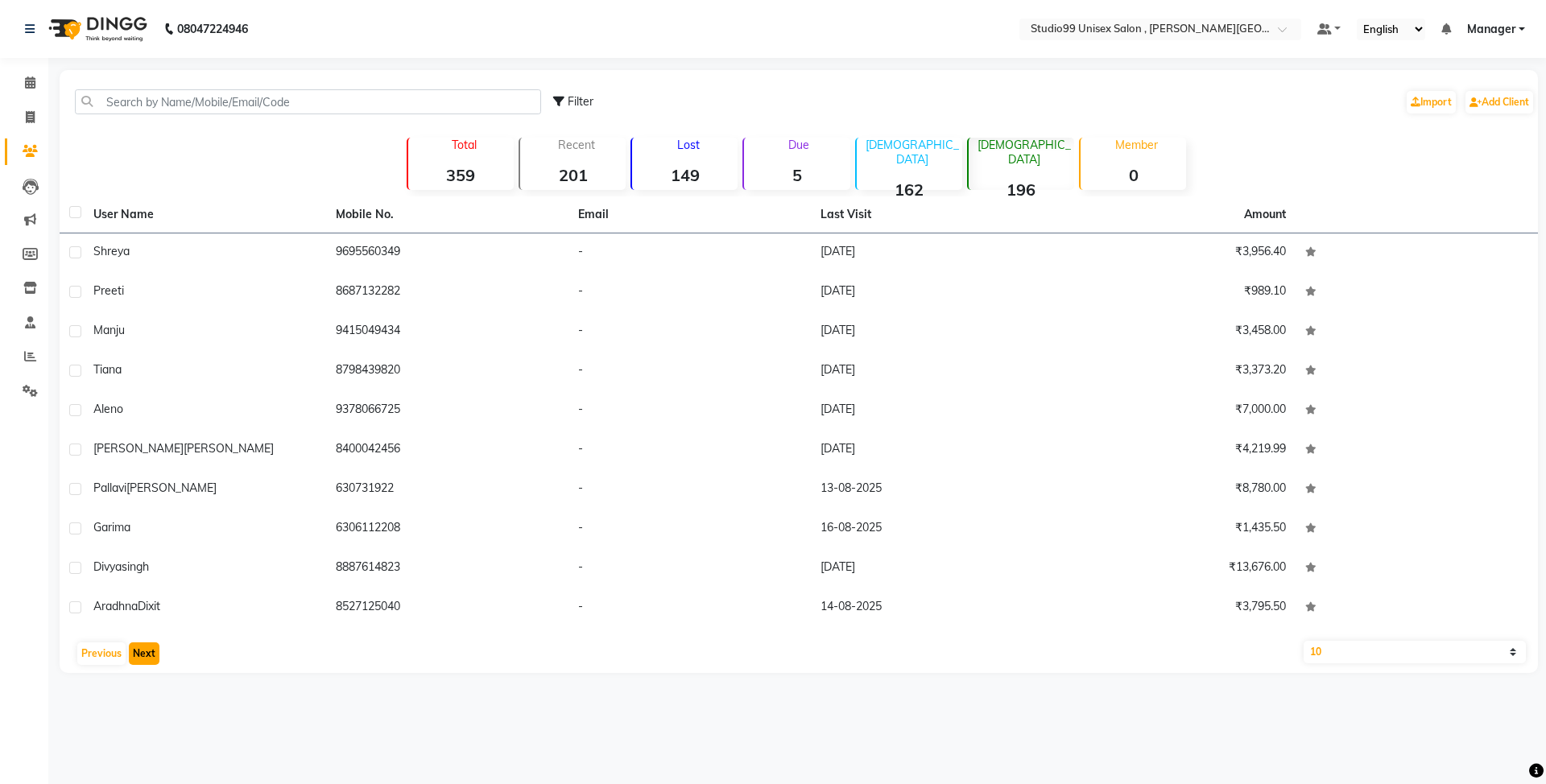
click at [147, 655] on button "Next" at bounding box center [144, 654] width 31 height 22
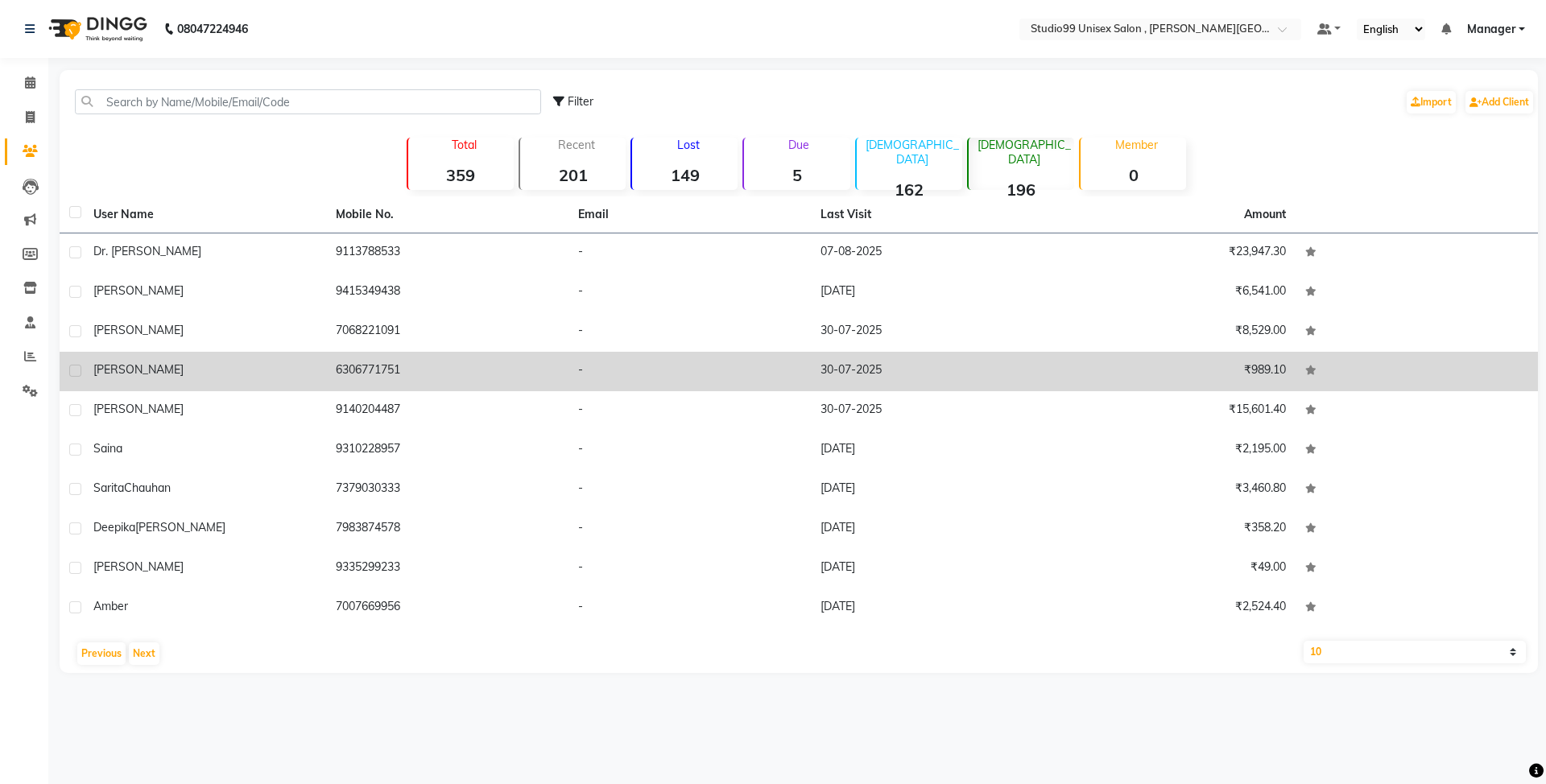
drag, startPoint x: 371, startPoint y: 329, endPoint x: 297, endPoint y: 340, distance: 74.8
click at [297, 340] on td "pragya" at bounding box center [205, 332] width 242 height 39
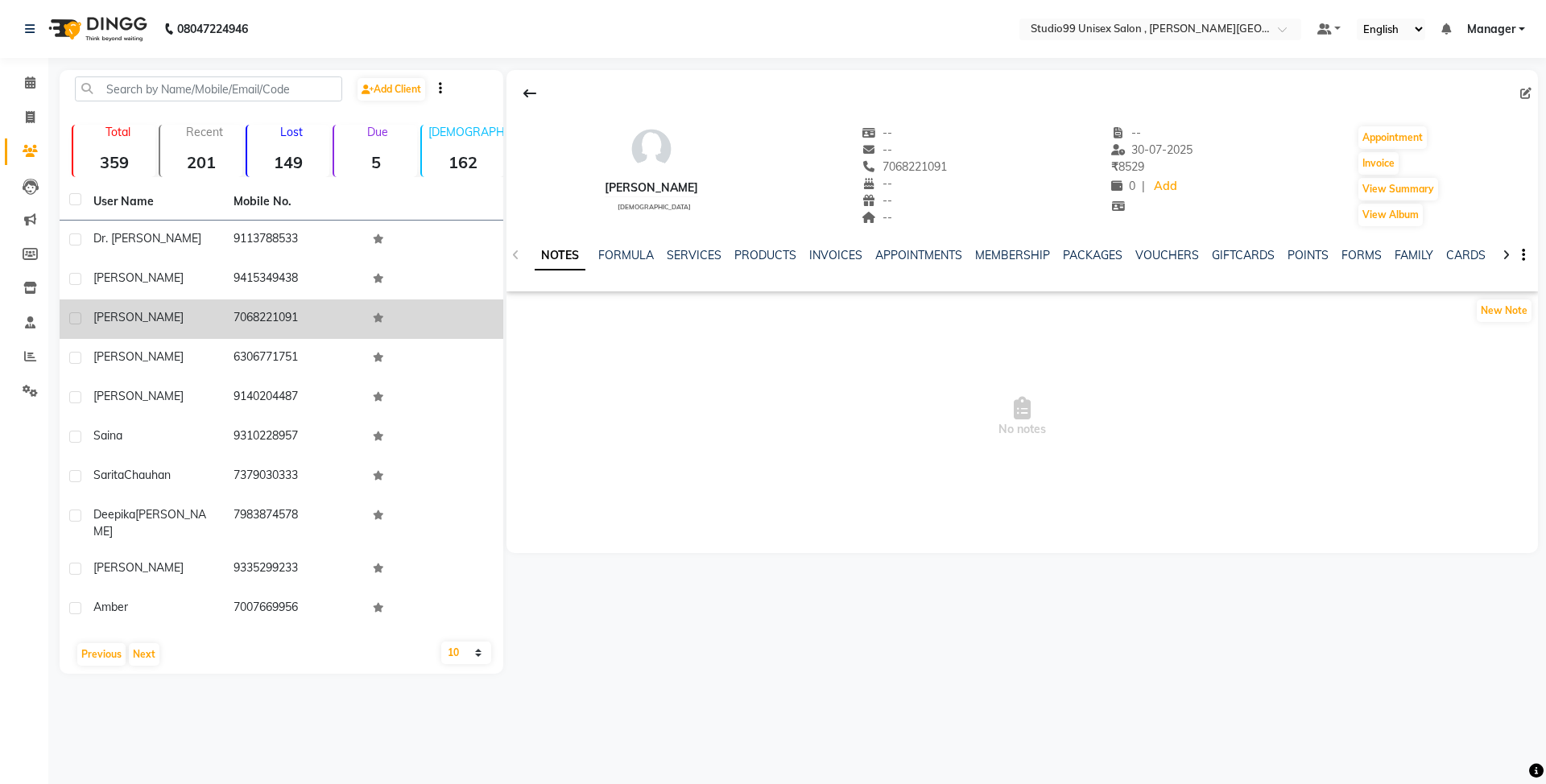
click at [328, 310] on td "7068221091" at bounding box center [294, 319] width 140 height 39
click at [291, 309] on td "7068221091" at bounding box center [294, 319] width 140 height 39
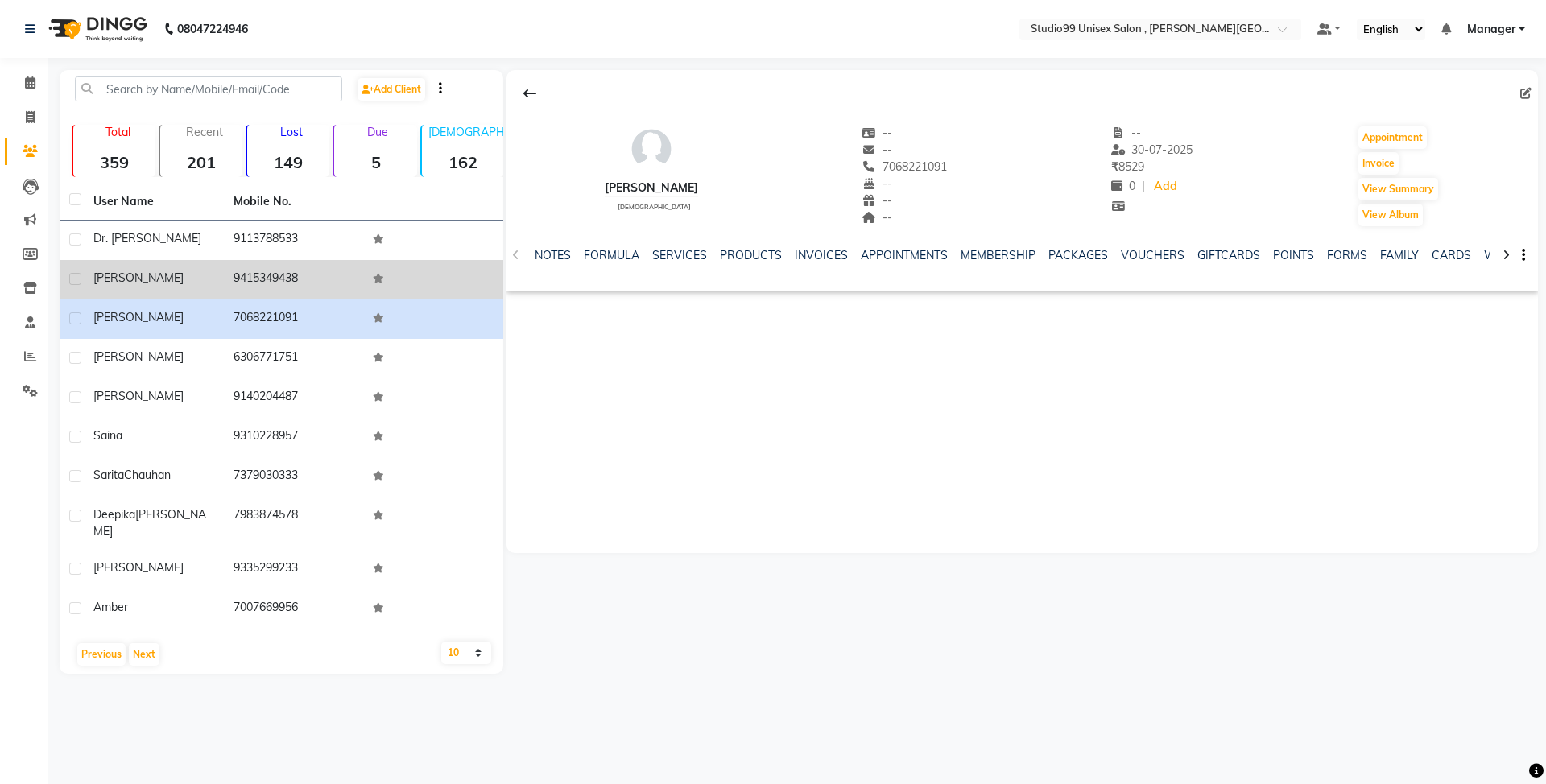
copy td "7068221091"
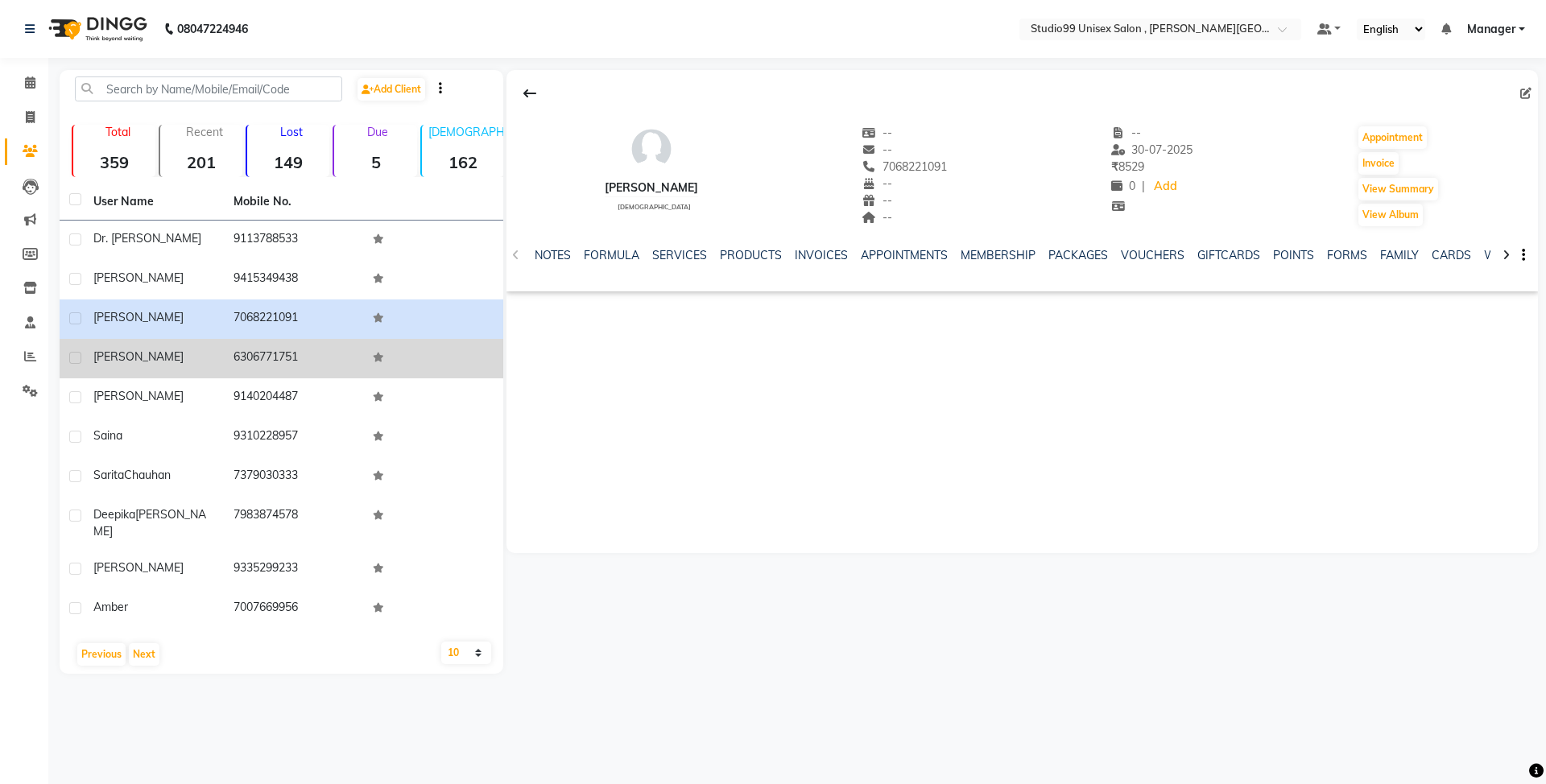
click at [266, 346] on td "6306771751" at bounding box center [294, 359] width 140 height 39
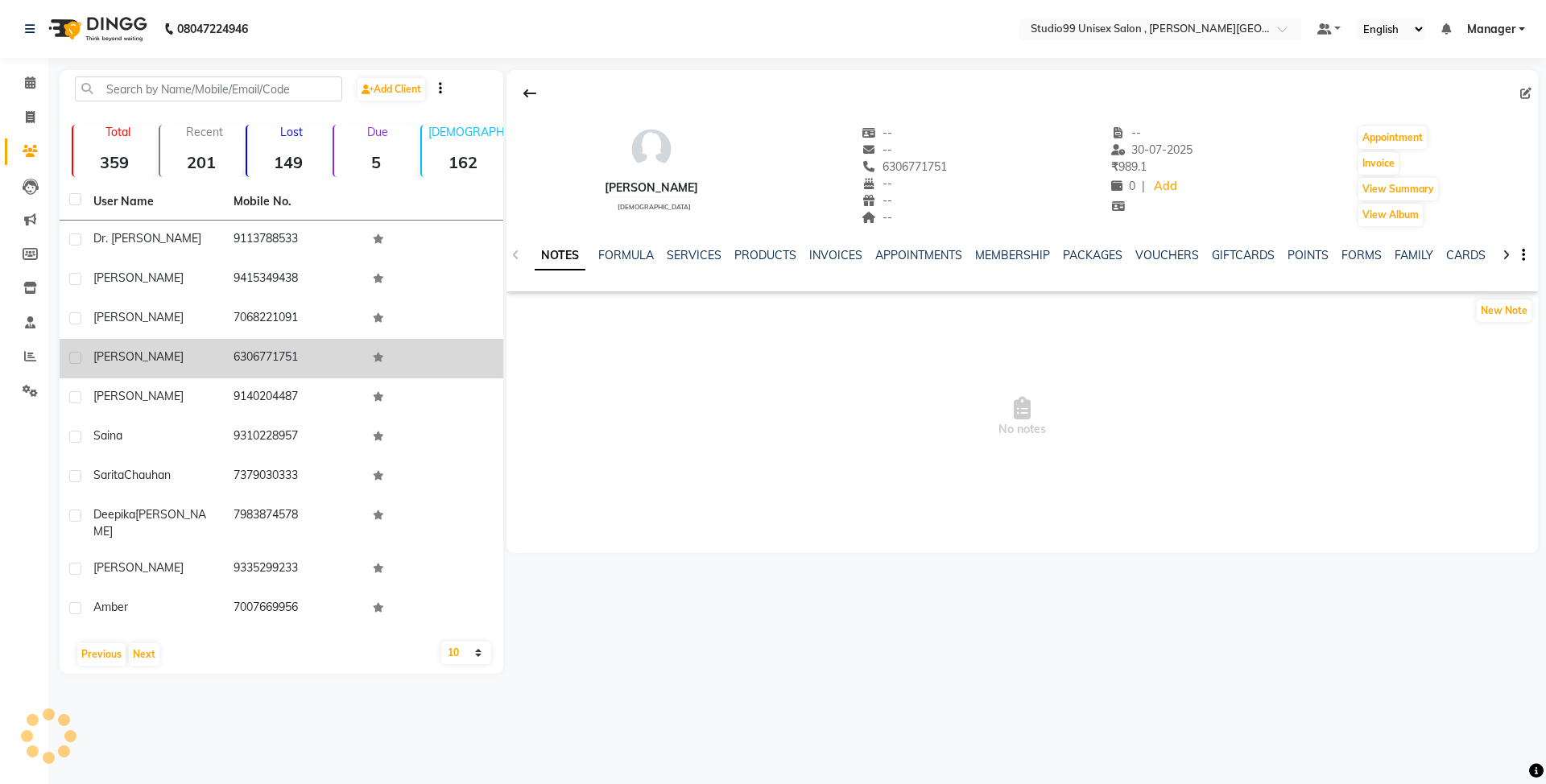
click at [266, 346] on td "6306771751" at bounding box center [294, 359] width 140 height 39
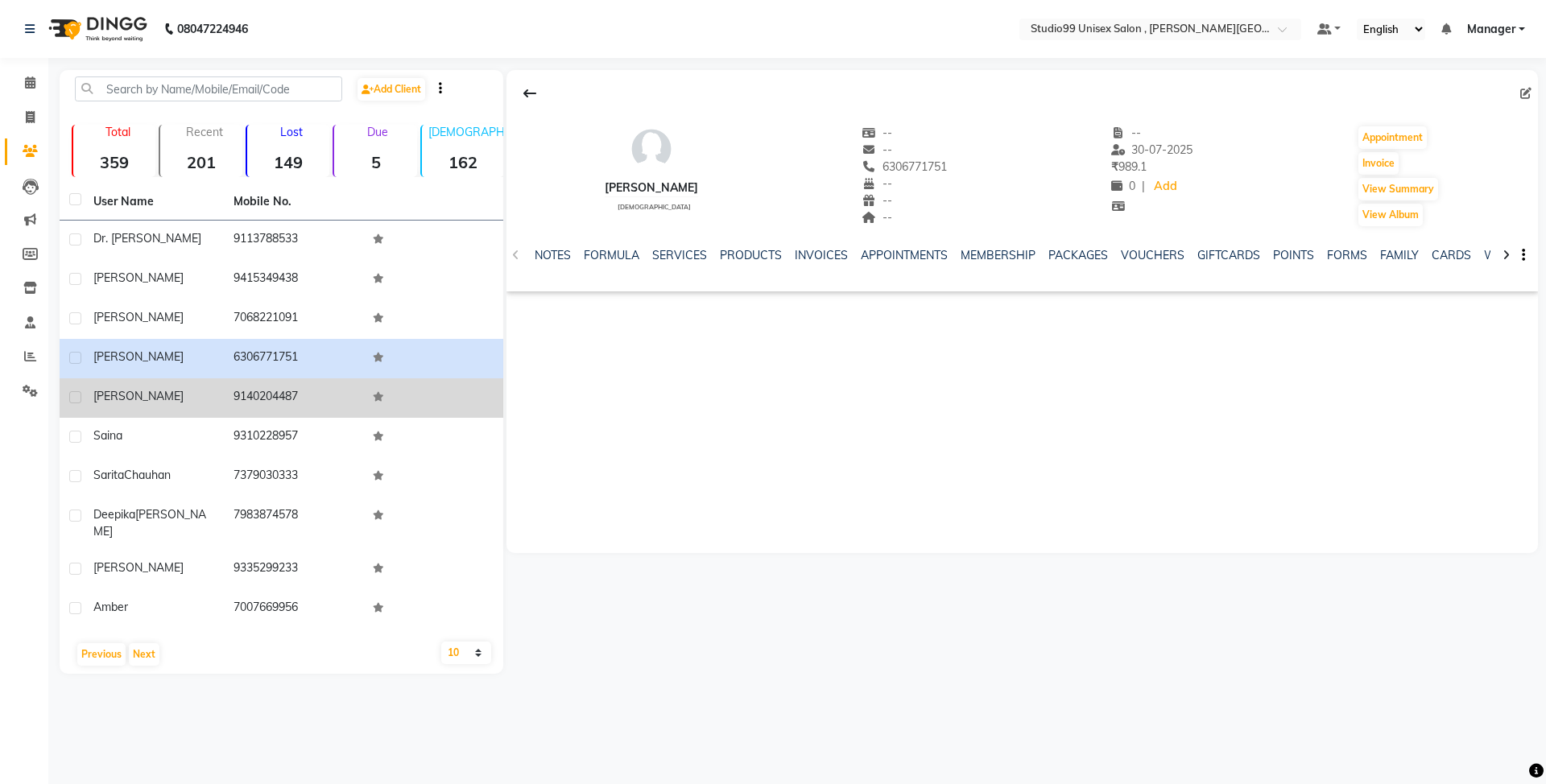
click at [275, 396] on td "9140204487" at bounding box center [294, 398] width 140 height 39
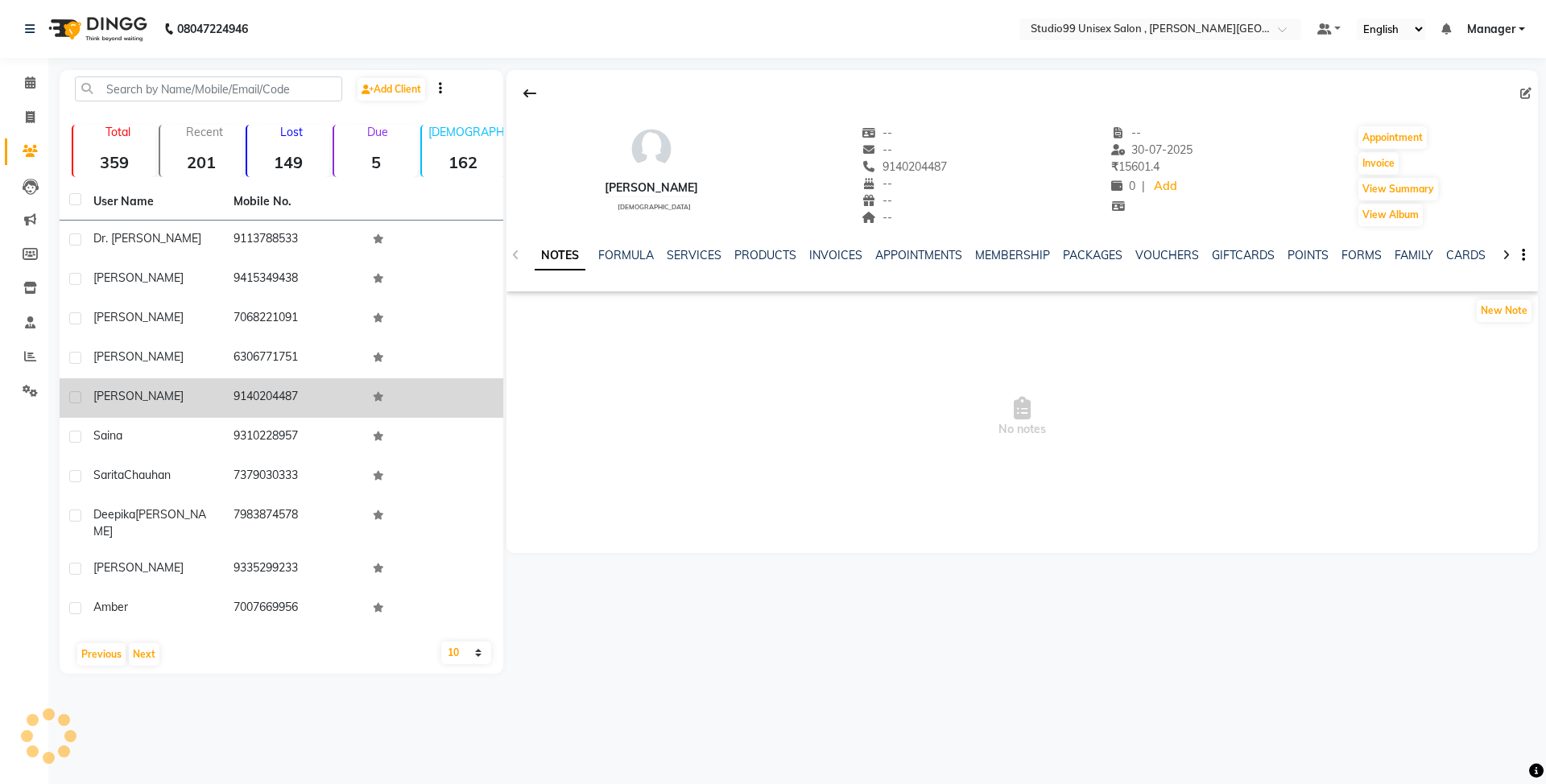
click at [275, 396] on td "9140204487" at bounding box center [294, 398] width 140 height 39
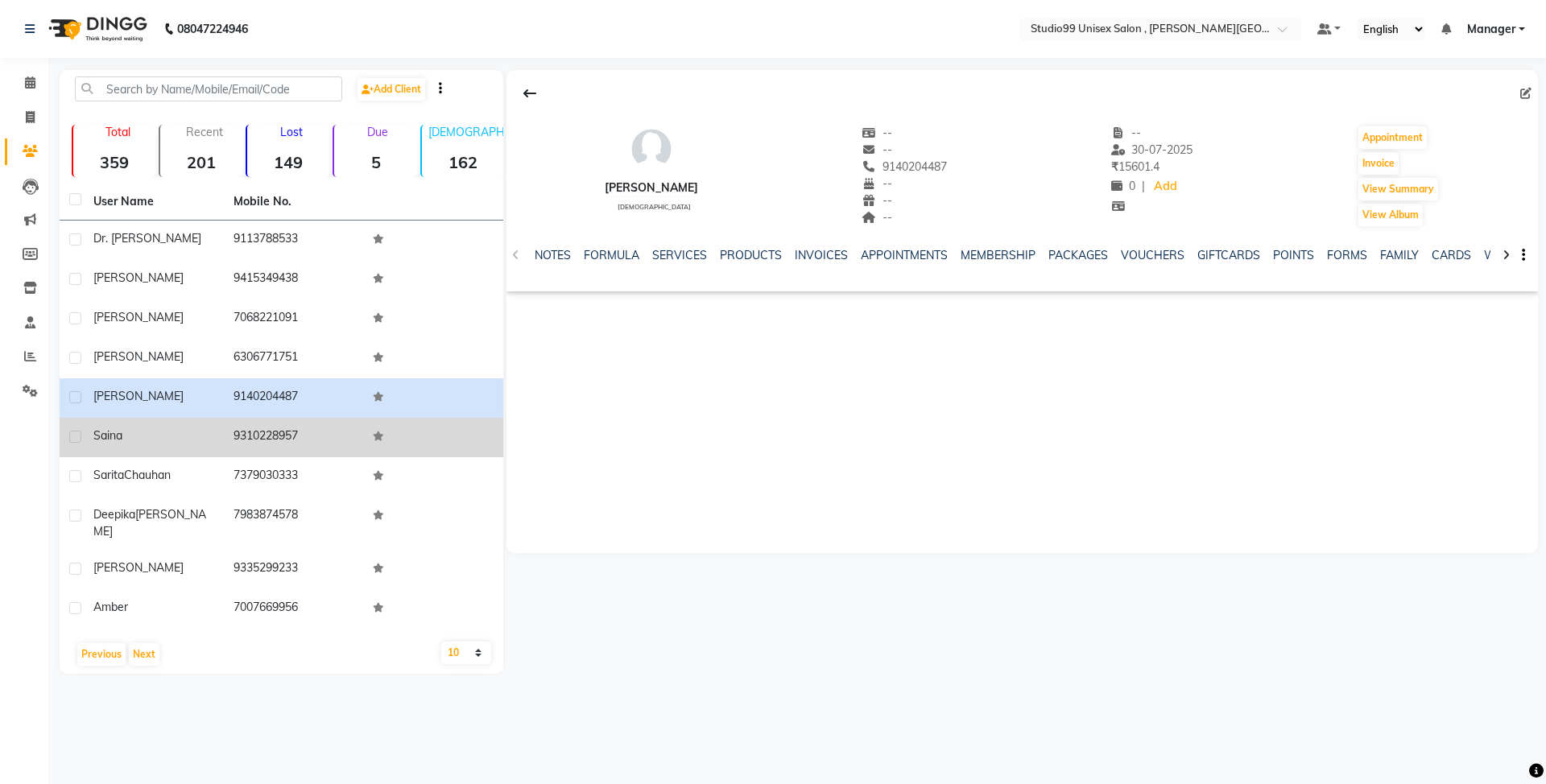
click at [257, 431] on td "9310228957" at bounding box center [294, 437] width 140 height 39
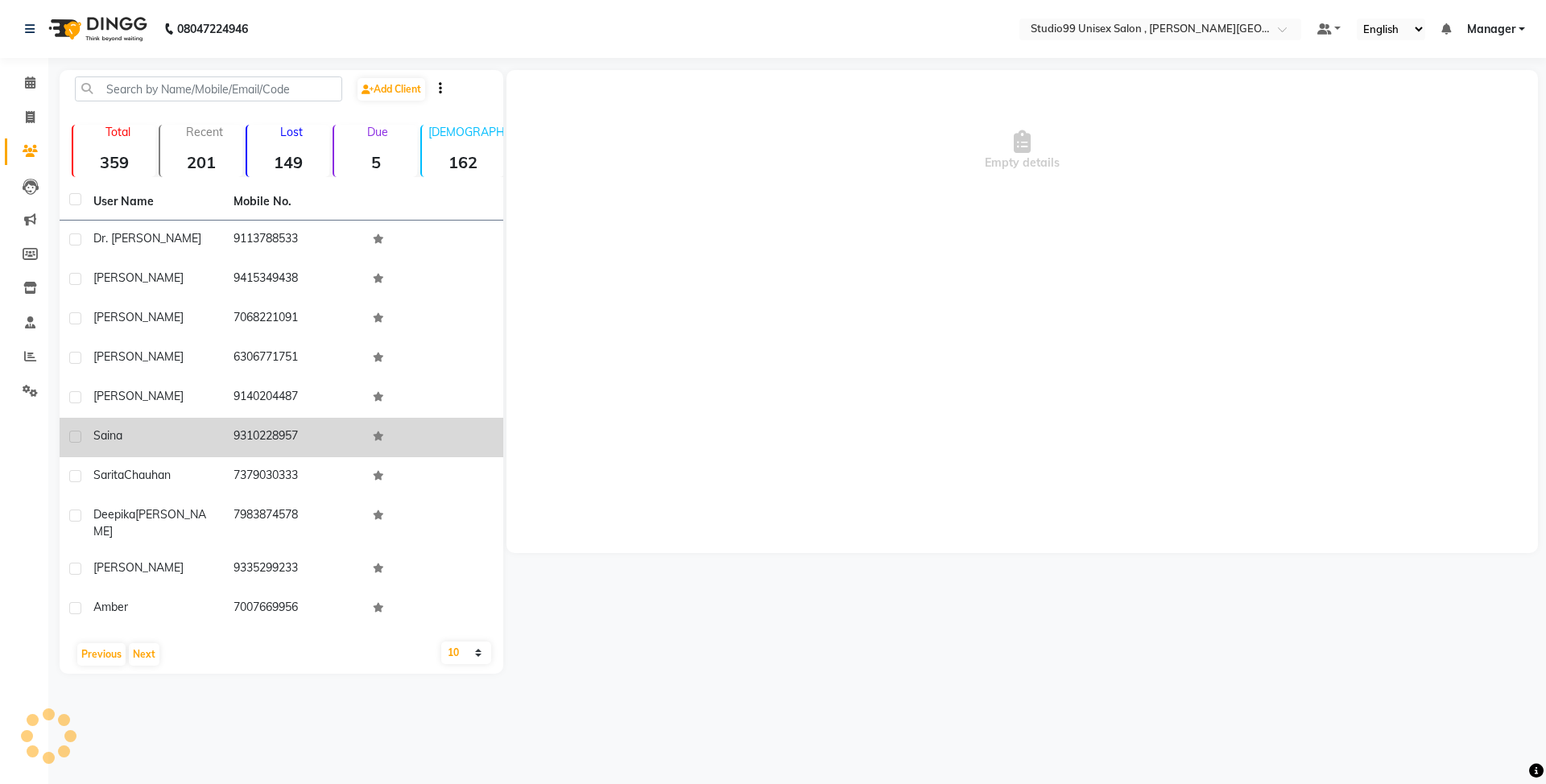
click at [257, 431] on td "9310228957" at bounding box center [294, 437] width 140 height 39
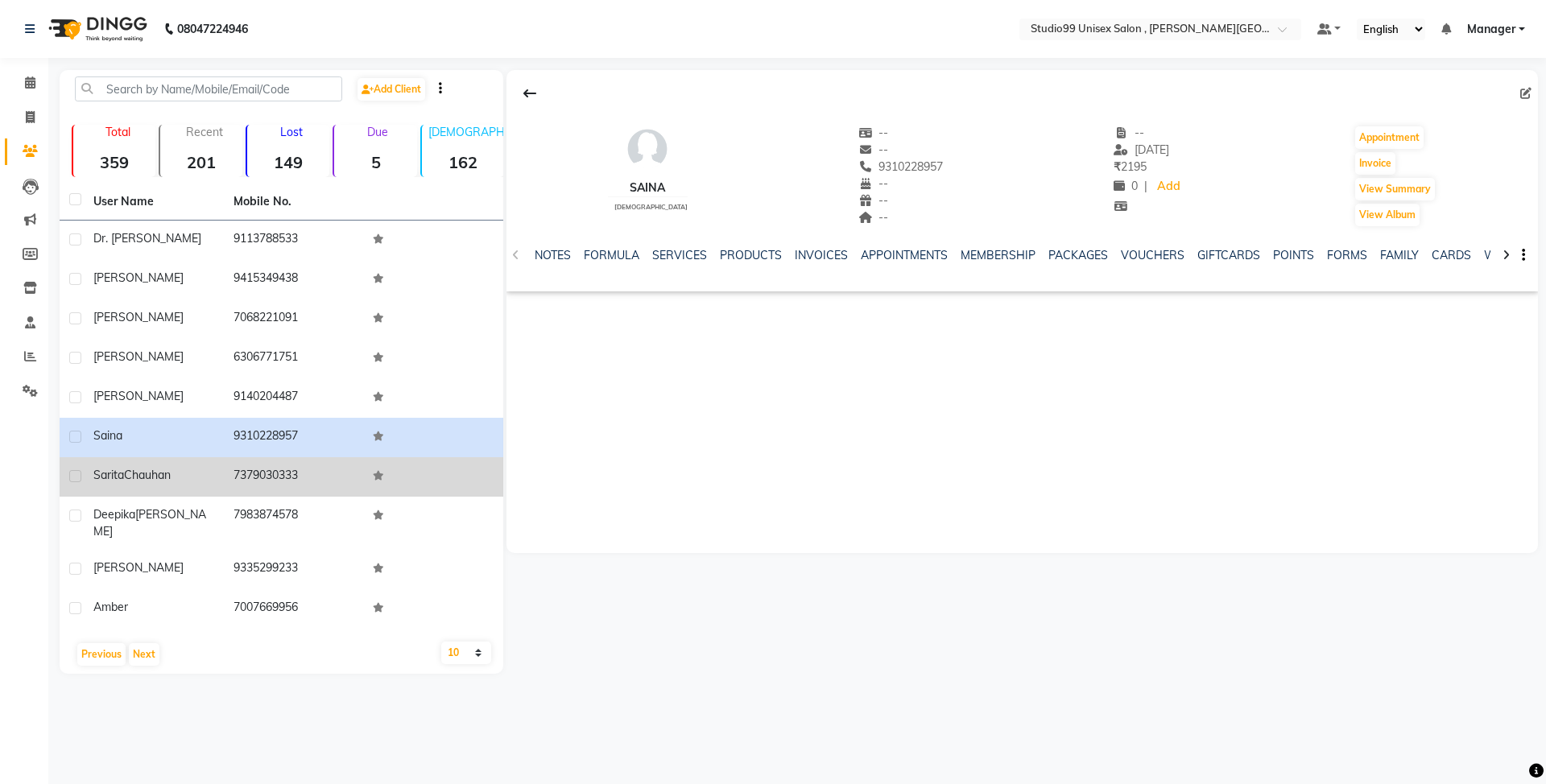
click at [287, 470] on td "7379030333" at bounding box center [294, 477] width 140 height 39
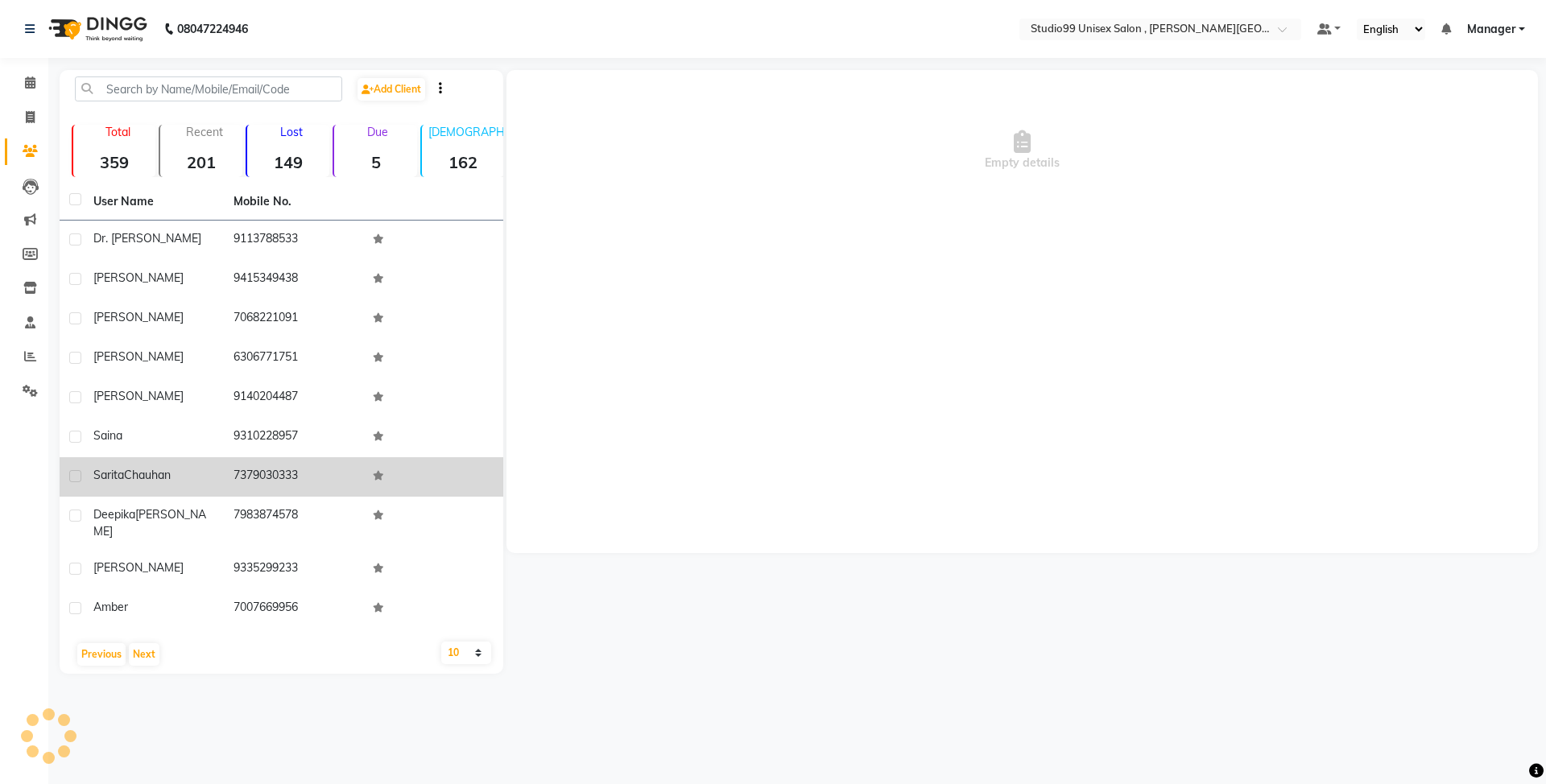
click at [287, 470] on td "7379030333" at bounding box center [294, 477] width 140 height 39
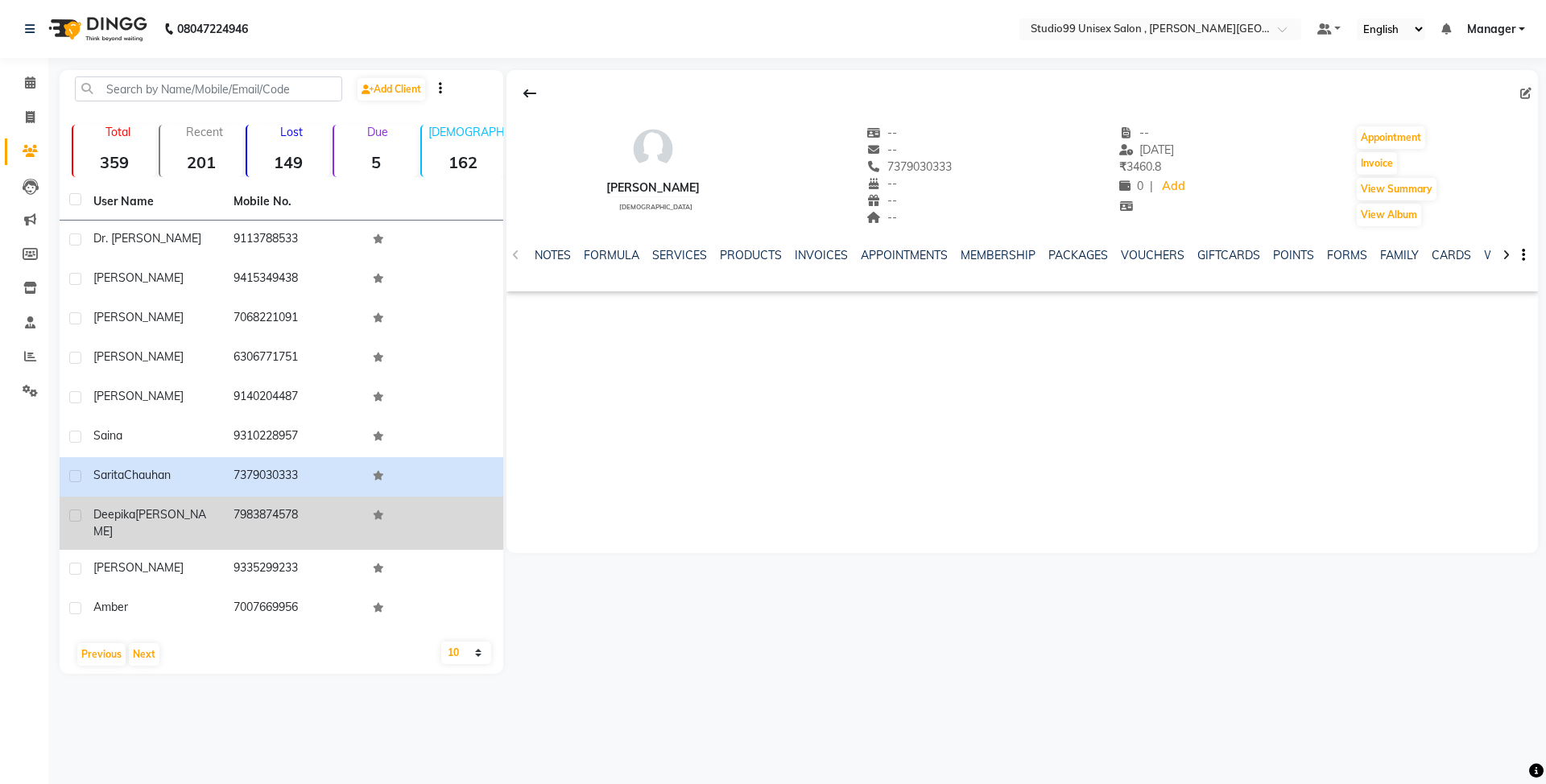
click at [261, 516] on td "7983874578" at bounding box center [294, 523] width 140 height 53
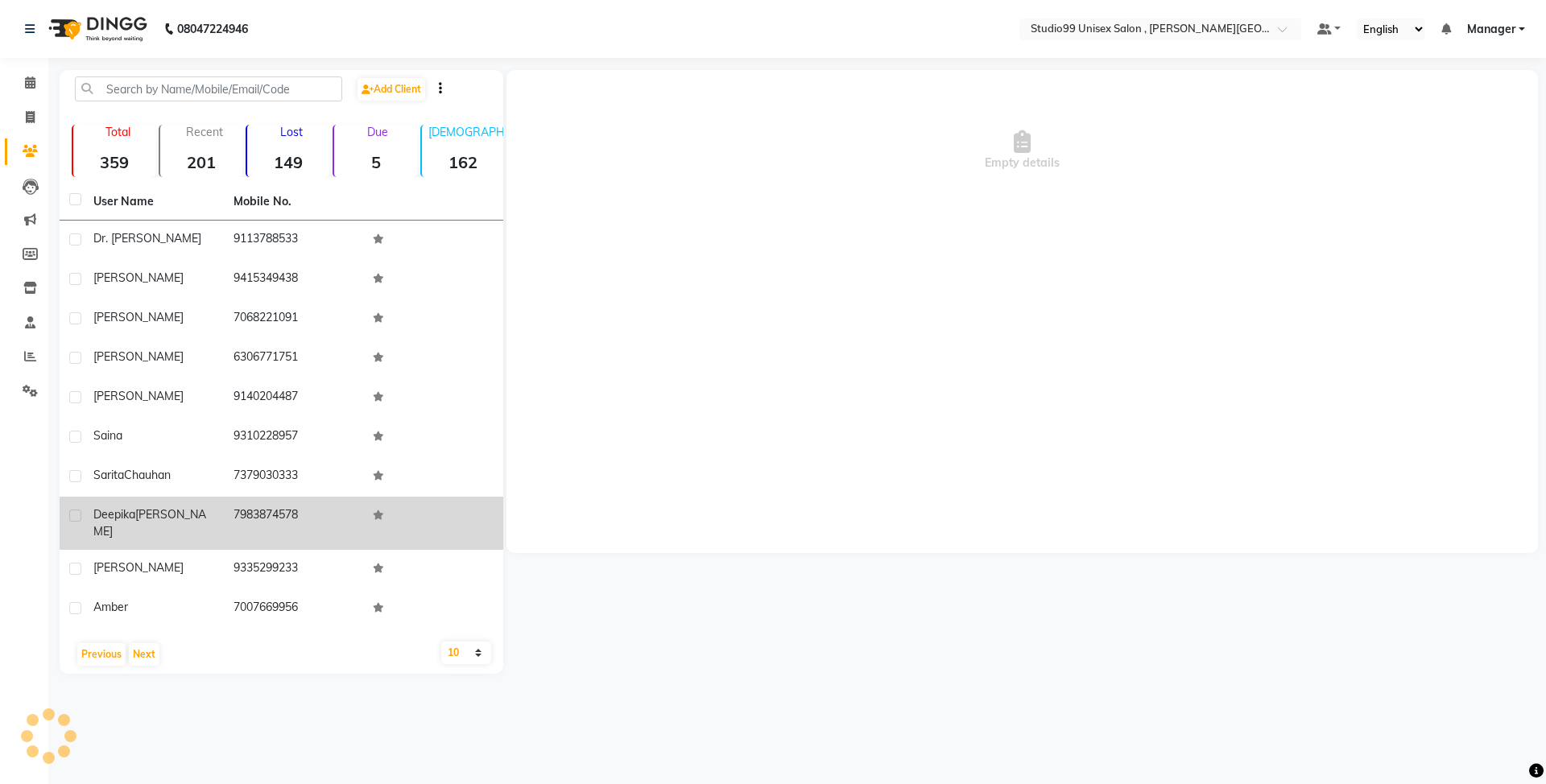
click at [261, 516] on td "7983874578" at bounding box center [294, 523] width 140 height 53
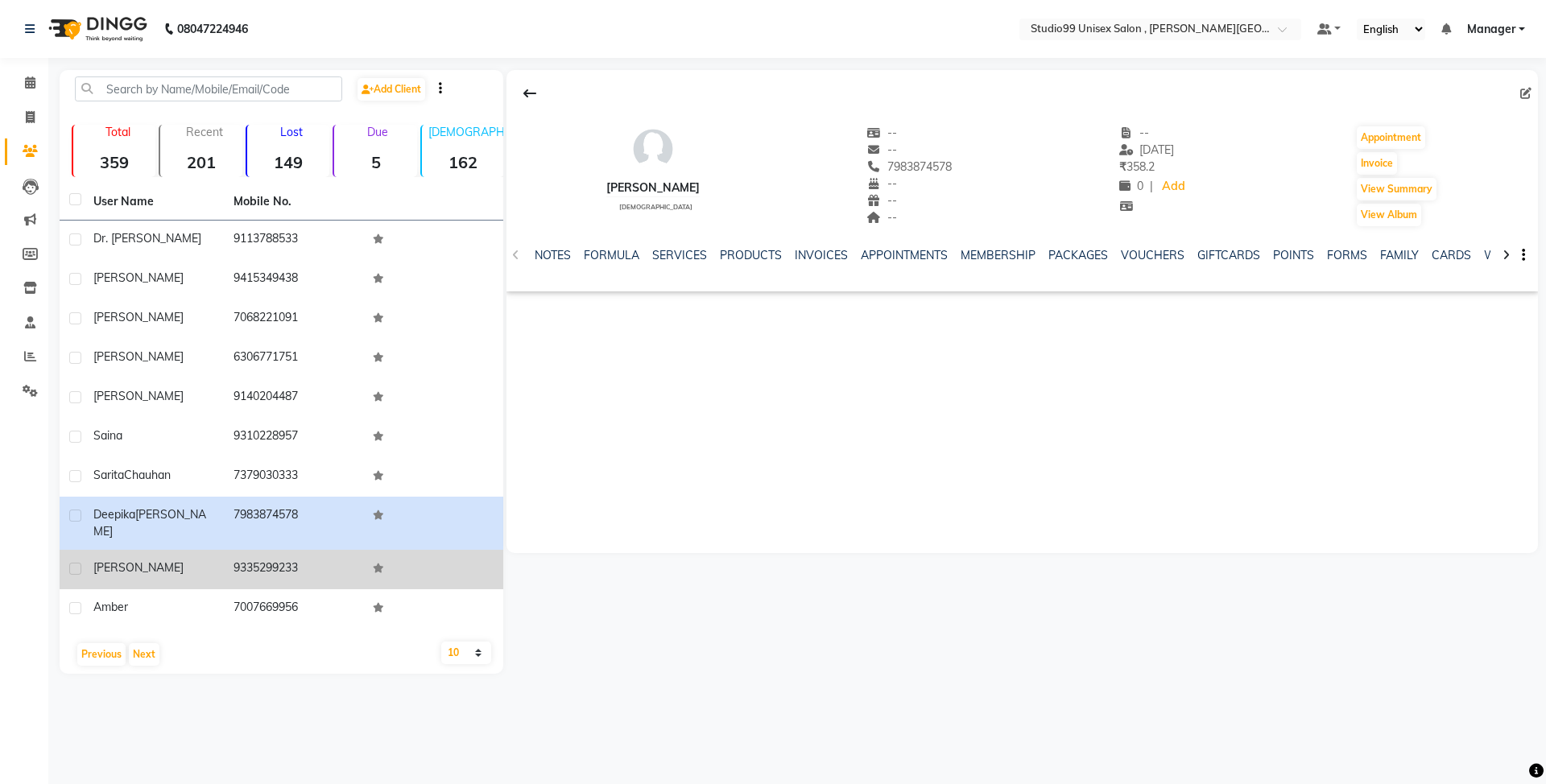
click at [275, 550] on td "9335299233" at bounding box center [294, 569] width 140 height 39
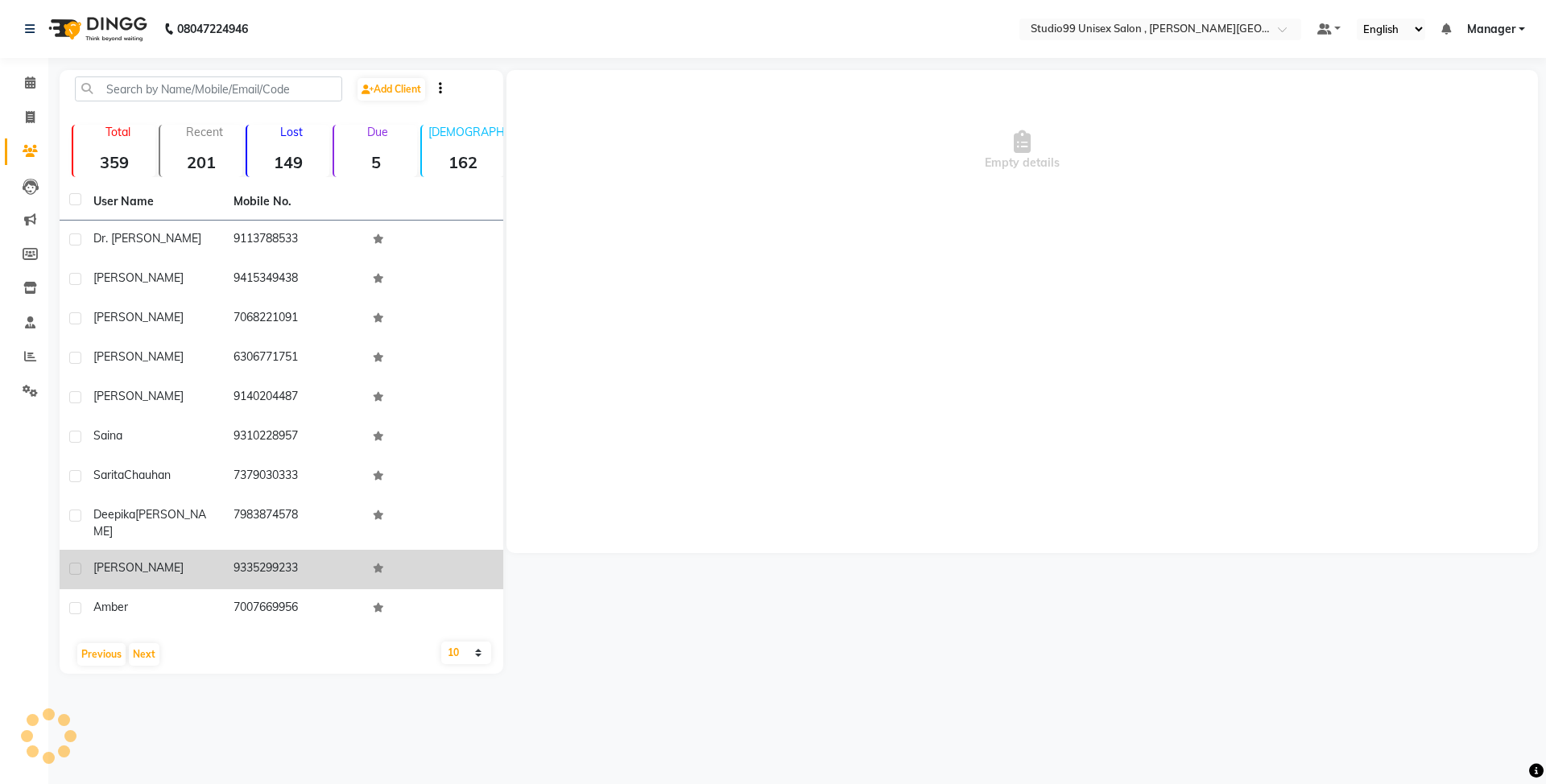
click at [275, 550] on td "9335299233" at bounding box center [294, 569] width 140 height 39
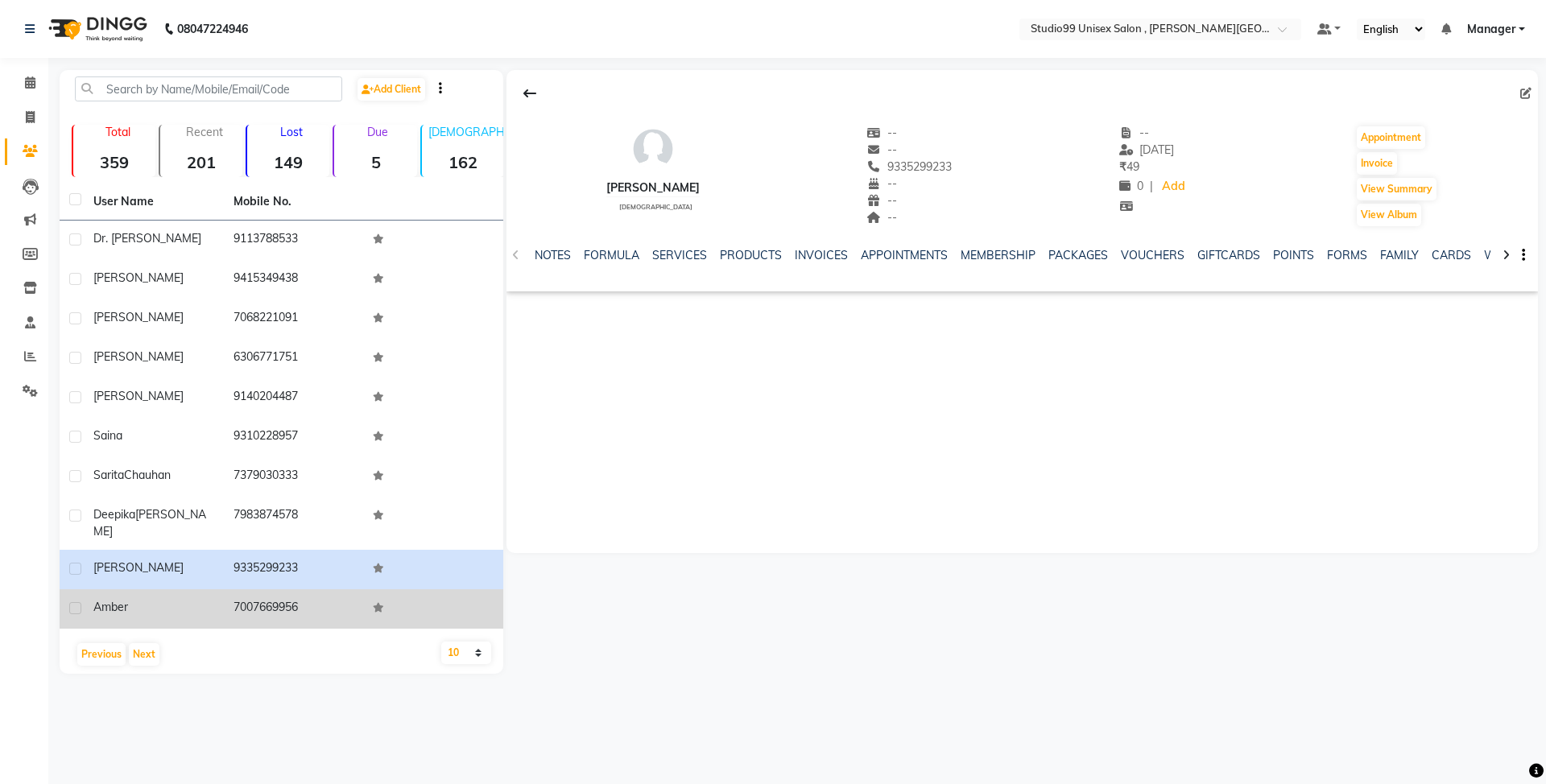
click at [270, 590] on td "7007669956" at bounding box center [294, 609] width 140 height 39
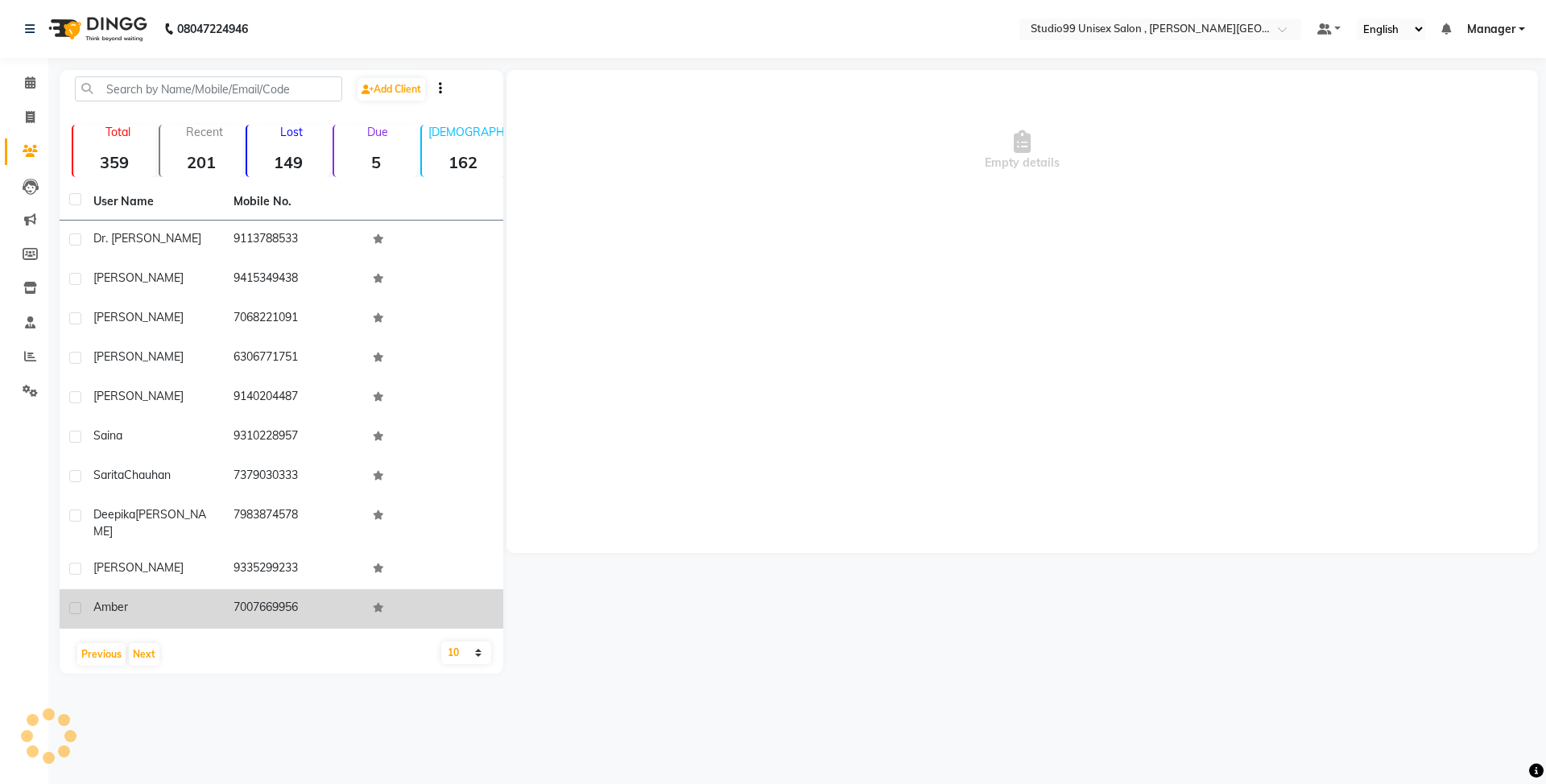
click at [270, 590] on td "7007669956" at bounding box center [294, 609] width 140 height 39
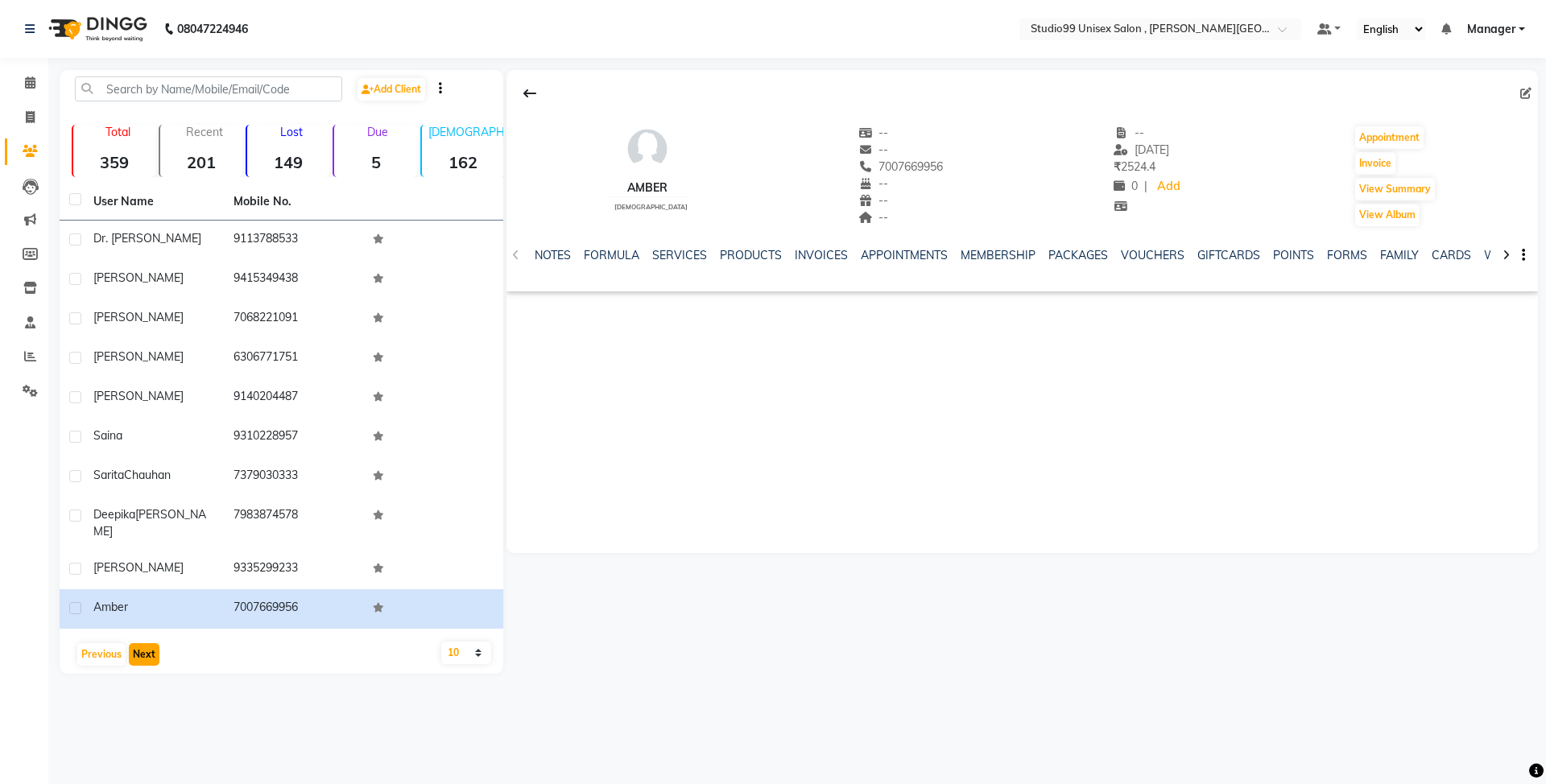
click at [145, 643] on button "Next" at bounding box center [144, 654] width 31 height 22
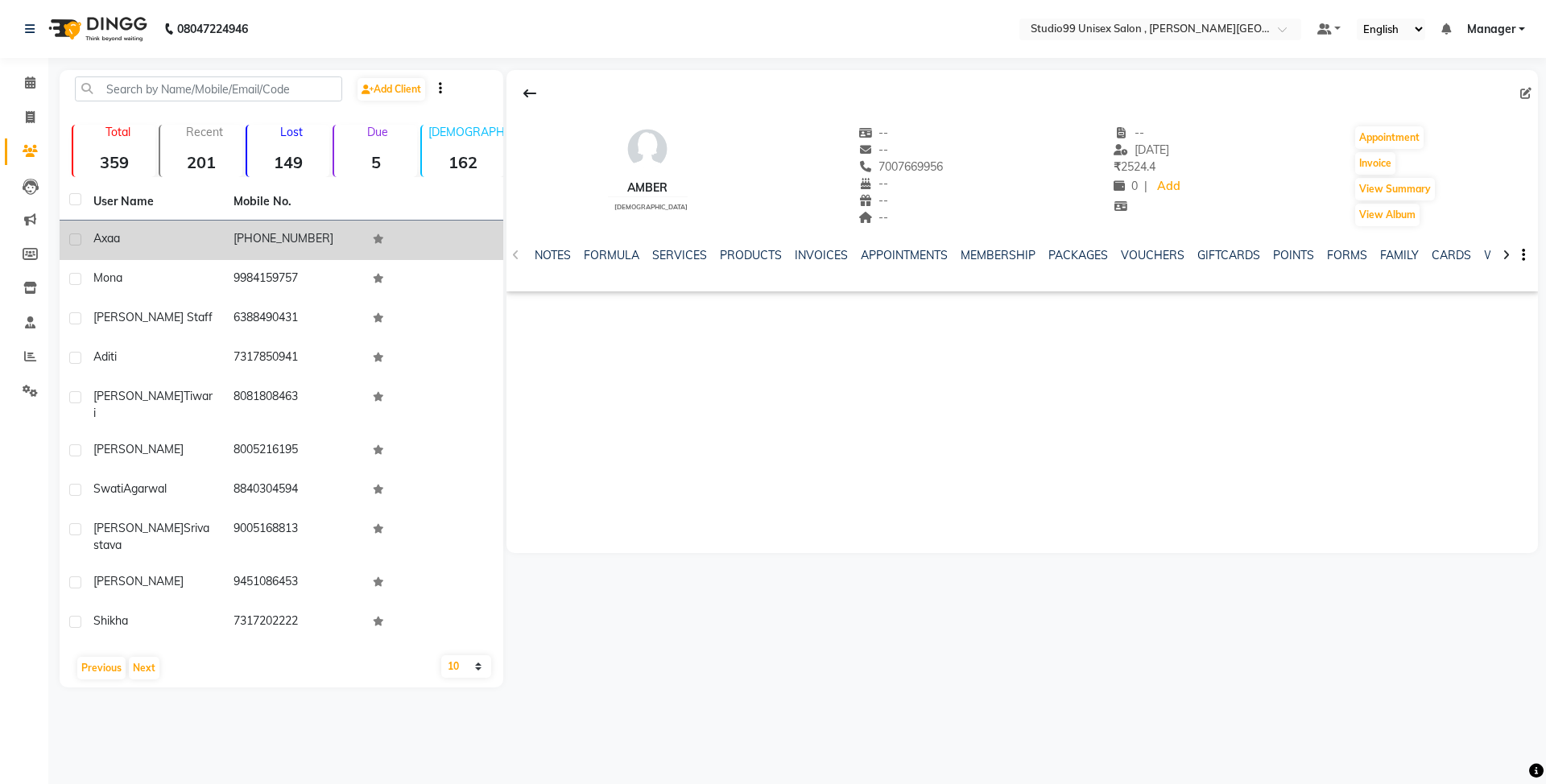
click at [294, 240] on td "+91 92109942420" at bounding box center [294, 240] width 140 height 39
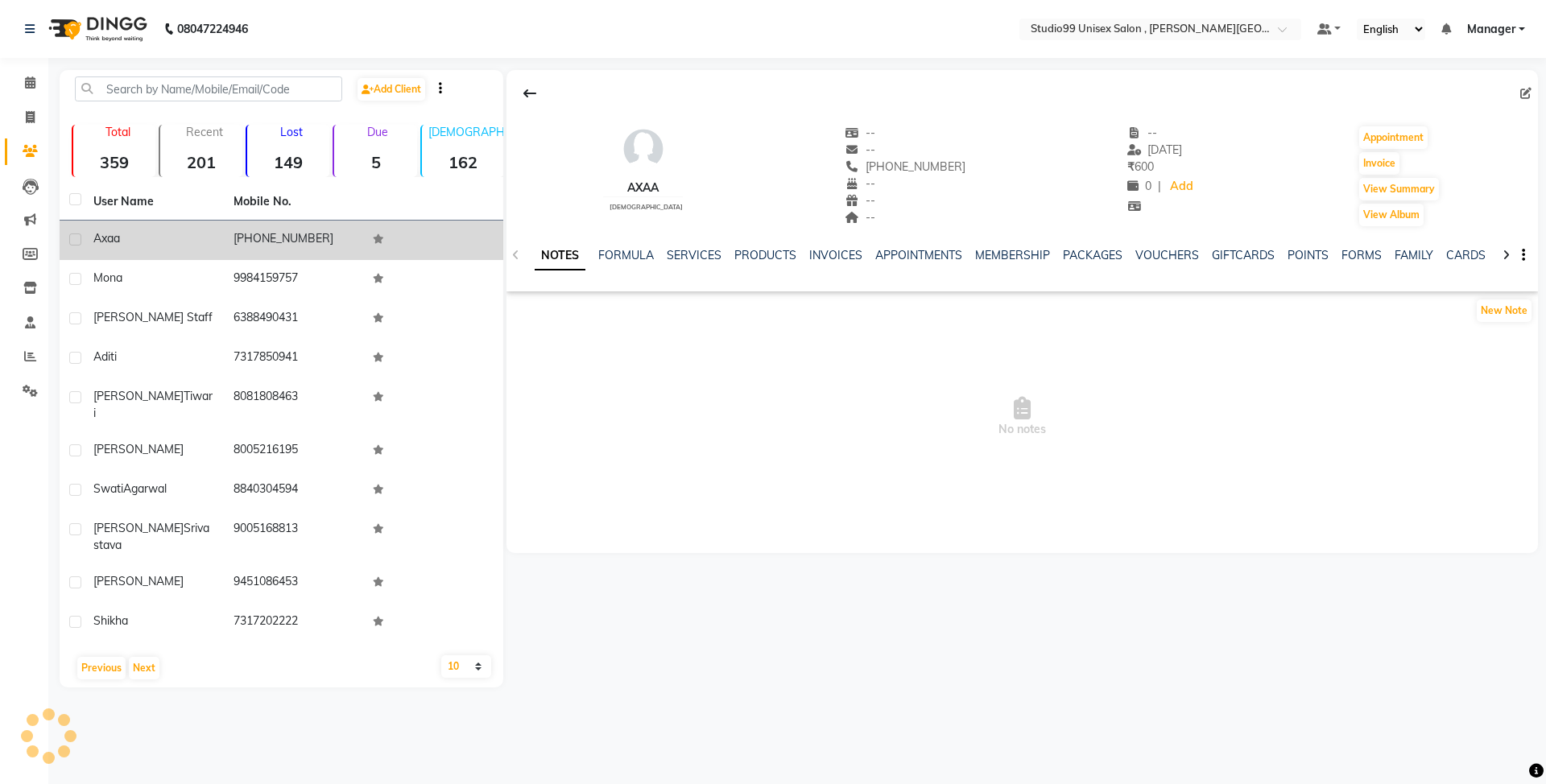
click at [294, 240] on td "+91 92109942420" at bounding box center [294, 240] width 140 height 39
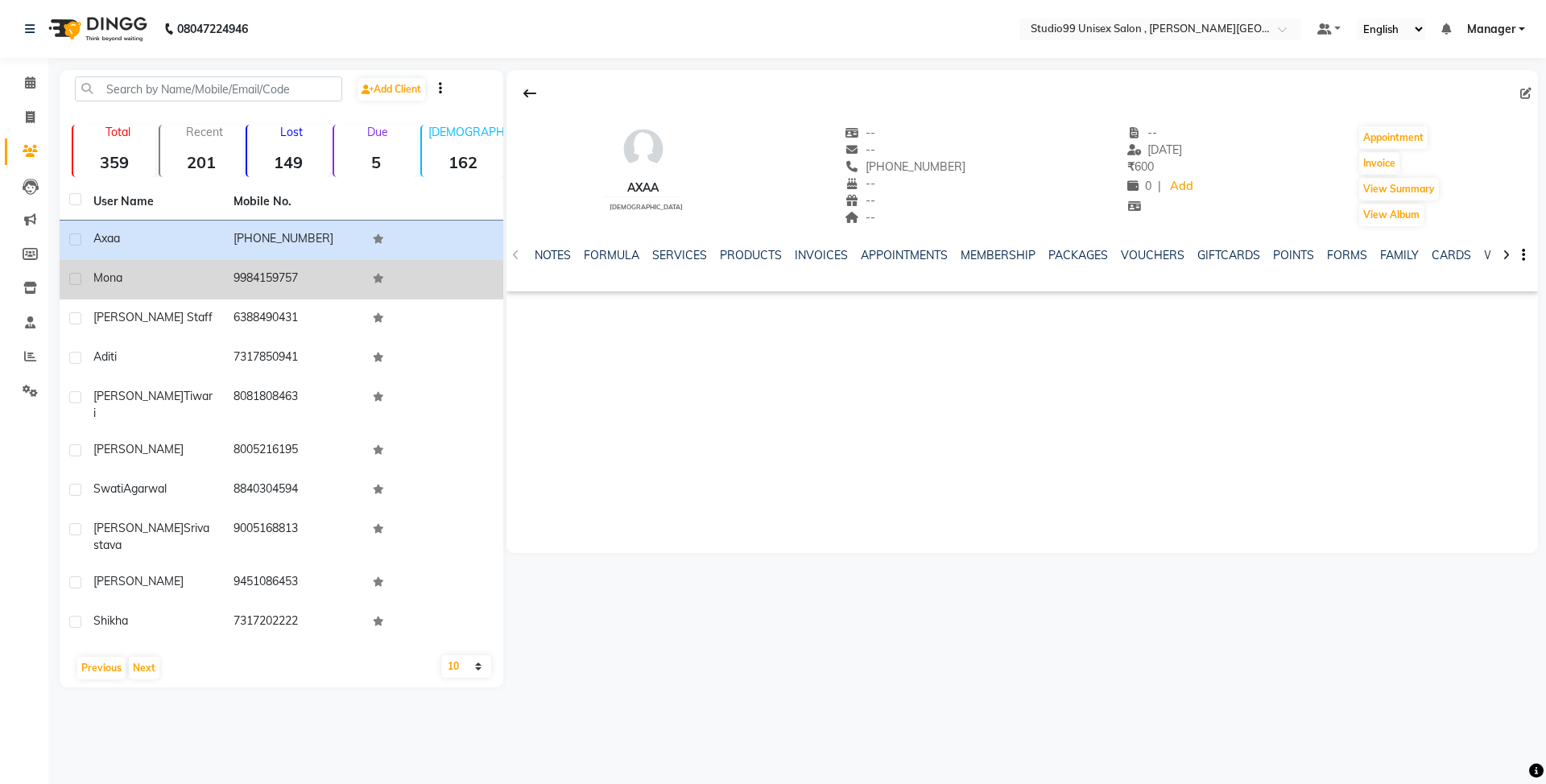
click at [293, 277] on td "9984159757" at bounding box center [294, 280] width 140 height 39
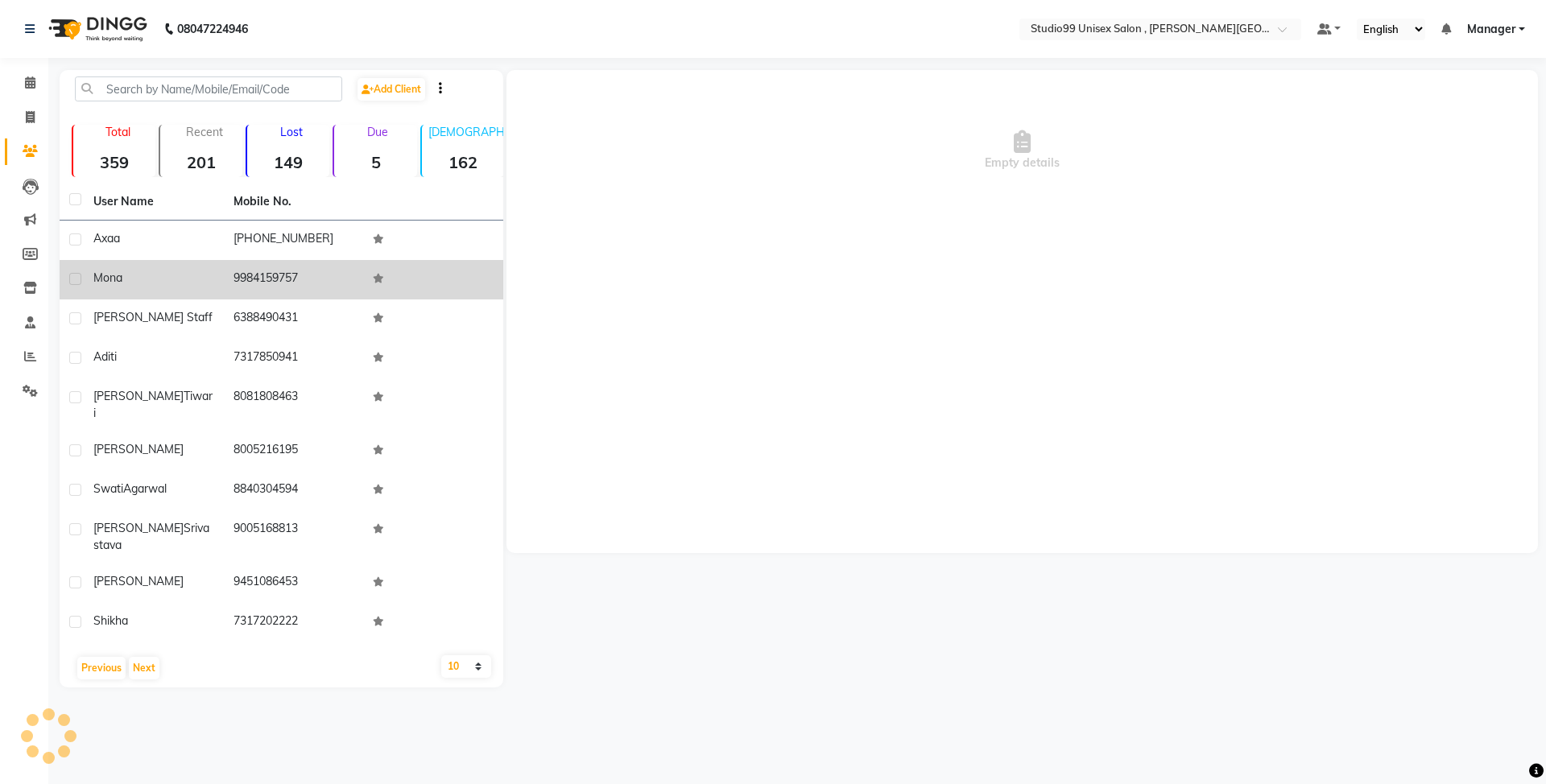
click at [293, 277] on td "9984159757" at bounding box center [294, 280] width 140 height 39
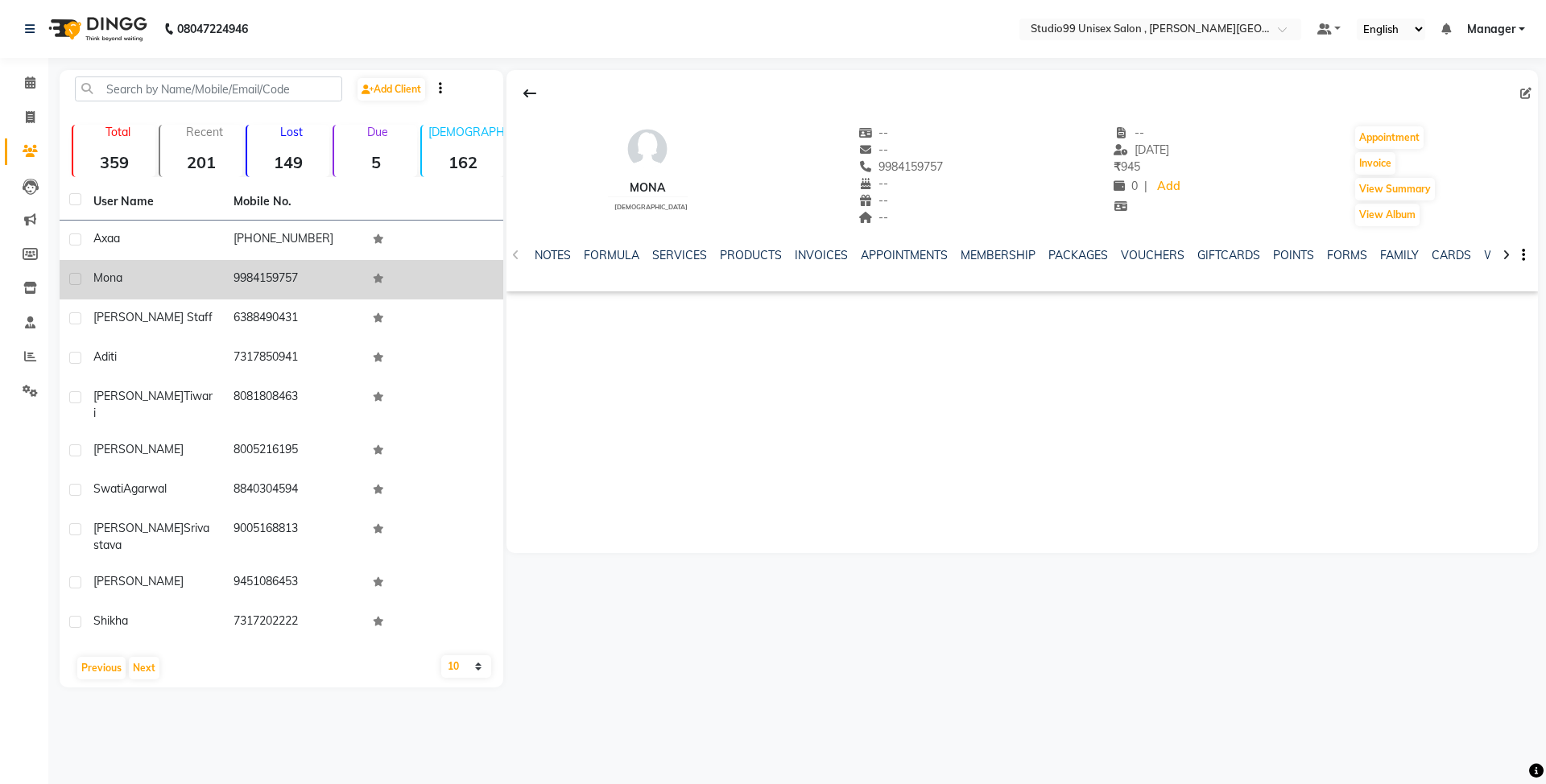
click at [314, 274] on td "9984159757" at bounding box center [294, 280] width 140 height 39
click at [295, 274] on td "9984159757" at bounding box center [294, 280] width 140 height 39
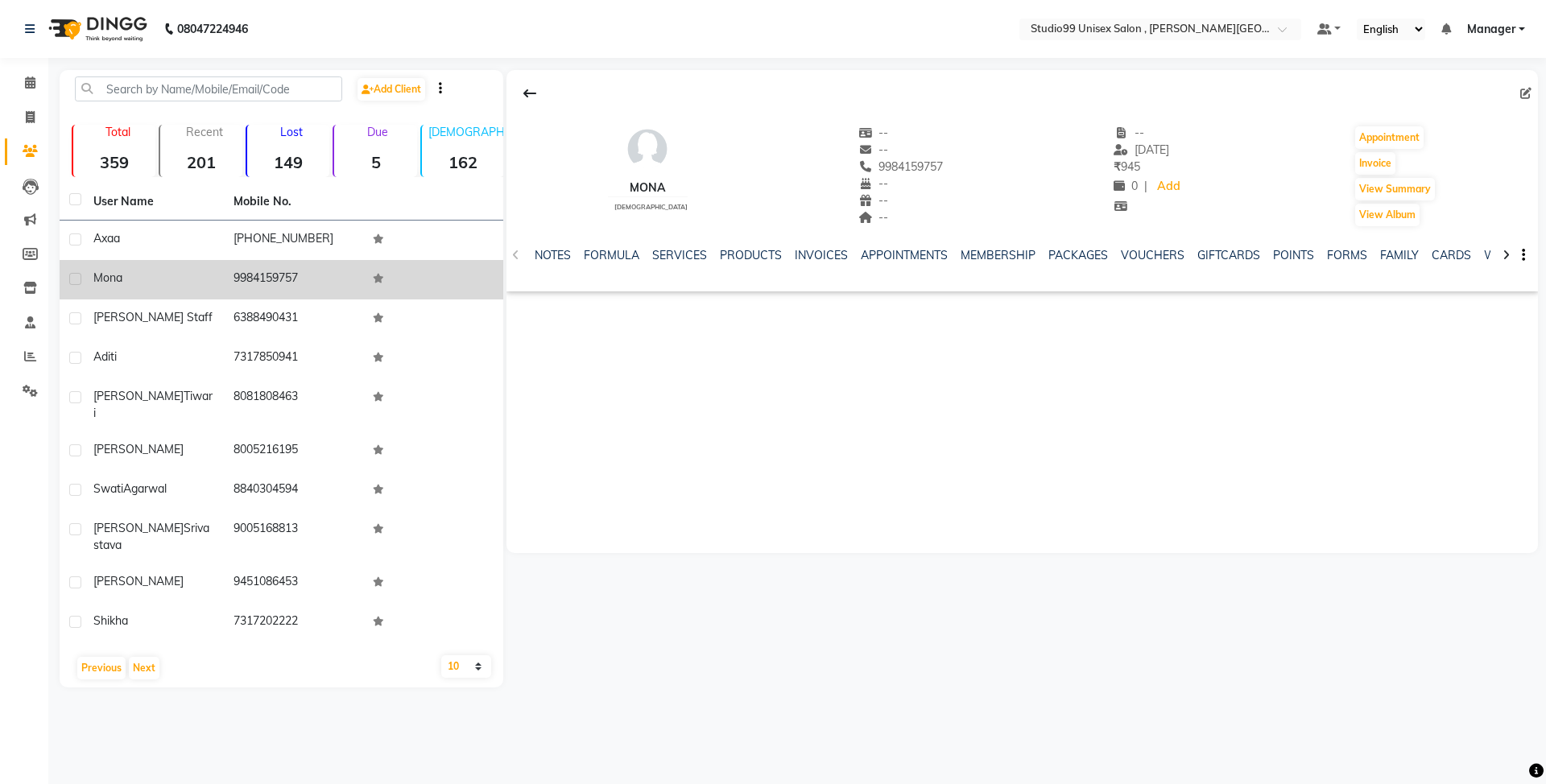
click at [295, 274] on td "9984159757" at bounding box center [294, 280] width 140 height 39
copy td "9984159757"
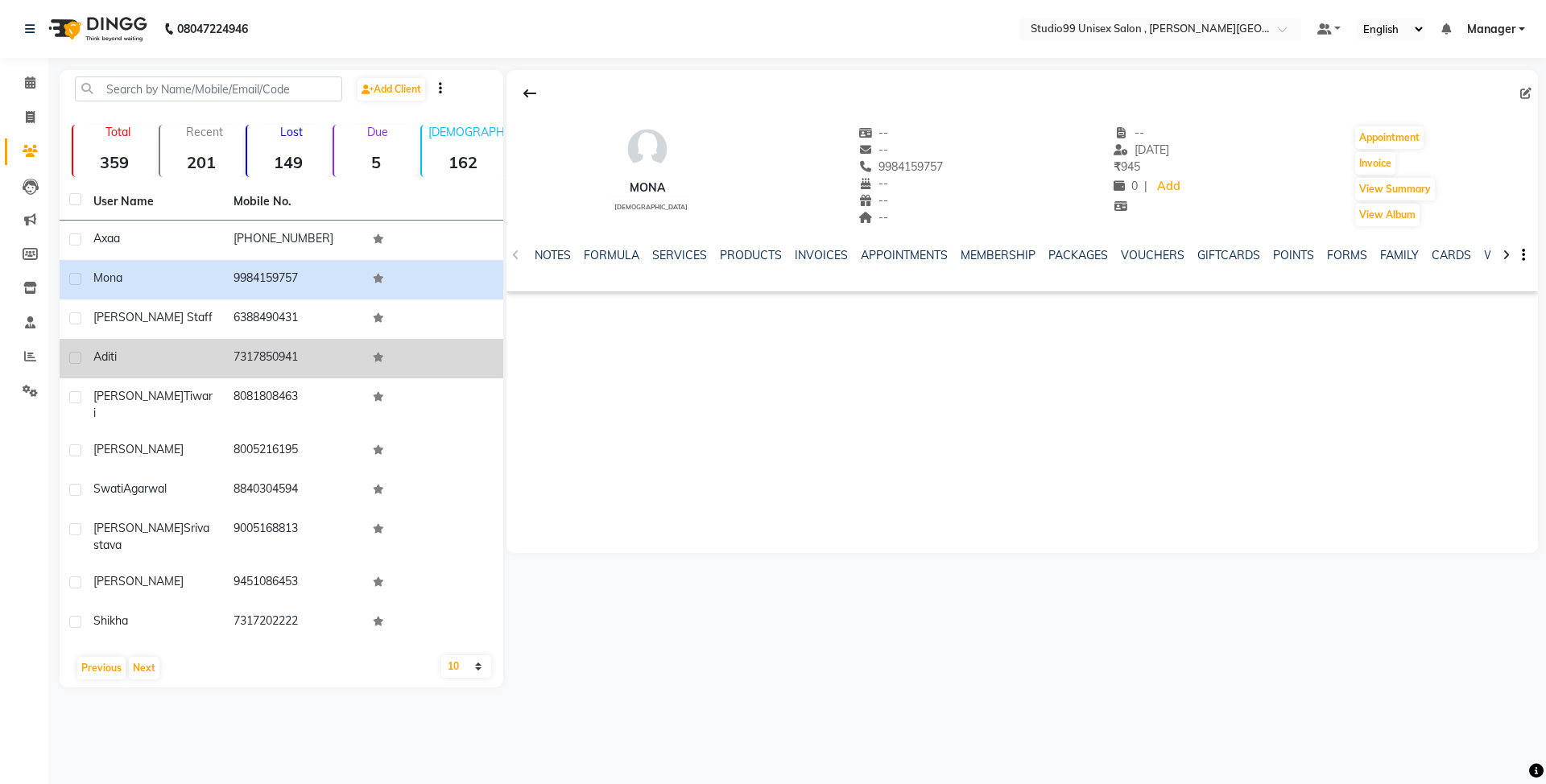
click at [272, 355] on td "7317850941" at bounding box center [294, 359] width 140 height 39
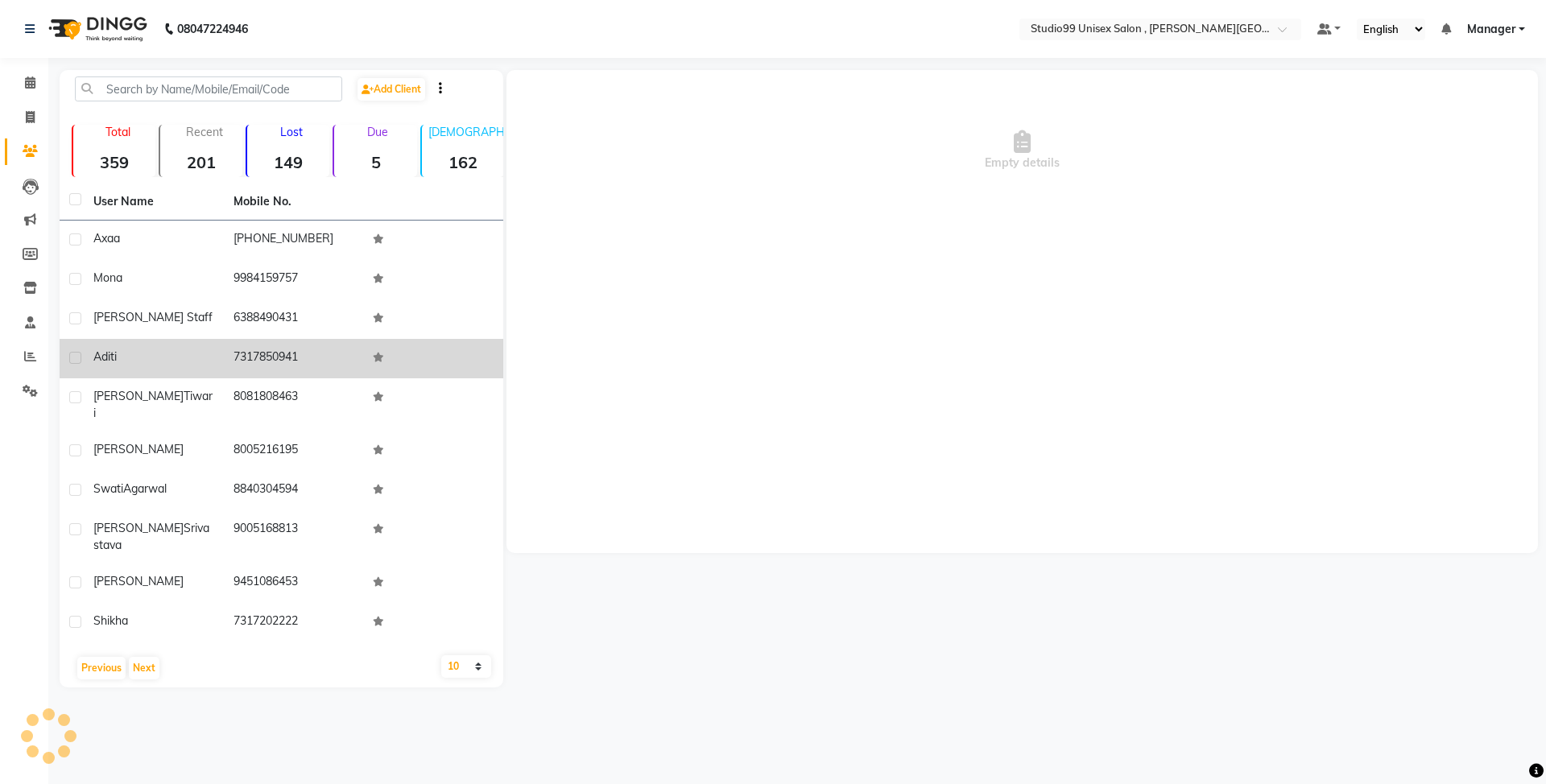
click at [272, 355] on td "7317850941" at bounding box center [294, 359] width 140 height 39
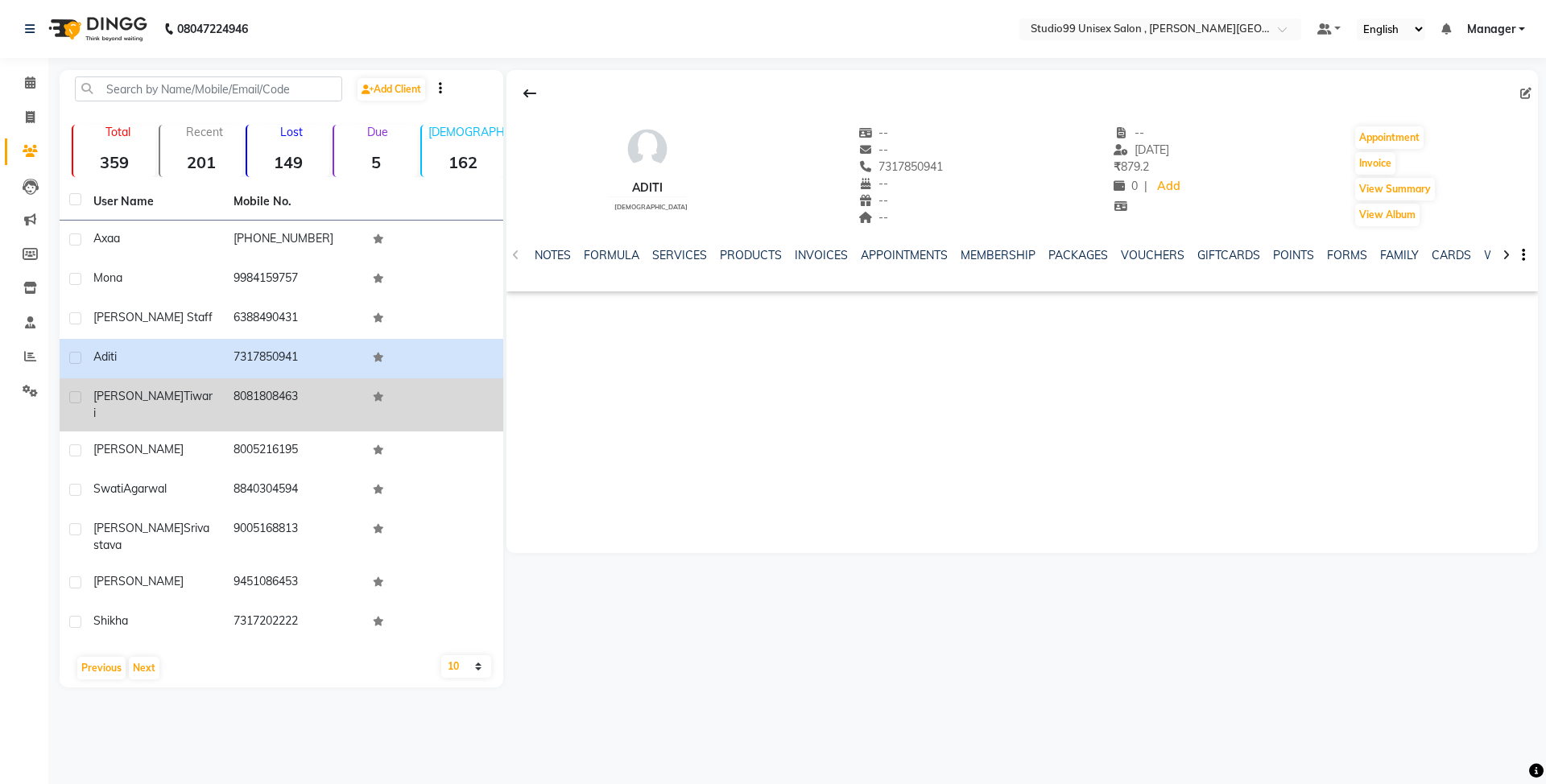
click at [274, 396] on td "8081808463" at bounding box center [294, 405] width 140 height 53
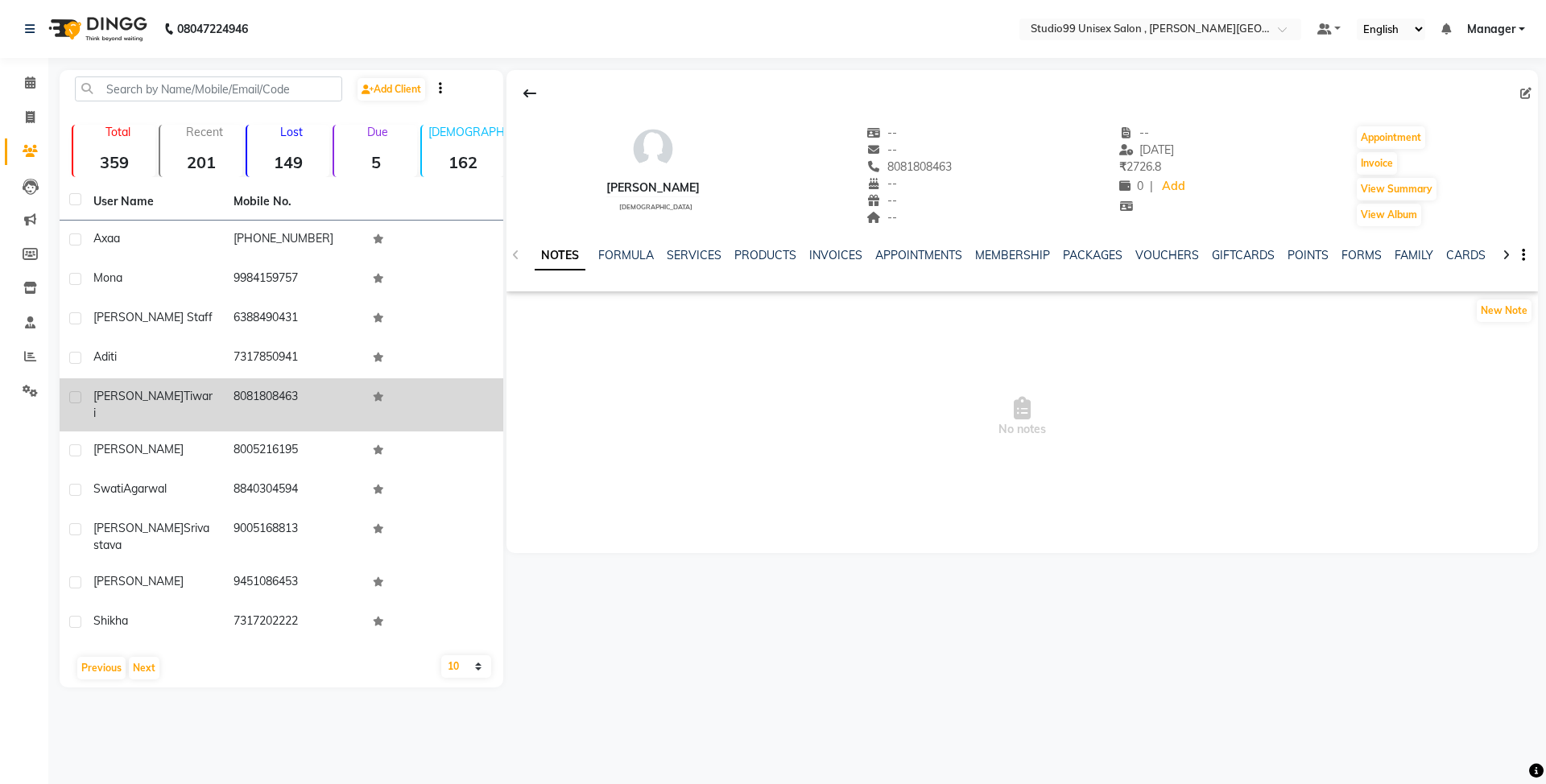
click at [272, 390] on td "8081808463" at bounding box center [294, 405] width 140 height 53
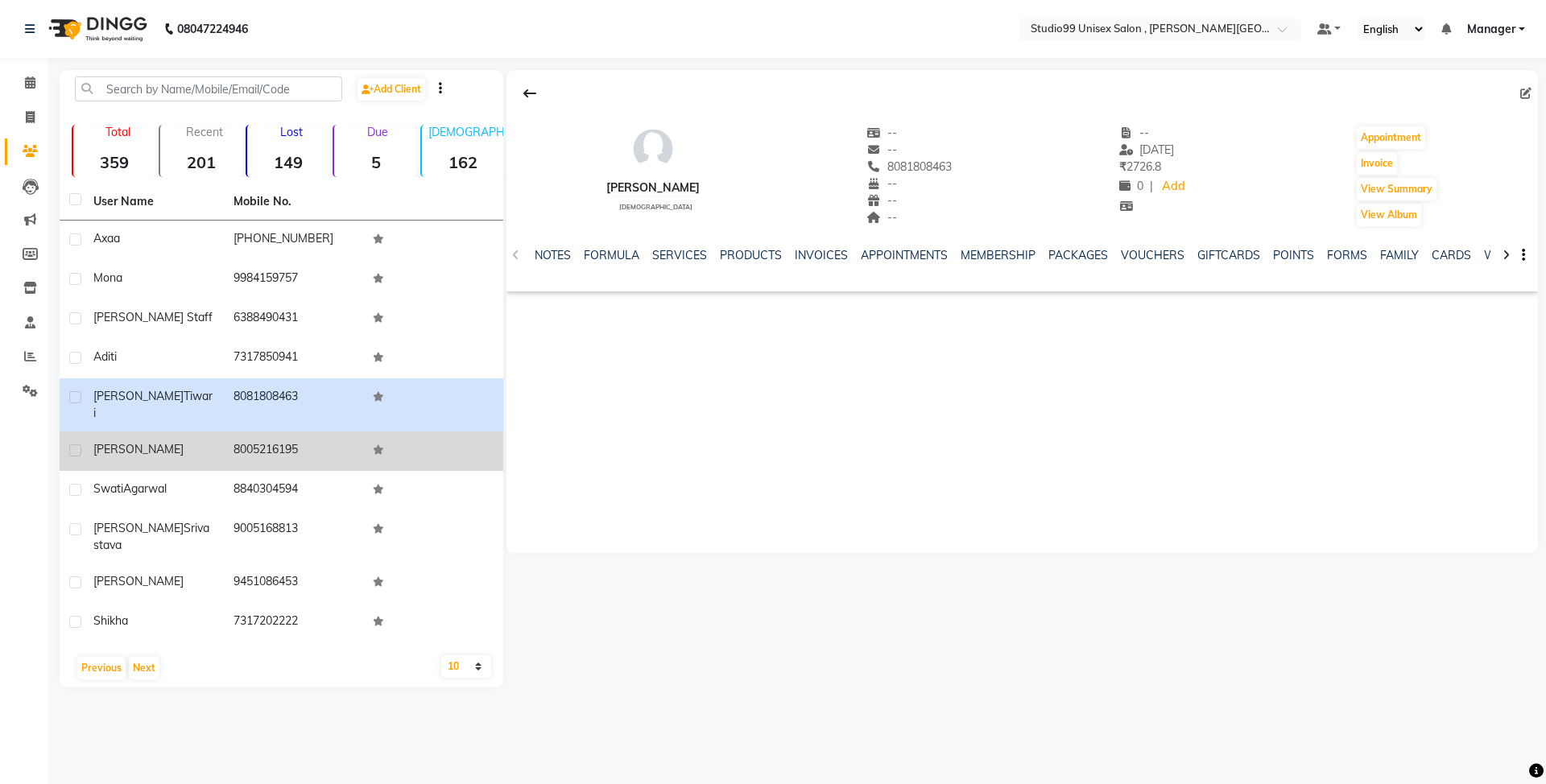
click at [259, 431] on td "8005216195" at bounding box center [294, 451] width 140 height 39
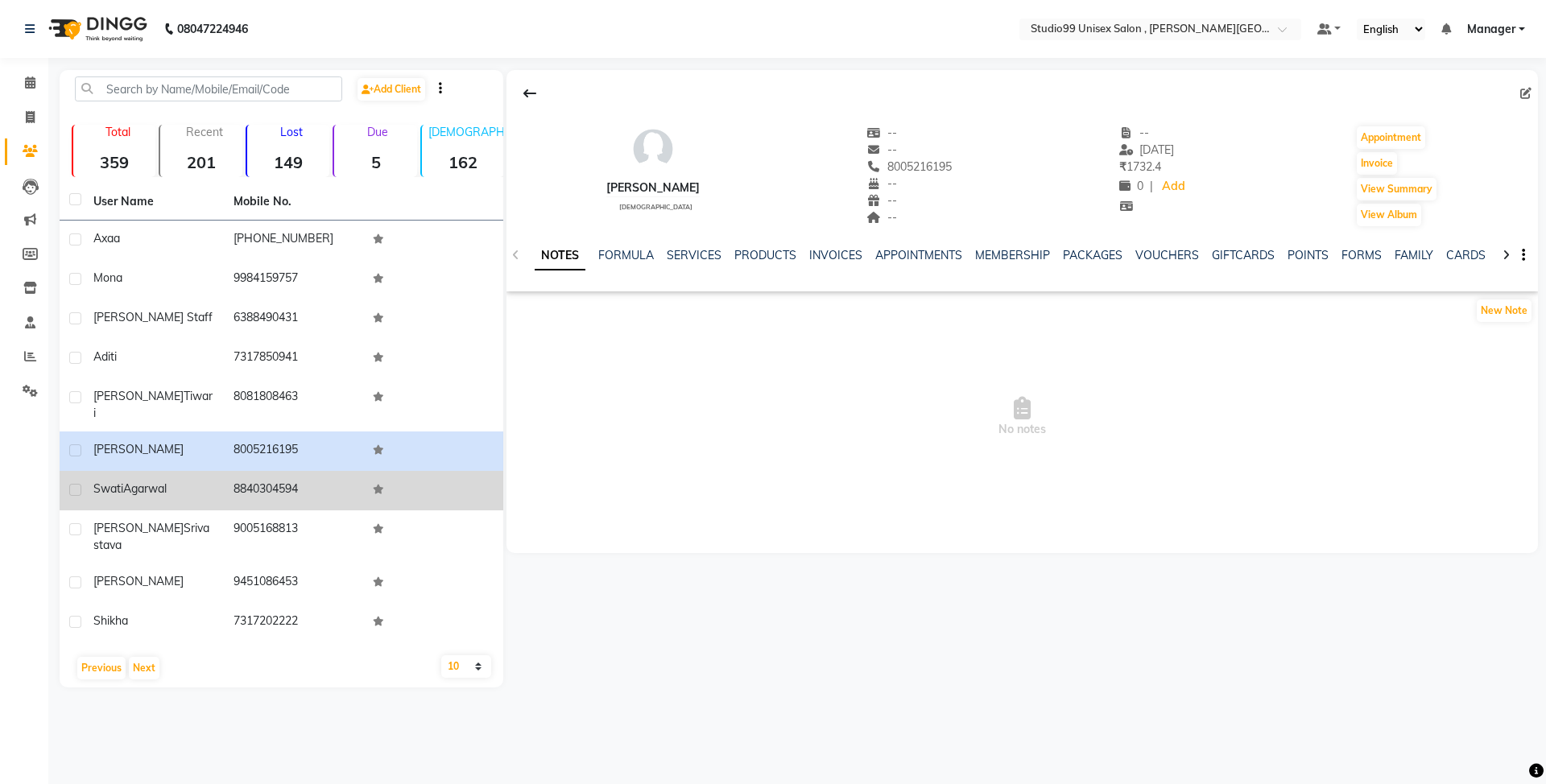
click at [268, 471] on td "8840304594" at bounding box center [294, 491] width 140 height 39
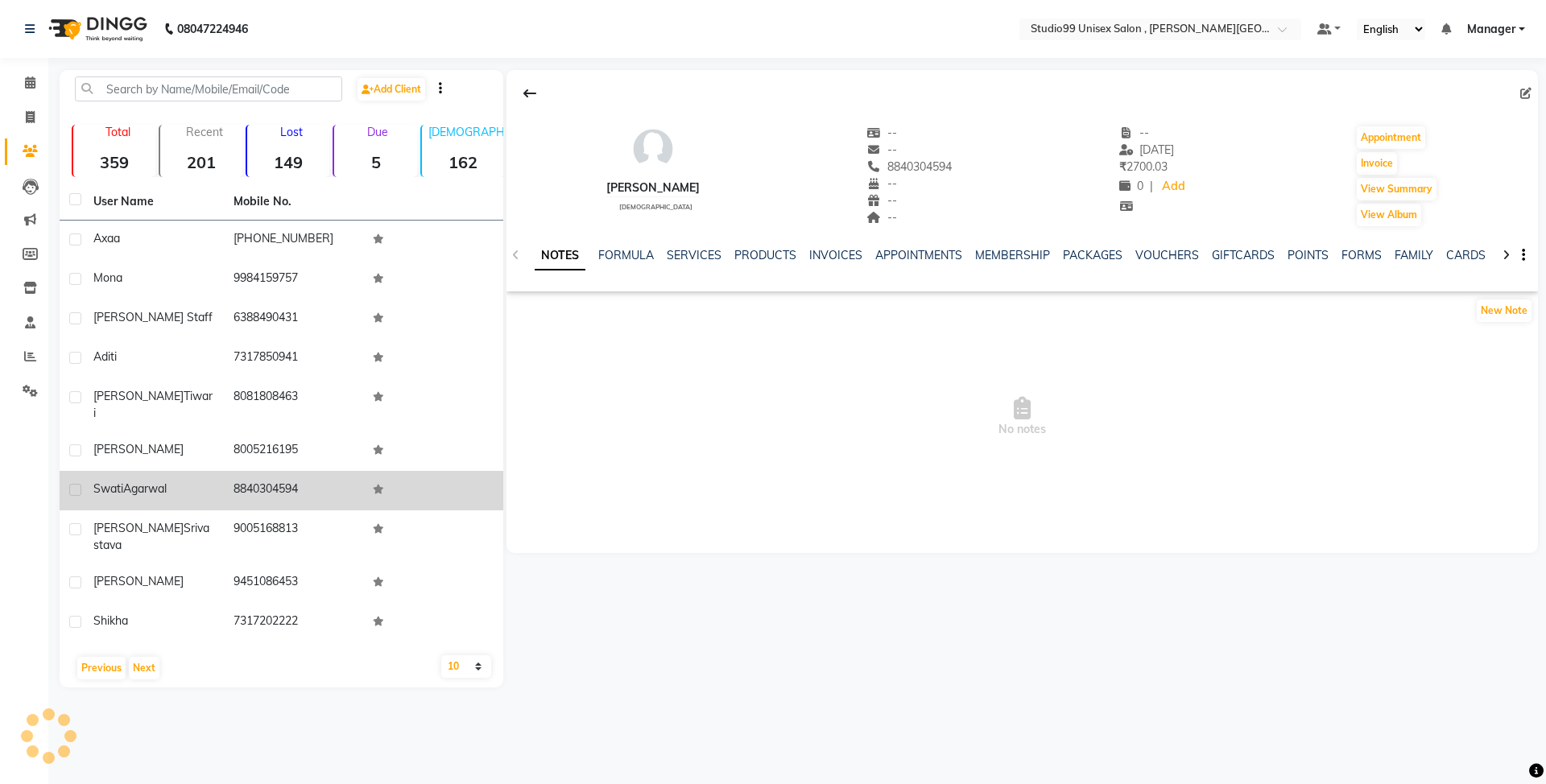
click at [268, 471] on td "8840304594" at bounding box center [294, 491] width 140 height 39
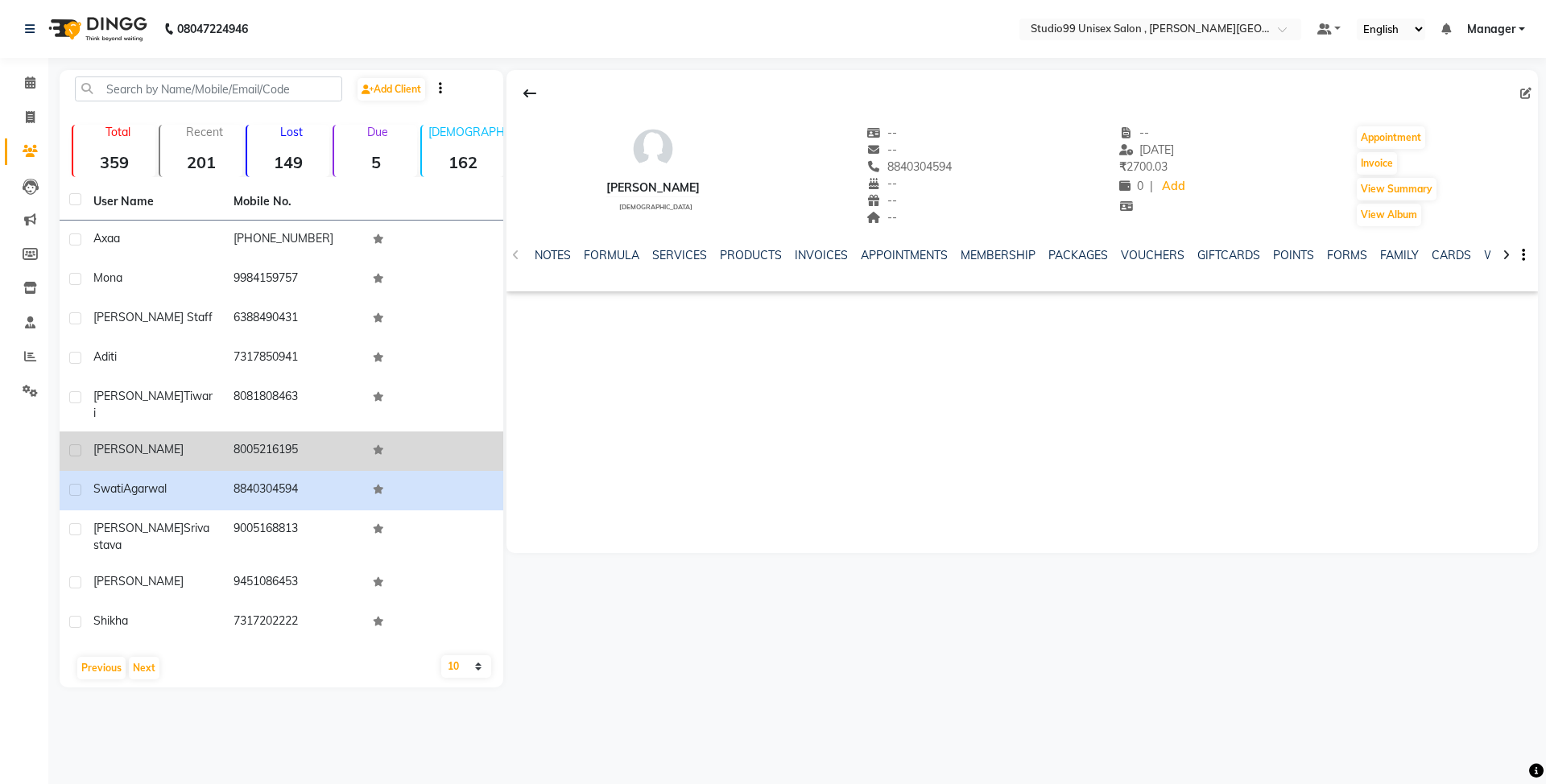
click at [299, 431] on td "8005216195" at bounding box center [294, 451] width 140 height 39
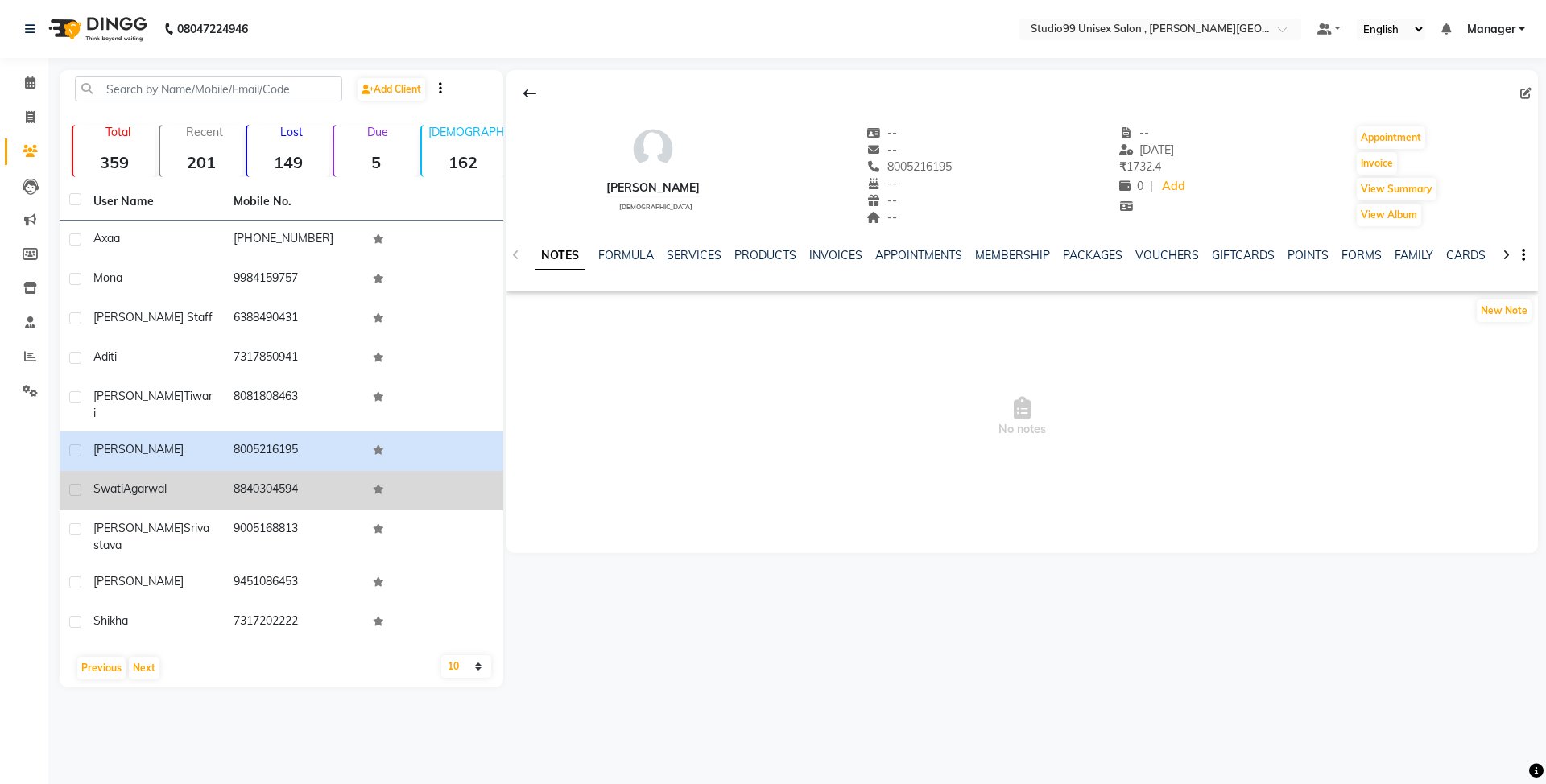
click at [272, 471] on td "8840304594" at bounding box center [294, 491] width 140 height 39
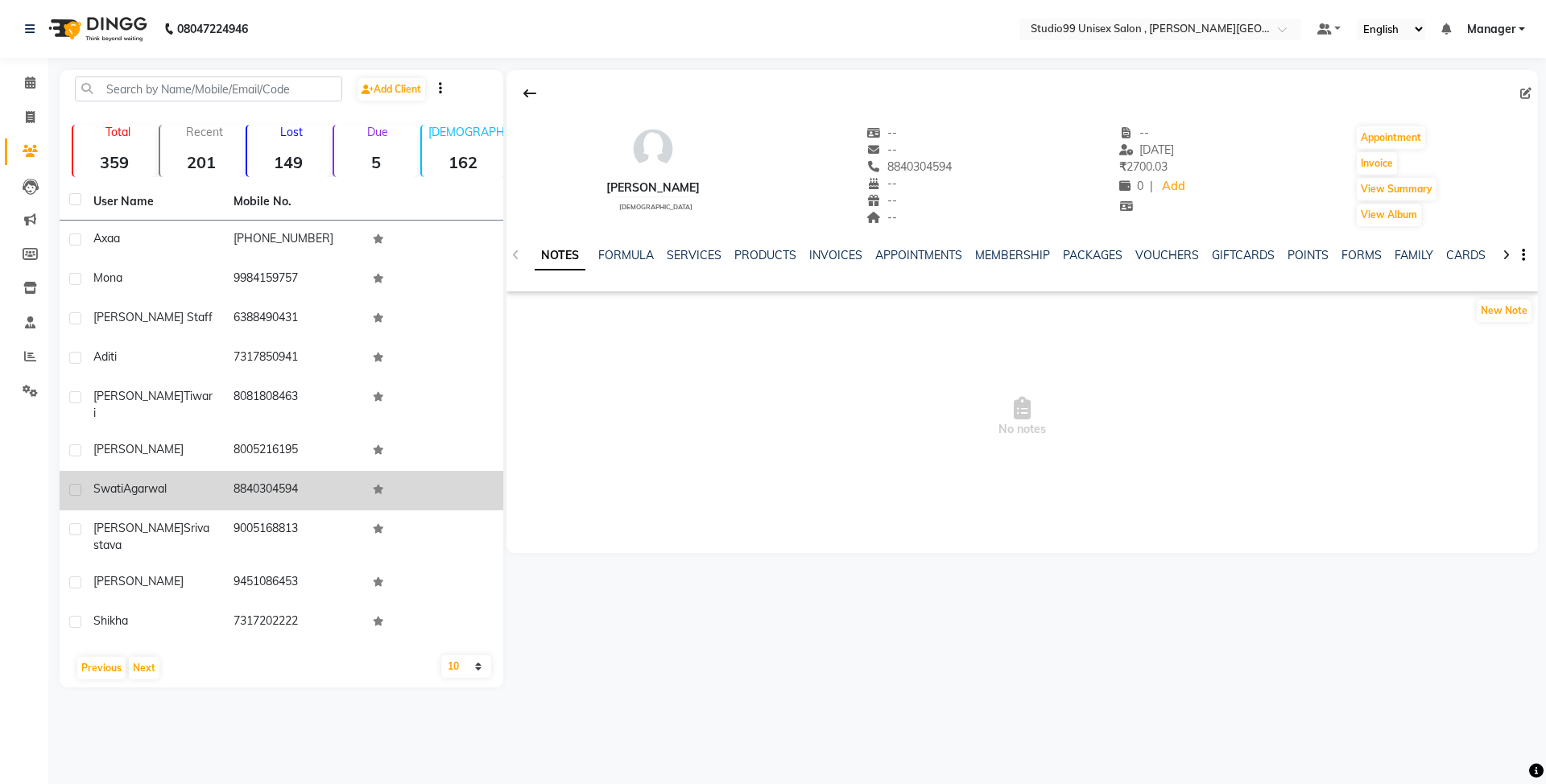
click at [272, 472] on td "8840304594" at bounding box center [294, 491] width 140 height 39
click at [266, 471] on td "8840304594" at bounding box center [294, 491] width 140 height 39
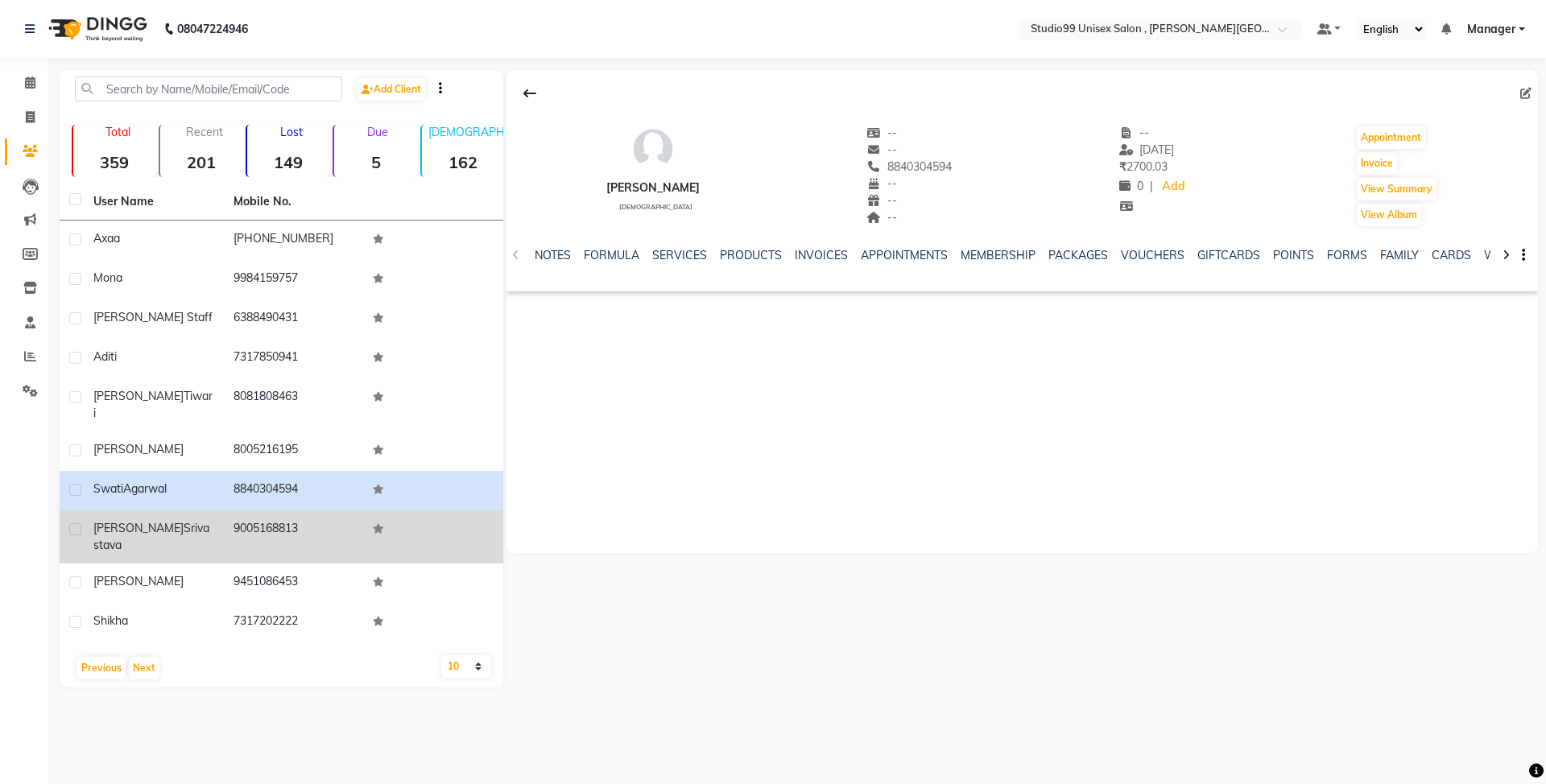
click at [265, 510] on td "9005168813" at bounding box center [294, 537] width 140 height 53
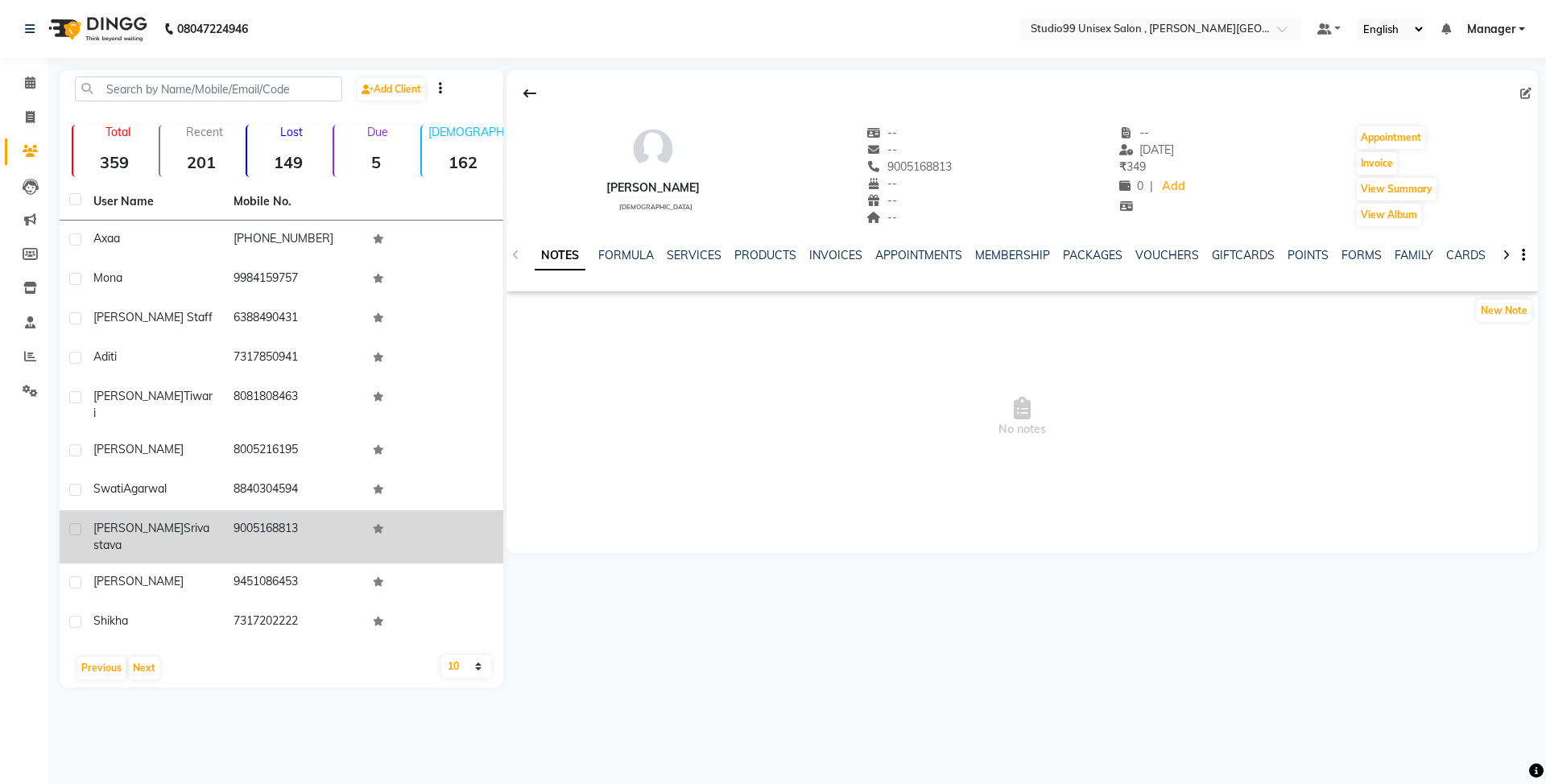
click at [264, 513] on td "9005168813" at bounding box center [294, 537] width 140 height 53
click at [268, 510] on td "9005168813" at bounding box center [294, 537] width 140 height 53
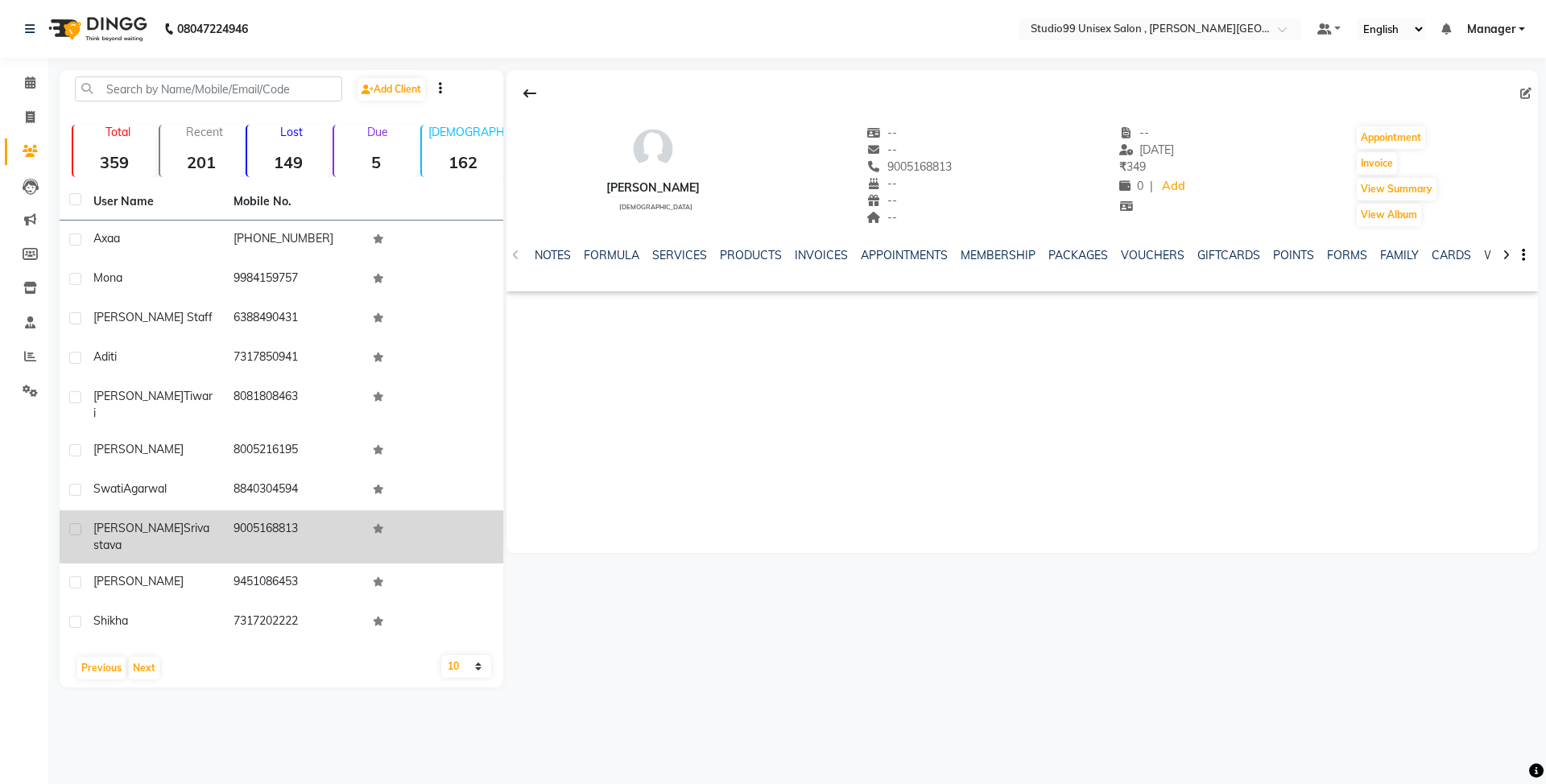
click at [268, 510] on td "9005168813" at bounding box center [294, 537] width 140 height 53
copy td "9005168813"
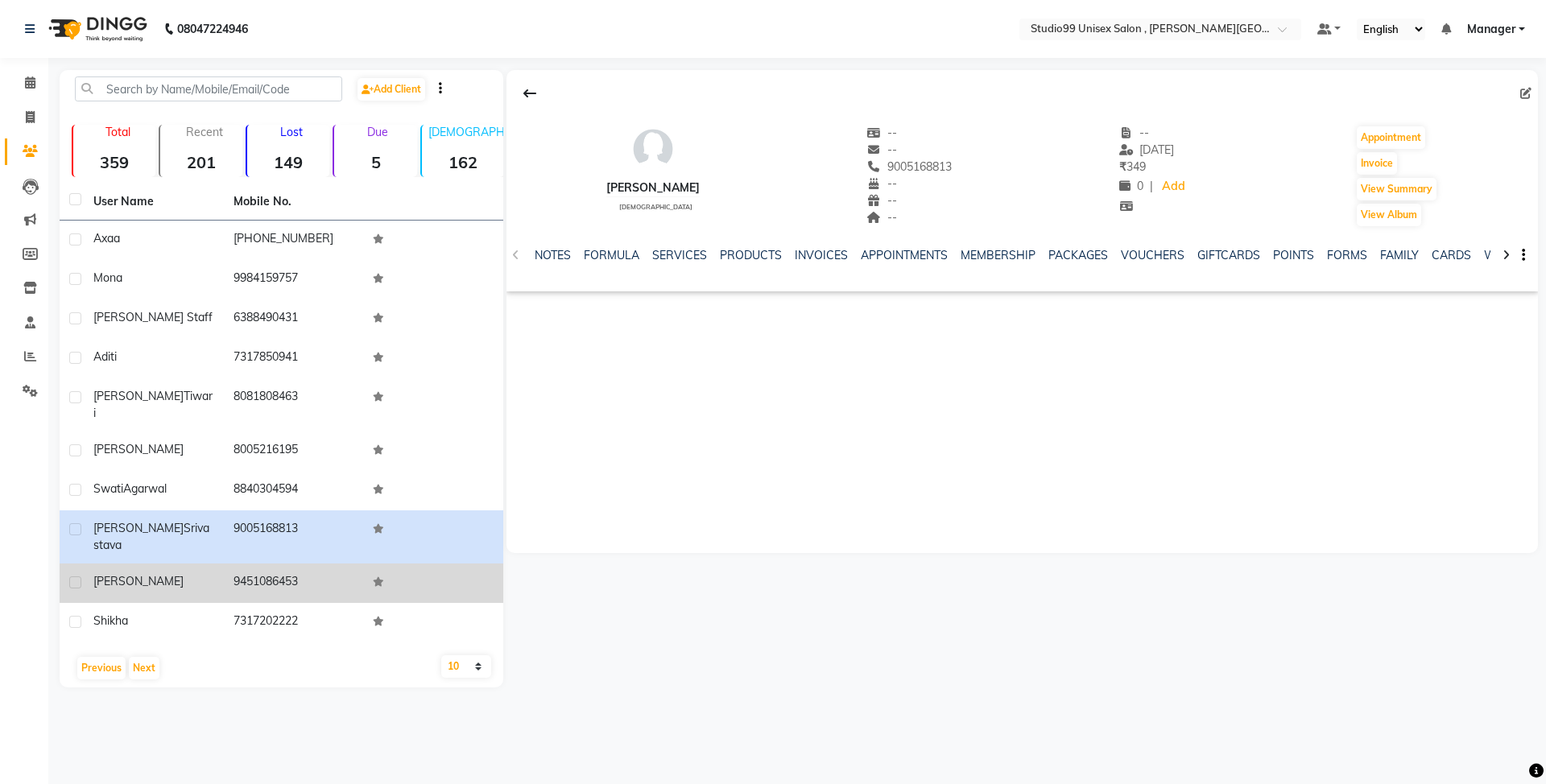
click at [275, 563] on td "9451086453" at bounding box center [294, 583] width 140 height 39
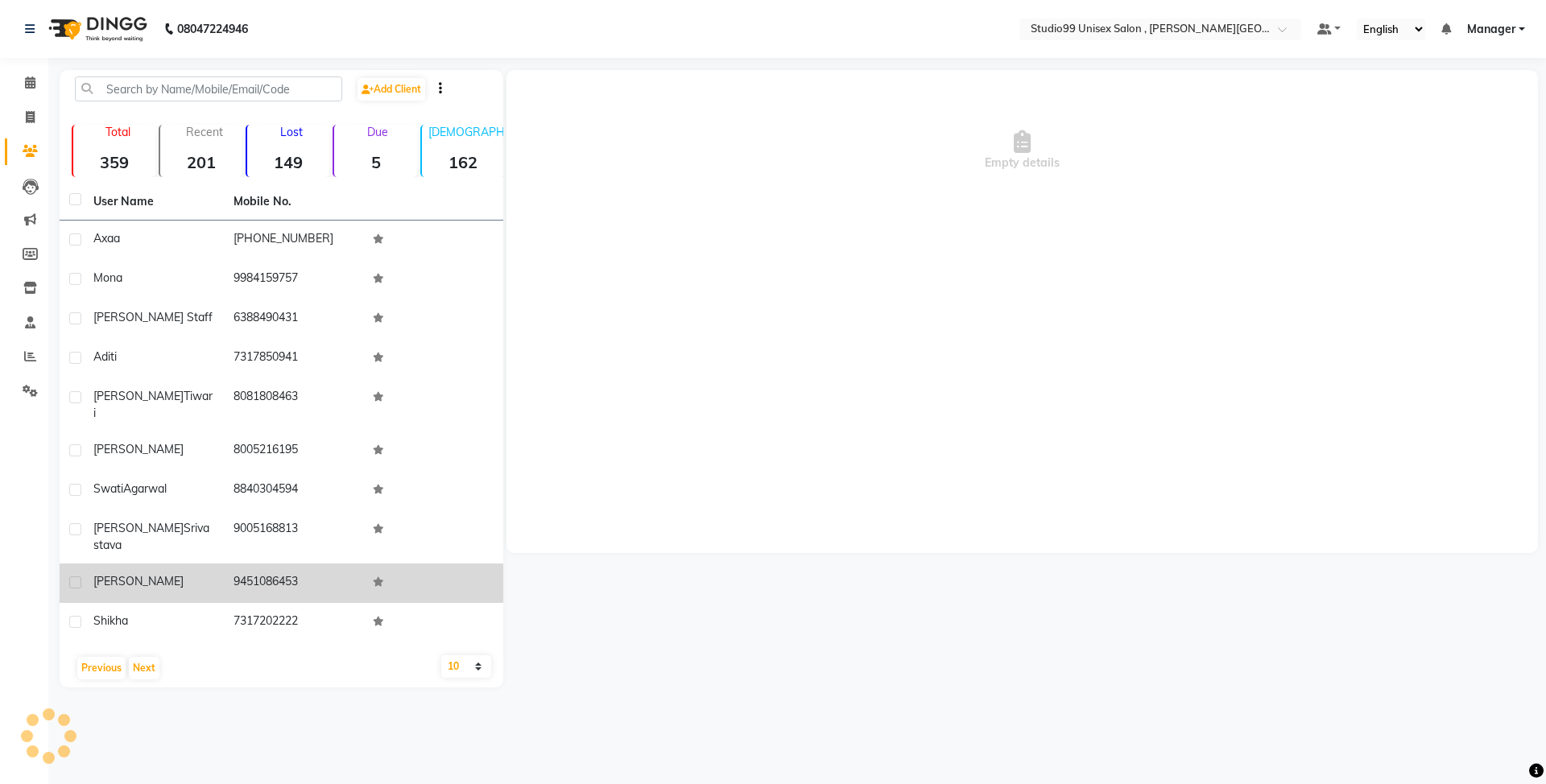
click at [275, 563] on td "9451086453" at bounding box center [294, 583] width 140 height 39
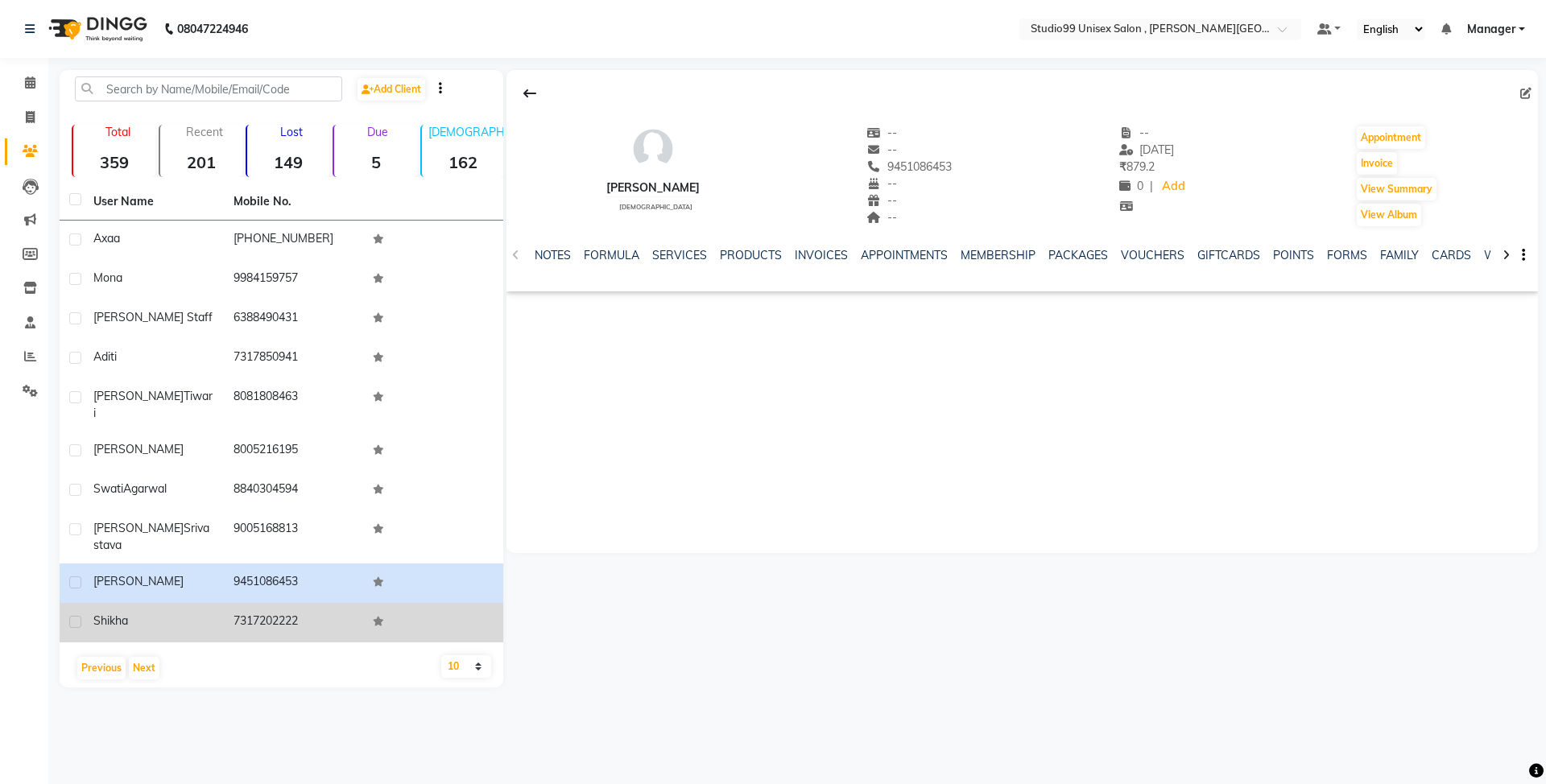
click at [275, 603] on td "7317202222" at bounding box center [294, 623] width 140 height 39
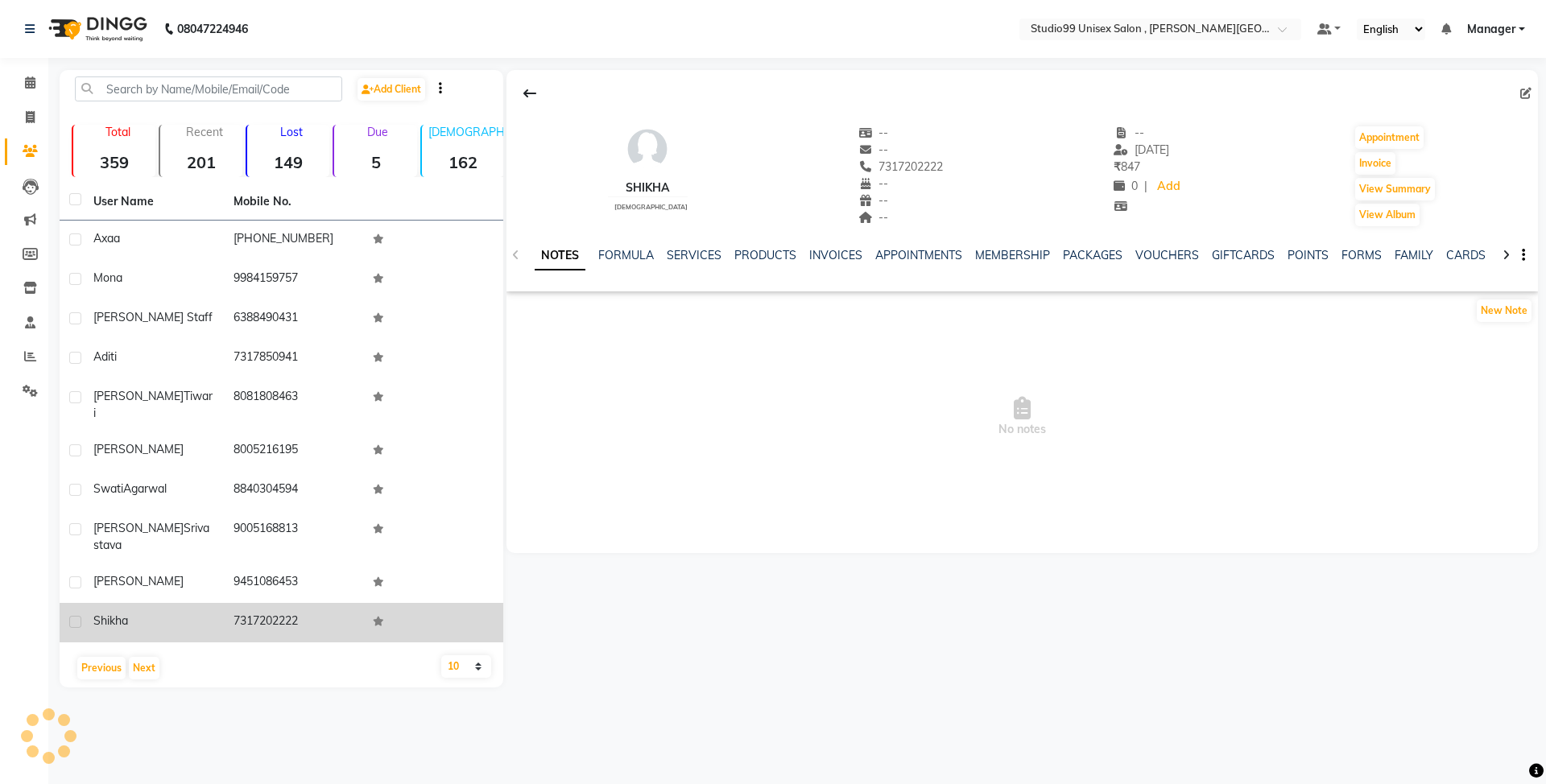
click at [275, 603] on td "7317202222" at bounding box center [294, 623] width 140 height 39
click at [298, 603] on td "7317202222" at bounding box center [294, 623] width 140 height 39
click at [279, 603] on td "7317202222" at bounding box center [294, 623] width 140 height 39
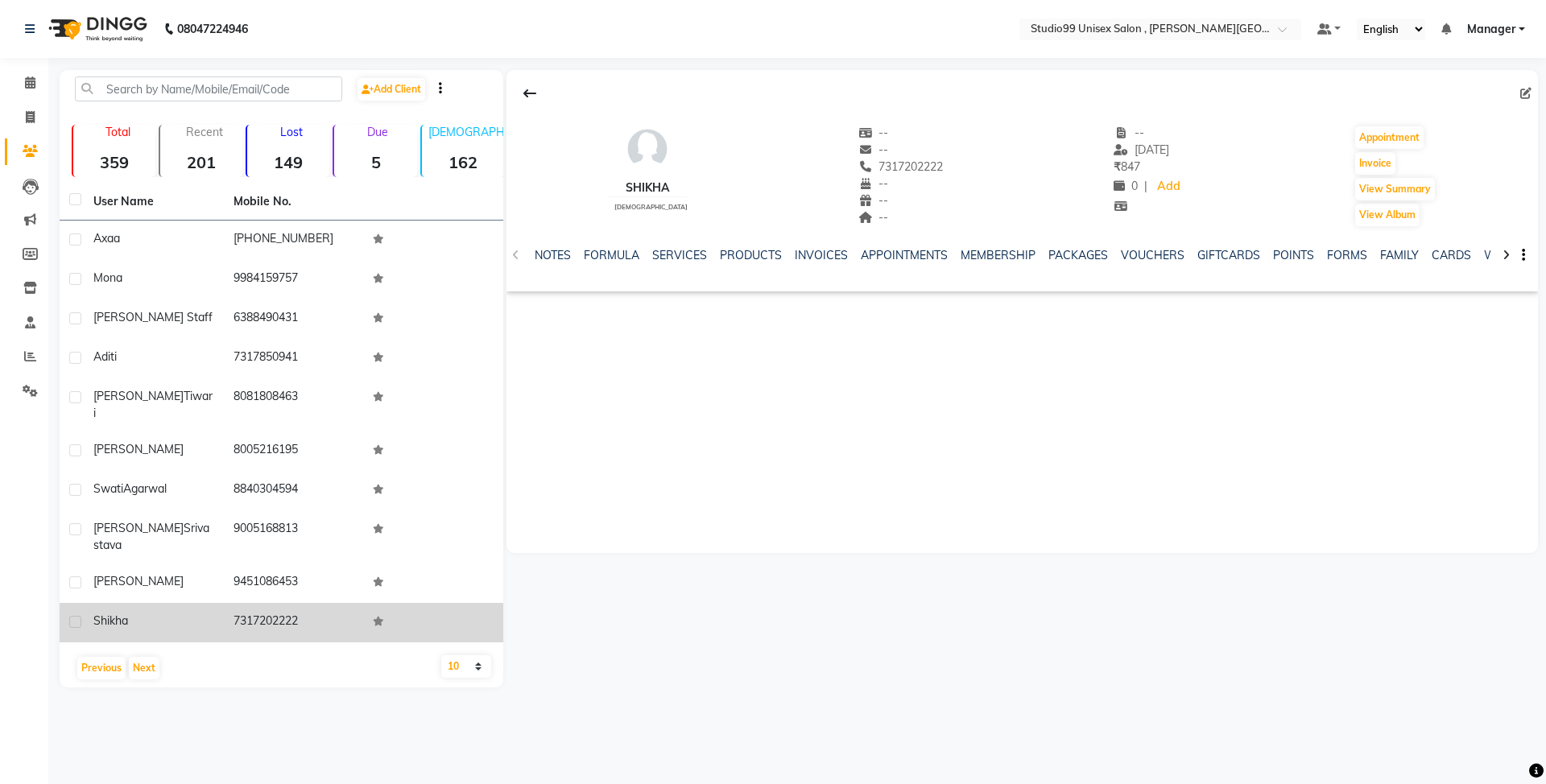
click at [252, 603] on td "7317202222" at bounding box center [294, 623] width 140 height 39
copy td "7317202222"
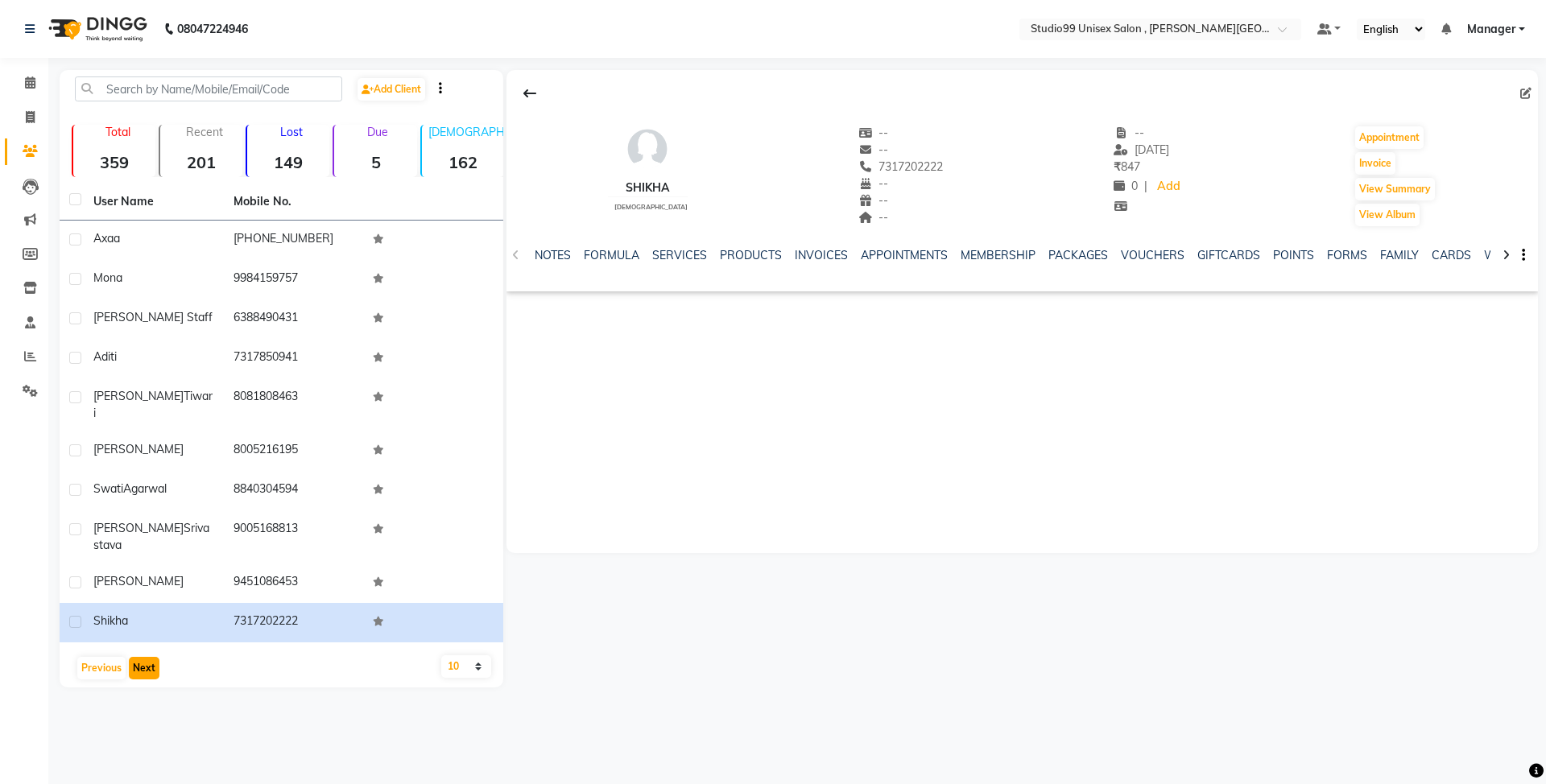
click at [147, 657] on button "Next" at bounding box center [144, 668] width 31 height 22
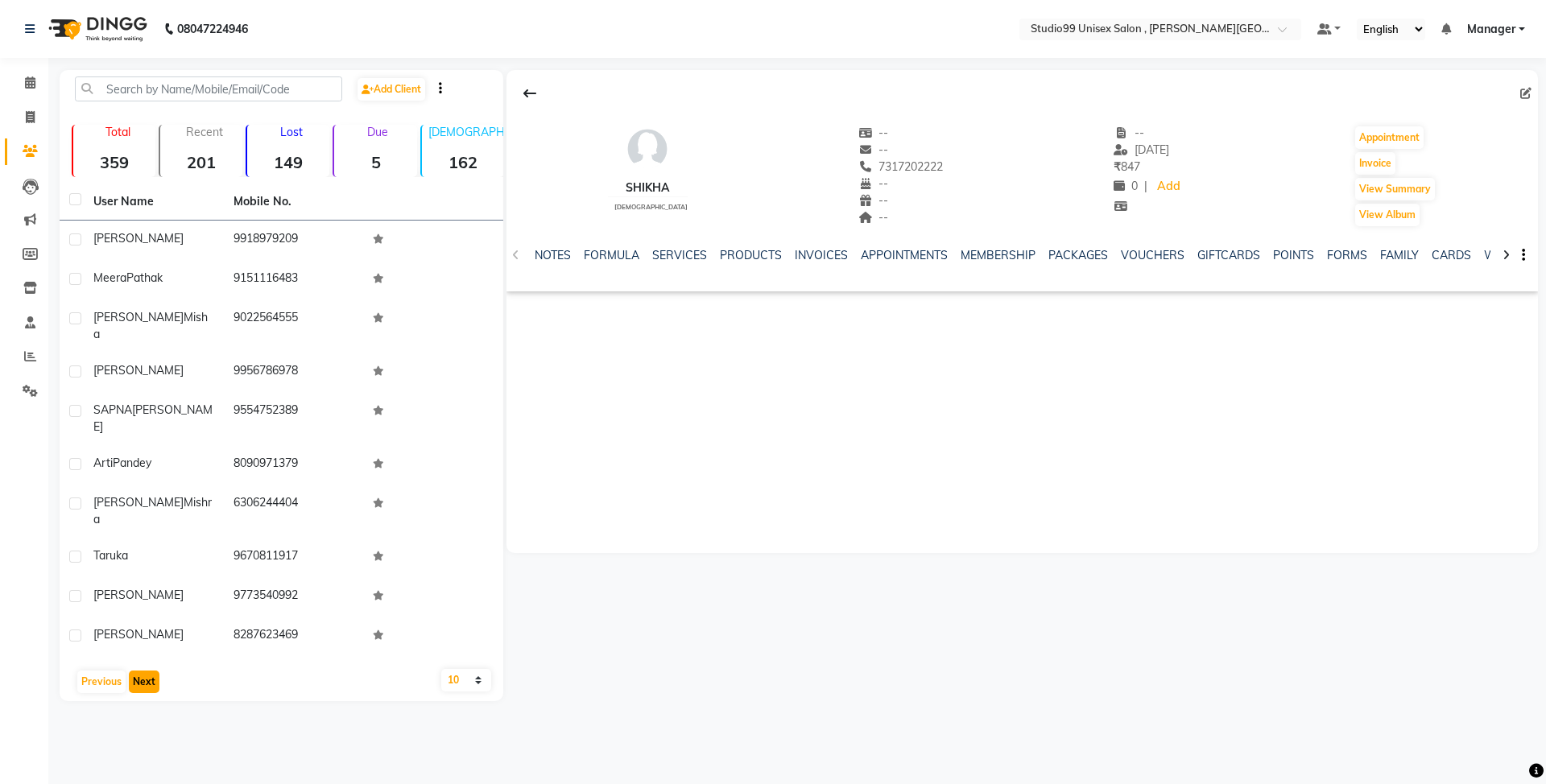
click at [139, 671] on button "Next" at bounding box center [144, 682] width 31 height 22
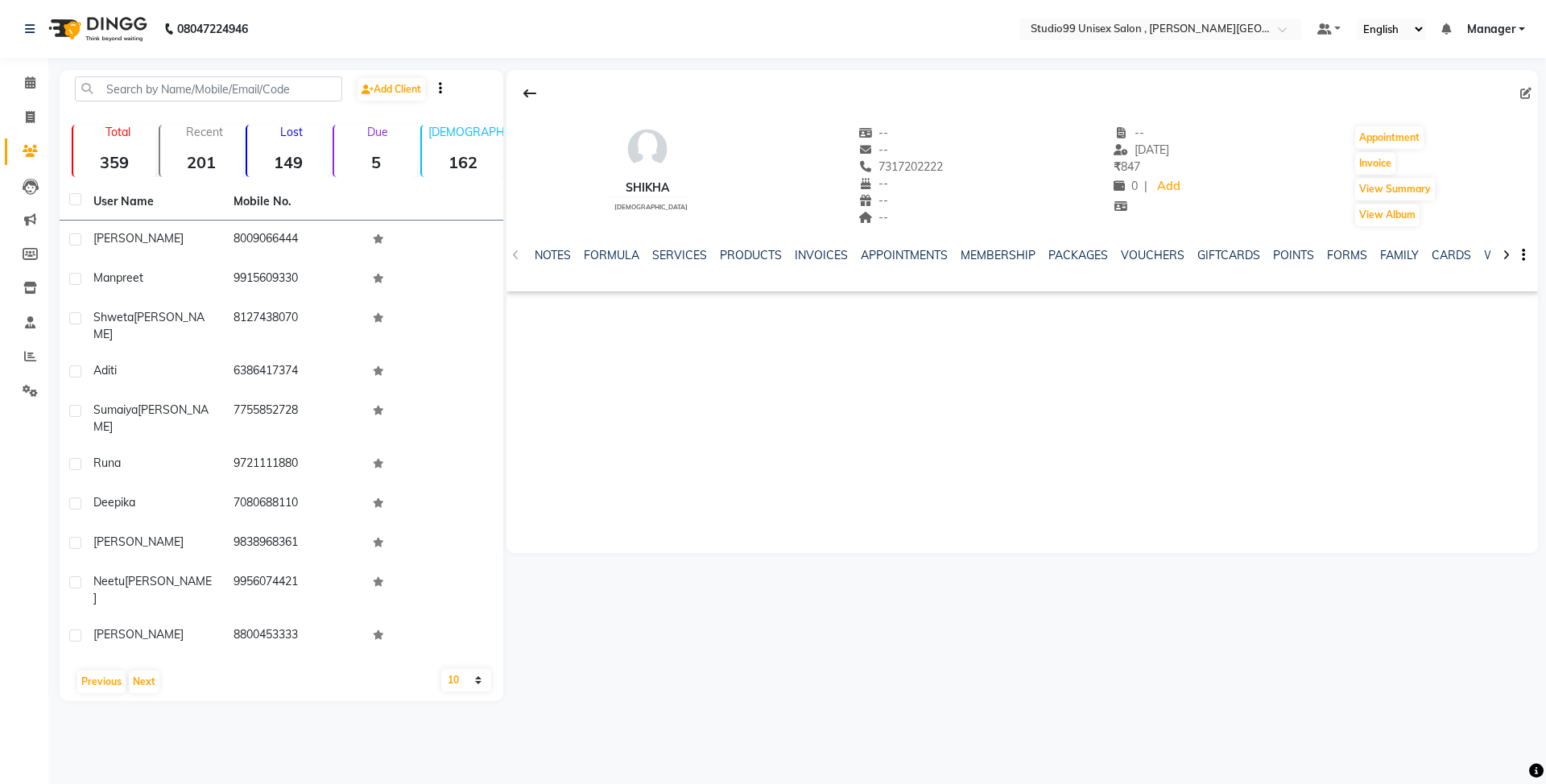
click at [348, 669] on div "Previous Next" at bounding box center [280, 682] width 430 height 26
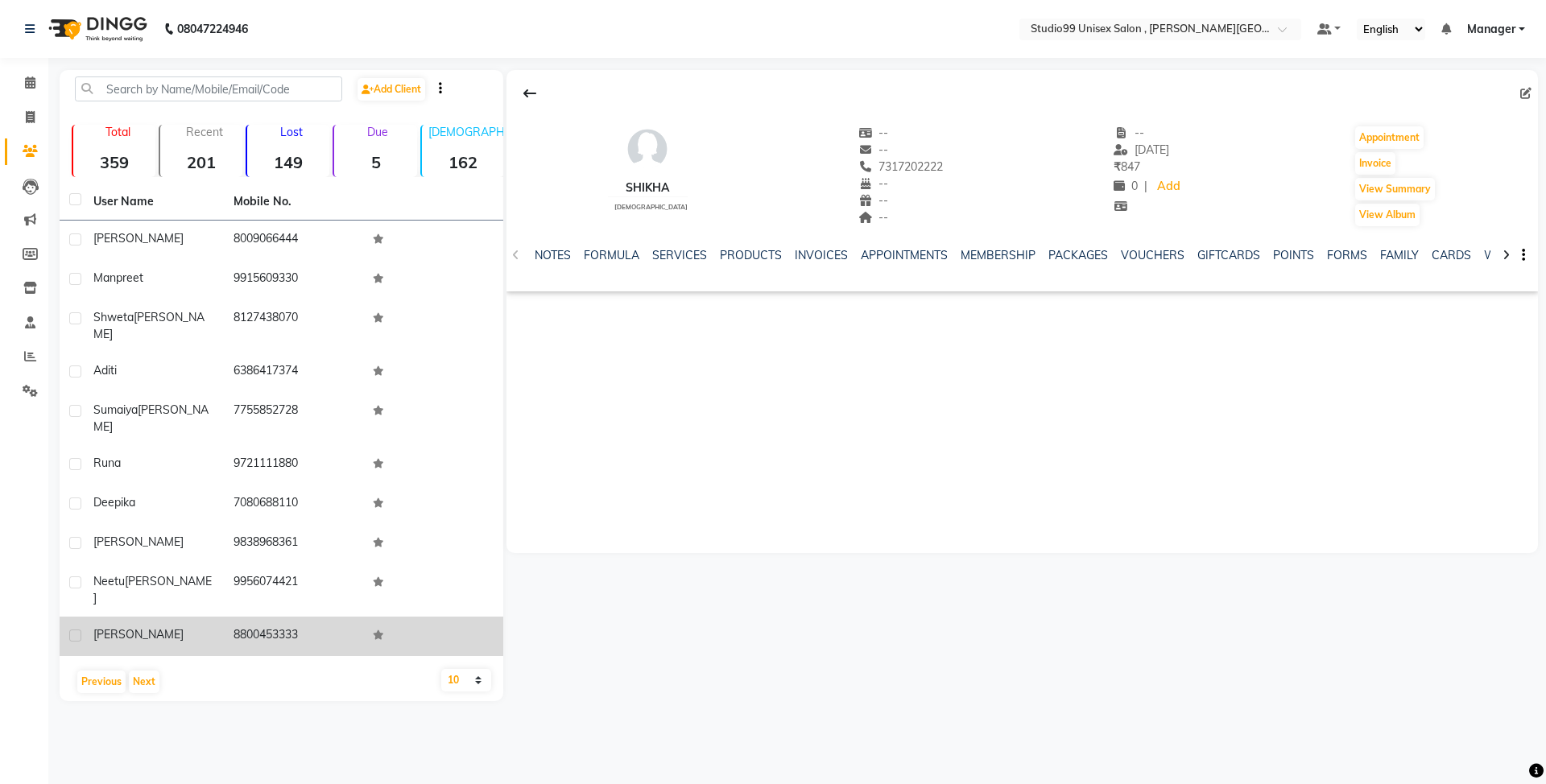
click at [298, 617] on td "8800453333" at bounding box center [294, 637] width 140 height 39
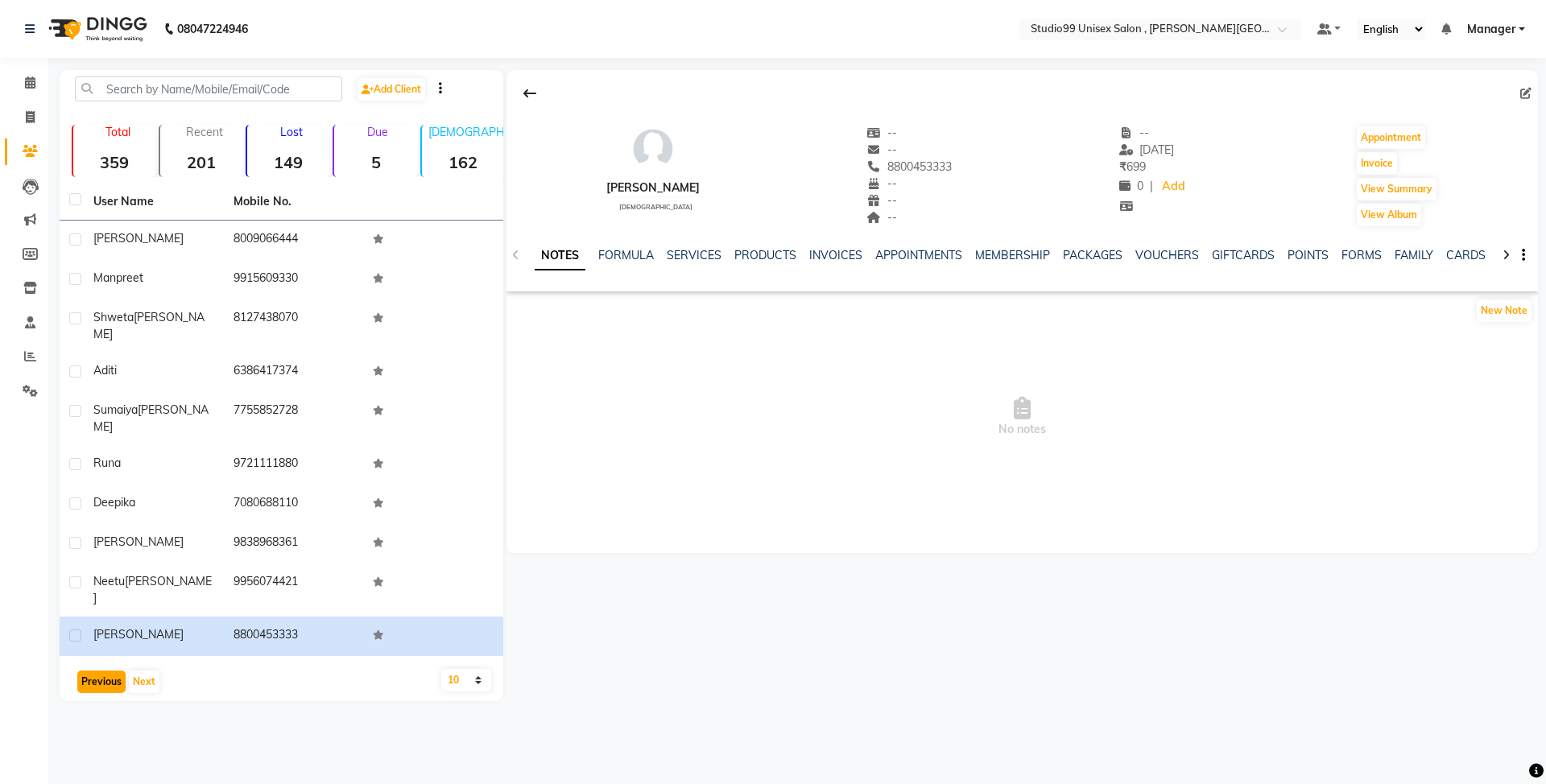
click at [101, 671] on button "Previous" at bounding box center [101, 682] width 49 height 22
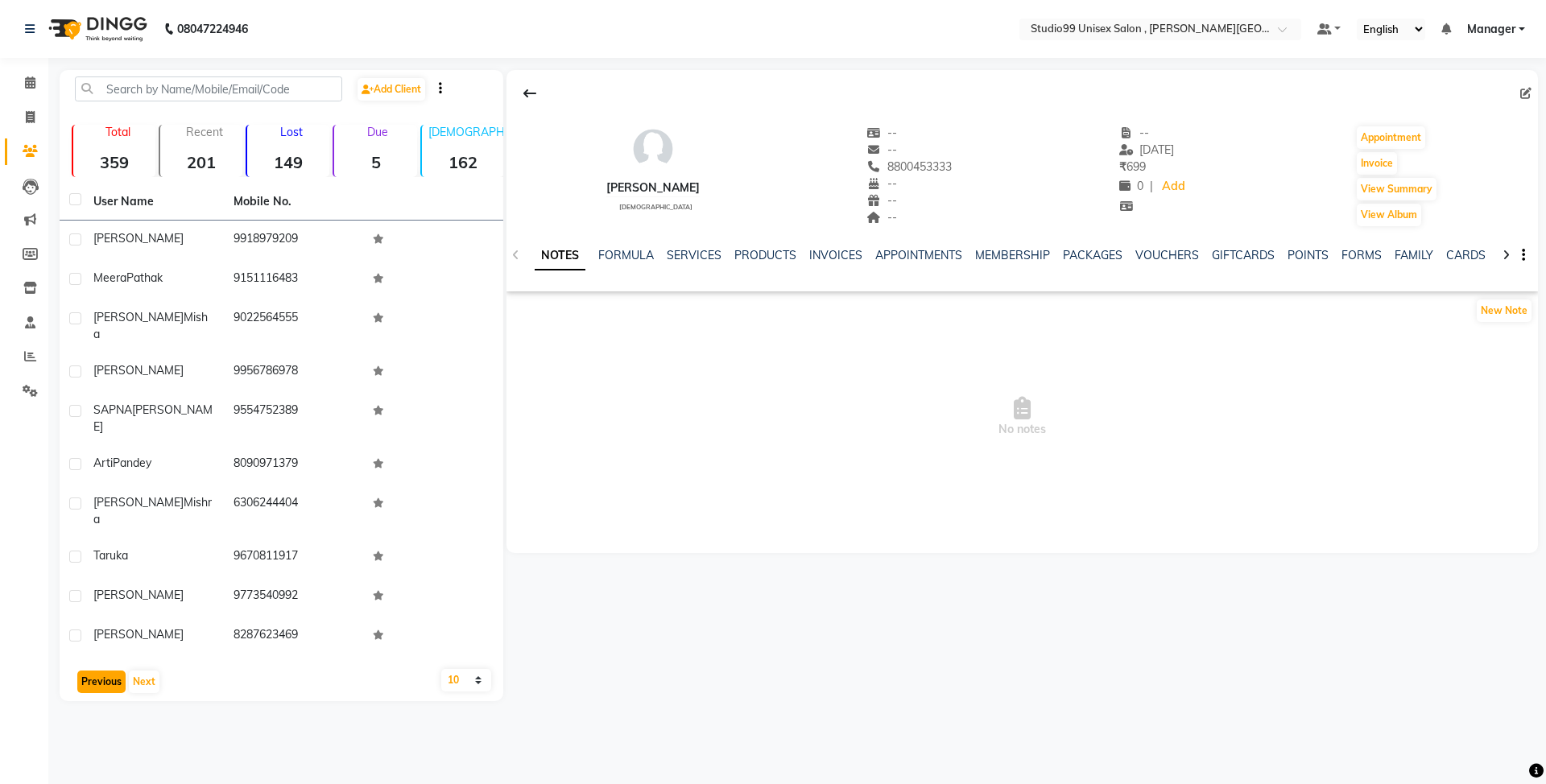
click at [101, 671] on button "Previous" at bounding box center [101, 682] width 49 height 22
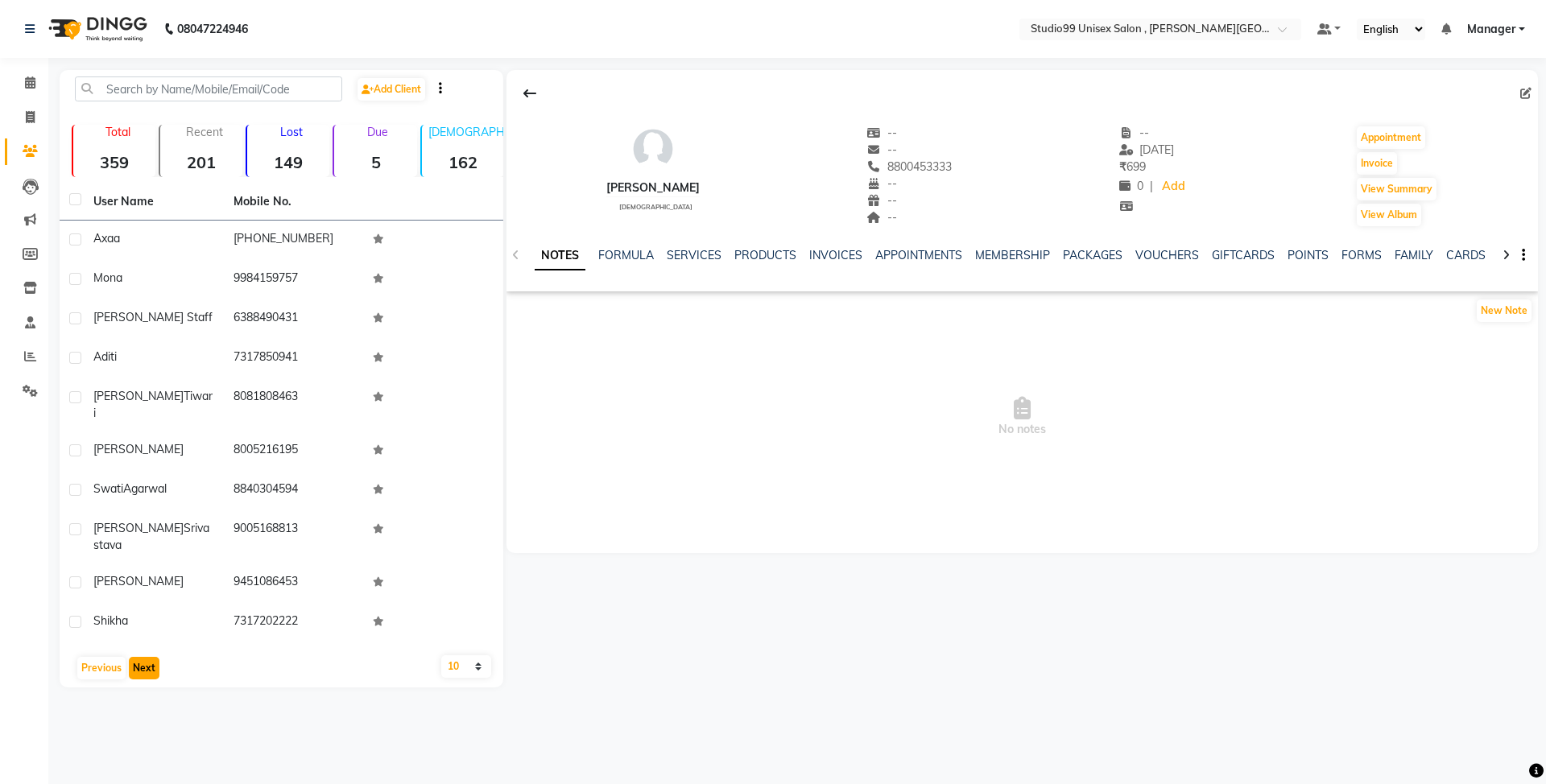
click at [147, 657] on button "Next" at bounding box center [144, 668] width 31 height 22
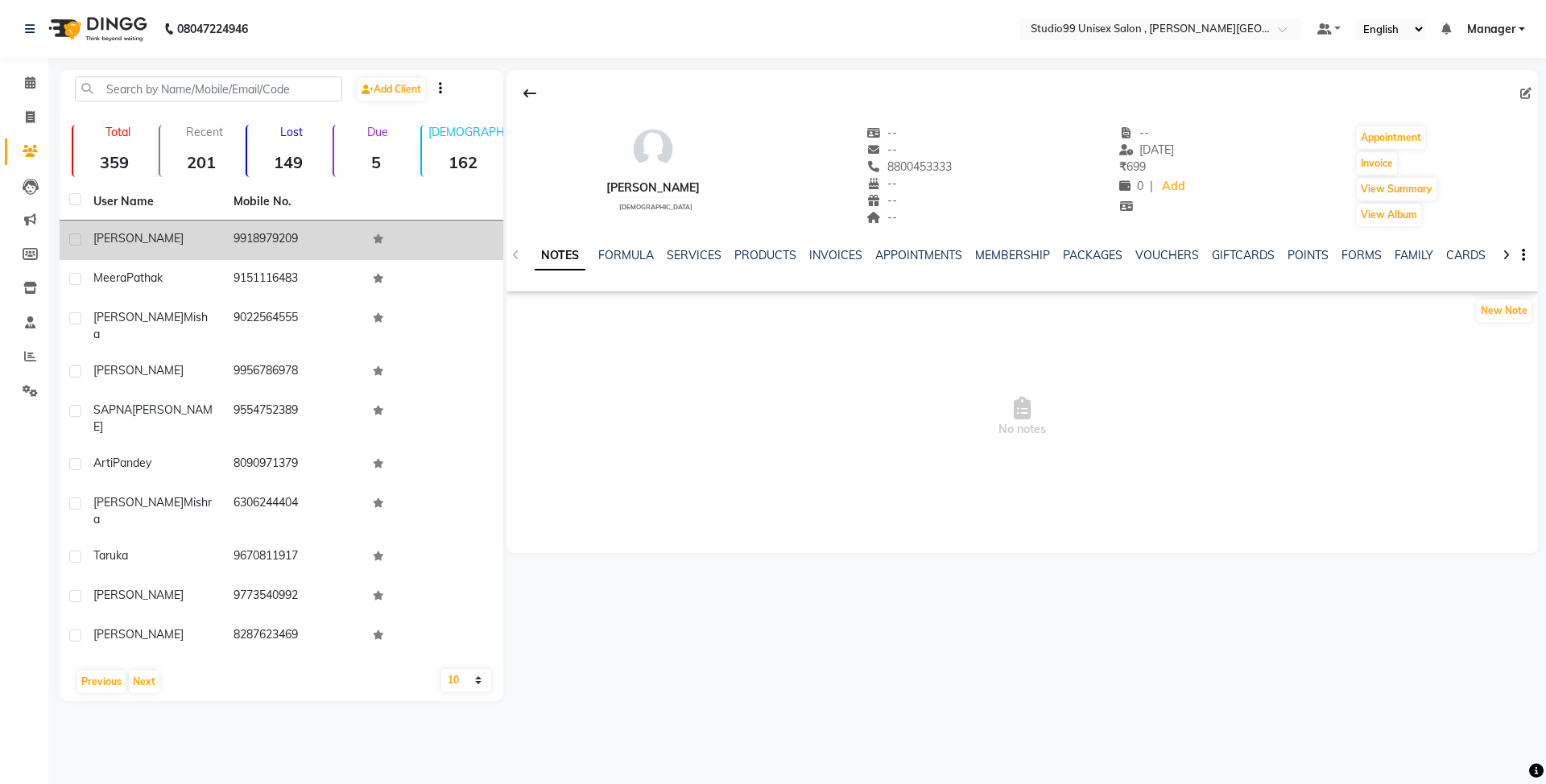
click at [253, 235] on td "9918979209" at bounding box center [294, 240] width 140 height 39
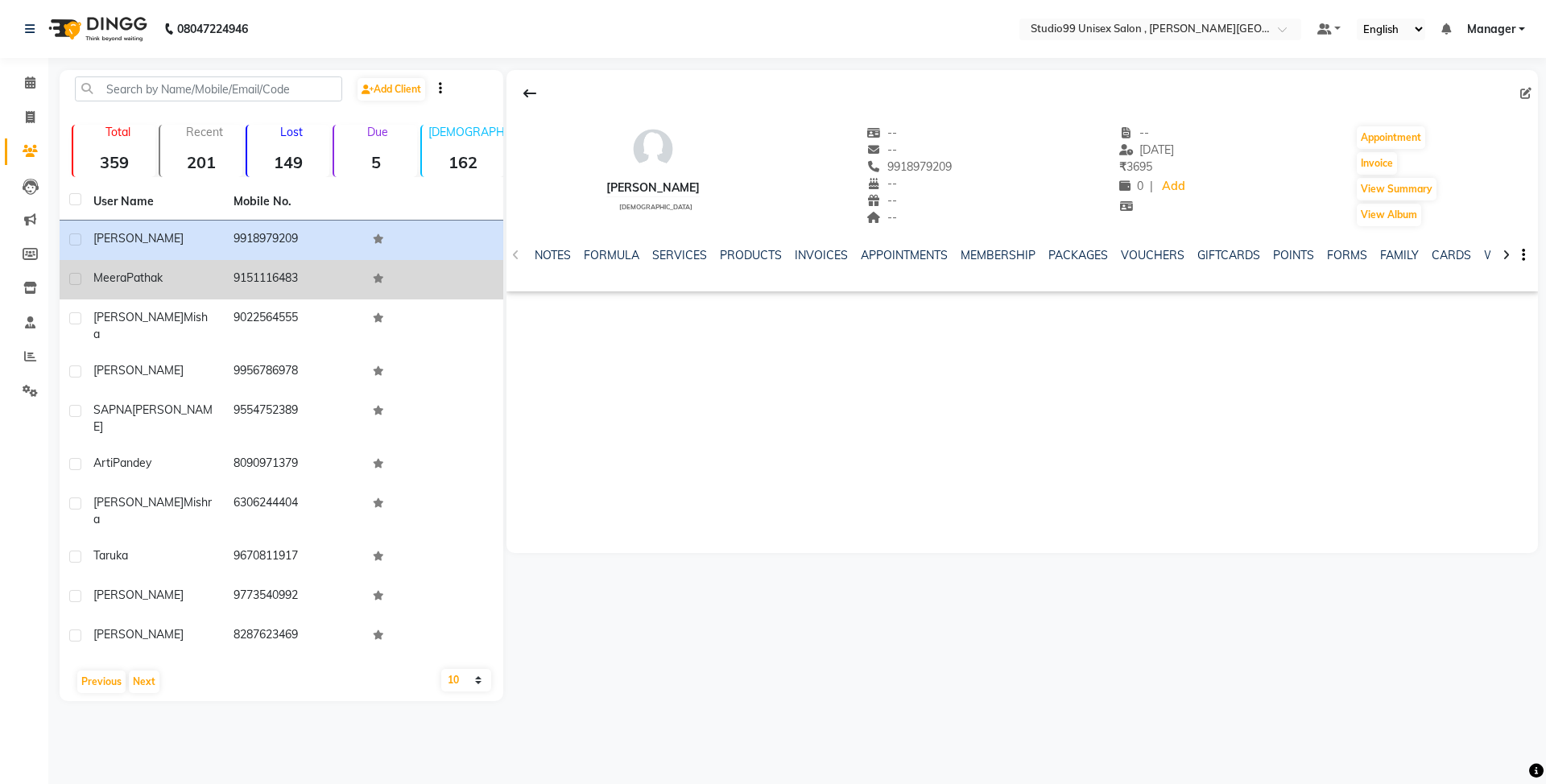
click at [274, 274] on td "9151116483" at bounding box center [294, 280] width 140 height 39
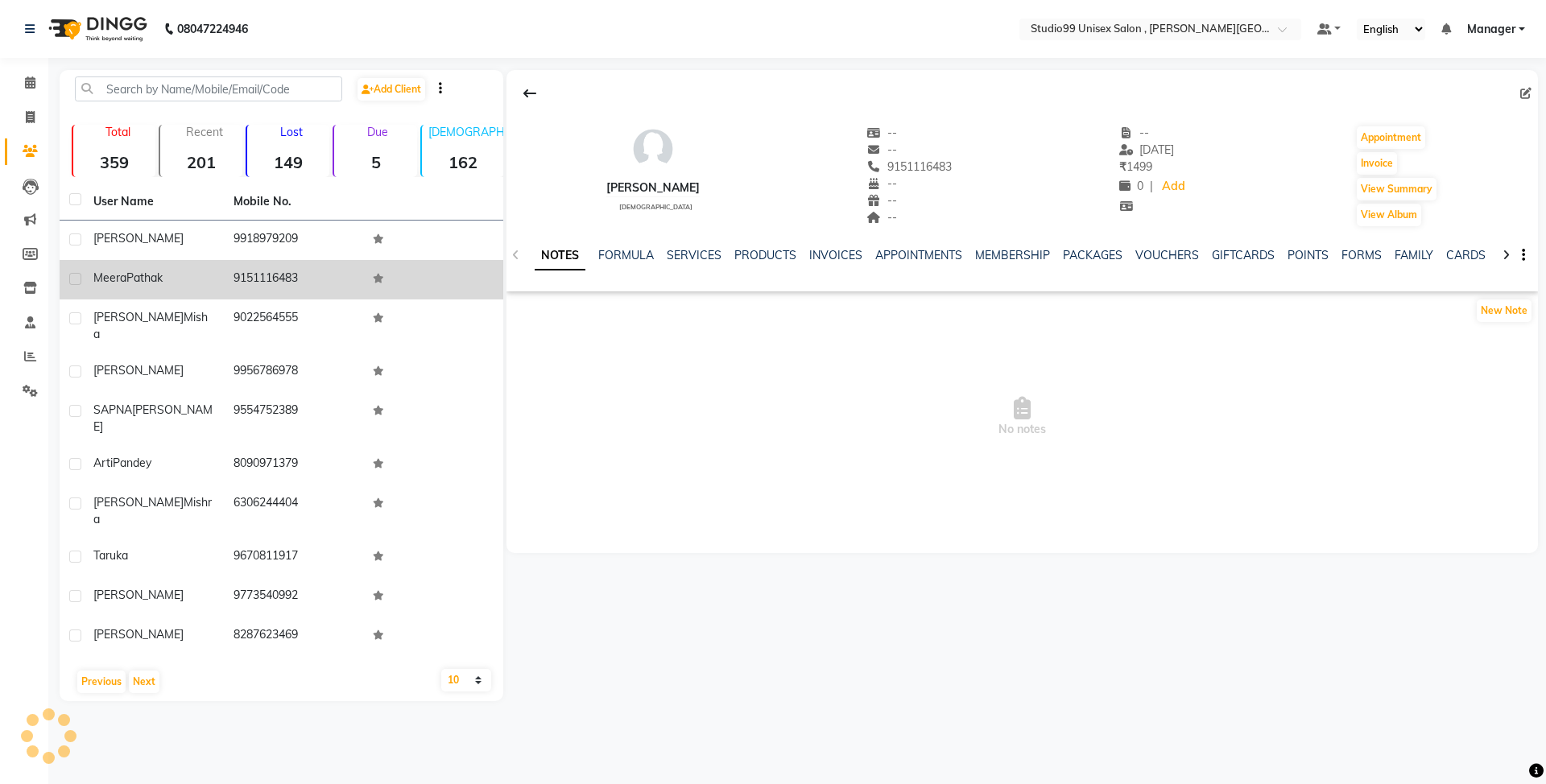
click at [274, 274] on td "9151116483" at bounding box center [294, 280] width 140 height 39
click at [311, 274] on td "9151116483" at bounding box center [294, 280] width 140 height 39
click at [284, 279] on td "9151116483" at bounding box center [294, 280] width 140 height 39
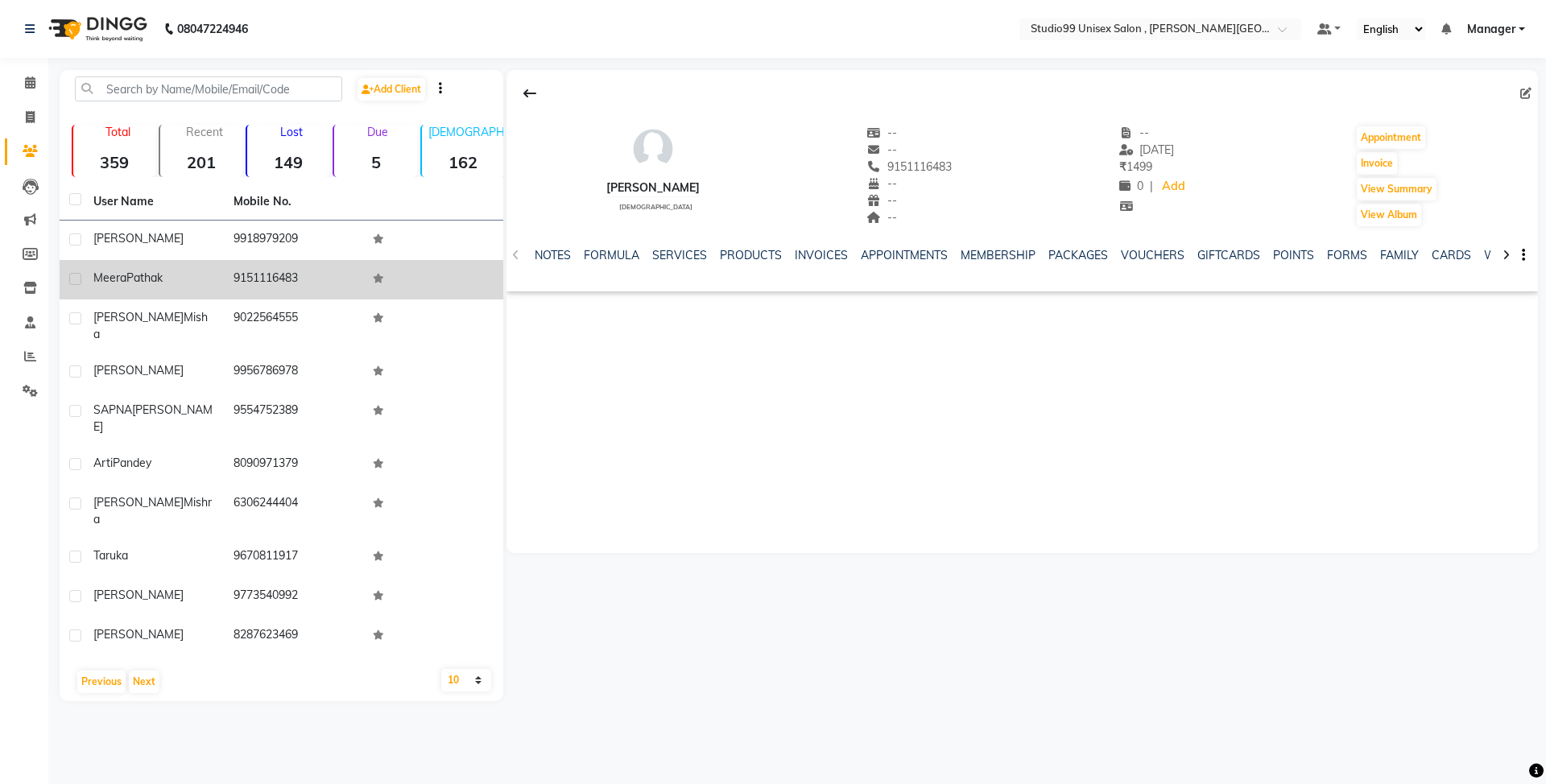
click at [284, 279] on td "9151116483" at bounding box center [294, 280] width 140 height 39
copy td "9151116483"
